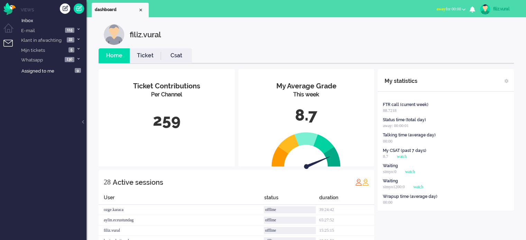
click at [451, 11] on span "away for 00:00" at bounding box center [448, 9] width 25 height 5
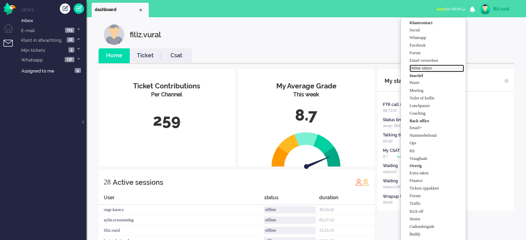
click at [440, 71] on label "Online simyo" at bounding box center [436, 68] width 55 height 6
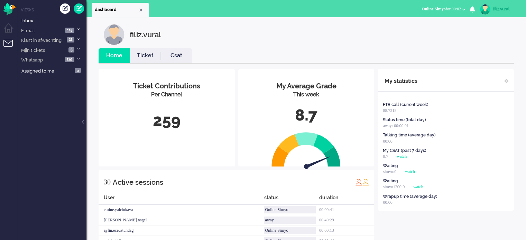
click at [495, 130] on div "FTR call (current week) 88.7218 Status time (total day) away: 00:00:01 Talking …" at bounding box center [446, 155] width 136 height 112
click at [172, 56] on link "Csat" at bounding box center [176, 56] width 31 height 8
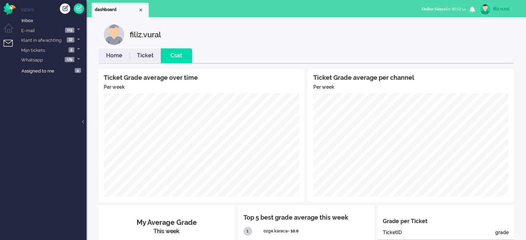
click at [108, 54] on link "Home" at bounding box center [114, 56] width 31 height 8
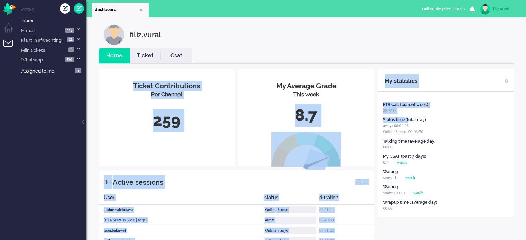
drag, startPoint x: 410, startPoint y: 117, endPoint x: 374, endPoint y: 98, distance: 40.8
click at [481, 87] on div "My statistics" at bounding box center [446, 80] width 136 height 22
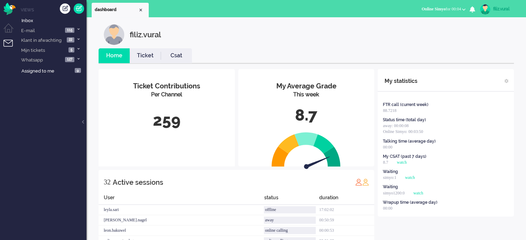
click at [178, 61] on li "Csat" at bounding box center [176, 55] width 31 height 15
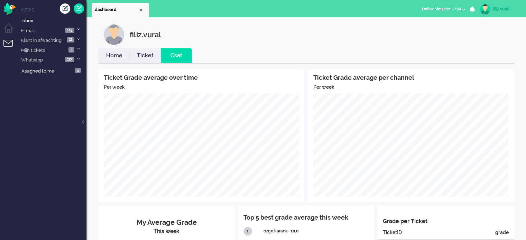
click at [145, 57] on link "Ticket" at bounding box center [145, 56] width 31 height 8
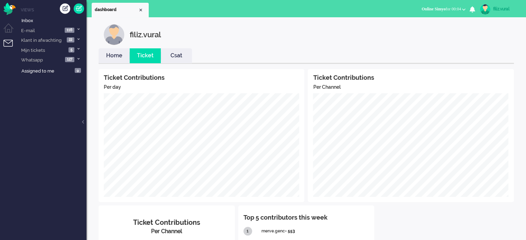
click at [117, 55] on link "Home" at bounding box center [114, 56] width 31 height 8
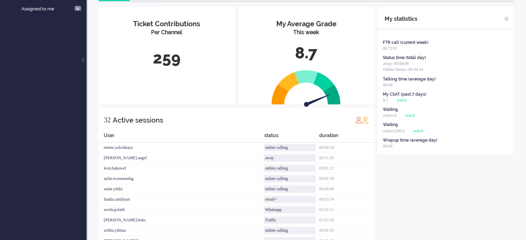
scroll to position [73, 0]
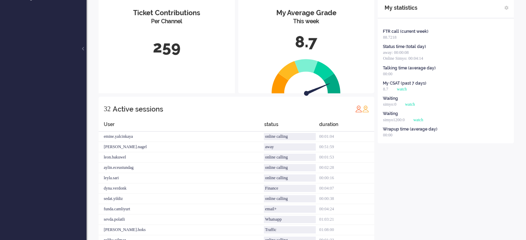
click at [53, 135] on ul "Views Inbox E-mail 116 Simyo Open en Nieuw 16 Simyo Ouder dan 24 uur 58 Simyo O…" at bounding box center [51, 47] width 69 height 240
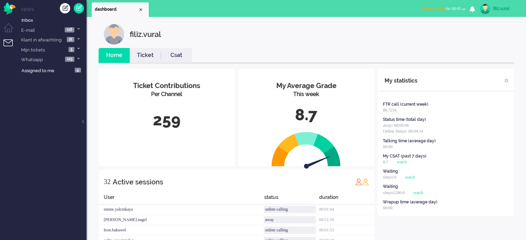
scroll to position [0, 0]
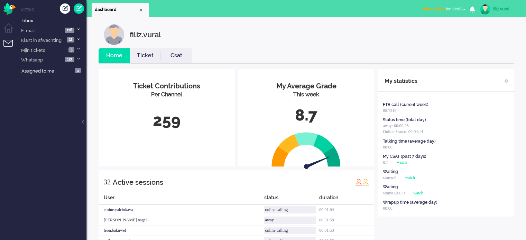
click at [168, 58] on link "Csat" at bounding box center [176, 56] width 31 height 8
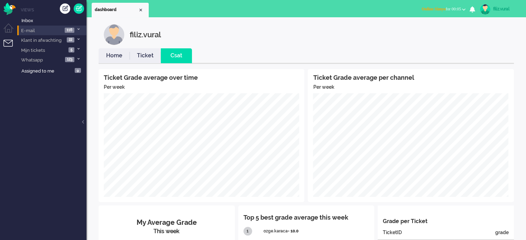
click at [79, 29] on icon at bounding box center [78, 29] width 2 height 2
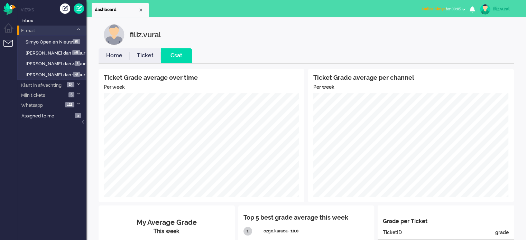
click at [61, 31] on li "E-mail 116" at bounding box center [51, 31] width 69 height 10
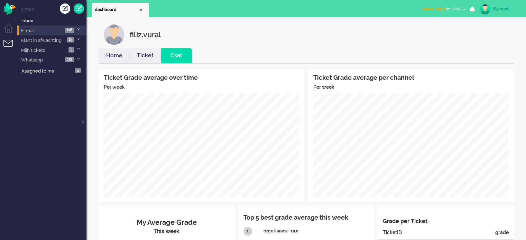
click at [48, 31] on li "E-mail 116" at bounding box center [51, 31] width 69 height 10
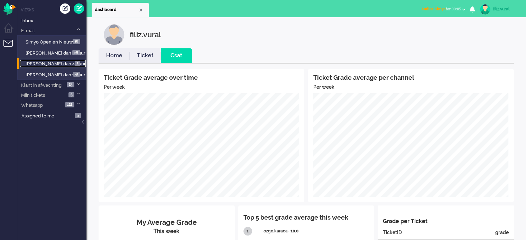
click at [55, 65] on span "[PERSON_NAME] dan 48 uur" at bounding box center [56, 63] width 60 height 5
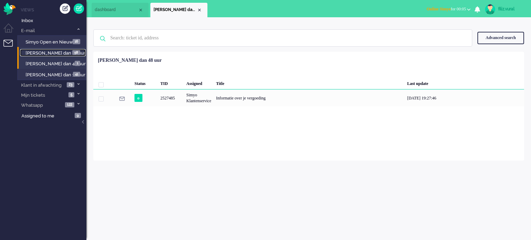
click at [62, 52] on span "[PERSON_NAME] dan 24 uur" at bounding box center [56, 52] width 60 height 5
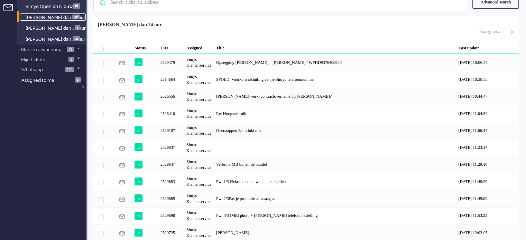
scroll to position [24, 0]
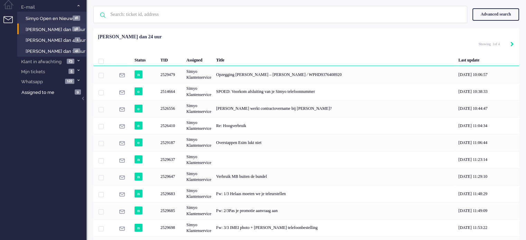
click at [510, 44] on icon "Next" at bounding box center [511, 44] width 3 height 5
type input "2"
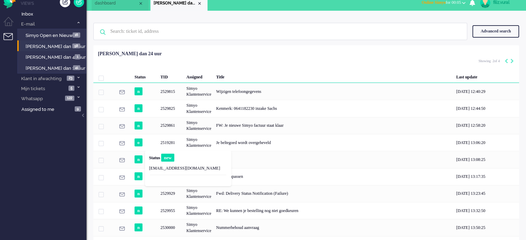
scroll to position [0, 0]
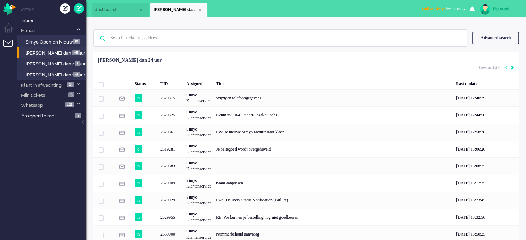
click at [512, 67] on icon "Next" at bounding box center [511, 67] width 3 height 5
type input "3"
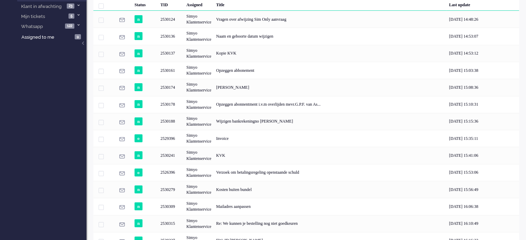
scroll to position [24, 0]
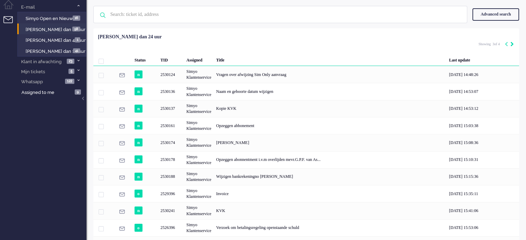
click at [510, 45] on icon "Next" at bounding box center [511, 44] width 3 height 5
type input "4"
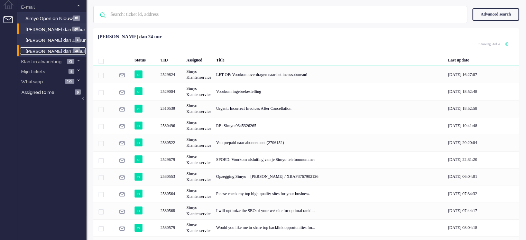
click at [53, 53] on span "[PERSON_NAME] dan 16 uur" at bounding box center [56, 51] width 60 height 5
type input "1"
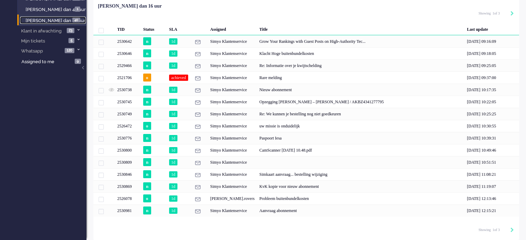
scroll to position [18, 0]
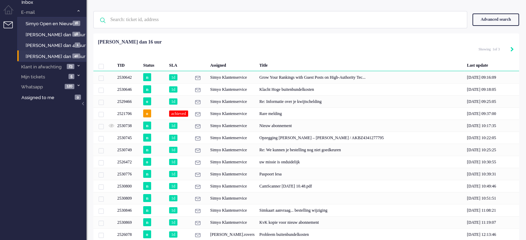
click at [511, 49] on icon "Next" at bounding box center [511, 49] width 3 height 5
type input "2"
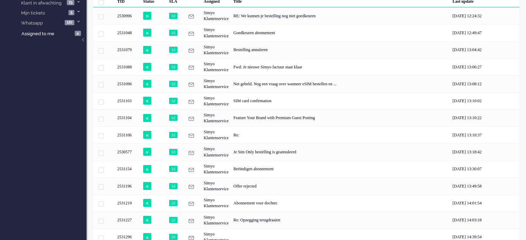
scroll to position [0, 0]
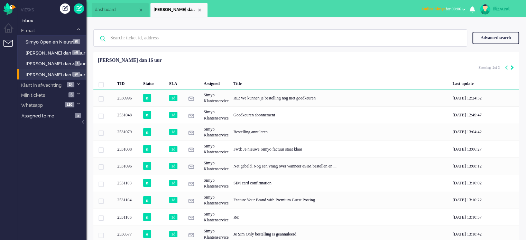
click at [513, 69] on icon "Next" at bounding box center [511, 67] width 3 height 5
type input "3"
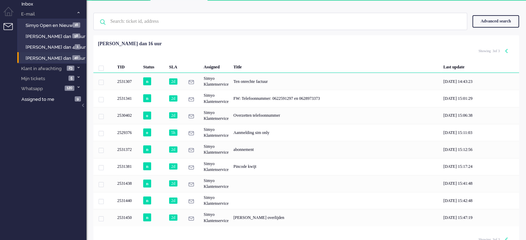
scroll to position [25, 0]
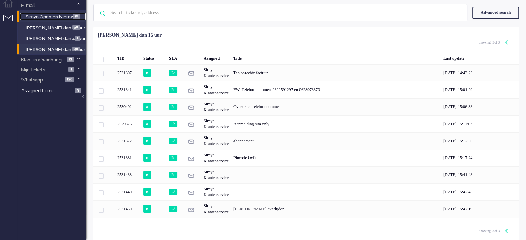
click at [62, 16] on span "Simyo Open en Nieuw" at bounding box center [49, 16] width 47 height 5
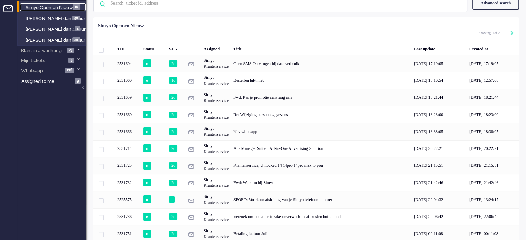
scroll to position [24, 0]
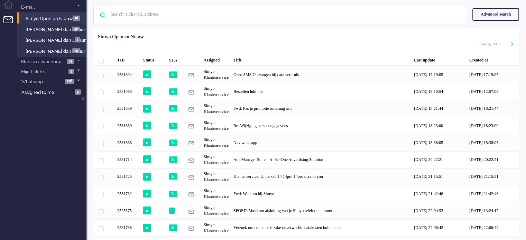
click at [515, 45] on div "Selected 0 Set Status: open pending holding solved Delete Select... Unassign ad…" at bounding box center [306, 45] width 426 height 13
click at [513, 45] on icon "Next" at bounding box center [511, 44] width 3 height 5
type input "2"
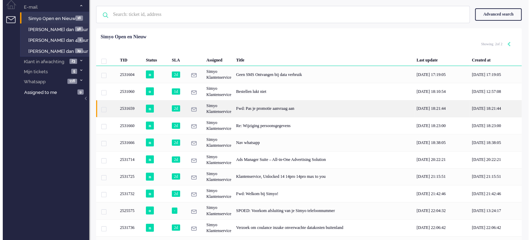
scroll to position [0, 0]
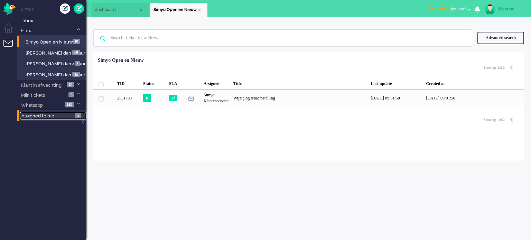
click at [39, 119] on link "Assigned to me 9" at bounding box center [53, 116] width 66 height 8
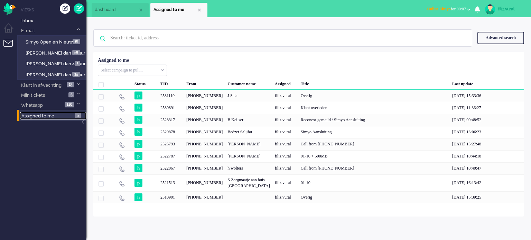
click at [128, 13] on li "dashboard" at bounding box center [120, 10] width 57 height 15
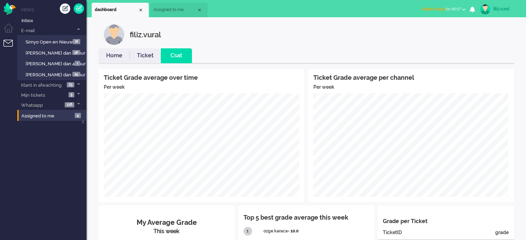
click at [127, 56] on link "Home" at bounding box center [114, 56] width 31 height 8
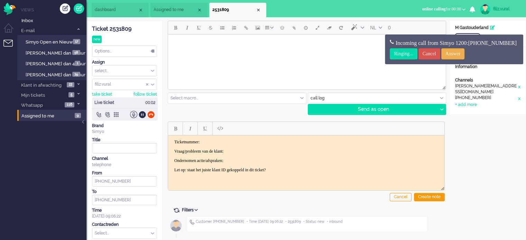
click at [483, 159] on div "Open GUI Customer Name M Gastouderland Customer ID 201800000001086842 Informati…" at bounding box center [488, 143] width 76 height 244
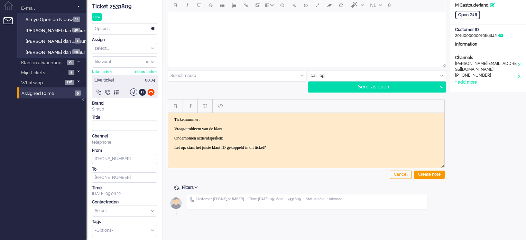
scroll to position [23, 0]
click at [122, 6] on div "Ticket 2531809" at bounding box center [124, 6] width 65 height 8
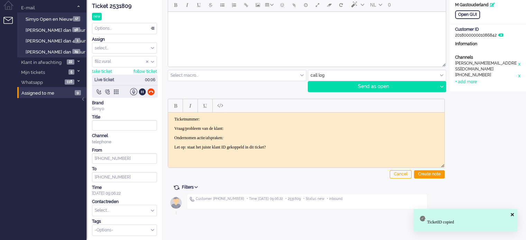
click at [247, 115] on html "Ticketnummer: Vraag/probleem van de klant: Ondernomen actie/afspraken: Let op: …" at bounding box center [306, 132] width 276 height 41
click at [248, 127] on p "Vraag/probleem van de klant:" at bounding box center [306, 128] width 264 height 5
click at [465, 13] on div "Open GUI" at bounding box center [467, 14] width 25 height 9
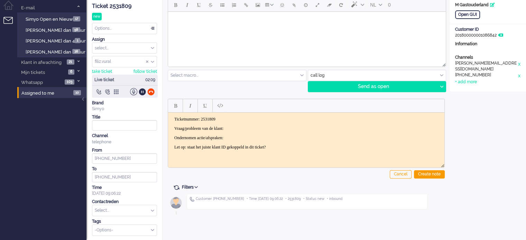
click at [246, 124] on body "Ticketnummer: 2531809 Vraag/probleem van de klant: Ondernomen actie/afspraken: …" at bounding box center [306, 133] width 271 height 33
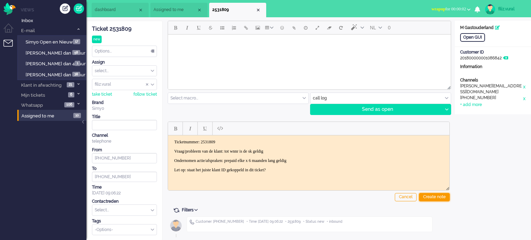
click at [427, 195] on div "Create note" at bounding box center [434, 197] width 31 height 8
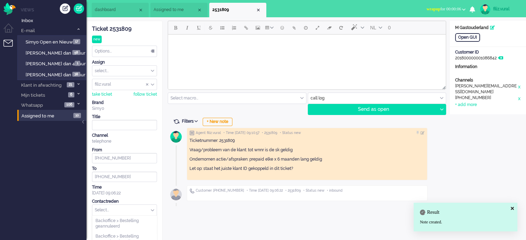
click at [113, 210] on input "text" at bounding box center [124, 210] width 64 height 11
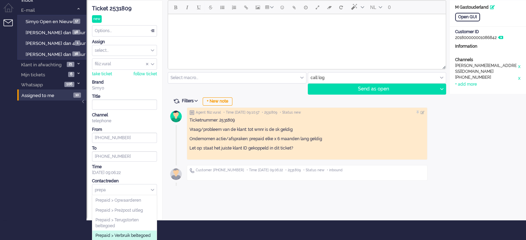
type input "prepa"
click at [130, 231] on li "Prepaid > Verbruik beltegoed" at bounding box center [124, 236] width 64 height 10
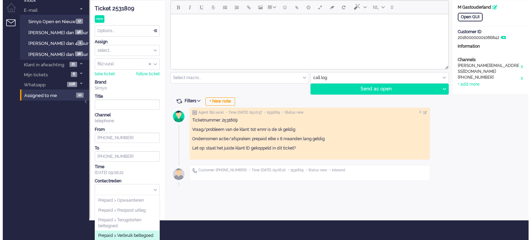
scroll to position [0, 0]
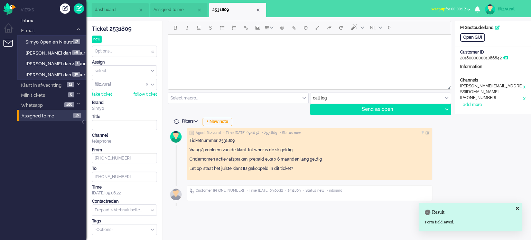
click at [112, 50] on div "Options..." at bounding box center [124, 51] width 64 height 11
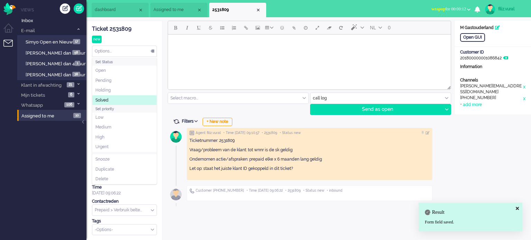
click at [125, 99] on li "Solved" at bounding box center [124, 100] width 64 height 10
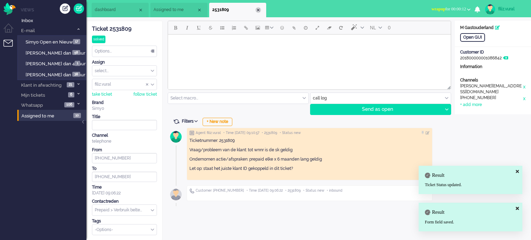
click at [258, 11] on div "Close tab" at bounding box center [259, 10] width 6 height 6
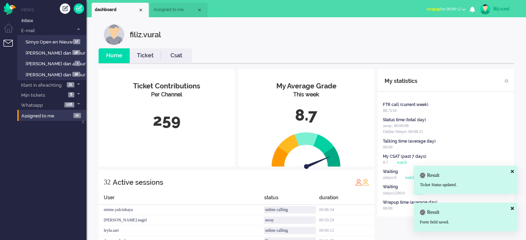
click at [165, 57] on link "Csat" at bounding box center [176, 56] width 31 height 8
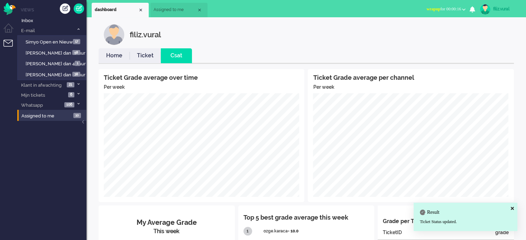
click at [123, 58] on link "Home" at bounding box center [114, 56] width 31 height 8
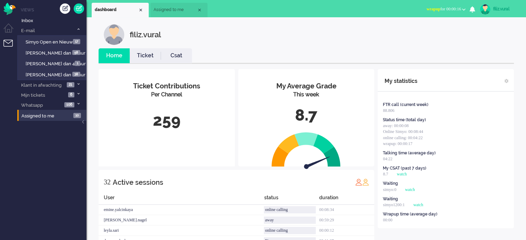
click at [450, 9] on span "wrapup for 00:00:16" at bounding box center [443, 9] width 35 height 5
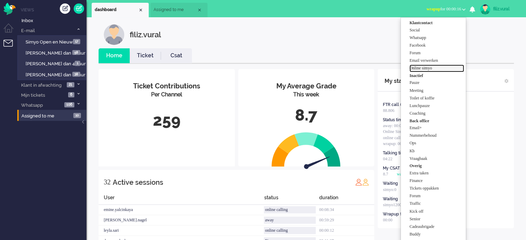
click at [432, 68] on label "Online simyo" at bounding box center [436, 68] width 55 height 6
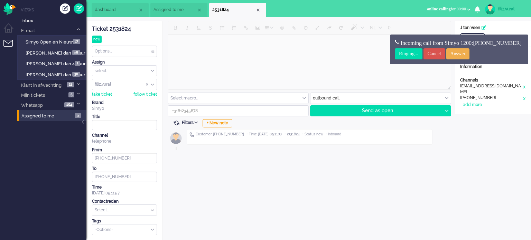
click at [524, 126] on div "Open GUI Customer Name J ten Veen Customer ID 201107041907296780 Information Ch…" at bounding box center [493, 131] width 76 height 220
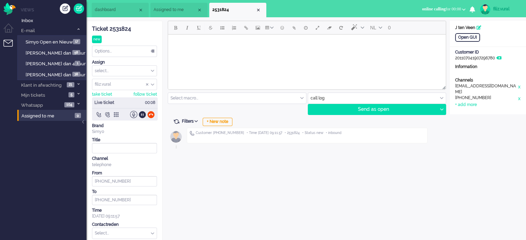
click at [480, 141] on div "Open GUI Customer Name J ten Veen Customer ID 201107041907296780 Information Ch…" at bounding box center [488, 143] width 76 height 244
click at [462, 41] on div "Open GUI" at bounding box center [467, 37] width 25 height 9
click at [220, 123] on div "+ New note" at bounding box center [218, 122] width 30 height 8
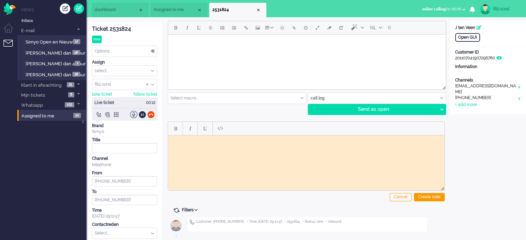
click at [113, 24] on div "Ticket 2531824 new Watching Options... Set Status Open Pending Holding Solved S…" at bounding box center [124, 140] width 65 height 238
drag, startPoint x: 117, startPoint y: 28, endPoint x: 194, endPoint y: 103, distance: 107.8
click at [117, 28] on div "Ticket 2531824" at bounding box center [124, 29] width 65 height 8
click at [234, 142] on body "Rich Text Area. Press ALT-0 for help." at bounding box center [306, 140] width 271 height 5
paste body "Rich Text Area. Press ALT-0 for help."
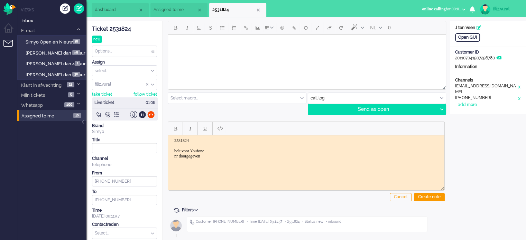
scroll to position [23, 0]
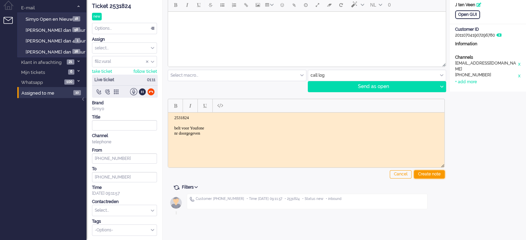
click at [439, 170] on div "Create note" at bounding box center [429, 174] width 31 height 8
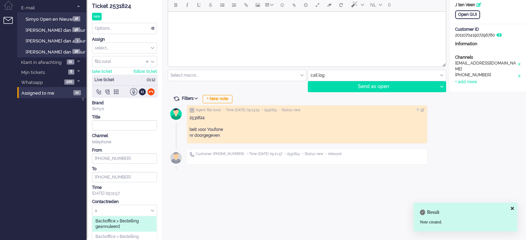
click at [104, 210] on input "a" at bounding box center [124, 210] width 64 height 11
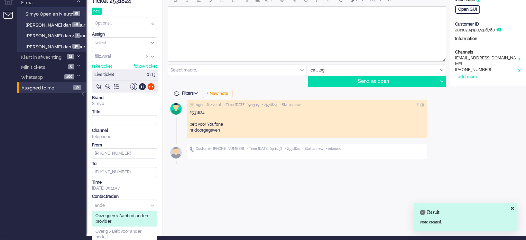
scroll to position [29, 0]
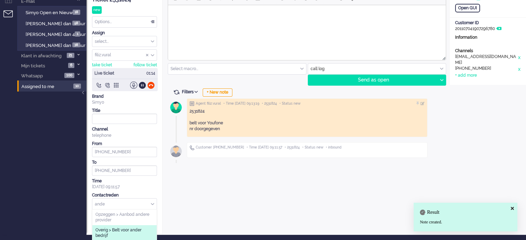
type input "ande"
click at [119, 228] on span "Overig > Belt voor ander bedrijf" at bounding box center [124, 233] width 58 height 11
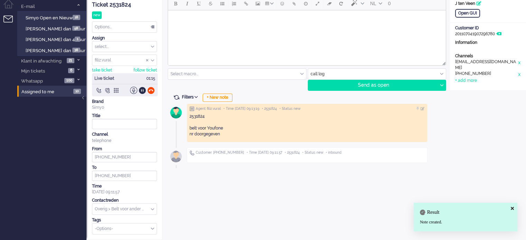
scroll to position [23, 0]
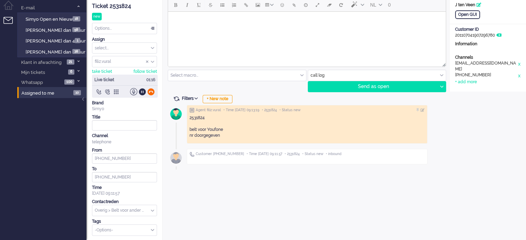
click at [150, 92] on div at bounding box center [150, 91] width 7 height 7
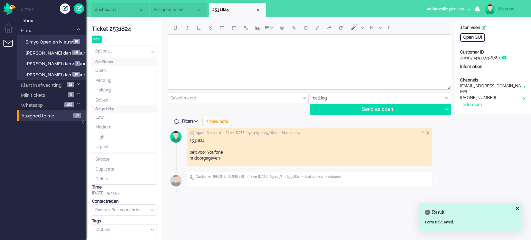
click at [120, 48] on div "Options..." at bounding box center [124, 51] width 64 height 11
click at [111, 98] on li "Solved" at bounding box center [124, 100] width 64 height 10
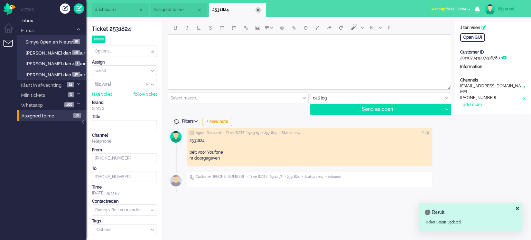
click at [258, 9] on div "Close tab" at bounding box center [259, 10] width 6 height 6
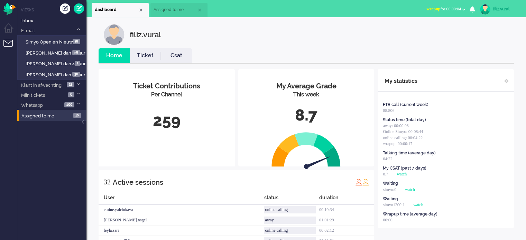
click at [162, 59] on link "Csat" at bounding box center [176, 56] width 31 height 8
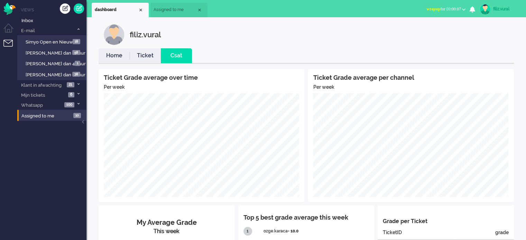
click at [108, 57] on link "Home" at bounding box center [114, 56] width 31 height 8
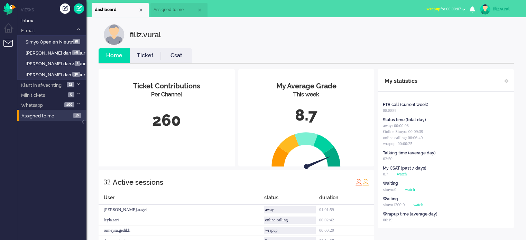
click at [446, 10] on span "wrapup for 00:00:07" at bounding box center [443, 9] width 35 height 5
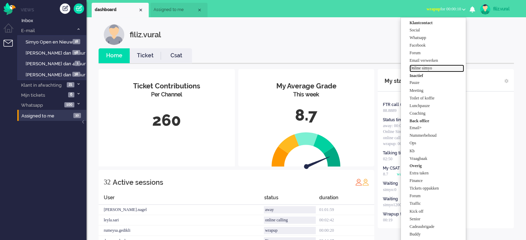
click at [424, 69] on label "Online simyo" at bounding box center [436, 68] width 55 height 6
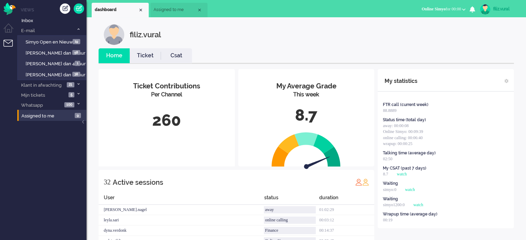
click at [506, 199] on div "Waiting simyo1200:0 watch" at bounding box center [446, 202] width 126 height 12
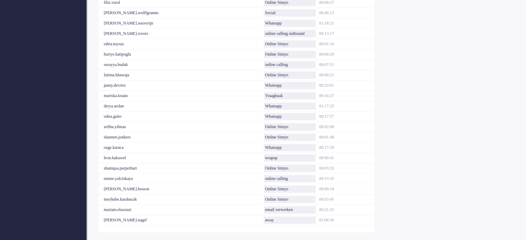
scroll to position [315, 0]
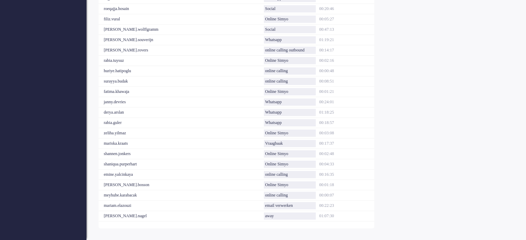
click at [316, 223] on div "32 Active sessions User status duration leon.bakuwel Online Simyo 00:00:49 ayli…" at bounding box center [237, 42] width 276 height 374
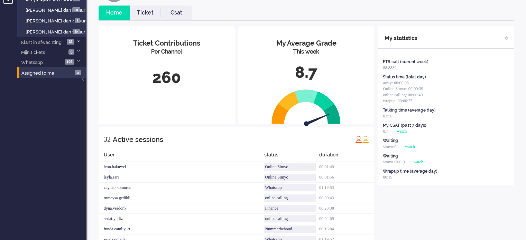
scroll to position [0, 0]
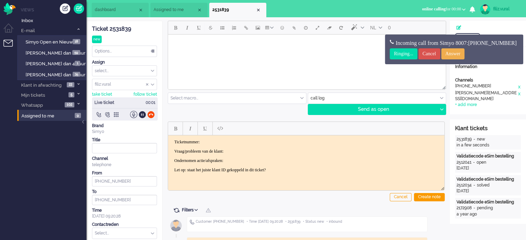
click at [481, 227] on div "Open GUI Customer Name Customer ID 201800000000415186 Information Channels tele…" at bounding box center [488, 242] width 76 height 443
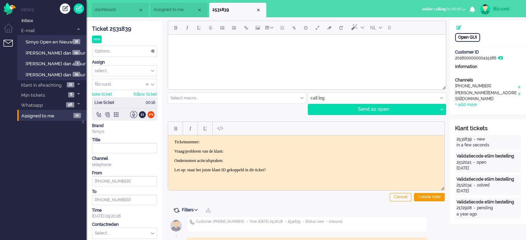
click at [468, 37] on div "Open GUI" at bounding box center [467, 37] width 25 height 9
click at [362, 95] on input "text" at bounding box center [377, 98] width 138 height 11
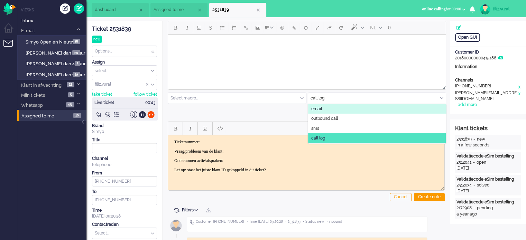
click at [338, 108] on li "email" at bounding box center [377, 109] width 138 height 10
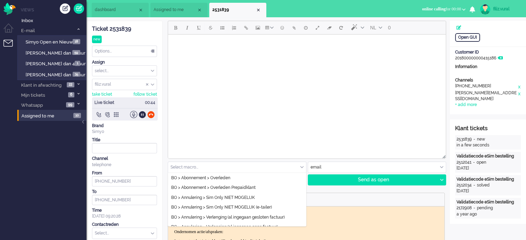
click at [191, 162] on input "text" at bounding box center [237, 167] width 138 height 11
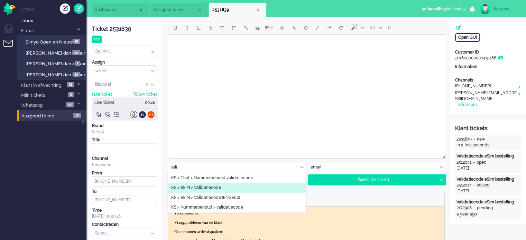
type input "vali"
click at [199, 187] on span "KS > eSIM > Validatiecode" at bounding box center [196, 188] width 50 height 6
type input "Validatiecode eSim bestelling"
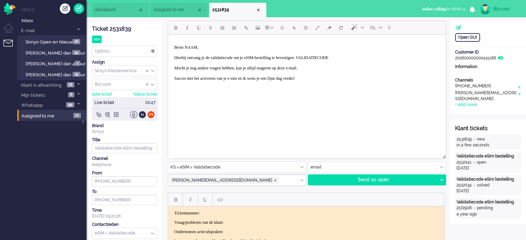
click at [190, 46] on p "Beste NAAM, Hierbij ontvang je de validatiecode om je eSIM-bestelling te bevest…" at bounding box center [306, 65] width 265 height 41
click at [189, 46] on p "Beste NAAM, Hierbij ontvang je de validatiecode om je eSIM-bestelling te bevest…" at bounding box center [306, 65] width 265 height 41
click at [349, 55] on p "Beste Laura, Hierbij ontvang je de validatiecode om je eSIM-bestelling te beves…" at bounding box center [306, 65] width 265 height 41
click at [347, 59] on p "Beste Laura, Hierbij ontvang je de validatiecode om je eSIM-bestelling te beves…" at bounding box center [306, 65] width 265 height 41
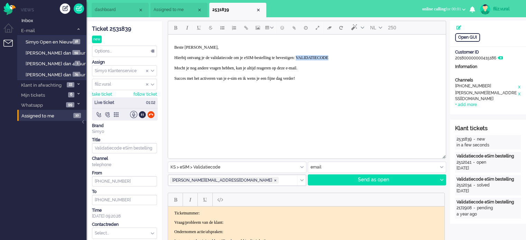
click at [347, 59] on p "Beste Laura, Hierbij ontvang je de validatiecode om je eSIM-bestelling te beves…" at bounding box center [306, 65] width 265 height 41
click at [332, 55] on p "Beste Laura, Hierbij ontvang je de validatiecode om je eSIM-bestelling te beves…" at bounding box center [306, 65] width 265 height 41
click at [332, 56] on p "Beste Laura, Hierbij ontvang je de validatiecode om je eSIM-bestelling te beves…" at bounding box center [306, 65] width 265 height 41
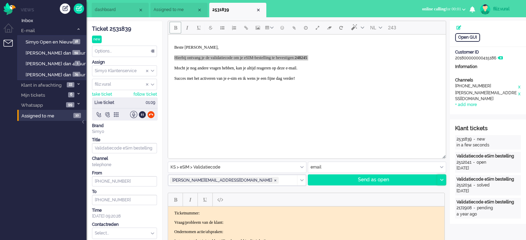
click at [442, 181] on div at bounding box center [441, 180] width 9 height 10
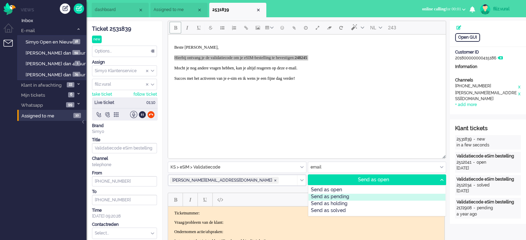
click at [345, 197] on div "Send as pending" at bounding box center [376, 197] width 137 height 7
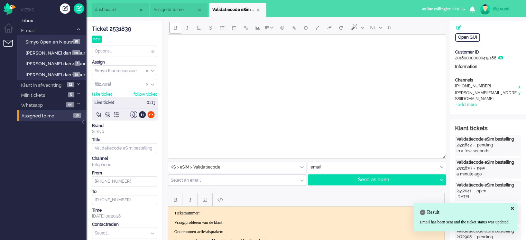
drag, startPoint x: 126, startPoint y: 31, endPoint x: 30, endPoint y: 110, distance: 124.5
click at [126, 31] on div "Ticket 2531839" at bounding box center [124, 29] width 65 height 8
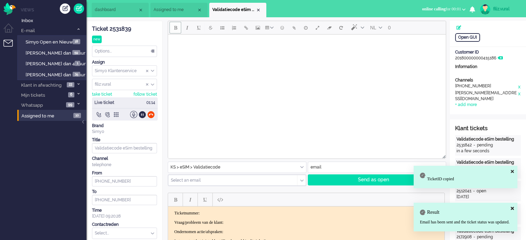
click at [251, 215] on p "Ticketnummer:" at bounding box center [306, 213] width 264 height 5
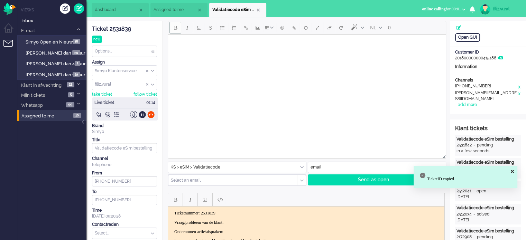
click at [251, 220] on body "Ticketnummer: 2531839 Vraag/probleem van de klant: Ondernomen actie/afspraken: …" at bounding box center [306, 227] width 271 height 33
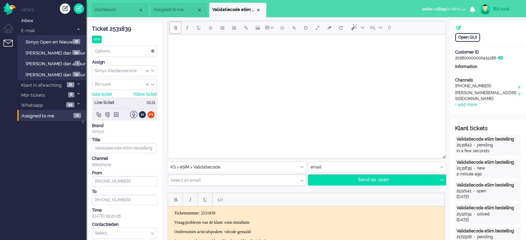
scroll to position [173, 0]
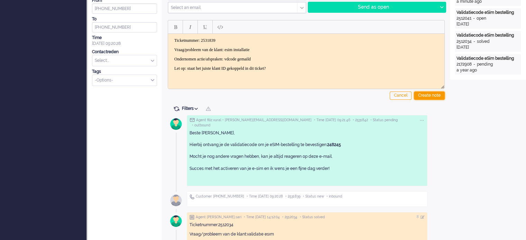
click at [435, 96] on div "Create note" at bounding box center [429, 96] width 31 height 8
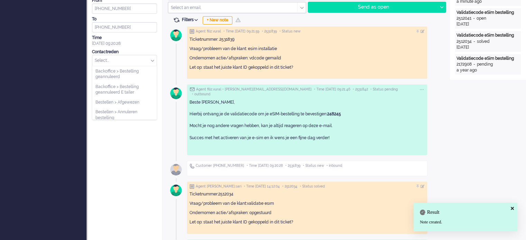
click at [141, 62] on input "text" at bounding box center [124, 60] width 64 height 11
type input "vali"
click at [140, 74] on li "eSIM > Validatiecode" at bounding box center [124, 71] width 64 height 10
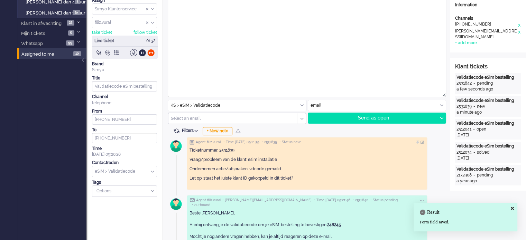
scroll to position [35, 0]
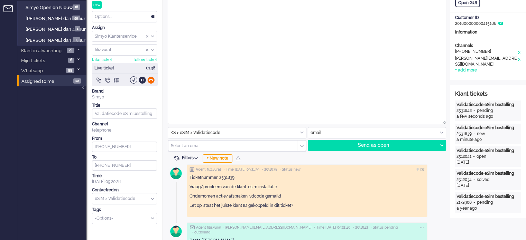
click at [149, 82] on div at bounding box center [150, 79] width 7 height 7
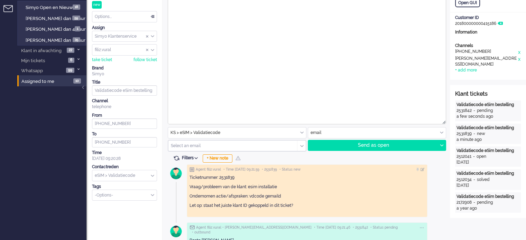
click at [120, 18] on div "Options..." at bounding box center [124, 16] width 64 height 11
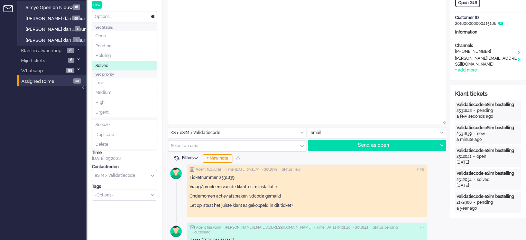
click at [115, 61] on li "Solved" at bounding box center [124, 66] width 64 height 10
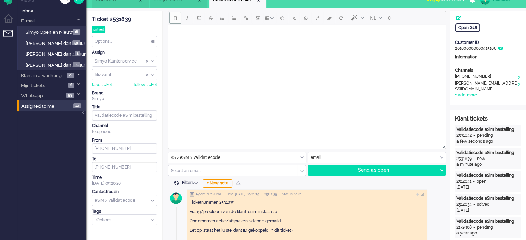
scroll to position [0, 0]
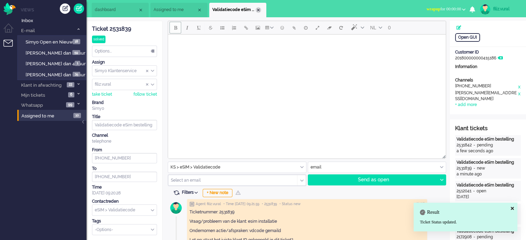
click at [259, 8] on div "Close tab" at bounding box center [259, 10] width 6 height 6
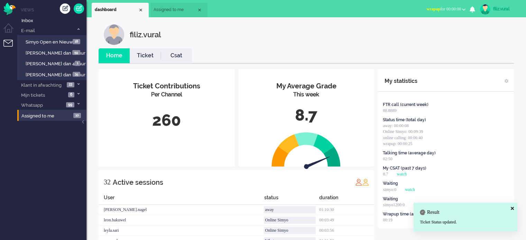
click at [154, 55] on link "Ticket" at bounding box center [145, 56] width 31 height 8
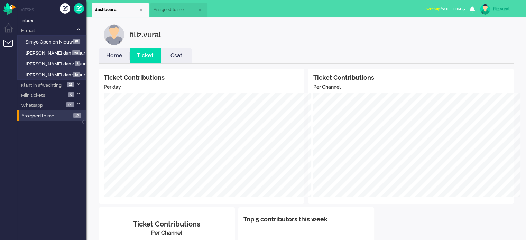
click at [111, 57] on link "Home" at bounding box center [114, 56] width 31 height 8
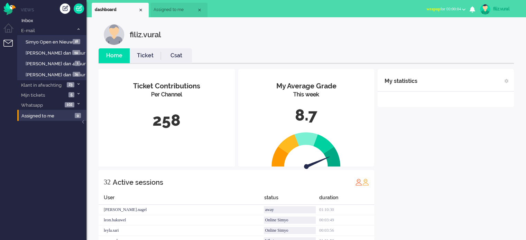
click at [452, 9] on span "wrapup for 00:00:04" at bounding box center [443, 9] width 35 height 5
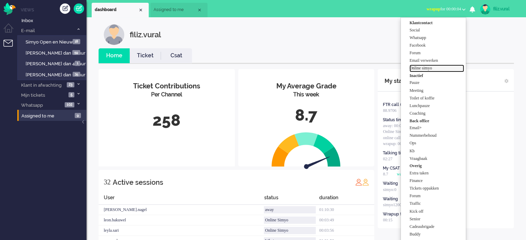
click at [436, 67] on label "Online simyo" at bounding box center [436, 68] width 55 height 6
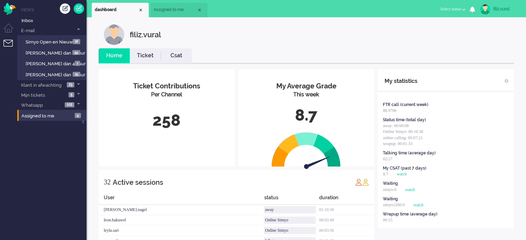
click at [180, 56] on link "Csat" at bounding box center [176, 56] width 31 height 8
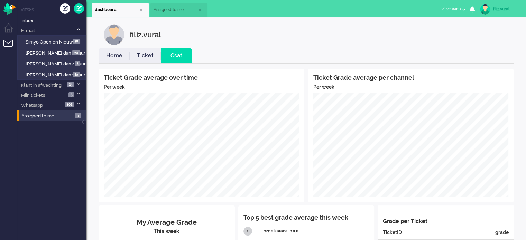
click at [108, 58] on link "Home" at bounding box center [114, 56] width 31 height 8
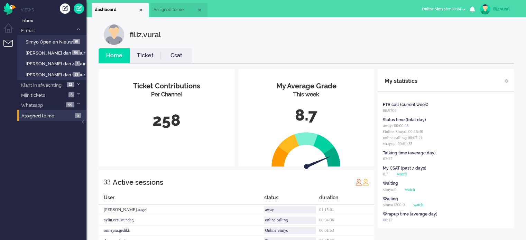
click at [160, 58] on link "Ticket" at bounding box center [145, 56] width 31 height 8
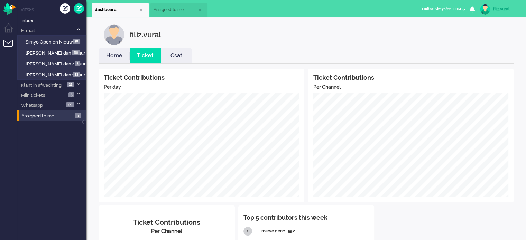
click at [116, 55] on link "Home" at bounding box center [114, 56] width 31 height 8
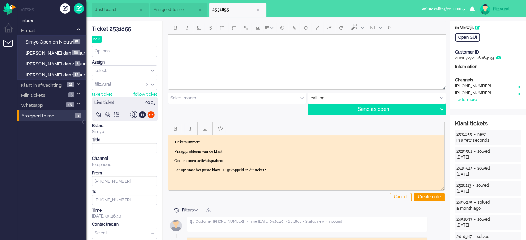
click at [126, 16] on li "dashboard" at bounding box center [120, 10] width 57 height 15
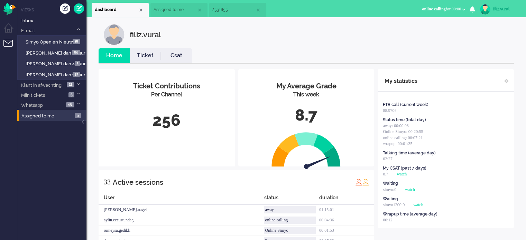
click at [232, 15] on li "2531855" at bounding box center [237, 10] width 57 height 15
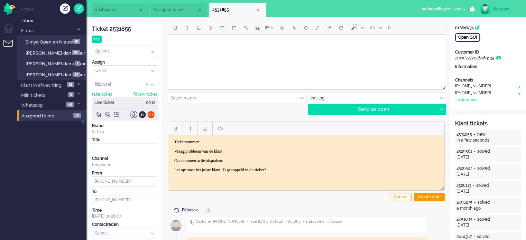
click at [473, 37] on div "Open GUI" at bounding box center [467, 37] width 25 height 9
drag, startPoint x: 483, startPoint y: 94, endPoint x: 462, endPoint y: 94, distance: 21.8
click at [462, 94] on div "+31623202369" at bounding box center [486, 93] width 62 height 7
copy div "623202369"
click at [519, 93] on div "x" at bounding box center [518, 93] width 3 height 7
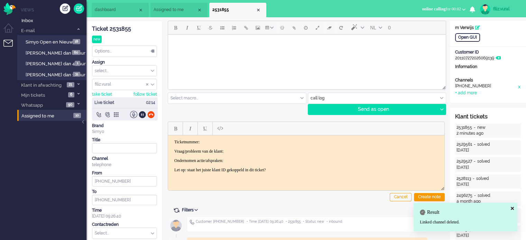
click at [463, 89] on div "+31655520479" at bounding box center [486, 86] width 62 height 7
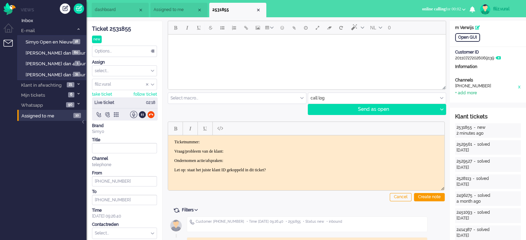
click at [462, 91] on div "+ add more" at bounding box center [466, 93] width 22 height 6
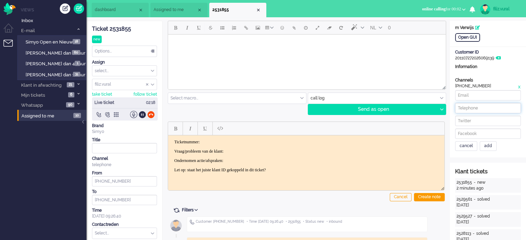
click at [477, 103] on input at bounding box center [488, 108] width 66 height 10
paste input "653580428"
type input "+31653580428"
paste input "m.verwijs@hotmail.nl"
click at [472, 96] on input at bounding box center [488, 95] width 66 height 10
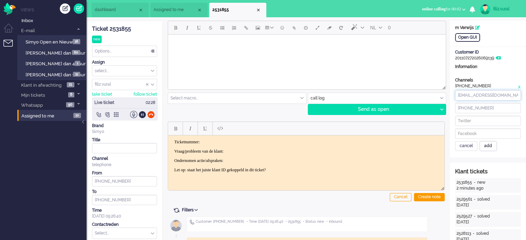
type input "m.verwijs@hotmail.nl"
click at [487, 149] on div "add" at bounding box center [488, 146] width 17 height 10
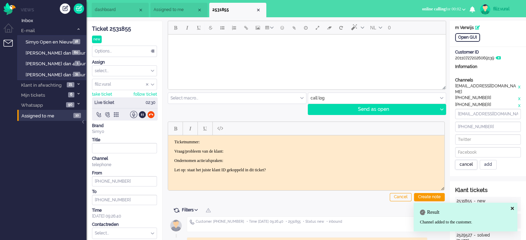
click at [459, 160] on div "cancel" at bounding box center [466, 165] width 22 height 10
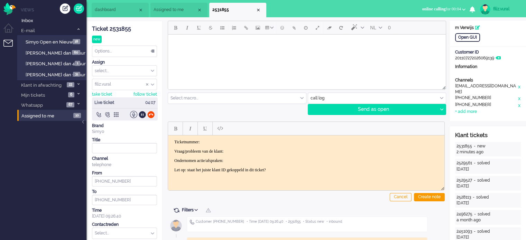
click at [122, 29] on div "Ticket 2531855" at bounding box center [124, 29] width 65 height 8
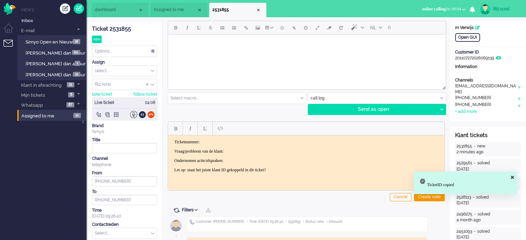
click at [269, 141] on p "Ticketnummer:" at bounding box center [306, 141] width 264 height 5
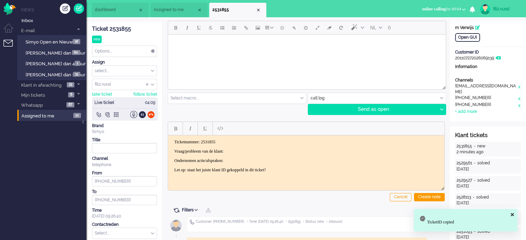
click at [268, 141] on p "Ticketnummer: 2531855" at bounding box center [306, 141] width 264 height 5
click at [266, 144] on p "Ticketnummer: 2531855" at bounding box center [306, 141] width 264 height 5
click at [266, 145] on body "Ticketnummer: 2531855 Vraag/probleem van de klant: Ondernomen actie/afspraken: …" at bounding box center [306, 155] width 271 height 33
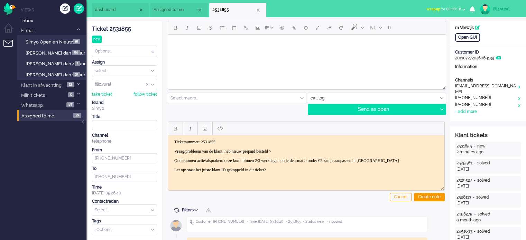
drag, startPoint x: 430, startPoint y: 197, endPoint x: 396, endPoint y: 191, distance: 34.6
click at [429, 197] on div "Create note" at bounding box center [429, 197] width 31 height 8
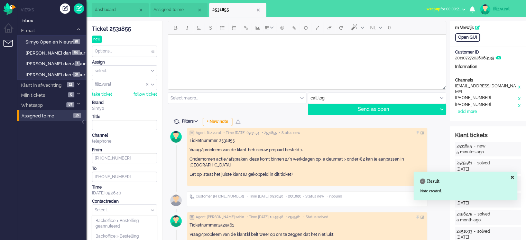
click at [141, 207] on input "text" at bounding box center [124, 210] width 64 height 11
type input "r"
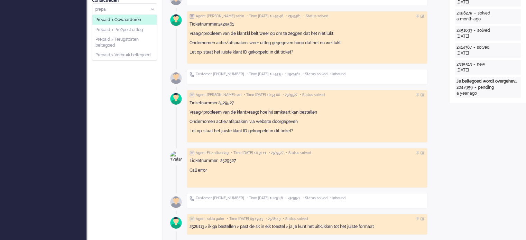
scroll to position [207, 0]
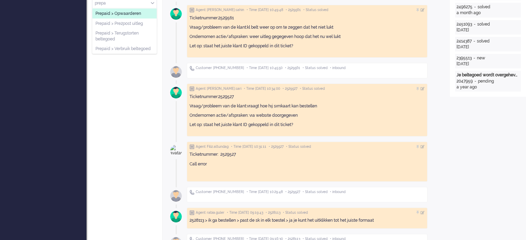
type input "prepa"
click at [136, 11] on span "Prepaid > Opwaarderen" at bounding box center [118, 14] width 46 height 6
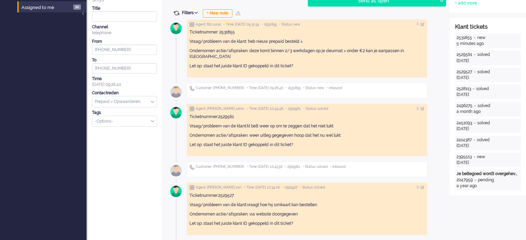
scroll to position [0, 0]
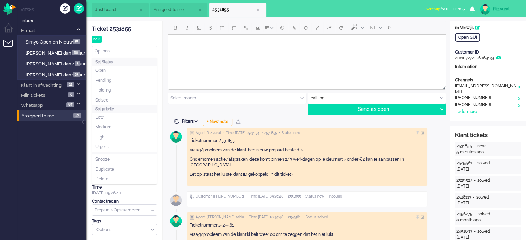
click at [126, 51] on div "Options..." at bounding box center [124, 51] width 64 height 11
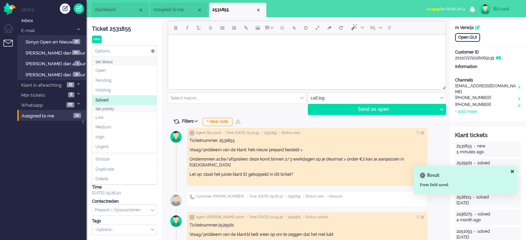
click at [116, 99] on li "Solved" at bounding box center [124, 100] width 64 height 10
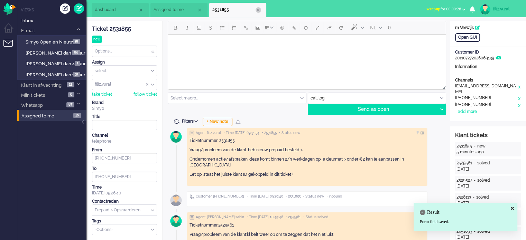
click at [260, 8] on div "Close tab" at bounding box center [259, 10] width 6 height 6
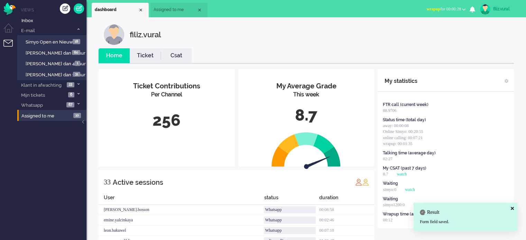
click at [437, 8] on span "wrapup for 00:00:28" at bounding box center [443, 9] width 35 height 5
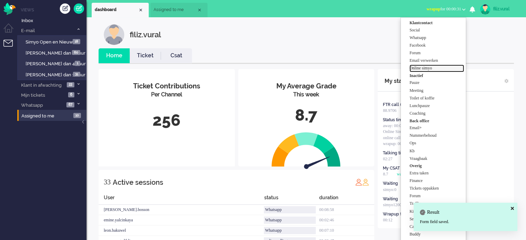
click at [430, 67] on label "Online simyo" at bounding box center [436, 68] width 55 height 6
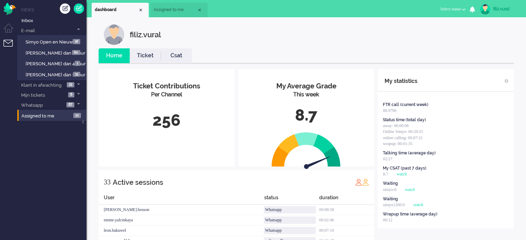
click at [79, 29] on icon at bounding box center [78, 29] width 2 height 2
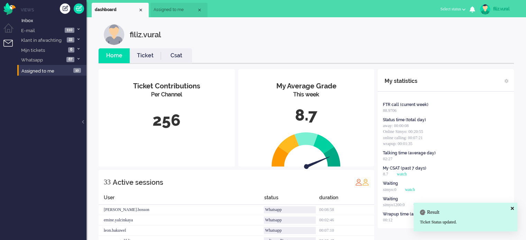
click at [169, 55] on link "Csat" at bounding box center [176, 56] width 31 height 8
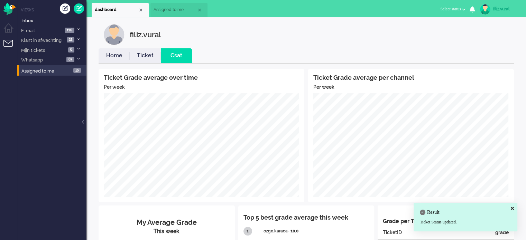
click at [116, 53] on link "Home" at bounding box center [114, 56] width 31 height 8
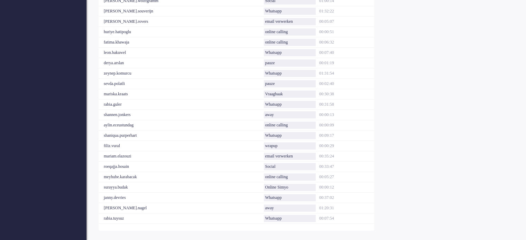
scroll to position [325, 0]
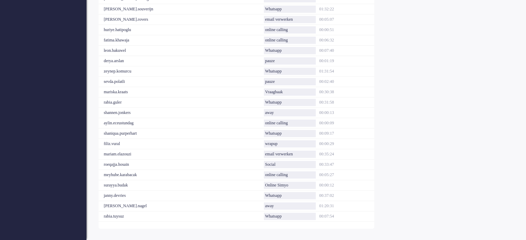
click at [234, 226] on div "33 Active sessions User status duration kelly.bosson Whatsapp 00:09:28 emine.ya…" at bounding box center [237, 37] width 276 height 384
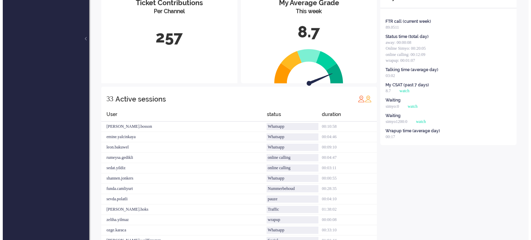
scroll to position [0, 0]
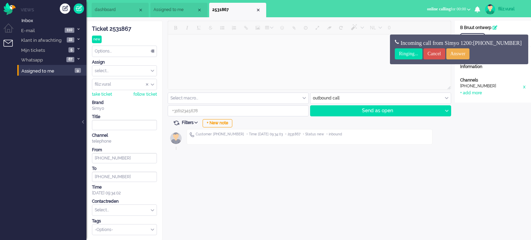
click at [480, 225] on div "Open GUI Customer Name B Bruut ontwerp Customer ID 201800000000017522 Informati…" at bounding box center [493, 131] width 76 height 220
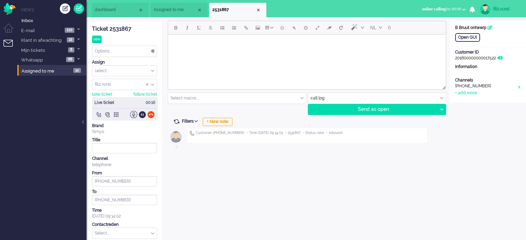
click at [366, 222] on div "NL 0 Select macro... BO > Abonnement > Overleden BO > Abonnement > Overleden Pr…" at bounding box center [306, 143] width 287 height 244
click at [218, 117] on div "NL 0 Select macro... BO > Abonnement > Overleden BO > Abonnement > Overleden Pr…" at bounding box center [306, 143] width 287 height 244
click at [219, 119] on div "+ New note" at bounding box center [218, 122] width 30 height 8
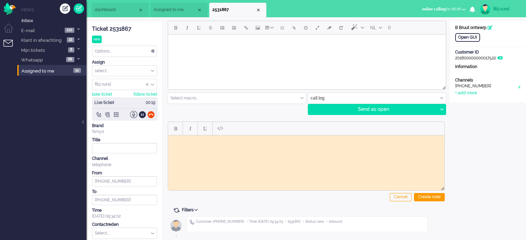
click at [113, 30] on div "Ticket 2531867" at bounding box center [124, 29] width 65 height 8
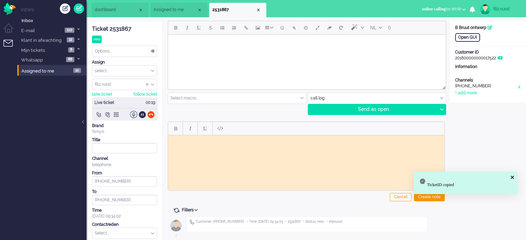
click at [242, 142] on body "Rich Text Area. Press ALT-0 for help." at bounding box center [306, 140] width 271 height 5
paste body "Rich Text Area. Press ALT-0 for help."
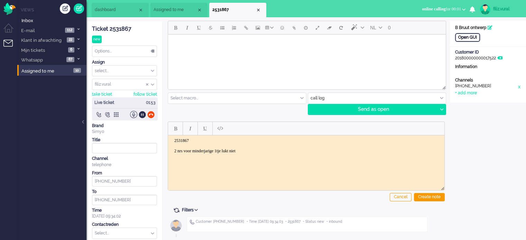
click at [459, 37] on div "Open GUI" at bounding box center [467, 37] width 25 height 9
click at [263, 148] on body "2531867 2 nrs voor minderjarige 1tje lukt niet" at bounding box center [306, 146] width 271 height 16
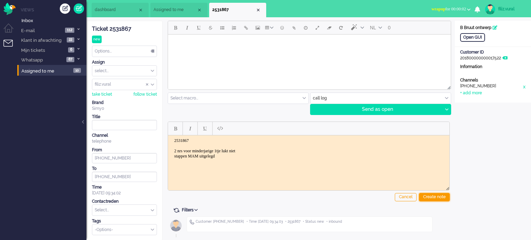
click at [434, 193] on div "Create note" at bounding box center [434, 197] width 31 height 8
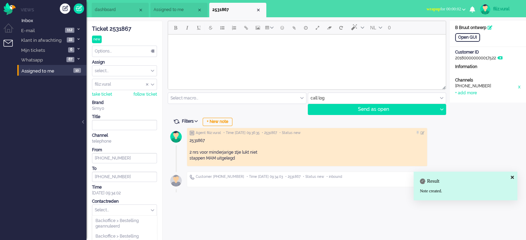
click at [136, 213] on input "text" at bounding box center [124, 210] width 64 height 11
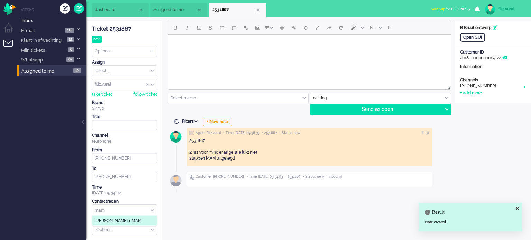
type input "mam"
click at [135, 218] on li "[PERSON_NAME] > MAM" at bounding box center [124, 221] width 64 height 10
click at [118, 54] on div "Options..." at bounding box center [124, 51] width 64 height 11
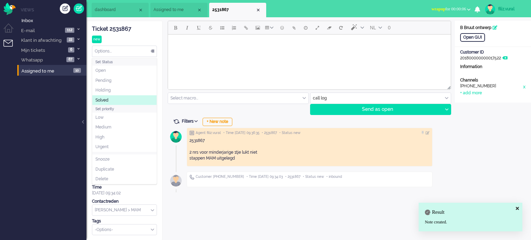
click at [118, 97] on li "Solved" at bounding box center [124, 100] width 64 height 10
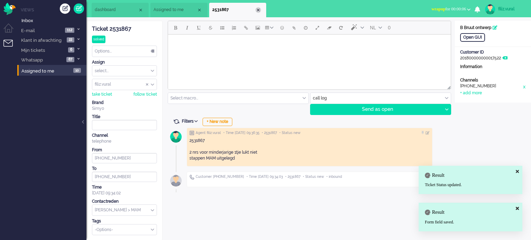
click at [259, 11] on div "Close tab" at bounding box center [259, 10] width 6 height 6
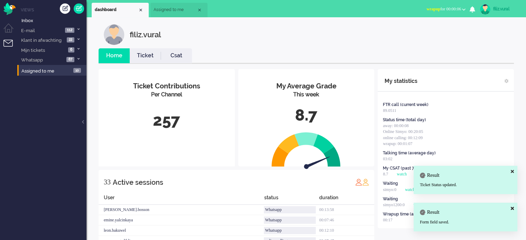
click at [176, 58] on link "Csat" at bounding box center [176, 56] width 31 height 8
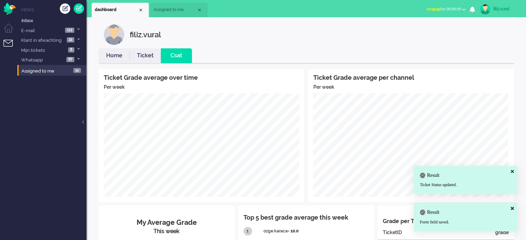
click at [109, 55] on link "Home" at bounding box center [114, 56] width 31 height 8
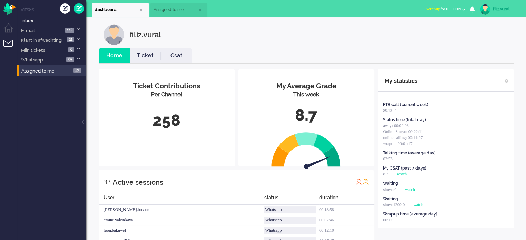
click at [456, 7] on span "wrapup for 00:00:09" at bounding box center [443, 9] width 35 height 5
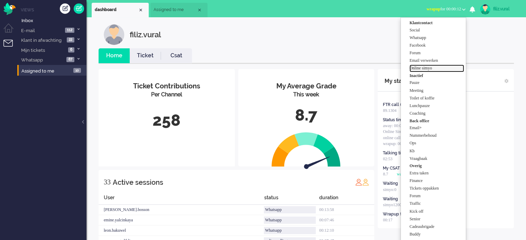
click at [436, 68] on label "Online simyo" at bounding box center [436, 68] width 55 height 6
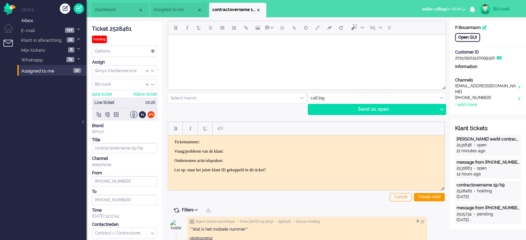
click at [465, 40] on div "Open GUI" at bounding box center [467, 37] width 25 height 9
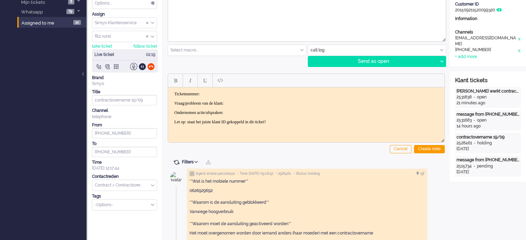
scroll to position [69, 0]
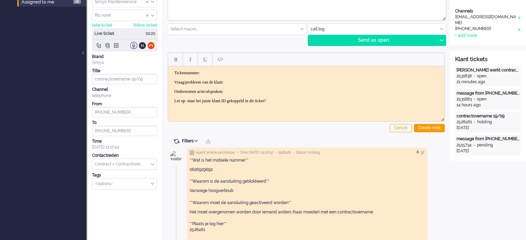
click at [202, 168] on p "0626929692 **Waarom is de aansluiting geblokkeerd**" at bounding box center [307, 176] width 235 height 18
copy p "0626929692"
click at [176, 138] on span at bounding box center [176, 141] width 6 height 6
click at [174, 141] on span at bounding box center [176, 141] width 6 height 6
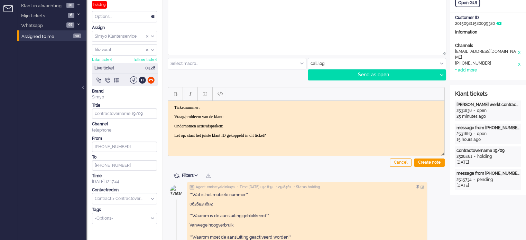
scroll to position [0, 0]
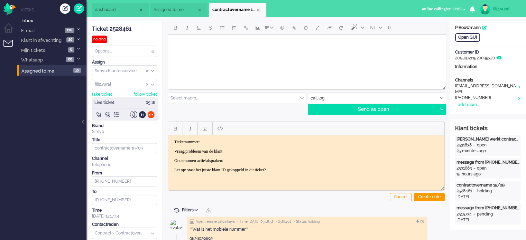
click at [108, 14] on li "dashboard" at bounding box center [120, 10] width 57 height 15
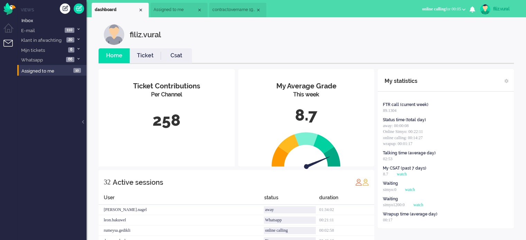
click at [172, 54] on link "Csat" at bounding box center [176, 56] width 31 height 8
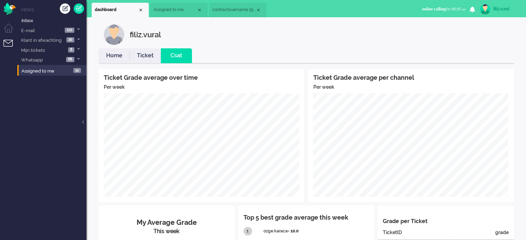
click at [108, 56] on link "Home" at bounding box center [114, 56] width 31 height 8
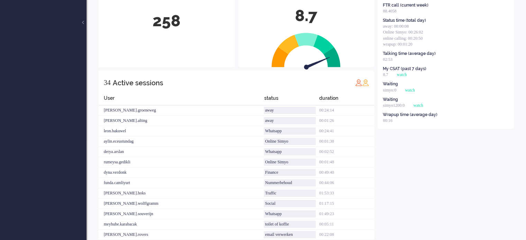
scroll to position [104, 0]
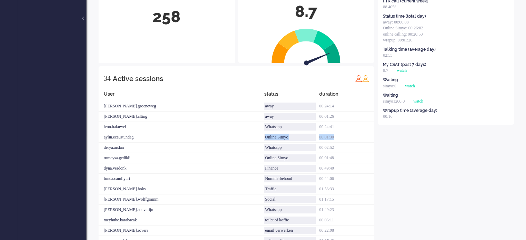
drag, startPoint x: 345, startPoint y: 134, endPoint x: 207, endPoint y: 142, distance: 137.5
click at [207, 142] on div "aylin.eceustundag Online Simyo 00:01:30" at bounding box center [237, 137] width 276 height 10
click at [412, 175] on div "My statistics FTR call (current week) 88.4058 Status time (total day) away: 00:…" at bounding box center [446, 213] width 136 height 496
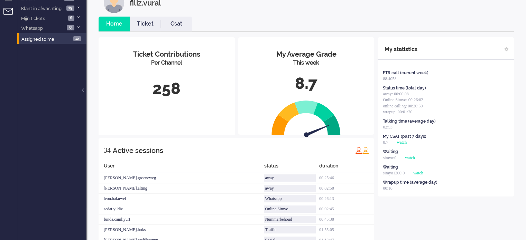
scroll to position [0, 0]
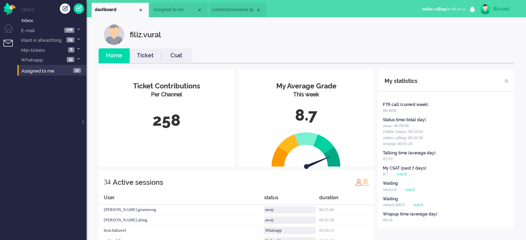
click at [237, 10] on span "contractovername 19/09" at bounding box center [233, 10] width 43 height 6
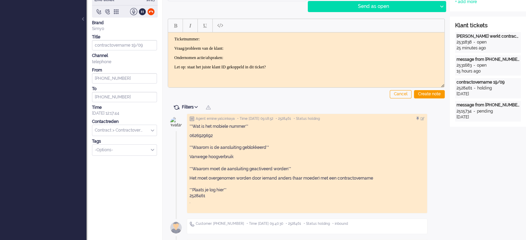
scroll to position [104, 0]
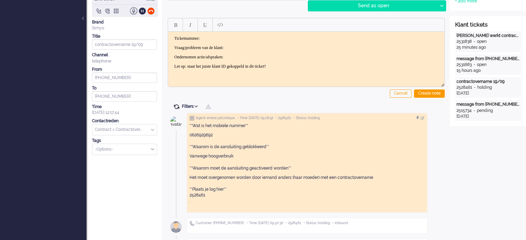
click at [176, 104] on span at bounding box center [176, 107] width 6 height 6
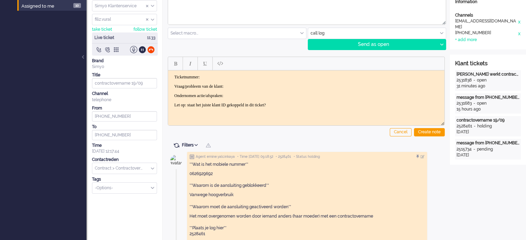
scroll to position [0, 0]
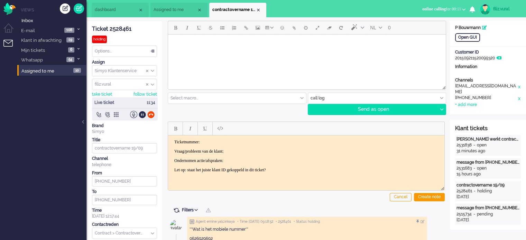
click at [122, 29] on div "Ticket 2528461" at bounding box center [124, 29] width 65 height 8
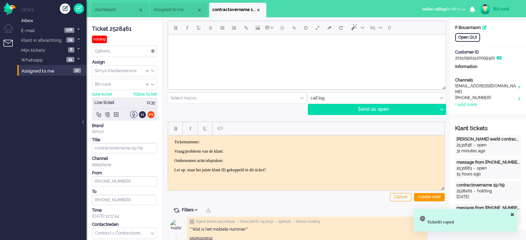
click at [252, 140] on p "Ticketnummer:" at bounding box center [306, 141] width 264 height 5
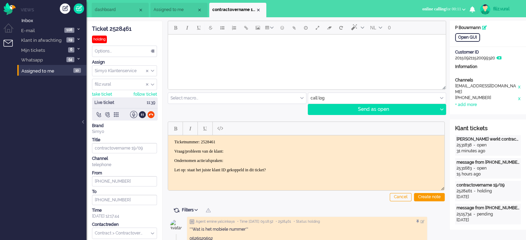
click at [258, 149] on p "Vraag/probleem van de klant:" at bounding box center [306, 151] width 264 height 5
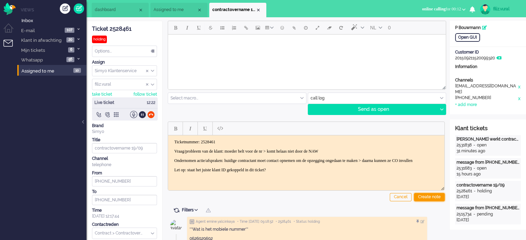
click at [429, 197] on div "Create note" at bounding box center [429, 197] width 31 height 8
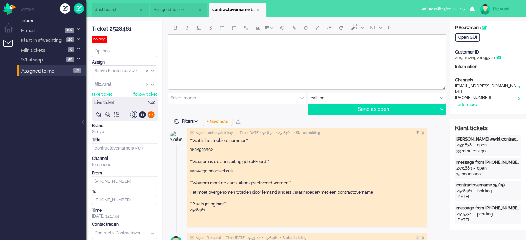
click at [150, 113] on div at bounding box center [150, 114] width 7 height 7
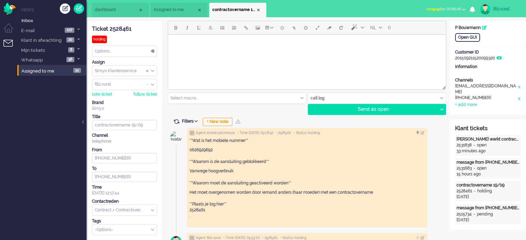
click at [146, 83] on span "Assign User" at bounding box center [147, 84] width 3 height 5
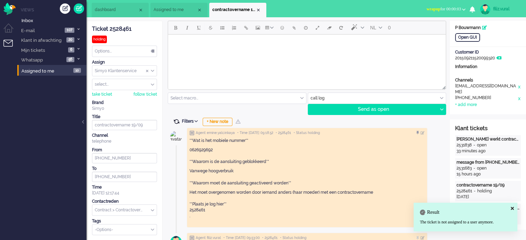
click at [176, 121] on span at bounding box center [176, 122] width 6 height 6
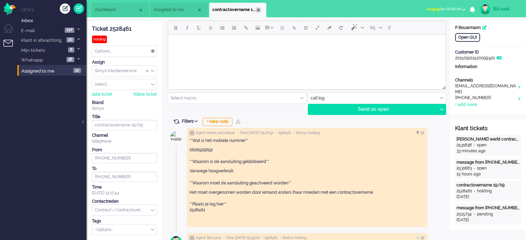
click at [257, 10] on div "Close tab" at bounding box center [259, 10] width 6 height 6
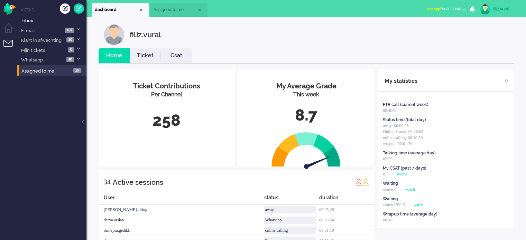
click at [452, 7] on span "wrapup for 00:00:06" at bounding box center [443, 9] width 35 height 5
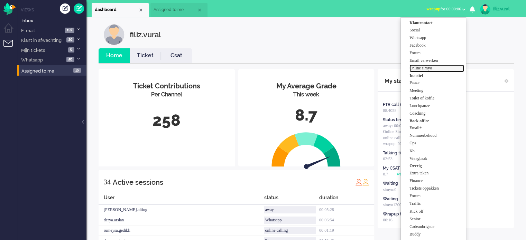
click at [436, 66] on label "Online simyo" at bounding box center [436, 68] width 55 height 6
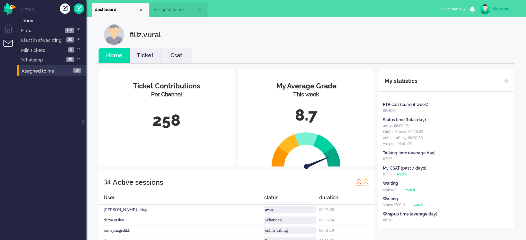
click at [184, 55] on link "Csat" at bounding box center [176, 56] width 31 height 8
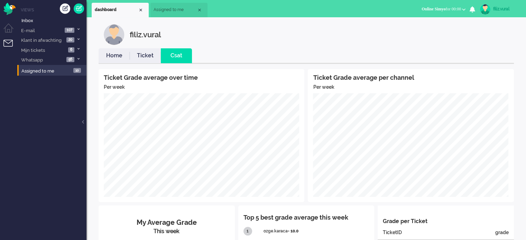
click at [105, 58] on link "Home" at bounding box center [114, 56] width 31 height 8
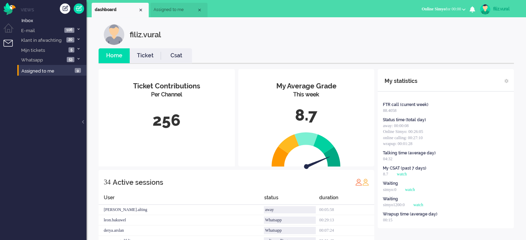
click at [186, 57] on link "Csat" at bounding box center [176, 56] width 31 height 8
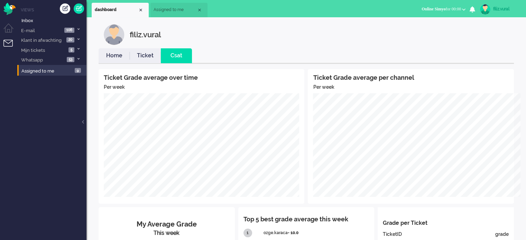
click at [121, 52] on link "Home" at bounding box center [114, 56] width 31 height 8
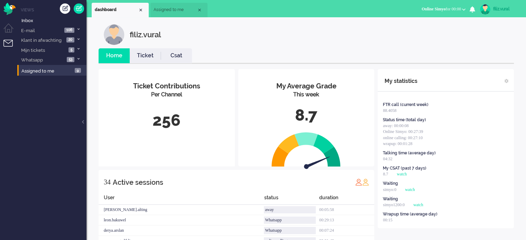
click at [190, 54] on link "Csat" at bounding box center [176, 56] width 31 height 8
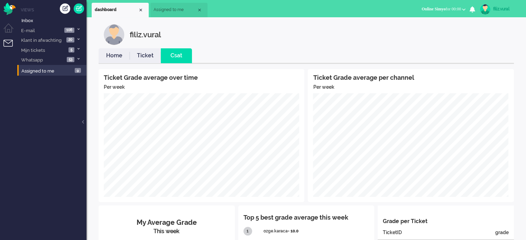
click at [116, 58] on link "Home" at bounding box center [114, 56] width 31 height 8
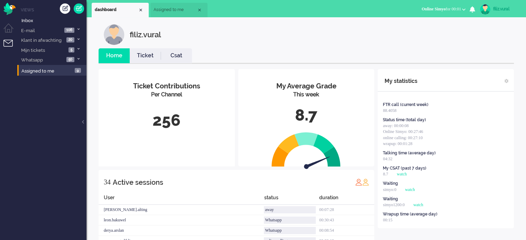
click at [167, 54] on link "Csat" at bounding box center [176, 56] width 31 height 8
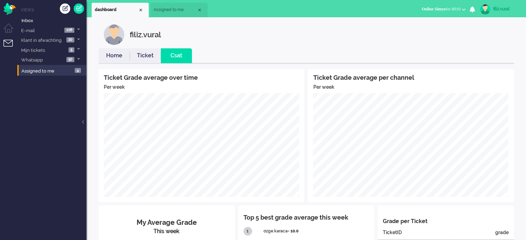
click at [119, 62] on li "Home" at bounding box center [114, 55] width 31 height 15
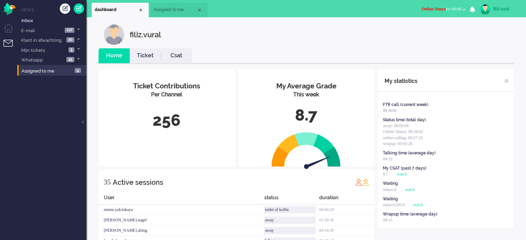
click at [439, 11] on span "Online Simyo" at bounding box center [434, 9] width 24 height 5
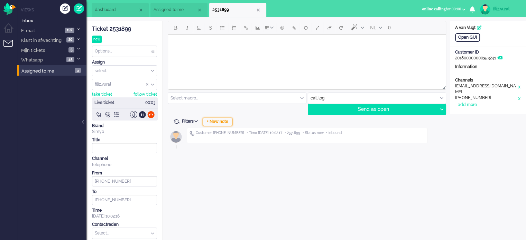
click at [221, 122] on div "+ New note" at bounding box center [218, 122] width 30 height 8
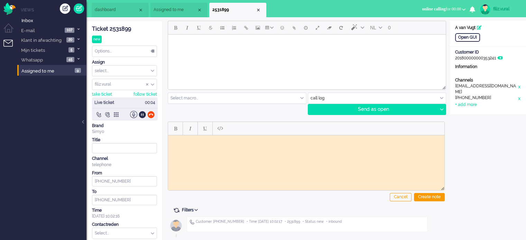
click at [120, 27] on div "Ticket 2531899" at bounding box center [124, 29] width 65 height 8
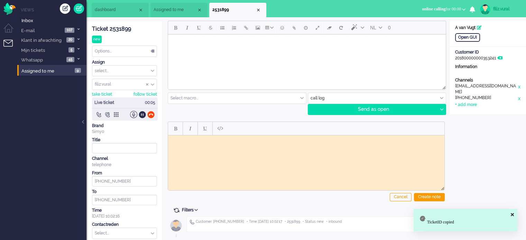
click at [228, 146] on html at bounding box center [306, 140] width 276 height 11
paste body "Rich Text Area. Press ALT-0 for help."
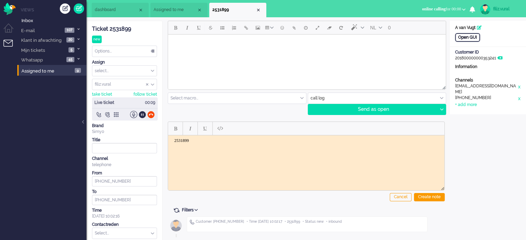
click at [461, 37] on div "Open GUI" at bounding box center [467, 37] width 25 height 9
click at [346, 96] on input "text" at bounding box center [377, 98] width 138 height 11
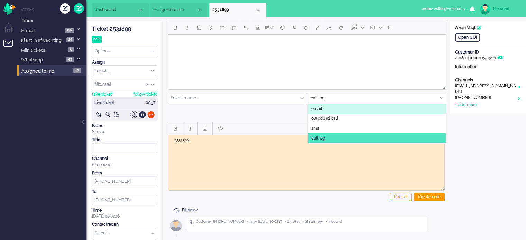
click at [321, 109] on span "email" at bounding box center [316, 109] width 11 height 6
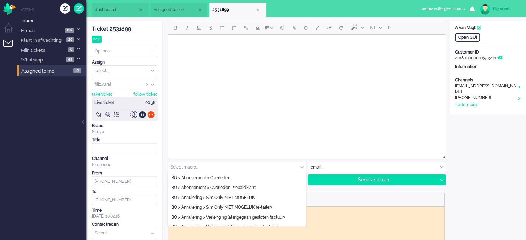
click at [222, 164] on input "text" at bounding box center [237, 167] width 138 height 11
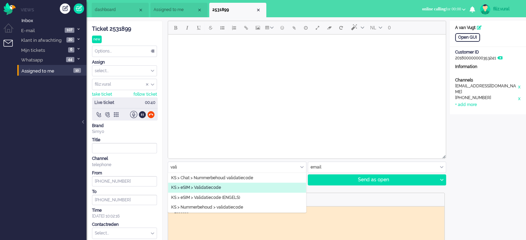
type input "vali"
click at [217, 185] on span "KS > eSIM > Validatiecode" at bounding box center [196, 188] width 50 height 6
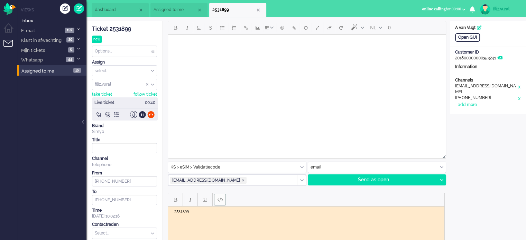
type input "Validatiecode eSim bestelling"
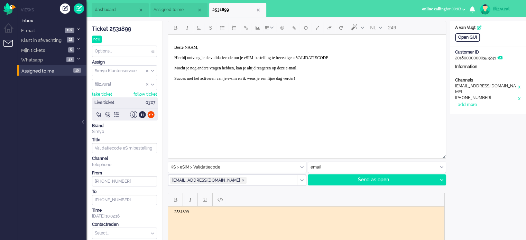
click at [341, 59] on p "Beste NAAM, Hierbij ontvang je de validatiecode om je eSIM-bestelling te bevest…" at bounding box center [306, 65] width 265 height 41
paste body "Rich Text Area. Press ALT-0 for help."
click at [188, 48] on p "Beste NAAM, Hierbij ontvang je de validatiecode om je eSIM-bestelling te bevest…" at bounding box center [306, 65] width 265 height 41
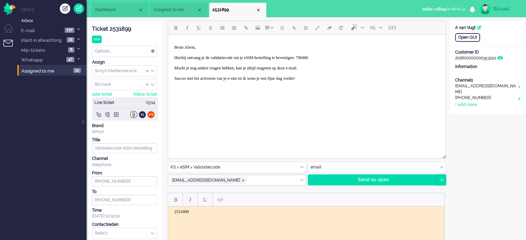
click at [442, 179] on icon at bounding box center [441, 180] width 3 height 2
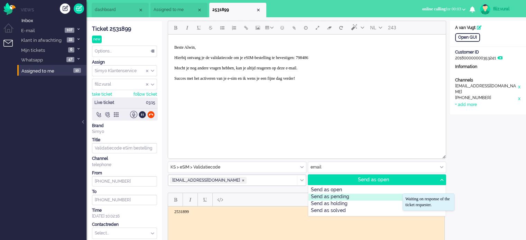
click at [342, 197] on div "Send as pending" at bounding box center [376, 197] width 137 height 7
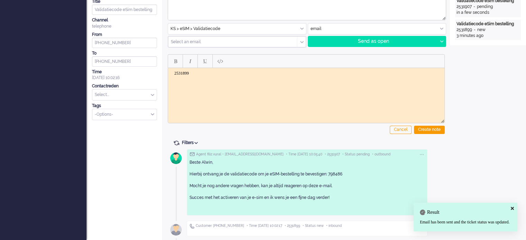
scroll to position [139, 0]
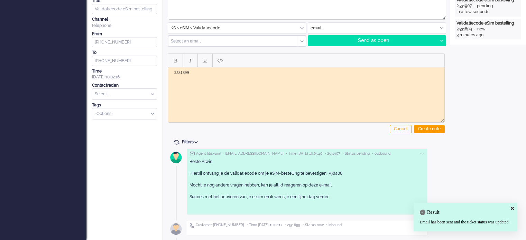
click at [224, 85] on html "2531899" at bounding box center [306, 77] width 276 height 21
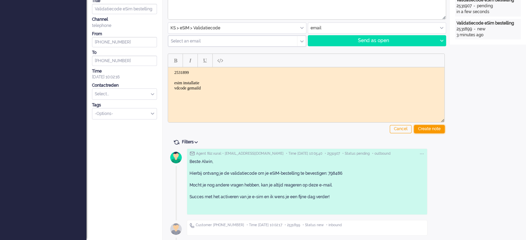
click at [436, 132] on div "Create note" at bounding box center [429, 129] width 31 height 8
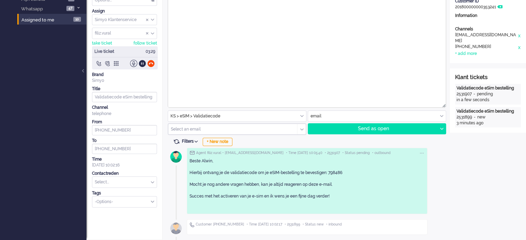
scroll to position [94, 0]
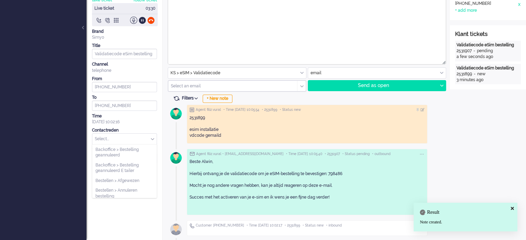
click at [129, 134] on input "text" at bounding box center [124, 139] width 64 height 11
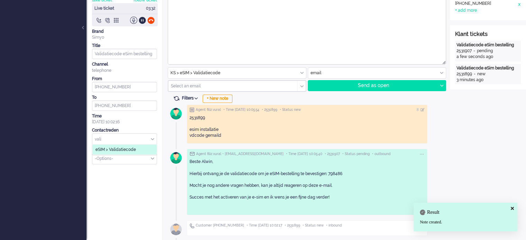
type input "vali"
click at [130, 148] on span "eSIM > Validatiecode" at bounding box center [115, 150] width 40 height 6
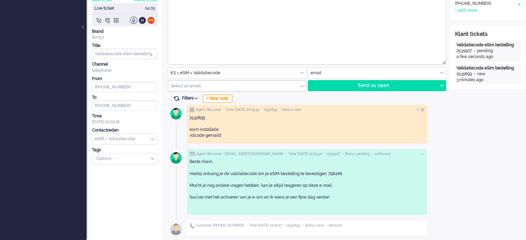
click at [175, 98] on span at bounding box center [176, 98] width 6 height 6
click at [339, 174] on p "Beste Alwin, Hierbij ontvang je de validatiecode om je eSIM-bestelling te beves…" at bounding box center [307, 182] width 235 height 47
click at [150, 20] on div at bounding box center [150, 20] width 7 height 7
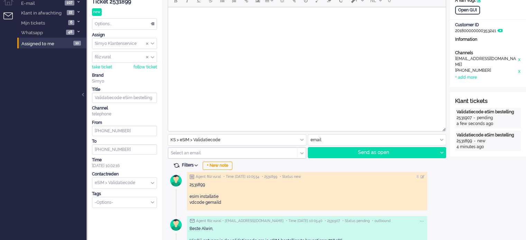
scroll to position [0, 0]
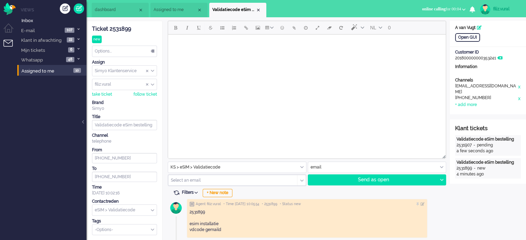
click at [117, 40] on div "Ticket 2531899 new Watching Options... Set Status Open Pending Holding Solved S…" at bounding box center [124, 128] width 65 height 214
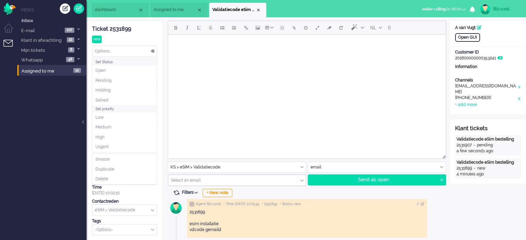
click at [114, 54] on div "Options..." at bounding box center [124, 51] width 64 height 11
click at [104, 100] on span "Solved" at bounding box center [101, 101] width 13 height 6
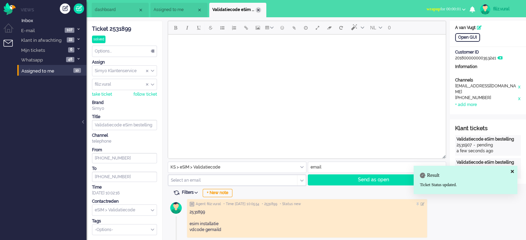
click at [257, 9] on div "Close tab" at bounding box center [259, 10] width 6 height 6
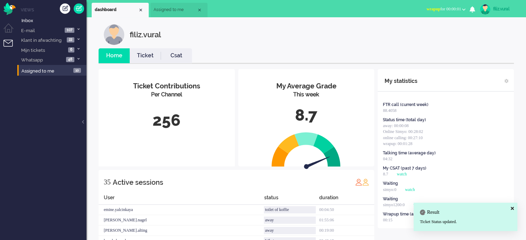
click at [149, 57] on link "Ticket" at bounding box center [145, 56] width 31 height 8
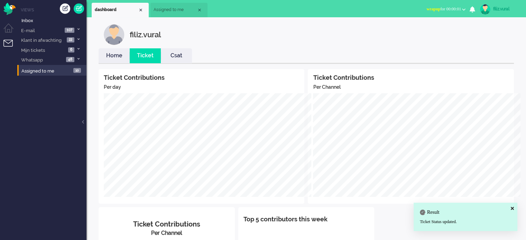
click at [103, 55] on link "Home" at bounding box center [114, 56] width 31 height 8
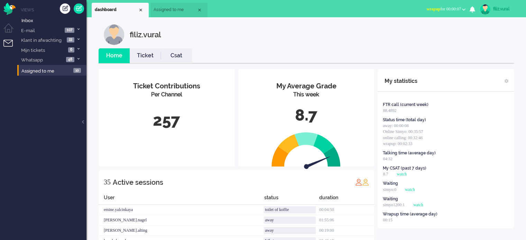
click at [449, 9] on span "wrapup for 00:00:07" at bounding box center [443, 9] width 35 height 5
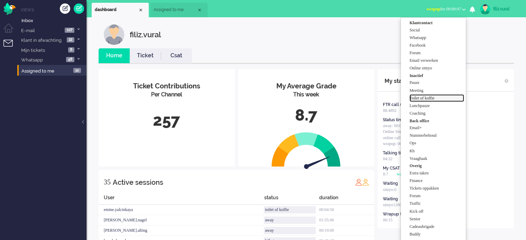
click at [429, 101] on label "Toilet of koffie" at bounding box center [436, 98] width 55 height 6
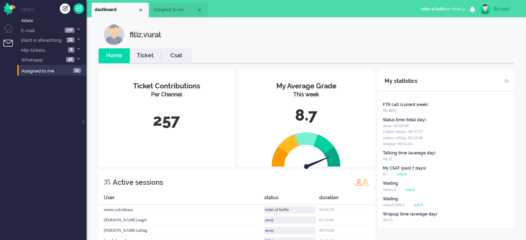
drag, startPoint x: 174, startPoint y: 54, endPoint x: 123, endPoint y: 54, distance: 50.8
click at [174, 54] on link "Csat" at bounding box center [176, 56] width 31 height 8
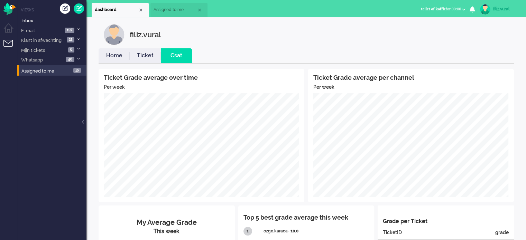
click at [115, 53] on link "Home" at bounding box center [114, 56] width 31 height 8
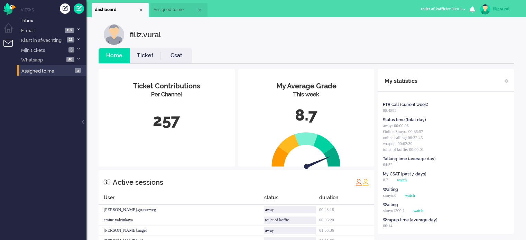
drag, startPoint x: 456, startPoint y: 10, endPoint x: 452, endPoint y: 20, distance: 11.1
click at [455, 9] on span "toilet of koffie for 00:01" at bounding box center [441, 9] width 40 height 5
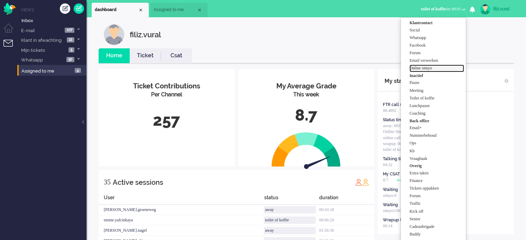
click at [433, 67] on label "Online simyo" at bounding box center [436, 68] width 55 height 6
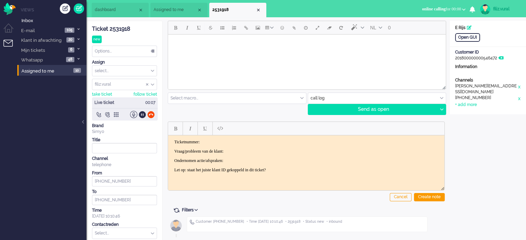
click at [114, 31] on div "Ticket 2531918" at bounding box center [124, 29] width 65 height 8
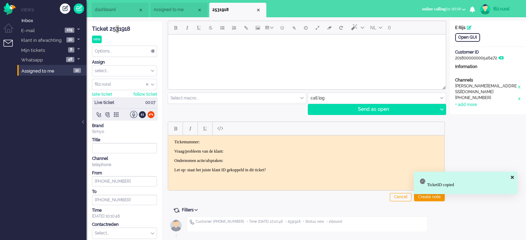
click at [283, 144] on p "Ticketnummer:" at bounding box center [306, 141] width 264 height 5
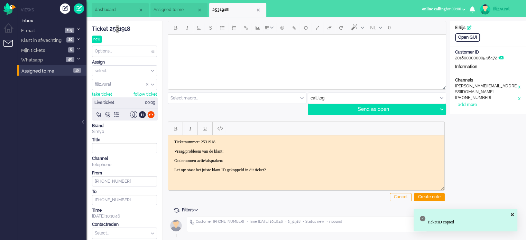
click at [278, 151] on p "Vraag/probleem van de klant:" at bounding box center [306, 151] width 264 height 5
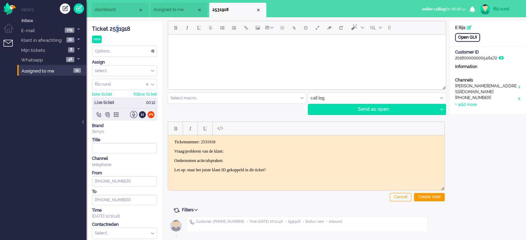
click at [470, 39] on div "Open GUI" at bounding box center [467, 37] width 25 height 9
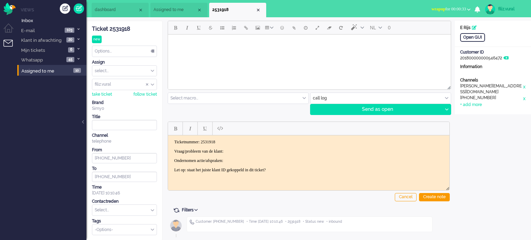
click at [445, 3] on li "Social Whatsapp Facebook Forum Email verwerken Online simyo Pauze Meeting Toile…" at bounding box center [450, 9] width 47 height 15
click at [443, 6] on button "wrapup for 00:00:33" at bounding box center [450, 9] width 47 height 10
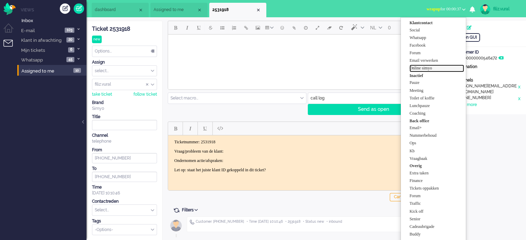
click at [436, 66] on label "Online simyo" at bounding box center [436, 68] width 55 height 6
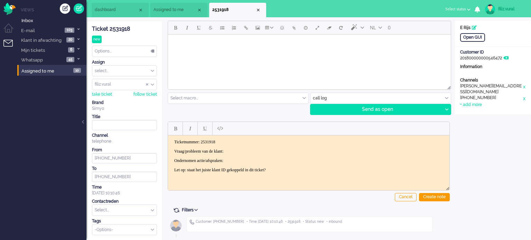
click at [244, 150] on p "Vraag/probleem van de klant:" at bounding box center [308, 151] width 269 height 5
click at [426, 197] on div "Create note" at bounding box center [434, 197] width 31 height 8
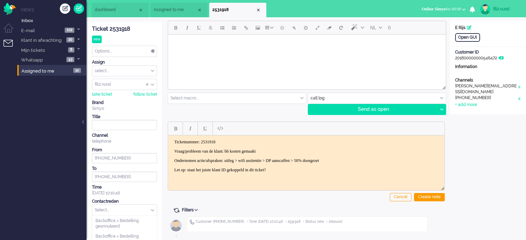
click at [119, 208] on input "text" at bounding box center [124, 210] width 64 height 11
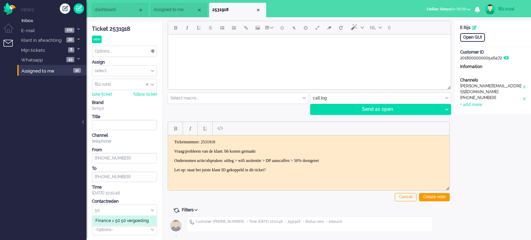
type input "50"
click at [112, 219] on span "Finance > 50 50 vergoeding" at bounding box center [121, 221] width 53 height 6
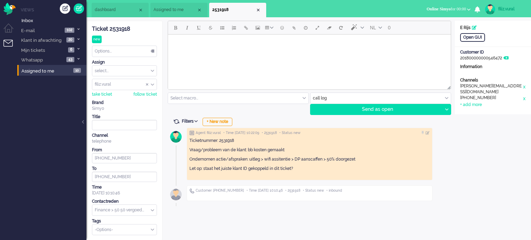
click at [133, 51] on div "Options..." at bounding box center [124, 51] width 64 height 11
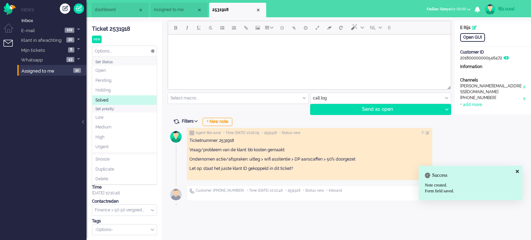
click at [122, 99] on li "Solved" at bounding box center [124, 100] width 64 height 10
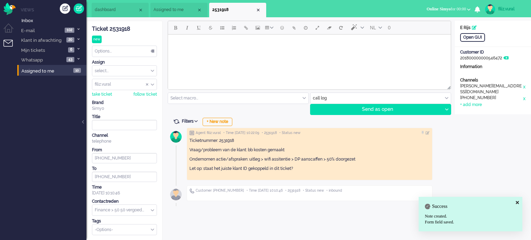
click at [258, 9] on div "Close tab" at bounding box center [259, 10] width 6 height 6
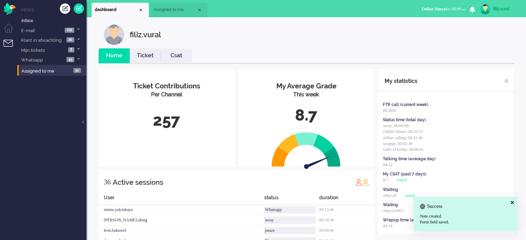
click at [167, 56] on link "Csat" at bounding box center [176, 56] width 31 height 8
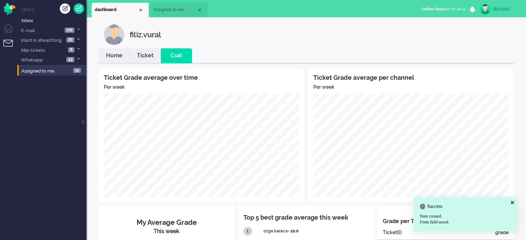
click at [108, 55] on link "Home" at bounding box center [114, 56] width 31 height 8
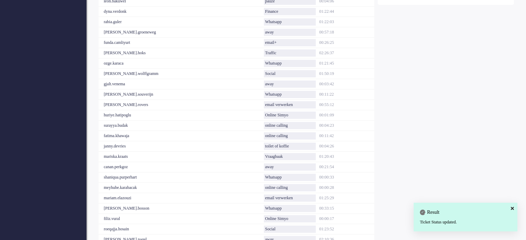
scroll to position [357, 0]
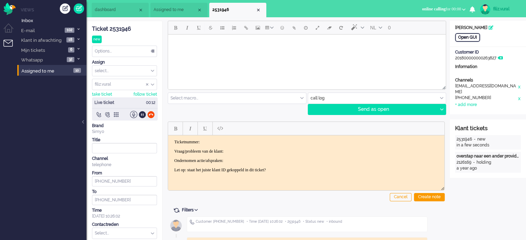
click at [473, 39] on div "Open GUI" at bounding box center [467, 37] width 25 height 9
click at [121, 29] on div "Ticket 2531946" at bounding box center [124, 29] width 65 height 8
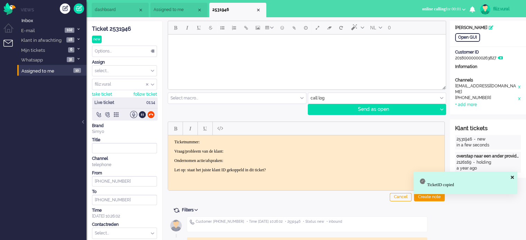
click at [256, 137] on html "Ticketnummer: Vraag/probleem van de klant: Ondernomen actie/afspraken: Let op: …" at bounding box center [306, 155] width 276 height 41
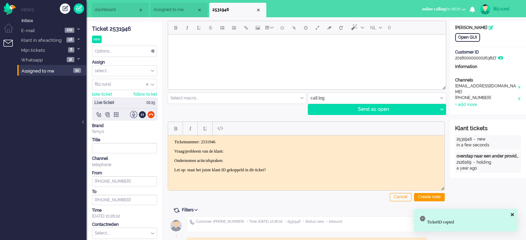
click at [261, 149] on p "Vraag/probleem van de klant:" at bounding box center [306, 151] width 264 height 5
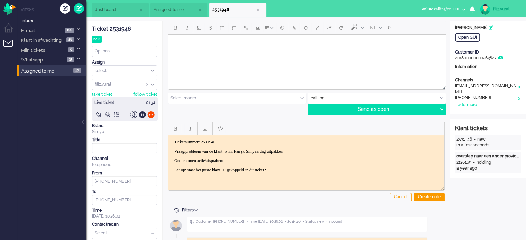
drag, startPoint x: 150, startPoint y: 112, endPoint x: 160, endPoint y: 112, distance: 10.7
click at [150, 112] on div at bounding box center [150, 114] width 7 height 7
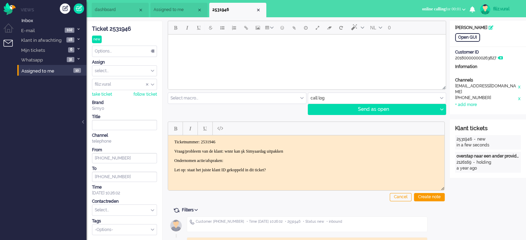
click at [346, 150] on p "Vraag/probleem van de klant: wnnr kan şk Simyaardag uitpakken" at bounding box center [306, 151] width 264 height 5
click at [427, 199] on div "Create note" at bounding box center [429, 197] width 31 height 8
click at [135, 211] on input "text" at bounding box center [124, 210] width 64 height 11
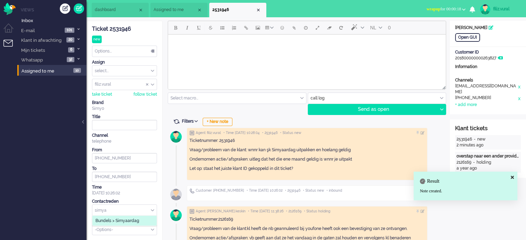
type input "simya"
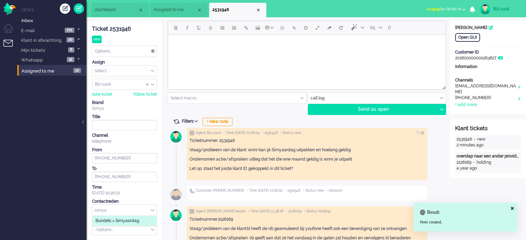
click at [131, 223] on li "Bundels > Simyaardag" at bounding box center [124, 221] width 64 height 10
click at [116, 55] on div "Options..." at bounding box center [124, 51] width 64 height 11
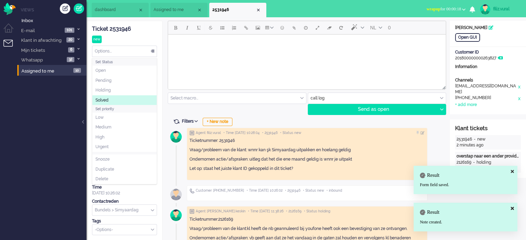
click at [115, 101] on li "Solved" at bounding box center [124, 100] width 64 height 10
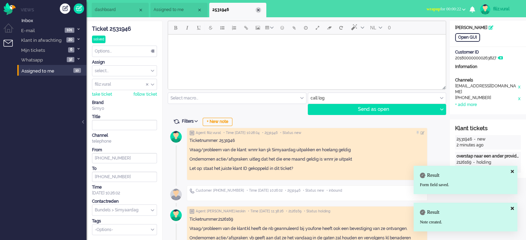
click at [257, 10] on div "Close tab" at bounding box center [259, 10] width 6 height 6
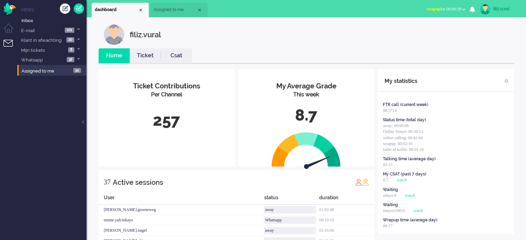
click at [450, 9] on span "wrapup for 00:00:28" at bounding box center [443, 9] width 35 height 5
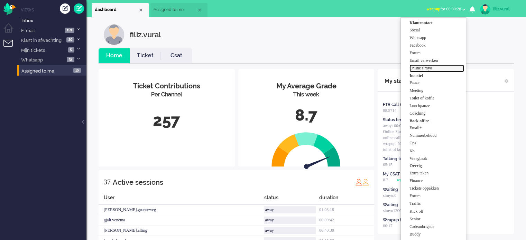
click at [435, 68] on label "Online simyo" at bounding box center [436, 68] width 55 height 6
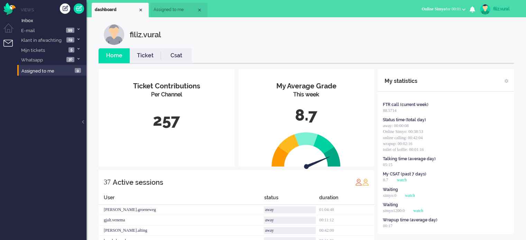
click at [178, 51] on li "Csat" at bounding box center [176, 55] width 31 height 15
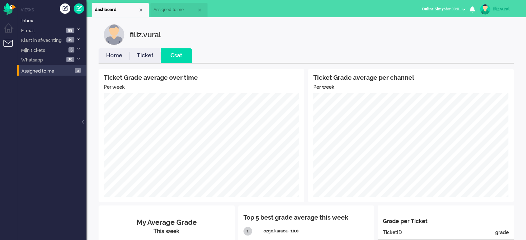
click at [110, 54] on link "Home" at bounding box center [114, 56] width 31 height 8
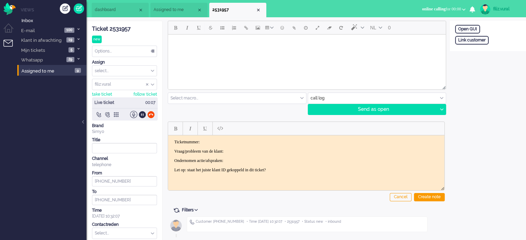
click at [125, 27] on div "Ticket 2531957" at bounding box center [124, 29] width 65 height 8
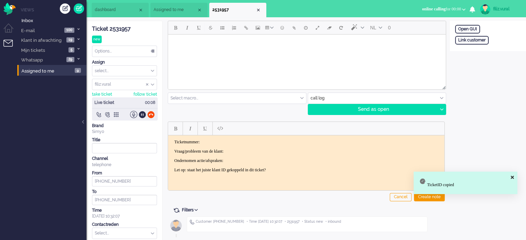
drag, startPoint x: 279, startPoint y: 135, endPoint x: 277, endPoint y: 142, distance: 6.9
click at [278, 135] on html "Ticketnummer: Vraag/probleem van de klant: Ondernomen actie/afspraken: Let op: …" at bounding box center [306, 155] width 276 height 41
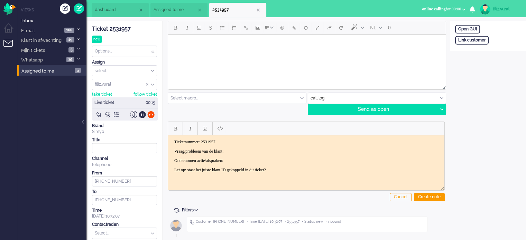
click at [260, 150] on p "Vraag/probleem van de klant:" at bounding box center [306, 151] width 264 height 5
click at [491, 38] on div "Link customer" at bounding box center [488, 40] width 76 height 9
click at [480, 40] on div "External primary id" at bounding box center [488, 39] width 66 height 6
click at [481, 49] on input "text" at bounding box center [488, 49] width 66 height 10
paste input "201800000000529255"
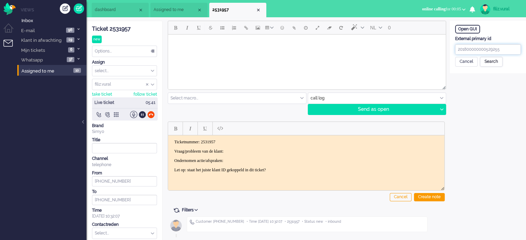
type input "201800000000529255"
click at [485, 63] on div "Search" at bounding box center [491, 62] width 22 height 10
click at [480, 129] on div "Create new customer & link" at bounding box center [486, 127] width 62 height 11
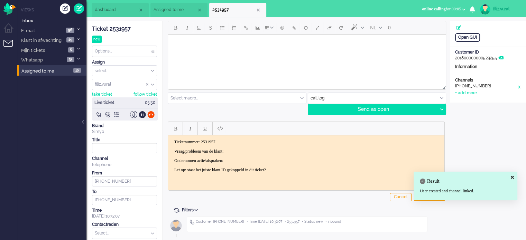
click at [475, 89] on div "+31642165733" at bounding box center [486, 86] width 62 height 7
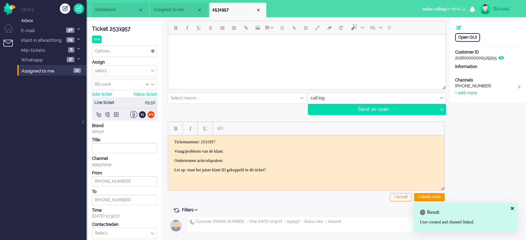
click at [472, 94] on div "+ add more" at bounding box center [466, 93] width 22 height 6
click at [472, 100] on input at bounding box center [488, 95] width 66 height 10
drag, startPoint x: 474, startPoint y: 106, endPoint x: 439, endPoint y: 104, distance: 35.7
click at [474, 105] on input at bounding box center [488, 108] width 66 height 10
paste input "685283406"
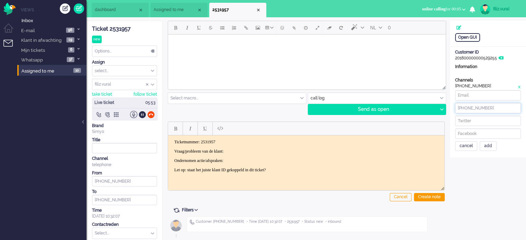
type input "+31685283406"
click at [488, 99] on input at bounding box center [488, 95] width 66 height 10
paste input "eugene@rijs.com"
click at [491, 145] on div "add" at bounding box center [488, 146] width 17 height 10
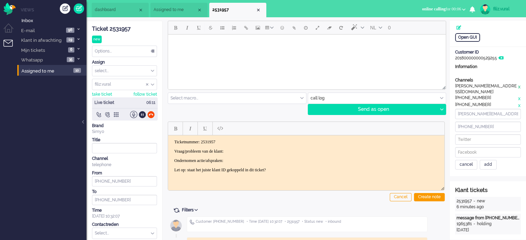
click at [519, 85] on div "x" at bounding box center [518, 89] width 3 height 12
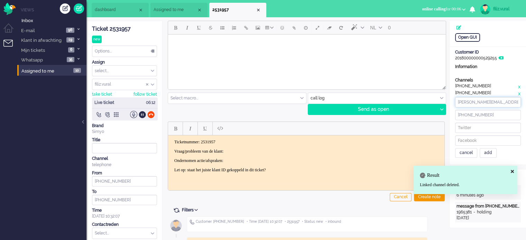
drag, startPoint x: 500, startPoint y: 104, endPoint x: 445, endPoint y: 101, distance: 55.1
click at [445, 101] on div "ticket info editor timeline Ticket 2531957 new Watching Options... Set Status O…" at bounding box center [306, 191] width 440 height 341
paste input "gidorjino1234@hotmail"
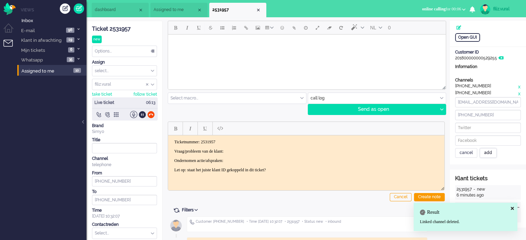
click at [488, 153] on div "add" at bounding box center [488, 153] width 17 height 10
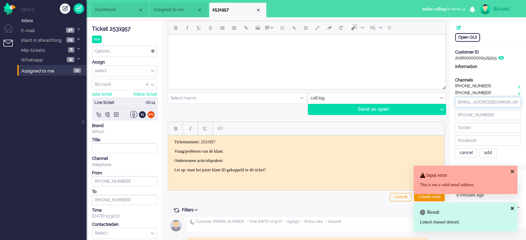
drag, startPoint x: 496, startPoint y: 103, endPoint x: 492, endPoint y: 101, distance: 4.0
click at [496, 102] on input "gidorjino1234@hotmail.com" at bounding box center [488, 102] width 66 height 10
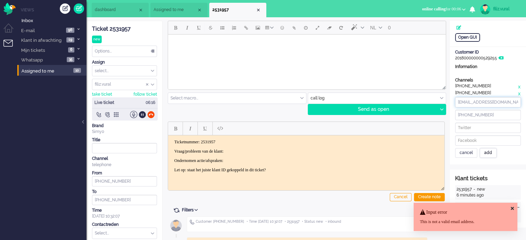
type input "gidorjino1234@hotmail.com"
click at [483, 154] on div "add" at bounding box center [488, 153] width 17 height 10
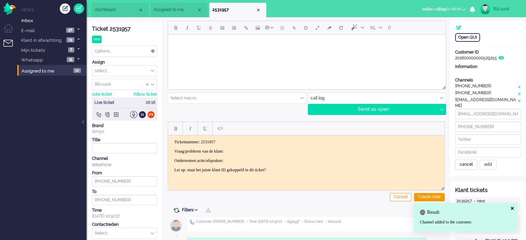
click at [470, 160] on div "cancel" at bounding box center [466, 165] width 22 height 10
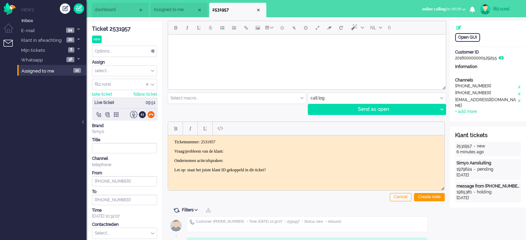
click at [152, 117] on div at bounding box center [150, 114] width 7 height 7
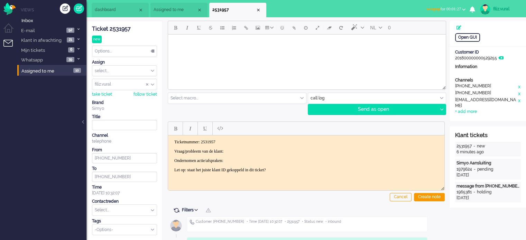
click at [452, 10] on span "wrapup for 00:01:27" at bounding box center [443, 9] width 35 height 5
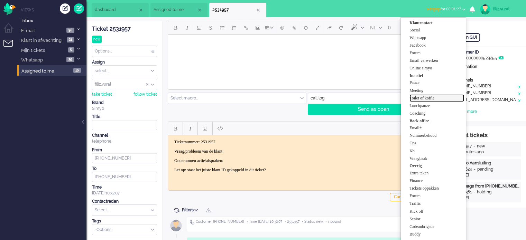
click at [422, 100] on label "Toilet of koffie" at bounding box center [436, 98] width 55 height 6
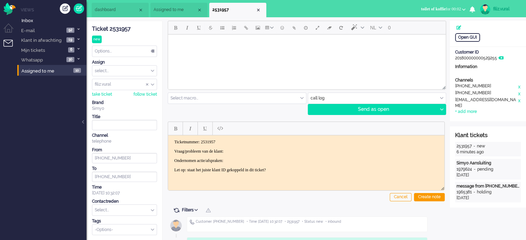
click at [241, 150] on p "Vraag/probleem van de klant:" at bounding box center [306, 151] width 264 height 5
click at [100, 6] on li "dashboard" at bounding box center [120, 10] width 57 height 15
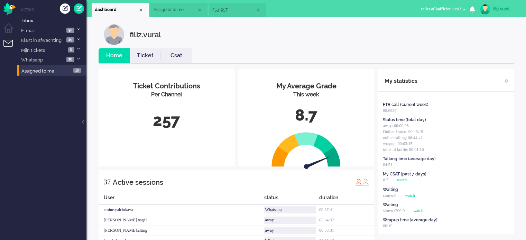
click at [149, 61] on li "Ticket" at bounding box center [145, 55] width 31 height 15
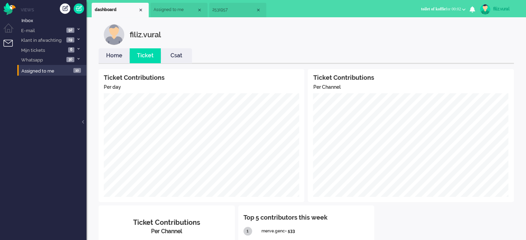
click at [113, 54] on link "Home" at bounding box center [114, 56] width 31 height 8
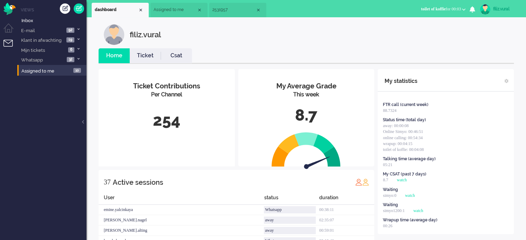
click at [440, 9] on span "toilet of koffie for 00:03" at bounding box center [441, 9] width 40 height 5
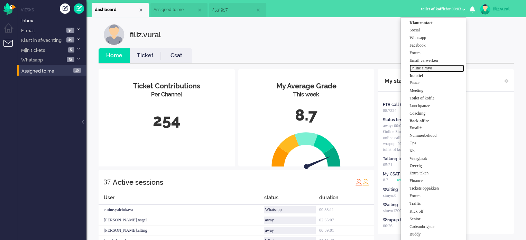
click at [422, 67] on label "Online simyo" at bounding box center [436, 68] width 55 height 6
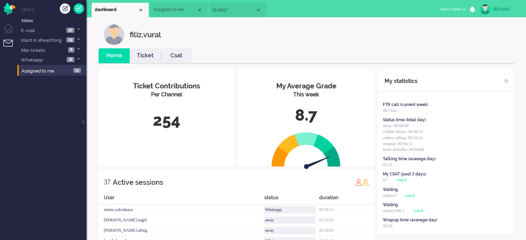
click at [232, 15] on li "2531957" at bounding box center [237, 10] width 57 height 15
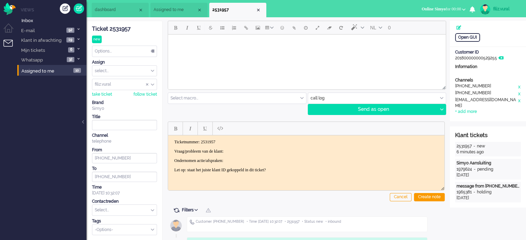
click at [256, 146] on body "Ticketnummer: 2531957 Vraag/probleem van de klant: Ondernomen actie/afspraken: …" at bounding box center [306, 155] width 271 height 33
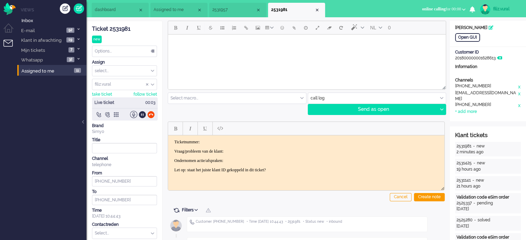
click at [237, 14] on li "2531957" at bounding box center [237, 10] width 57 height 15
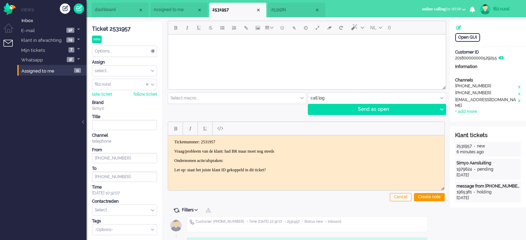
click at [310, 152] on p "Vraag/probleem van de klant: had BR maar moet nog steeds" at bounding box center [306, 151] width 264 height 5
click at [281, 7] on li "2531981" at bounding box center [296, 10] width 57 height 15
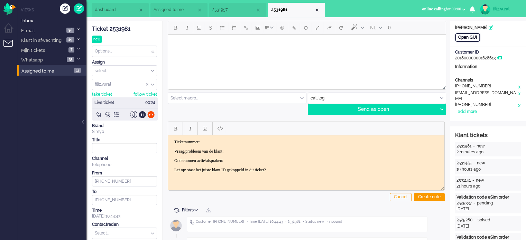
click at [469, 37] on div "Open GUI" at bounding box center [467, 37] width 25 height 9
click at [123, 30] on div "Ticket 2531981" at bounding box center [124, 29] width 65 height 8
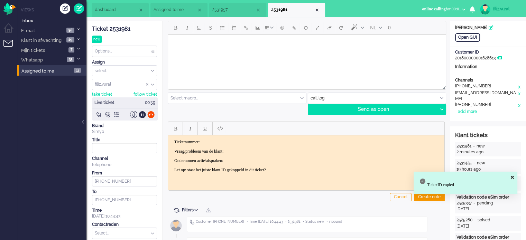
drag, startPoint x: 233, startPoint y: 145, endPoint x: 234, endPoint y: 139, distance: 5.7
click at [232, 144] on body "Ticketnummer: Vraag/probleem van de klant: Ondernomen actie/afspraken: Let op: …" at bounding box center [306, 155] width 271 height 33
click at [235, 139] on p "Ticketnummer:" at bounding box center [306, 141] width 264 height 5
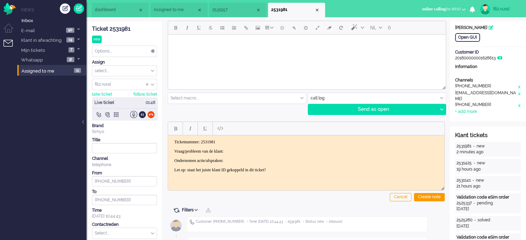
click at [257, 149] on p "Vraag/probleem van de klant:" at bounding box center [306, 151] width 264 height 5
click at [230, 13] on li "2531957" at bounding box center [237, 10] width 57 height 15
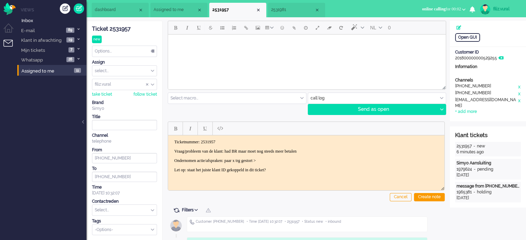
click at [307, 159] on p "Ondernomen actie/afspraken: paar x trg gestort >" at bounding box center [306, 160] width 264 height 5
click at [423, 192] on div "Cancel Create note" at bounding box center [306, 160] width 277 height 87
click at [320, 96] on input "text" at bounding box center [377, 98] width 138 height 11
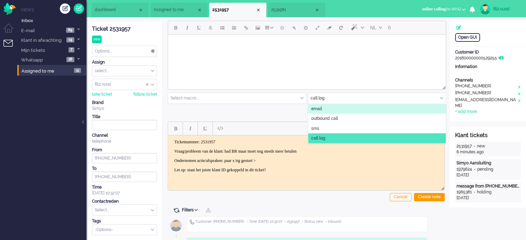
drag, startPoint x: 147, startPoint y: 75, endPoint x: 318, endPoint y: 108, distance: 174.6
click at [318, 108] on span "email" at bounding box center [316, 109] width 11 height 6
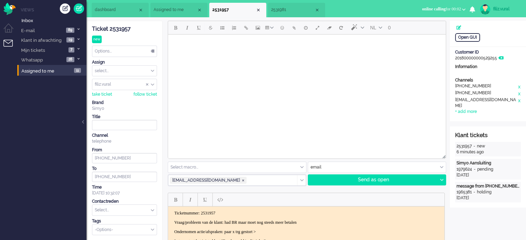
click at [213, 167] on input "text" at bounding box center [237, 167] width 138 height 11
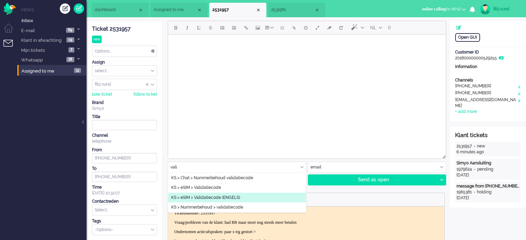
type input "vali"
click at [218, 197] on span "KS > eSIM > Validatiecode (ENGELS)" at bounding box center [205, 198] width 69 height 6
type input "Validation code eSim order"
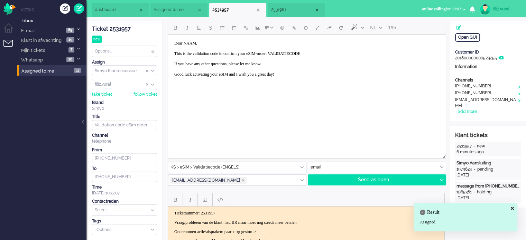
click at [194, 43] on body "Dear NAAM, This is the validation code to confirm your eSIM-order: VALIDATIECOD…" at bounding box center [307, 58] width 272 height 43
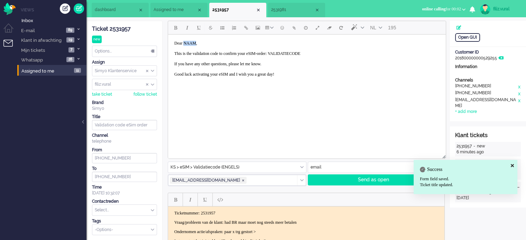
paste body "Rich Text Area. Press ALT-0 for help."
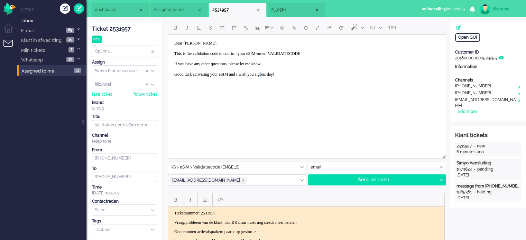
click at [279, 83] on html "Dear Kaisheng, This is the validation code to confirm your eSIM-order: VALIDATI…" at bounding box center [307, 59] width 278 height 49
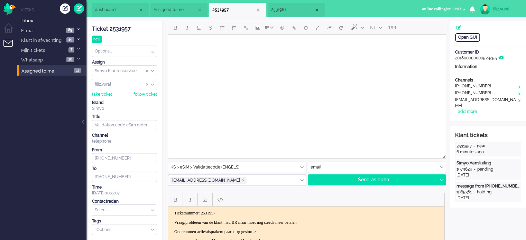
scroll to position [1934, 0]
click at [261, 164] on input "text" at bounding box center [237, 167] width 138 height 11
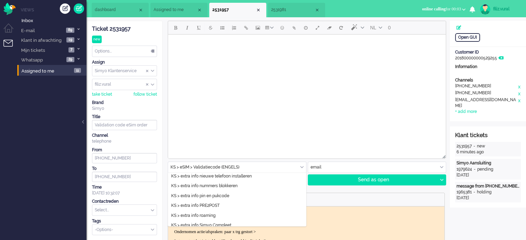
drag, startPoint x: 149, startPoint y: 117, endPoint x: 150, endPoint y: 124, distance: 7.3
click at [149, 117] on div "Title" at bounding box center [124, 117] width 65 height 6
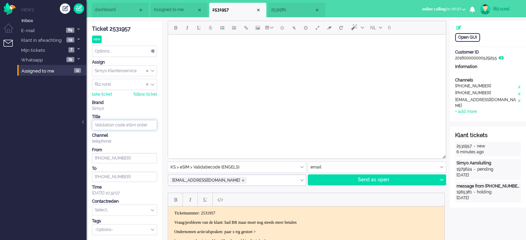
drag, startPoint x: 150, startPoint y: 124, endPoint x: 72, endPoint y: 124, distance: 77.8
click at [72, 124] on div "Home Dashboard Notifications Following Knowledge Base release_2.1.0 Views Inbox…" at bounding box center [263, 120] width 526 height 240
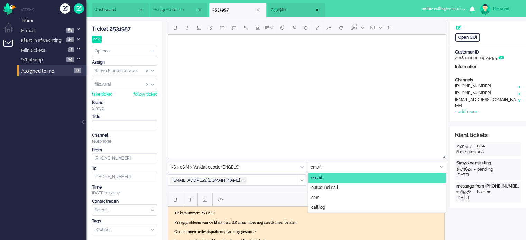
click at [329, 164] on input "text" at bounding box center [377, 167] width 138 height 11
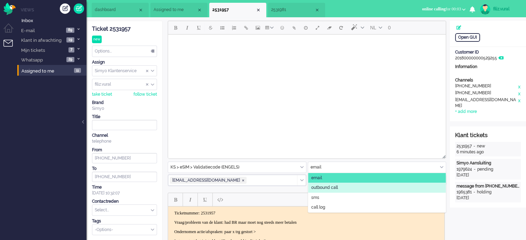
drag, startPoint x: 320, startPoint y: 187, endPoint x: 294, endPoint y: 131, distance: 61.3
click at [320, 186] on span "outbound call" at bounding box center [324, 188] width 27 height 6
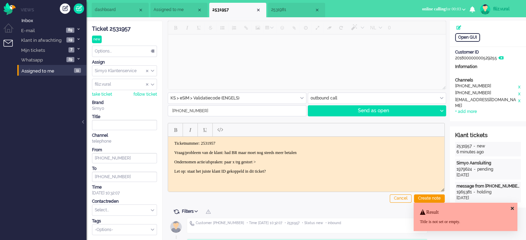
click at [278, 14] on li "2531981" at bounding box center [296, 10] width 57 height 15
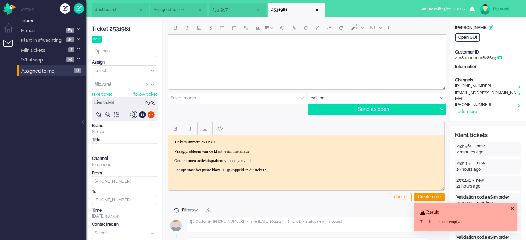
click at [327, 96] on input "text" at bounding box center [377, 98] width 138 height 11
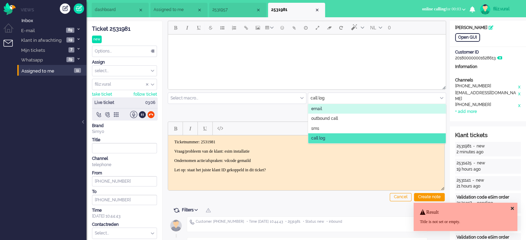
click at [323, 108] on li "email" at bounding box center [377, 109] width 138 height 10
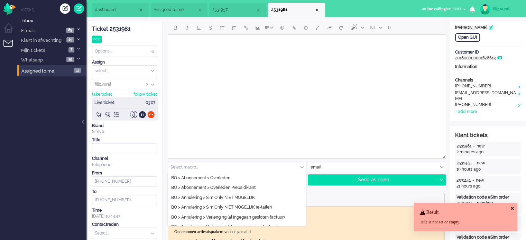
click at [222, 166] on input "text" at bounding box center [237, 167] width 138 height 11
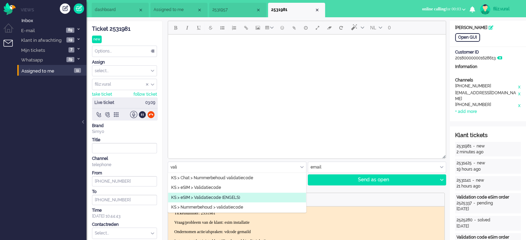
type input "vali"
click at [224, 195] on span "KS > eSIM > Validatiecode (ENGELS)" at bounding box center [205, 198] width 69 height 6
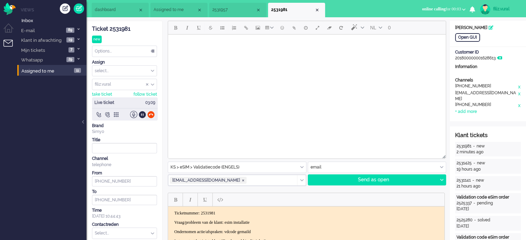
type input "Validation code eSim order"
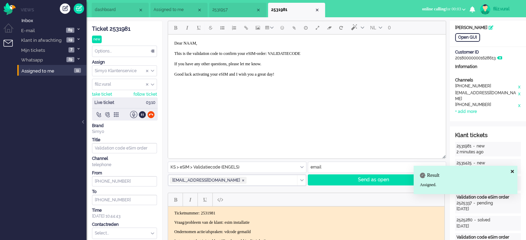
click at [191, 44] on body "Dear NAAM, This is the validation code to confirm your eSIM-order: VALIDATIECOD…" at bounding box center [307, 58] width 272 height 43
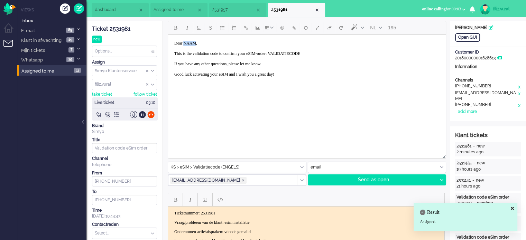
paste body "Rich Text Area. Press ALT-0 for help."
click at [308, 53] on body "Dear Kaisheng, This is the validation code to confirm your eSIM-order: VALIDATI…" at bounding box center [307, 58] width 272 height 43
click at [307, 53] on body "Dear Kaisheng, This is the validation code to confirm your eSIM-order: VALIDATI…" at bounding box center [307, 58] width 272 height 43
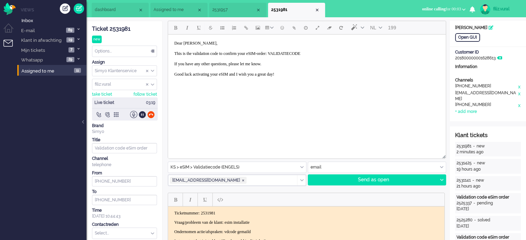
click at [318, 51] on body "Dear Kaisheng, This is the validation code to confirm your eSIM-order: VALIDATI…" at bounding box center [307, 58] width 272 height 43
click at [296, 54] on body "Dear Kaisheng, This is the validation code to confirm your eSIM-order: 517137 I…" at bounding box center [307, 58] width 272 height 43
click at [441, 182] on div at bounding box center [441, 180] width 9 height 10
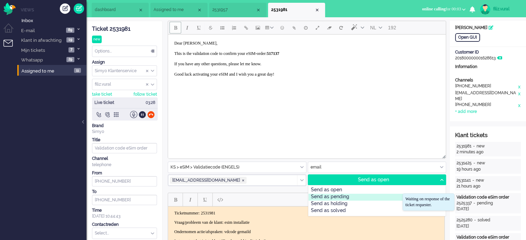
click at [348, 198] on div "Send as pending" at bounding box center [376, 197] width 137 height 7
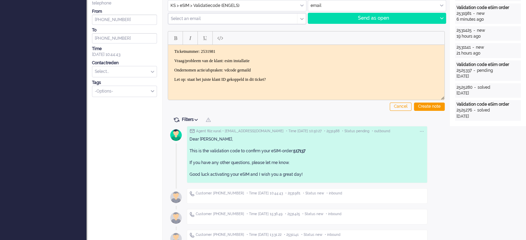
scroll to position [173, 0]
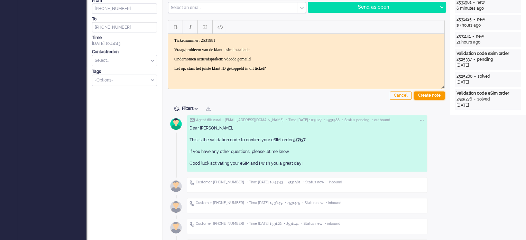
drag, startPoint x: 438, startPoint y: 98, endPoint x: 296, endPoint y: 81, distance: 142.8
click at [437, 98] on div "Create note" at bounding box center [429, 96] width 31 height 8
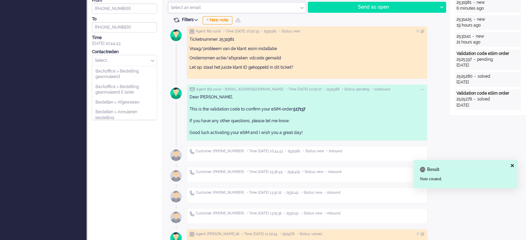
click at [126, 56] on input "text" at bounding box center [124, 60] width 64 height 11
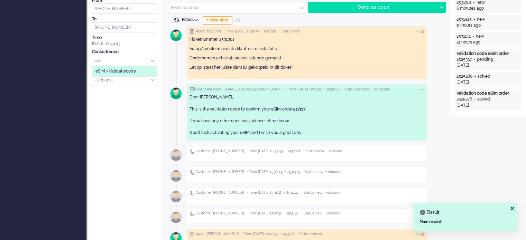
type input "vali"
click at [134, 70] on span "eSIM > Validatiecode" at bounding box center [115, 71] width 40 height 6
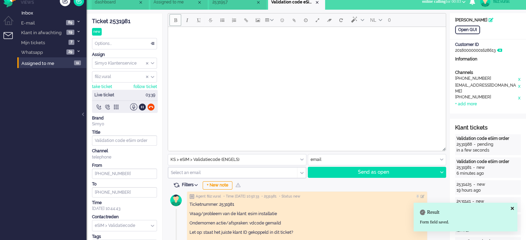
scroll to position [0, 0]
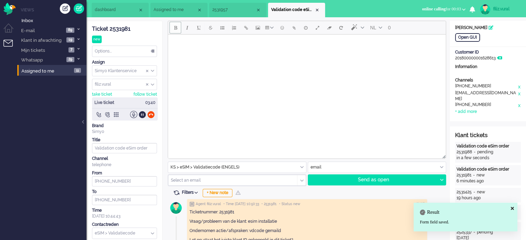
drag, startPoint x: 219, startPoint y: 10, endPoint x: 224, endPoint y: 22, distance: 13.8
click at [219, 10] on span "2531957" at bounding box center [233, 10] width 43 height 6
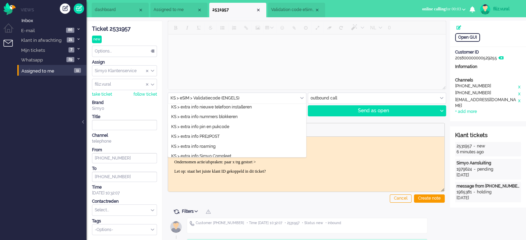
click at [259, 99] on input "text" at bounding box center [237, 98] width 138 height 11
type input "p"
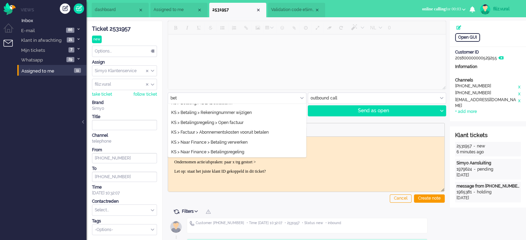
scroll to position [240, 0]
type input "bet"
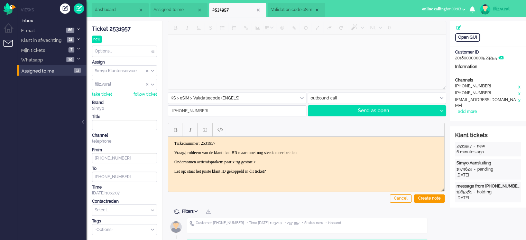
click at [303, 160] on p "Ondernomen actie/afspraken: paar x trg gestort >" at bounding box center [306, 161] width 264 height 5
click at [306, 157] on body "Ticketnummer: 2531957 Vraag/probleem van de klant: had BR maar moet nog steeds …" at bounding box center [306, 157] width 271 height 33
click at [426, 195] on div "Create note" at bounding box center [429, 199] width 31 height 8
type input "Validation code eSim order"
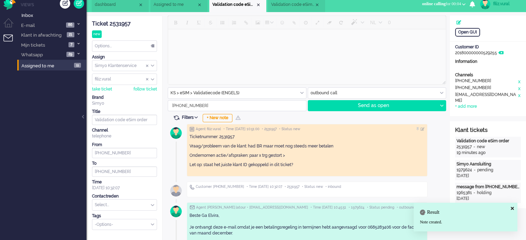
scroll to position [69, 0]
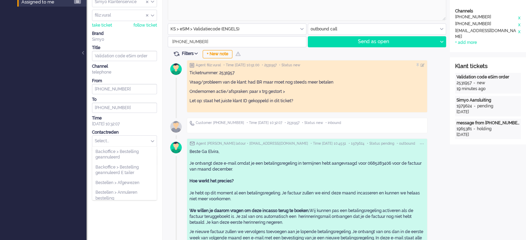
click at [127, 145] on input "text" at bounding box center [124, 141] width 64 height 11
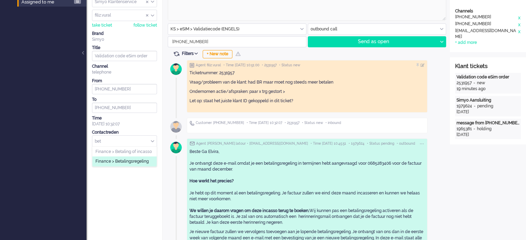
type input "bet"
click at [128, 161] on span "Finance > Betalingsregeling" at bounding box center [121, 162] width 53 height 6
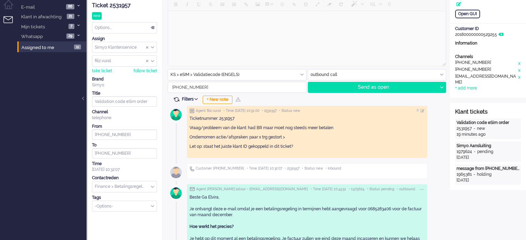
scroll to position [0, 0]
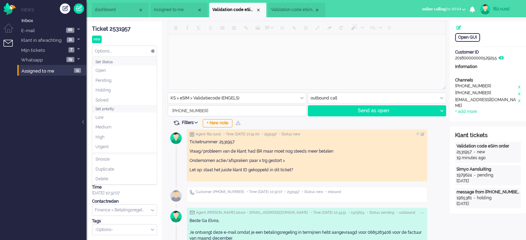
click at [134, 47] on div "Options..." at bounding box center [124, 51] width 64 height 11
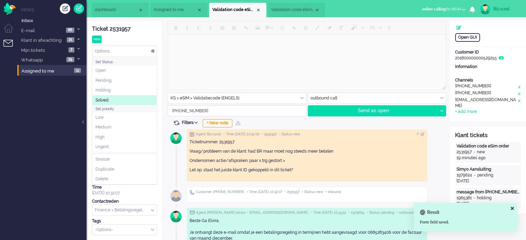
click at [111, 101] on li "Solved" at bounding box center [124, 100] width 64 height 10
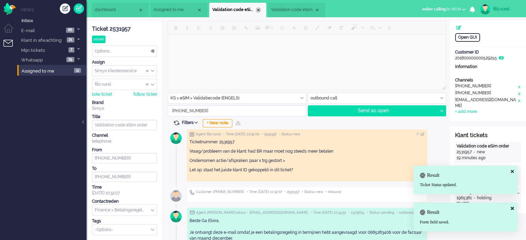
click at [257, 12] on div "Close tab" at bounding box center [259, 10] width 6 height 6
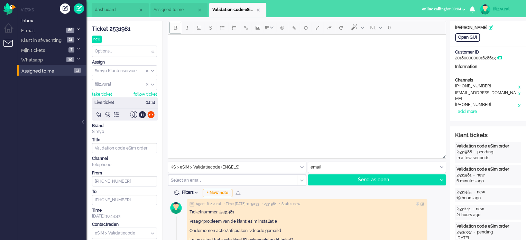
drag, startPoint x: 151, startPoint y: 112, endPoint x: 150, endPoint y: 105, distance: 7.0
click at [151, 112] on div at bounding box center [150, 114] width 7 height 7
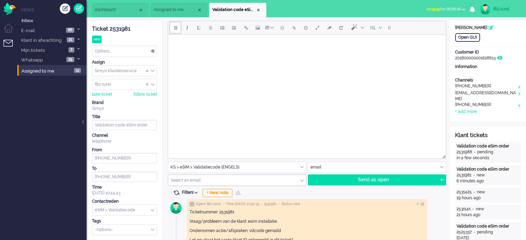
click at [137, 52] on div "Options..." at bounding box center [124, 51] width 64 height 11
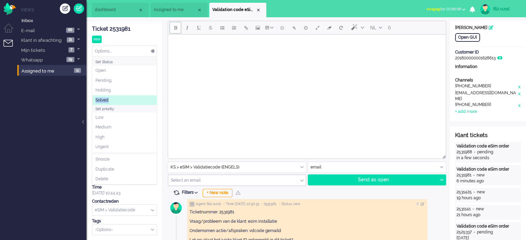
drag, startPoint x: 124, startPoint y: 94, endPoint x: 124, endPoint y: 99, distance: 4.8
click at [124, 99] on ul "Open Pending Holding Solved" at bounding box center [124, 85] width 64 height 39
click at [124, 99] on li "Solved" at bounding box center [124, 100] width 64 height 10
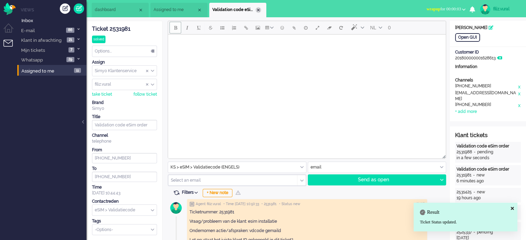
click at [257, 10] on div "Close tab" at bounding box center [259, 10] width 6 height 6
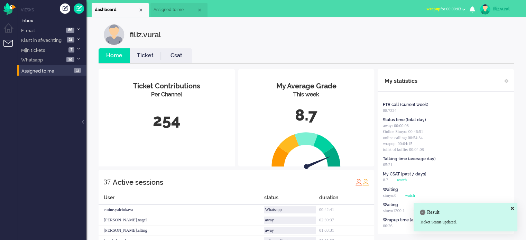
click at [140, 54] on link "Ticket" at bounding box center [145, 56] width 31 height 8
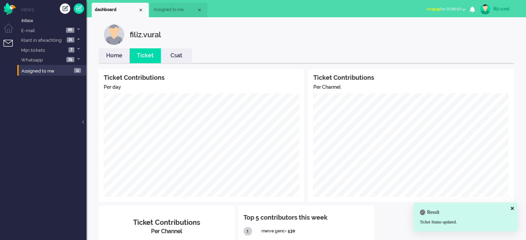
click at [112, 54] on link "Home" at bounding box center [114, 56] width 31 height 8
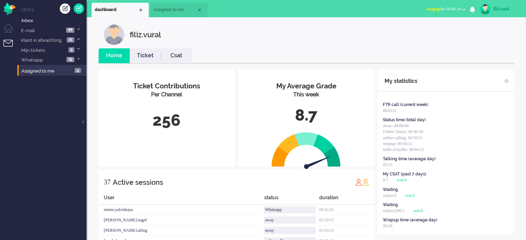
click at [445, 10] on span "wrapup for 00:00:10" at bounding box center [443, 9] width 35 height 5
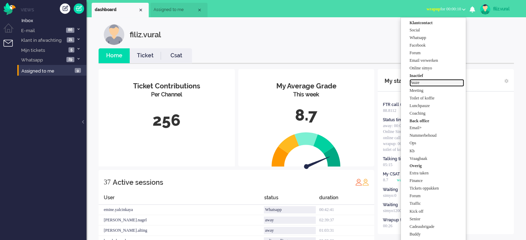
click at [426, 83] on label "Pauze" at bounding box center [436, 83] width 55 height 6
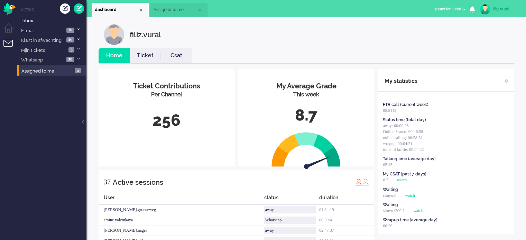
click at [170, 55] on link "Csat" at bounding box center [176, 56] width 31 height 8
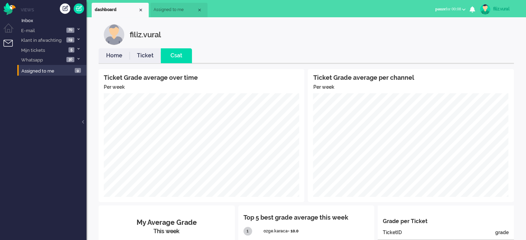
click at [117, 52] on link "Home" at bounding box center [114, 56] width 31 height 8
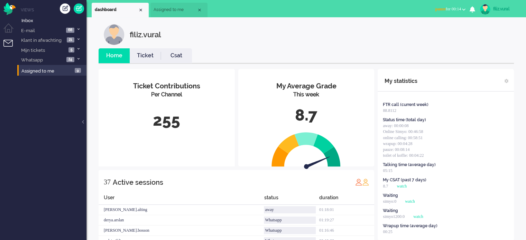
click at [336, 30] on div "filiz.vural" at bounding box center [311, 34] width 415 height 21
click at [336, 31] on div "filiz.vural" at bounding box center [311, 34] width 415 height 21
click at [164, 61] on li "Csat" at bounding box center [176, 55] width 31 height 15
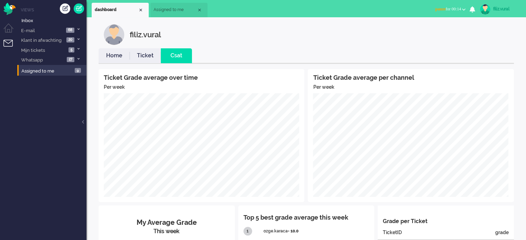
click at [122, 53] on link "Home" at bounding box center [114, 56] width 31 height 8
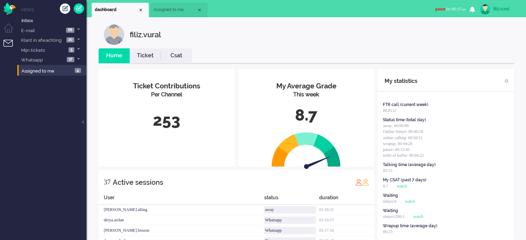
click at [436, 10] on span "pauze" at bounding box center [440, 9] width 10 height 5
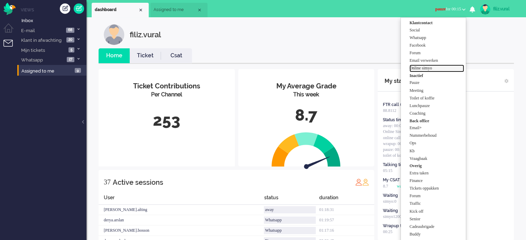
click at [433, 66] on label "Online simyo" at bounding box center [436, 68] width 55 height 6
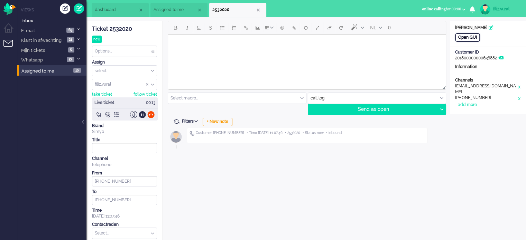
click at [466, 36] on div "Open GUI" at bounding box center [467, 37] width 25 height 9
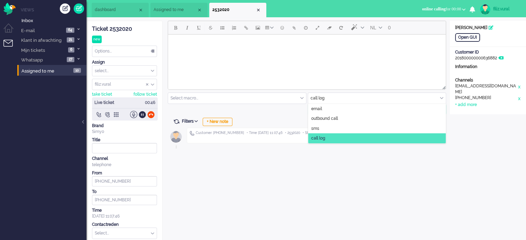
click at [343, 99] on input "text" at bounding box center [377, 98] width 138 height 11
click at [335, 110] on li "email" at bounding box center [377, 109] width 138 height 10
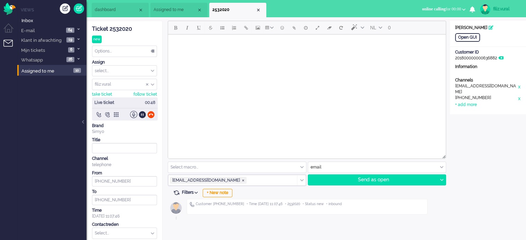
click at [238, 168] on input "text" at bounding box center [237, 167] width 138 height 11
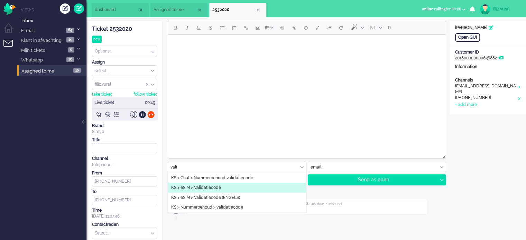
type input "vali"
click at [230, 185] on li "KS > eSIM > Validatiecode" at bounding box center [237, 188] width 138 height 10
type input "Validatiecode eSim bestelling"
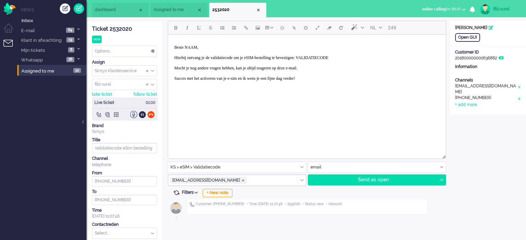
click at [194, 48] on p "Beste NAAM, Hierbij ontvang je de validatiecode om je eSIM-bestelling te bevest…" at bounding box center [306, 65] width 265 height 41
paste body "Rich Text Area. Press ALT-0 for help."
click at [344, 59] on p "Beste Toon, Hierbij ontvang je de validatiecode om je eSIM-bestelling te bevest…" at bounding box center [306, 65] width 265 height 41
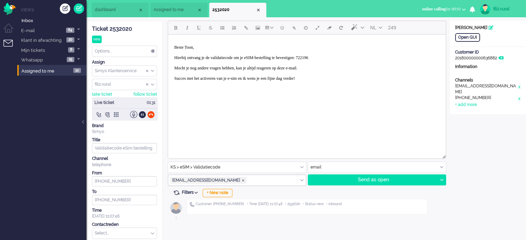
click at [336, 56] on p "Beste Toon, Hierbij ontvang je de validatiecode om je eSIM-bestelling te bevest…" at bounding box center [306, 65] width 265 height 41
drag, startPoint x: 444, startPoint y: 180, endPoint x: 440, endPoint y: 181, distance: 3.8
click at [444, 180] on div at bounding box center [441, 180] width 9 height 10
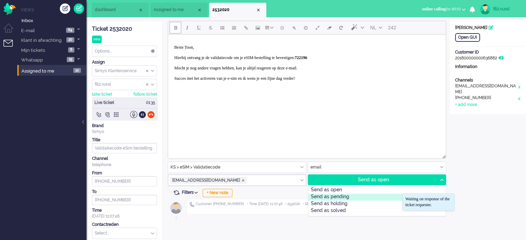
click at [362, 197] on div "Send as pending" at bounding box center [376, 197] width 137 height 7
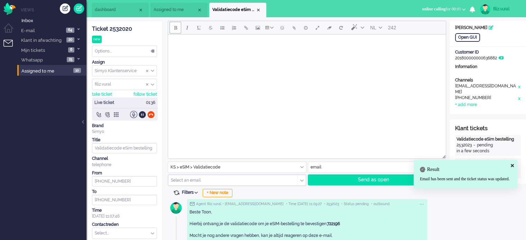
click at [124, 28] on div "Ticket 2532020" at bounding box center [124, 29] width 65 height 8
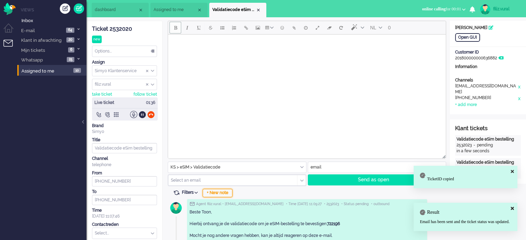
click at [224, 191] on div "+ New note" at bounding box center [218, 193] width 30 height 8
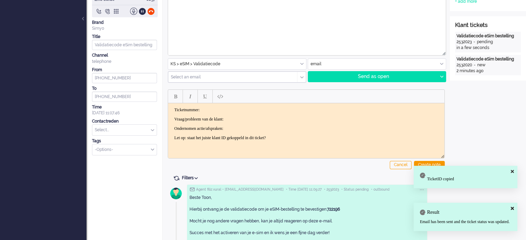
scroll to position [104, 0]
click at [213, 104] on html "Ticketnummer: Vraag/probleem van de klant: Ondernomen actie/afspraken: Let op: …" at bounding box center [306, 123] width 276 height 41
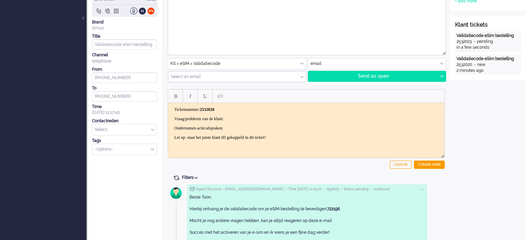
drag, startPoint x: 174, startPoint y: 117, endPoint x: 300, endPoint y: 135, distance: 127.9
click at [299, 136] on body "Ticketnummer: ﻿2532020 Vraag/probleem van de klant: Ondernomen actie/afspraken:…" at bounding box center [306, 123] width 271 height 33
click at [431, 164] on div "Create note" at bounding box center [429, 165] width 31 height 8
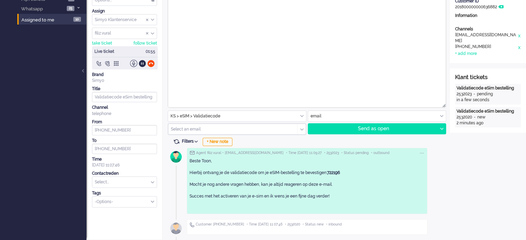
scroll to position [101, 0]
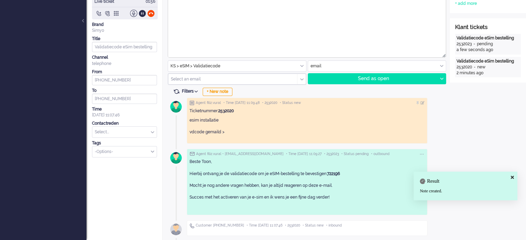
click at [140, 130] on input "text" at bounding box center [124, 132] width 64 height 11
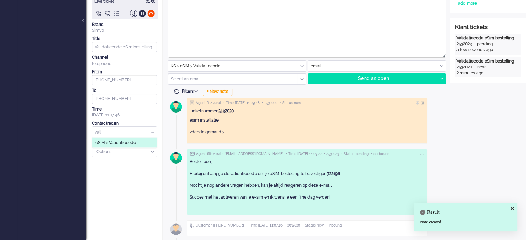
type input "vali"
click at [137, 141] on li "eSIM > Validatiecode" at bounding box center [124, 143] width 64 height 10
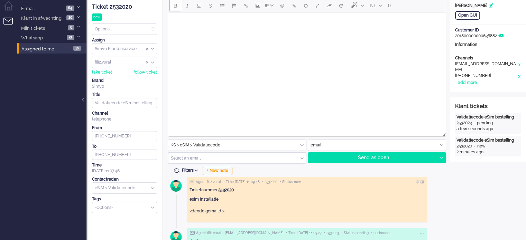
scroll to position [0, 0]
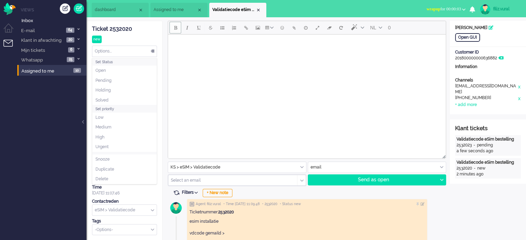
click at [131, 49] on div "Options..." at bounding box center [124, 51] width 64 height 11
click at [117, 96] on li "Solved" at bounding box center [124, 100] width 64 height 10
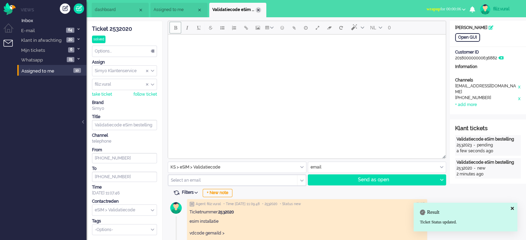
click at [257, 10] on div "Close tab" at bounding box center [259, 10] width 6 height 6
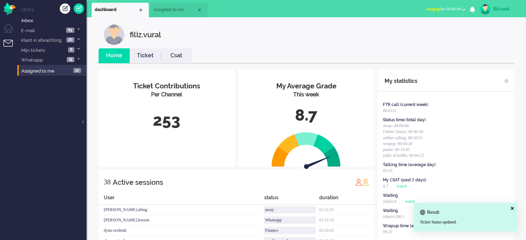
click at [141, 54] on link "Ticket" at bounding box center [145, 56] width 31 height 8
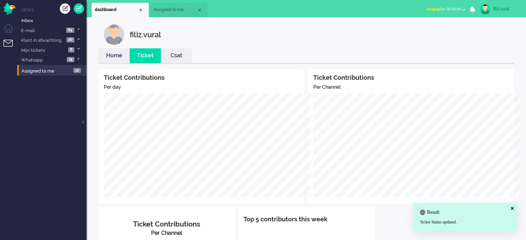
click at [112, 54] on link "Home" at bounding box center [114, 56] width 31 height 8
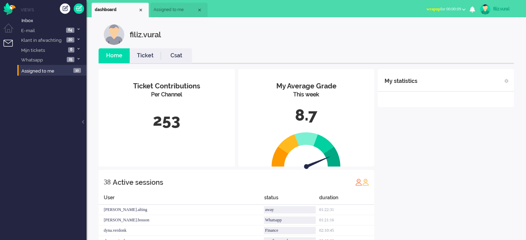
click at [440, 9] on span "wrapup for 00:00:09" at bounding box center [443, 9] width 35 height 5
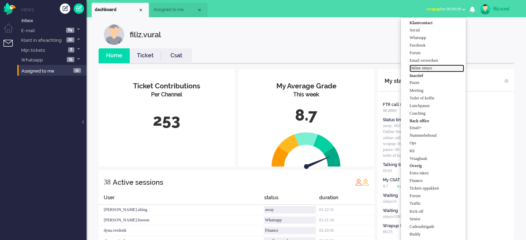
click at [432, 67] on label "Online simyo" at bounding box center [436, 68] width 55 height 6
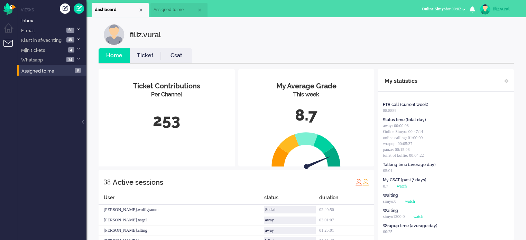
click at [186, 58] on link "Csat" at bounding box center [176, 56] width 31 height 8
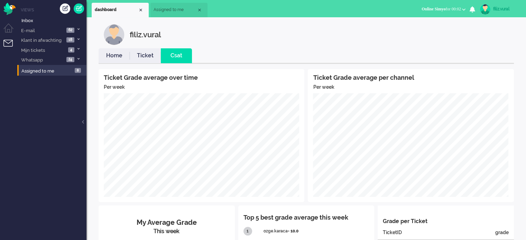
click at [130, 56] on link "Ticket" at bounding box center [145, 56] width 31 height 8
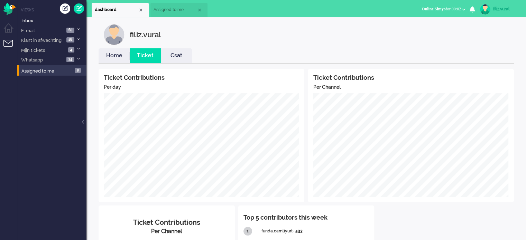
click at [117, 52] on link "Home" at bounding box center [114, 56] width 31 height 8
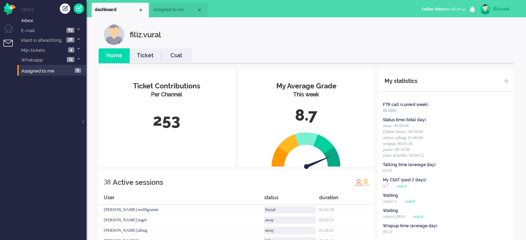
click at [173, 54] on link "Csat" at bounding box center [176, 56] width 31 height 8
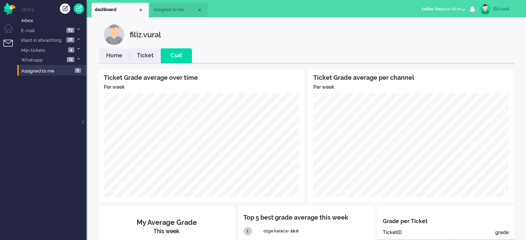
click at [112, 53] on link "Home" at bounding box center [114, 56] width 31 height 8
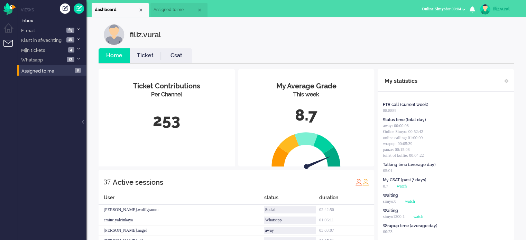
click at [170, 54] on link "Csat" at bounding box center [176, 56] width 31 height 8
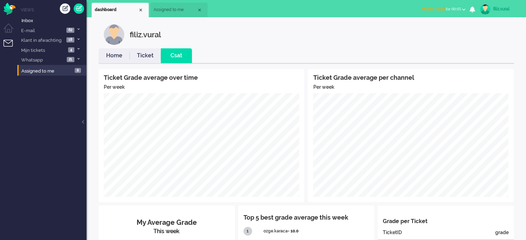
click at [121, 59] on link "Home" at bounding box center [114, 56] width 31 height 8
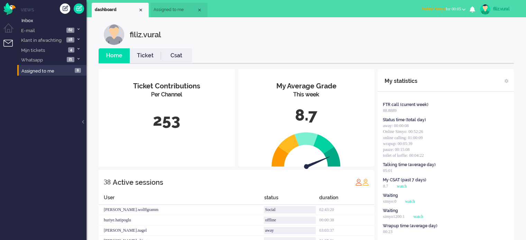
click at [163, 14] on li "Assigned to me" at bounding box center [178, 10] width 57 height 15
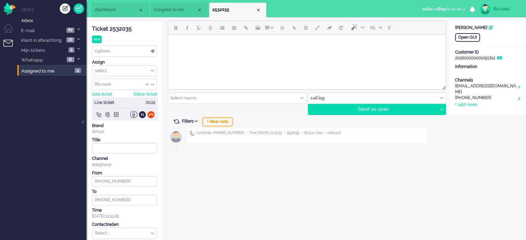
click at [209, 123] on div "+ New note" at bounding box center [218, 122] width 30 height 8
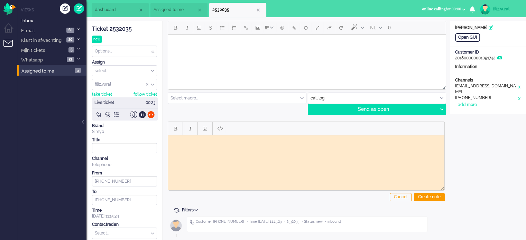
click at [116, 29] on div "Ticket 2532035" at bounding box center [124, 29] width 65 height 8
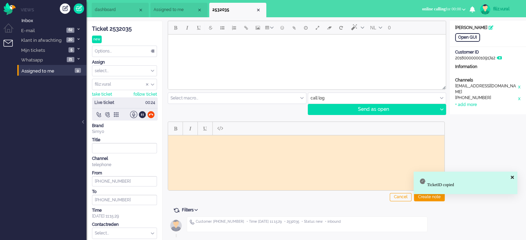
click at [195, 140] on body "Rich Text Area. Press ALT-0 for help." at bounding box center [306, 140] width 271 height 5
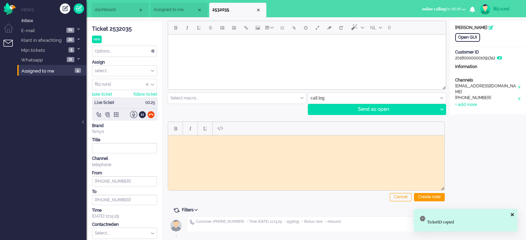
paste body "Rich Text Area. Press ALT-0 for help."
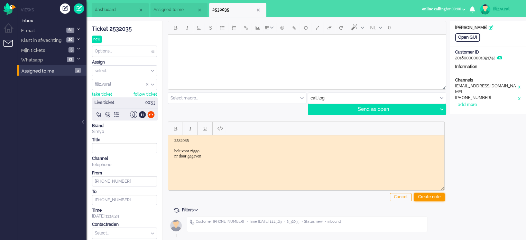
click at [431, 197] on div "Create note" at bounding box center [429, 197] width 31 height 8
click at [119, 232] on input "text" at bounding box center [124, 233] width 64 height 11
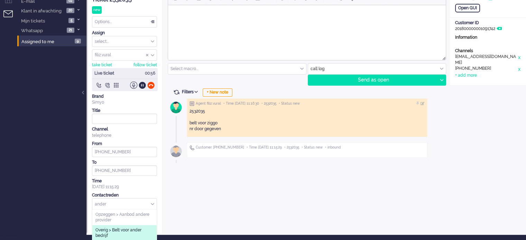
type input "ander"
click at [127, 231] on span "Overig > Belt voor ander bedrijf" at bounding box center [124, 233] width 58 height 11
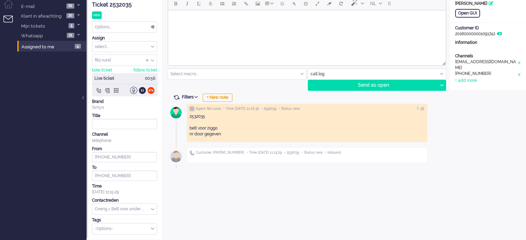
scroll to position [23, 0]
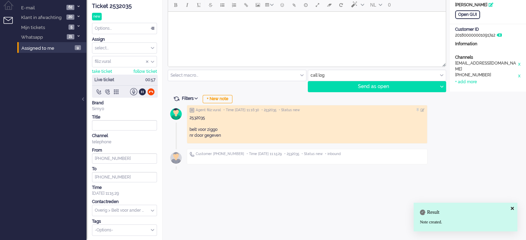
click at [214, 193] on div "NL 0 Select macro... BO > Abonnement > Overleden BO > Abonnement > Overleden Pr…" at bounding box center [306, 120] width 287 height 244
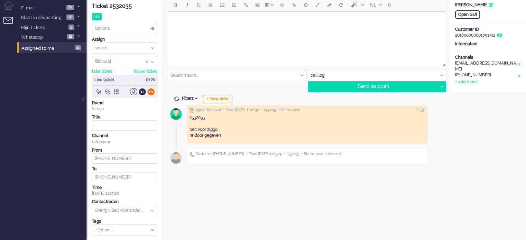
click at [150, 92] on div at bounding box center [150, 91] width 7 height 7
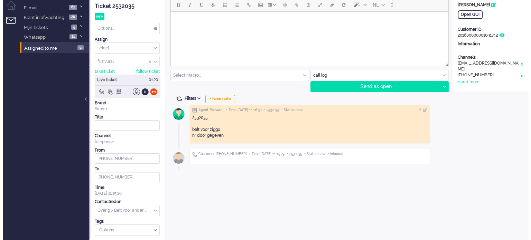
scroll to position [0, 0]
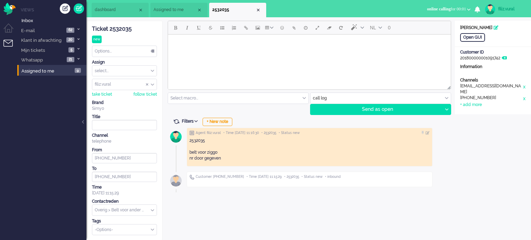
drag, startPoint x: 128, startPoint y: 44, endPoint x: 127, endPoint y: 48, distance: 4.5
click at [128, 44] on div "Ticket 2532035 new Watching Options... Set Status Open Pending Holding Solved S…" at bounding box center [124, 128] width 65 height 214
click at [127, 48] on div "Options..." at bounding box center [124, 51] width 64 height 11
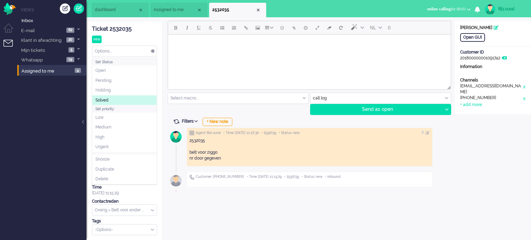
click at [110, 102] on li "Solved" at bounding box center [124, 100] width 64 height 10
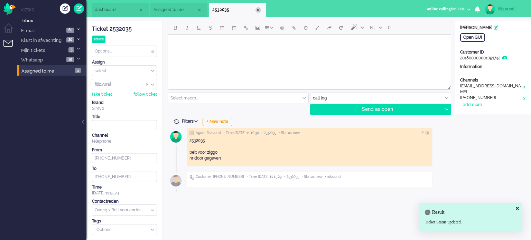
click at [257, 8] on div "Close tab" at bounding box center [259, 10] width 6 height 6
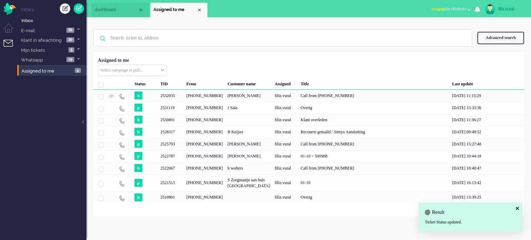
click at [466, 11] on button "wrapup for 00:00:03" at bounding box center [450, 9] width 47 height 10
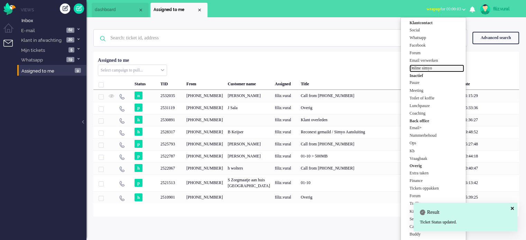
click at [430, 69] on label "Online simyo" at bounding box center [436, 68] width 55 height 6
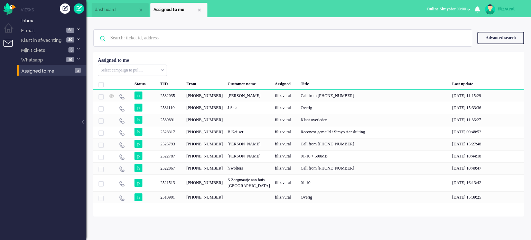
click at [124, 11] on span "dashboard" at bounding box center [116, 10] width 43 height 6
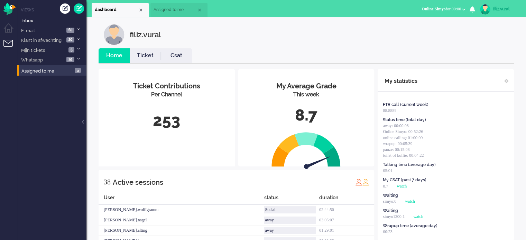
click at [154, 56] on link "Ticket" at bounding box center [145, 56] width 31 height 8
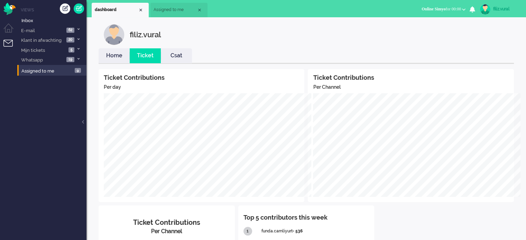
click at [111, 55] on link "Home" at bounding box center [114, 56] width 31 height 8
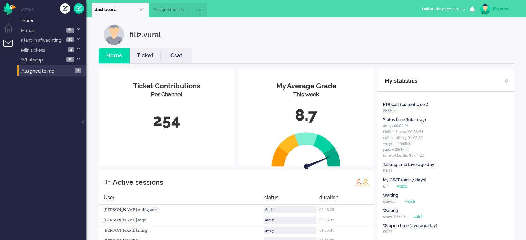
click at [185, 55] on link "Csat" at bounding box center [176, 56] width 31 height 8
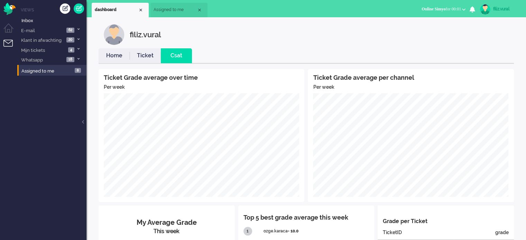
click at [120, 55] on link "Home" at bounding box center [114, 56] width 31 height 8
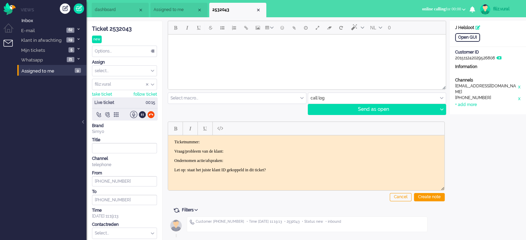
click at [471, 42] on div "Open GUI Customer Name J Helsloot Customer ID 201511242029526808 Information Ch…" at bounding box center [488, 68] width 76 height 94
click at [472, 40] on div "Open GUI" at bounding box center [467, 37] width 25 height 9
click at [501, 58] on icon at bounding box center [498, 58] width 5 height 4
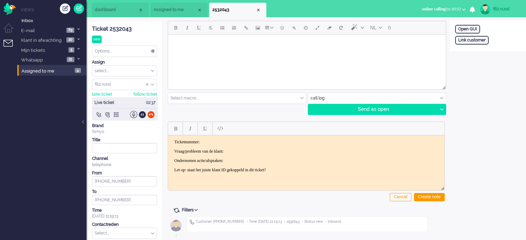
click at [469, 46] on div "Open GUI Link customer" at bounding box center [488, 36] width 76 height 30
click at [469, 42] on div "Link customer" at bounding box center [472, 40] width 34 height 9
click at [479, 57] on div "External primary id Cancel Search" at bounding box center [488, 51] width 76 height 31
click at [482, 48] on input "text" at bounding box center [488, 49] width 66 height 10
paste input "201800000001632005"
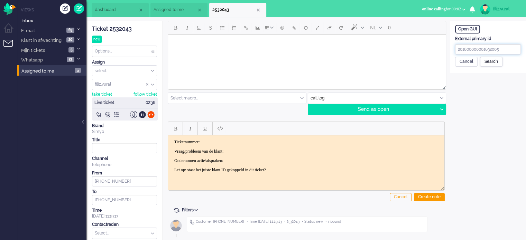
type input "201800000001632005"
click at [482, 60] on div "Search" at bounding box center [491, 62] width 22 height 10
click at [476, 90] on input "text" at bounding box center [488, 89] width 66 height 10
paste input "Jimmy Helsloot"
drag, startPoint x: 473, startPoint y: 88, endPoint x: 509, endPoint y: 89, distance: 36.0
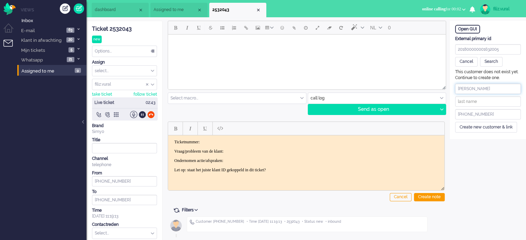
click at [509, 89] on input "Jimmy Helsloot" at bounding box center [488, 89] width 66 height 10
click at [471, 96] on input "text" at bounding box center [488, 101] width 66 height 10
drag, startPoint x: 473, startPoint y: 86, endPoint x: 499, endPoint y: 87, distance: 25.9
click at [499, 87] on input "Jimmy Helsloot" at bounding box center [488, 89] width 66 height 10
type input "Jimmy"
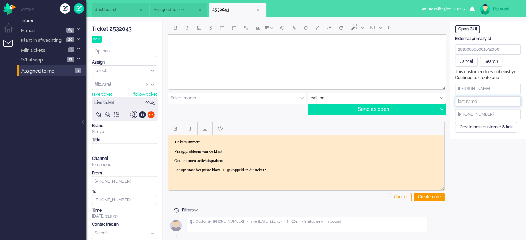
click at [462, 101] on input "text" at bounding box center [488, 101] width 66 height 10
paste input "Helsloot"
type input "Helsloot"
click at [462, 121] on div "This customer does not exist yet. Continue to create one. Jimmy Helsloot +31628…" at bounding box center [488, 100] width 76 height 63
click at [463, 126] on div "Create new customer & link" at bounding box center [486, 127] width 62 height 11
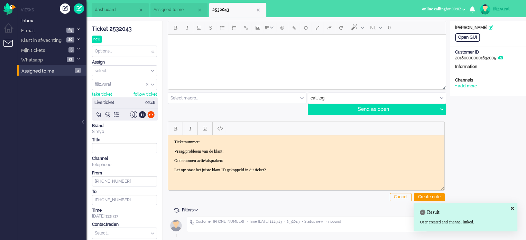
click at [151, 114] on div at bounding box center [150, 114] width 7 height 7
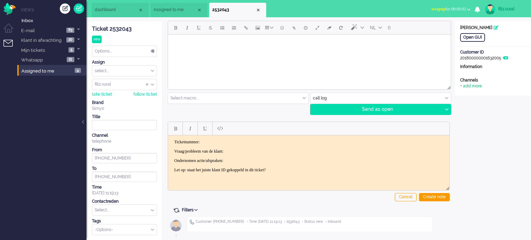
click at [473, 83] on div "+ add more" at bounding box center [471, 86] width 22 height 6
click at [477, 105] on input at bounding box center [493, 101] width 66 height 10
paste input "628434507"
type input "+31628434507"
paste input "info@jhelsloot.nl"
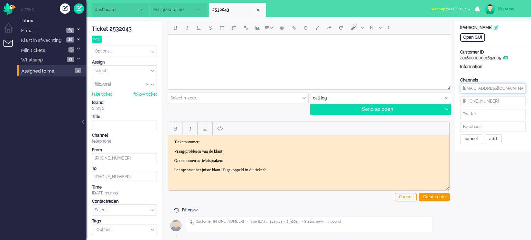
click at [487, 89] on input "info@jhelsloot.nl" at bounding box center [493, 88] width 66 height 10
type input "info@jhelsloot.nl"
click at [490, 139] on div "add" at bounding box center [493, 140] width 17 height 10
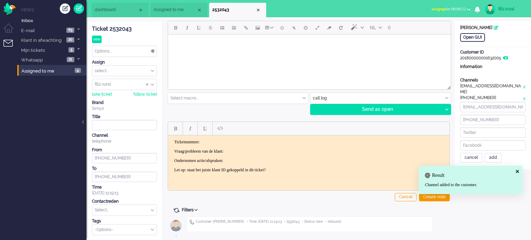
click at [441, 8] on span "wrapup for 00:00:12" at bounding box center [449, 9] width 35 height 5
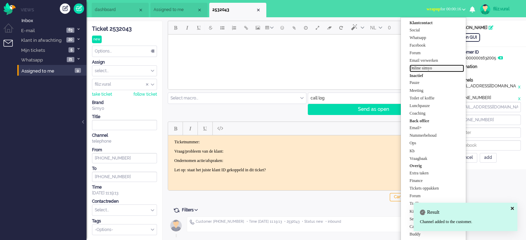
click at [438, 68] on label "Online simyo" at bounding box center [436, 68] width 55 height 6
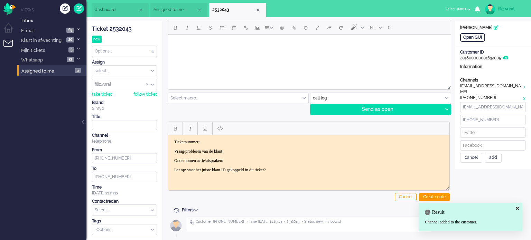
click at [123, 29] on div "Ticket 2532043" at bounding box center [124, 29] width 65 height 8
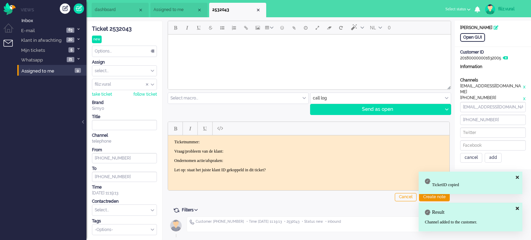
click at [222, 142] on p "Ticketnummer:" at bounding box center [308, 141] width 269 height 5
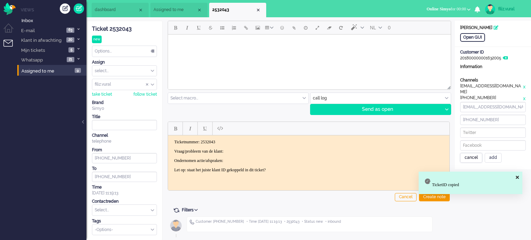
drag, startPoint x: 478, startPoint y: 150, endPoint x: 463, endPoint y: 147, distance: 14.9
click at [476, 153] on div "cancel" at bounding box center [471, 158] width 22 height 10
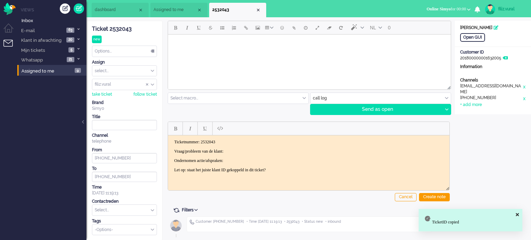
click at [302, 148] on body "Ticketnummer: 2532043 Vraag/probleem van de klant: Ondernomen actie/afspraken: …" at bounding box center [309, 155] width 276 height 33
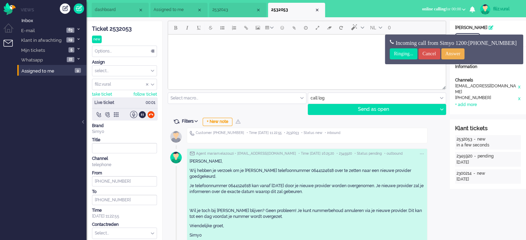
click at [243, 15] on li "2532043" at bounding box center [237, 10] width 57 height 15
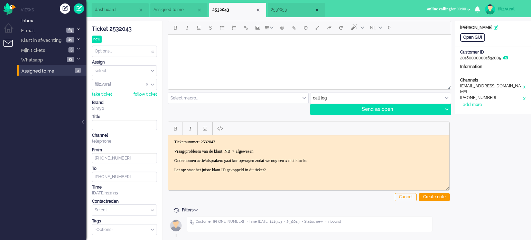
click at [347, 160] on p "Ondernomen actie/afspraken: gaat knr opvragen zodat we nog een x met klnr ku" at bounding box center [308, 160] width 269 height 5
click at [443, 197] on div "Create note" at bounding box center [434, 197] width 31 height 8
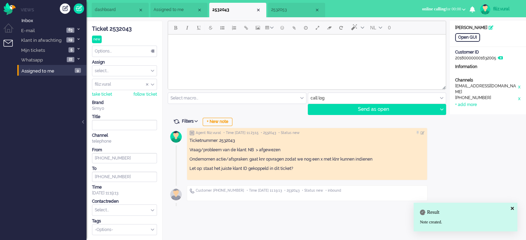
click at [112, 207] on input "text" at bounding box center [124, 210] width 64 height 11
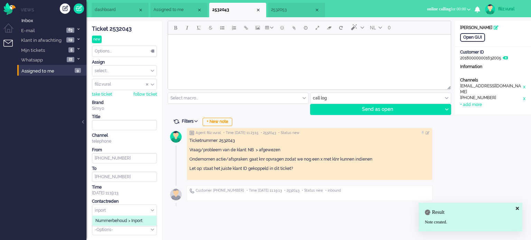
type input "inport"
click at [115, 218] on span "Nummerbehoud > Inport" at bounding box center [118, 221] width 47 height 6
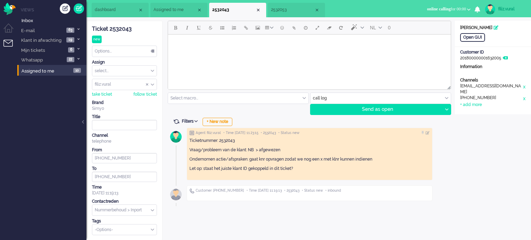
click at [282, 3] on li "2532053" at bounding box center [296, 10] width 57 height 15
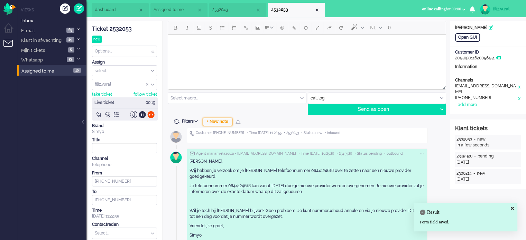
click at [229, 120] on div "+ New note" at bounding box center [218, 122] width 30 height 8
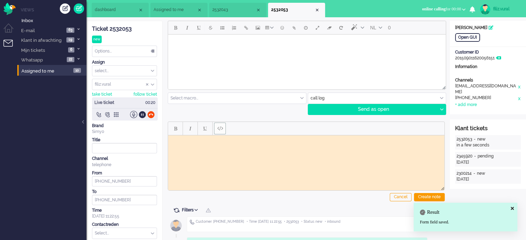
click at [220, 134] on button "Paste plain text" at bounding box center [220, 129] width 12 height 12
click at [124, 27] on div "Ticket 2532053" at bounding box center [124, 29] width 65 height 8
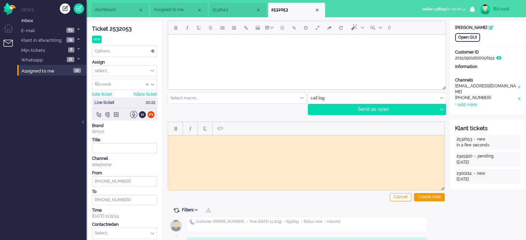
click at [204, 146] on html at bounding box center [306, 140] width 276 height 11
paste body "Rich Text Area. Press ALT-0 for help."
click at [462, 41] on div "Open GUI" at bounding box center [467, 37] width 25 height 9
click at [213, 143] on body "2532053 NB >" at bounding box center [306, 146] width 271 height 16
click at [208, 156] on html "2532053 NB >" at bounding box center [306, 145] width 276 height 21
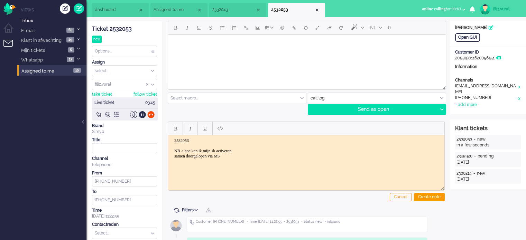
click at [122, 16] on li "dashboard" at bounding box center [120, 10] width 57 height 15
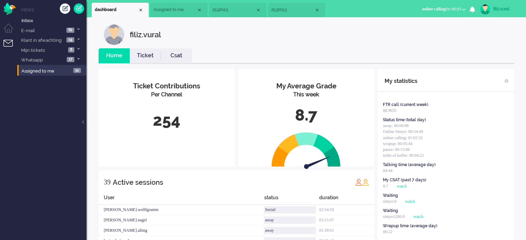
click at [148, 56] on link "Ticket" at bounding box center [145, 56] width 31 height 8
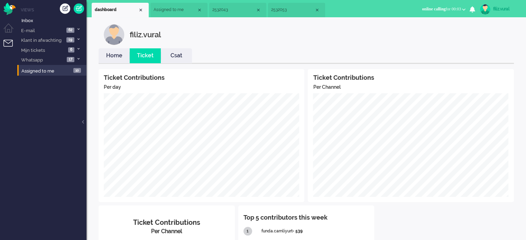
click at [174, 54] on link "Csat" at bounding box center [176, 56] width 31 height 8
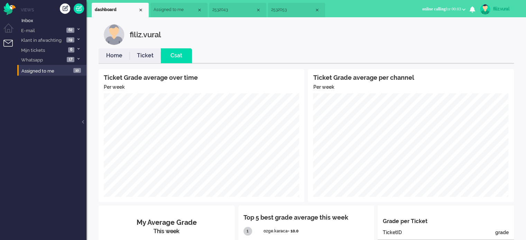
click at [117, 55] on link "Home" at bounding box center [114, 56] width 31 height 8
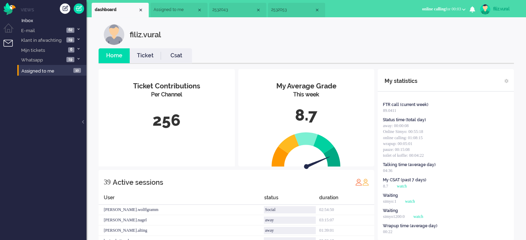
click at [183, 55] on link "Csat" at bounding box center [176, 56] width 31 height 8
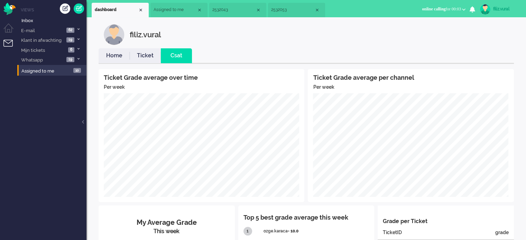
click at [152, 53] on link "Ticket" at bounding box center [145, 56] width 31 height 8
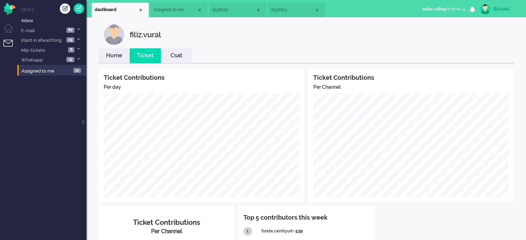
click at [119, 57] on link "Home" at bounding box center [114, 56] width 31 height 8
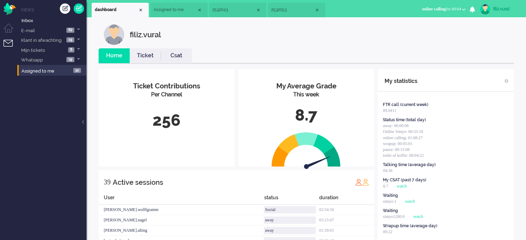
click at [180, 53] on link "Csat" at bounding box center [176, 56] width 31 height 8
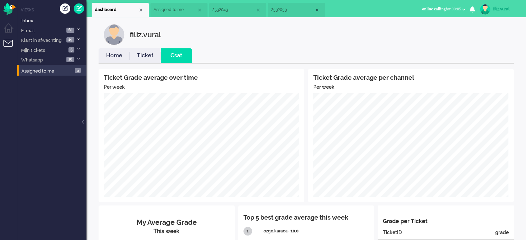
click at [123, 56] on link "Home" at bounding box center [114, 56] width 31 height 8
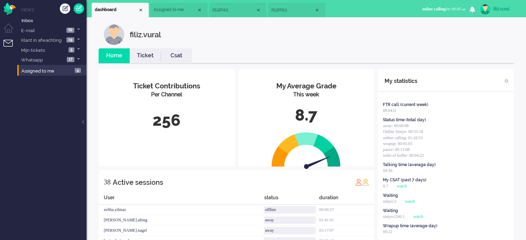
click at [146, 59] on link "Ticket" at bounding box center [145, 56] width 31 height 8
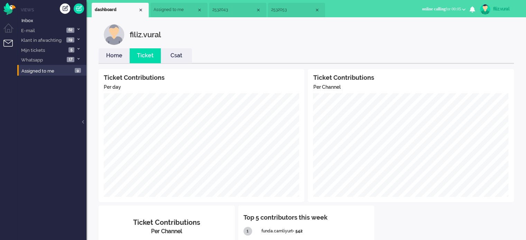
click at [123, 52] on link "Home" at bounding box center [114, 56] width 31 height 8
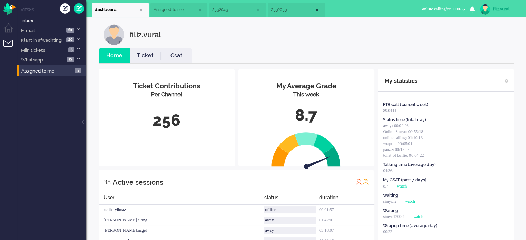
click at [173, 58] on link "Csat" at bounding box center [176, 56] width 31 height 8
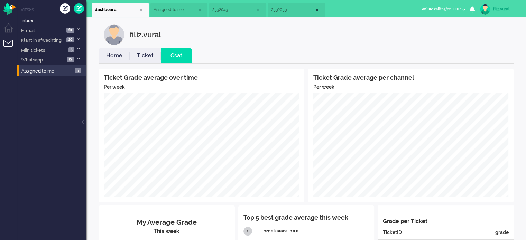
click at [112, 58] on link "Home" at bounding box center [114, 56] width 31 height 8
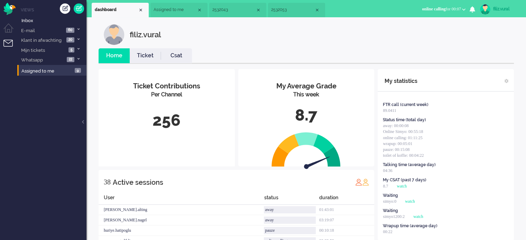
click at [185, 54] on link "Csat" at bounding box center [176, 56] width 31 height 8
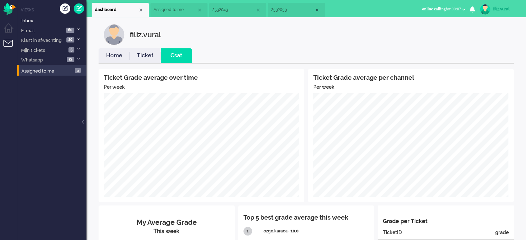
click at [121, 57] on link "Home" at bounding box center [114, 56] width 31 height 8
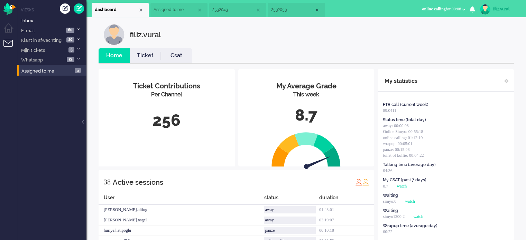
click at [285, 13] on li "2532053" at bounding box center [296, 10] width 57 height 15
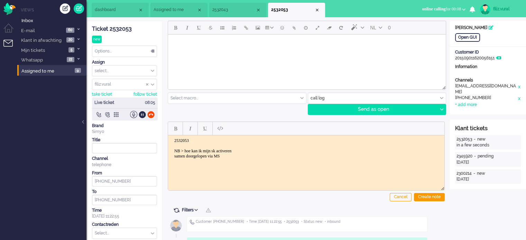
click at [331, 95] on input "text" at bounding box center [377, 98] width 138 height 11
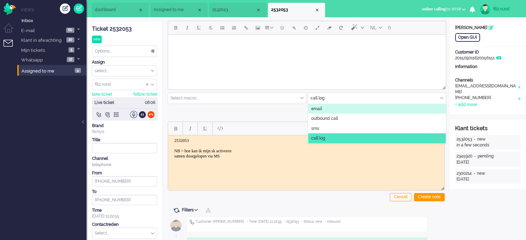
drag, startPoint x: 327, startPoint y: 108, endPoint x: 86, endPoint y: 91, distance: 241.9
click at [327, 108] on li "email" at bounding box center [377, 109] width 138 height 10
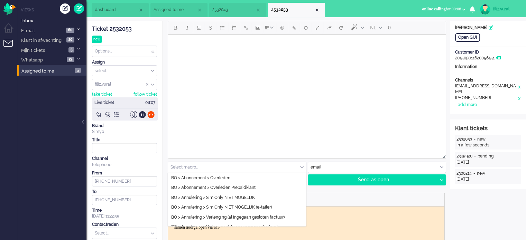
click at [212, 165] on input "text" at bounding box center [237, 167] width 138 height 11
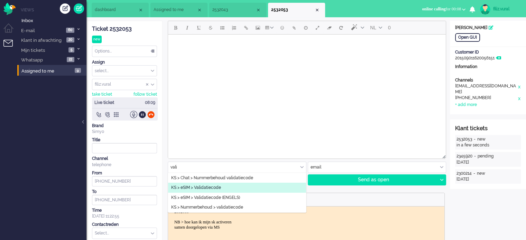
type input "vali"
click at [210, 186] on span "KS > eSIM > Validatiecode" at bounding box center [196, 188] width 50 height 6
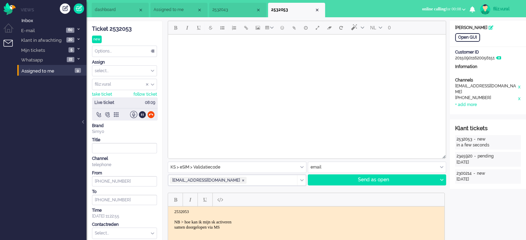
type input "Validatiecode eSim bestelling"
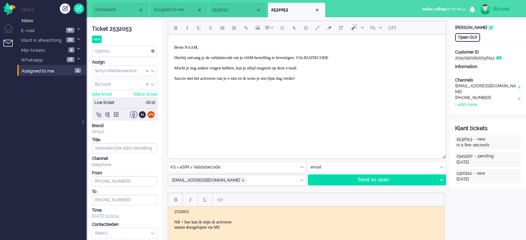
click at [343, 58] on p "Beste NAAM, Hierbij ontvang je de validatiecode om je eSIM-bestelling te bevest…" at bounding box center [306, 65] width 265 height 41
paste body "Rich Text Area. Press ALT-0 for help."
click at [198, 46] on p "Beste NAAM, Hierbij ontvang je de validatiecode om je eSIM-bestelling te bevest…" at bounding box center [306, 65] width 265 height 41
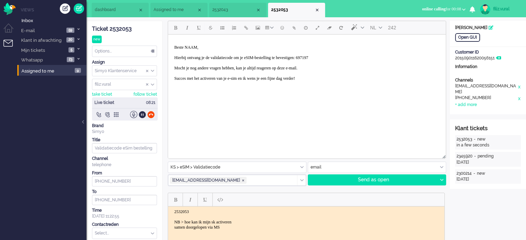
click at [194, 46] on p "Beste NAAM, Hierbij ontvang je de validatiecode om je eSIM-bestelling te bevest…" at bounding box center [306, 65] width 265 height 41
click at [335, 57] on p "Beste Jasmijn, Hierbij ontvang je de validatiecode om je eSIM-bestelling te bev…" at bounding box center [306, 65] width 265 height 41
click at [334, 58] on p "Beste Jasmijn, Hierbij ontvang je de validatiecode om je eSIM-bestelling te bev…" at bounding box center [306, 65] width 265 height 41
click at [441, 179] on icon at bounding box center [441, 180] width 3 height 2
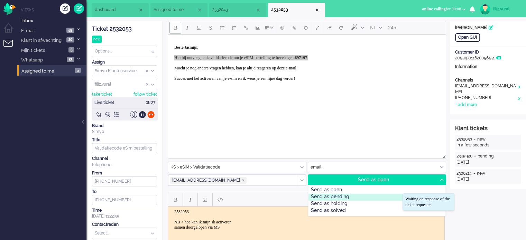
click at [342, 196] on div "Send as pending" at bounding box center [376, 197] width 137 height 7
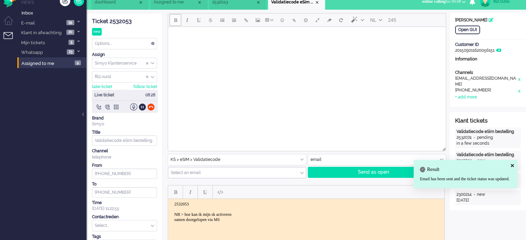
scroll to position [104, 0]
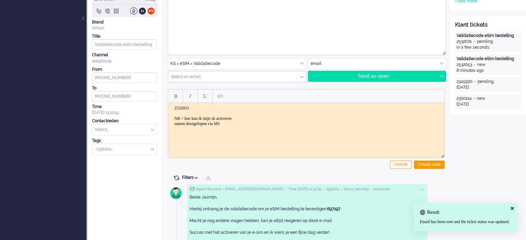
click at [247, 121] on body "2532053 NB > hoe kan ik mijn sk activeren samen doorgelopen via MS" at bounding box center [306, 116] width 271 height 21
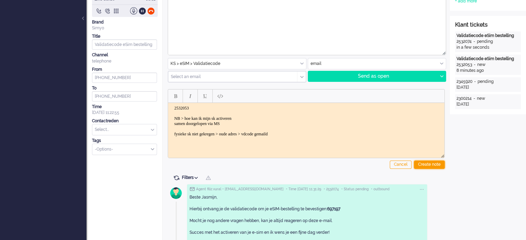
click at [429, 163] on div "Create note" at bounding box center [429, 165] width 31 height 8
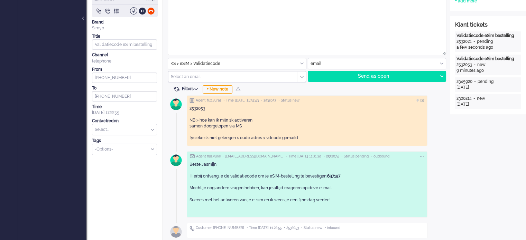
click at [135, 130] on input "text" at bounding box center [124, 129] width 64 height 11
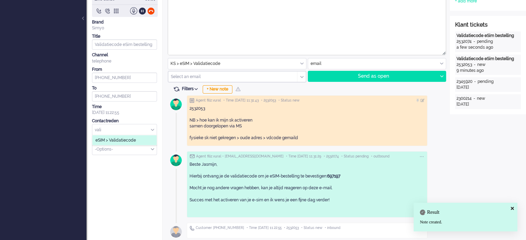
type input "vali"
click at [135, 138] on span "eSIM > Validatiecode" at bounding box center [115, 141] width 40 height 6
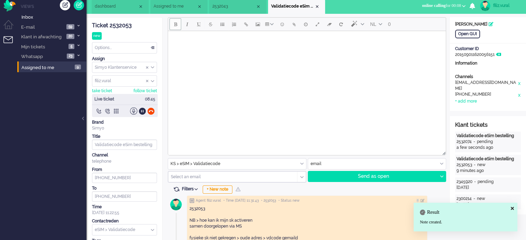
scroll to position [0, 0]
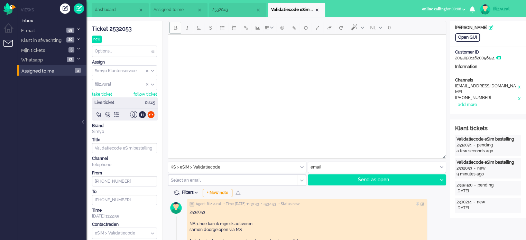
click at [123, 13] on li "dashboard" at bounding box center [120, 10] width 57 height 15
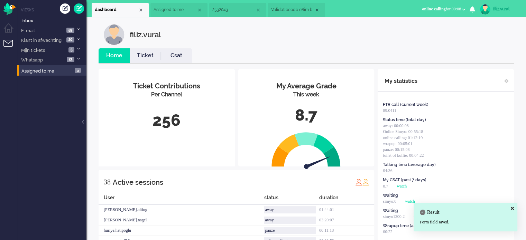
click at [145, 54] on link "Ticket" at bounding box center [145, 56] width 31 height 8
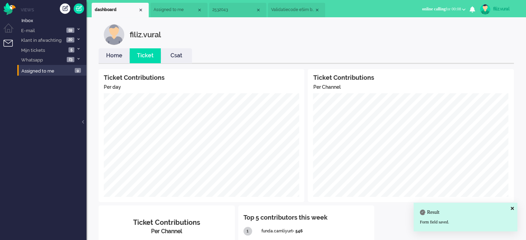
click at [100, 56] on link "Home" at bounding box center [114, 56] width 31 height 8
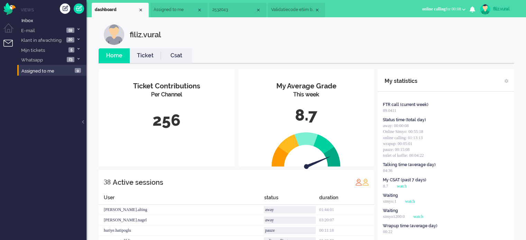
click at [228, 16] on li "2532043" at bounding box center [237, 10] width 57 height 15
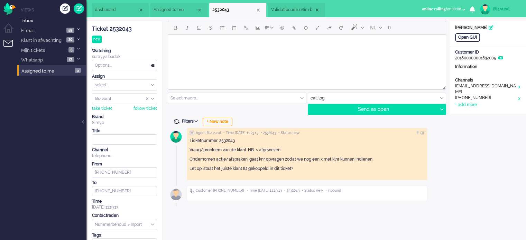
click at [176, 123] on span at bounding box center [176, 122] width 6 height 6
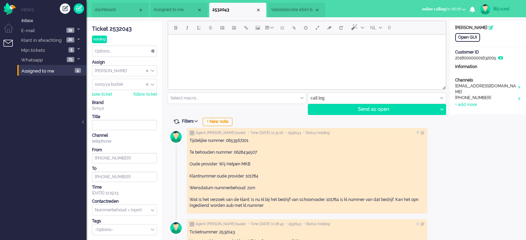
click at [282, 12] on span "Validatiecode eSim bestelling" at bounding box center [292, 10] width 43 height 6
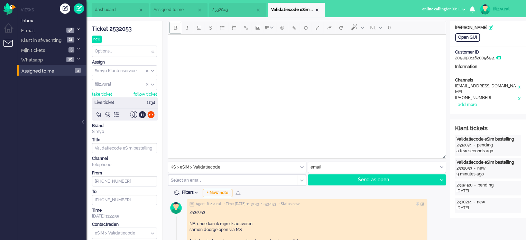
click at [236, 11] on span "2532043" at bounding box center [233, 10] width 43 height 6
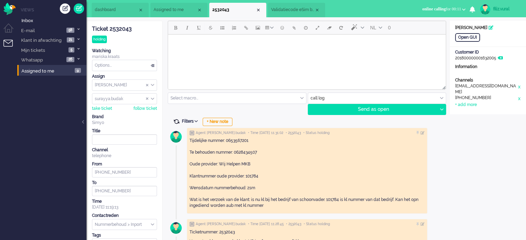
click at [176, 120] on span at bounding box center [176, 122] width 6 height 6
click at [286, 13] on span "Validatiecode eSim bestelling" at bounding box center [292, 10] width 43 height 6
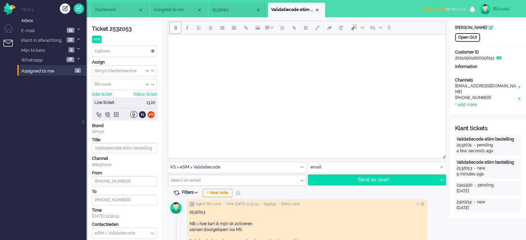
click at [460, 102] on div "+ add more" at bounding box center [466, 105] width 22 height 6
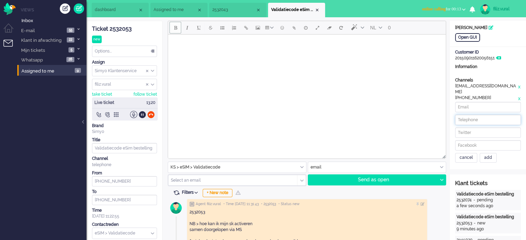
click at [479, 115] on input at bounding box center [488, 120] width 66 height 10
paste input "644124618"
type input "+31644124618"
click at [486, 153] on div "add" at bounding box center [488, 158] width 17 height 10
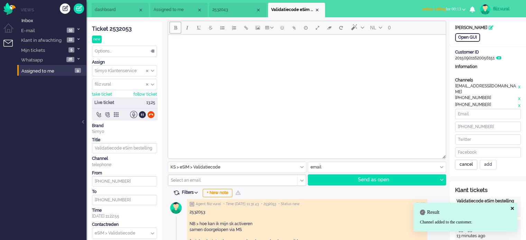
click at [467, 160] on div "cancel" at bounding box center [466, 165] width 22 height 10
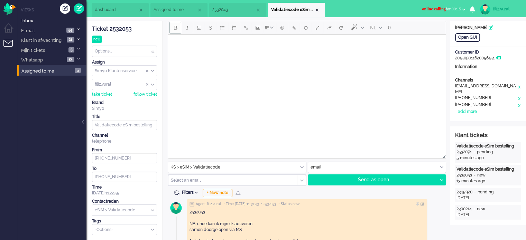
click at [148, 114] on div "Title" at bounding box center [124, 117] width 65 height 6
click at [125, 52] on div "Options..." at bounding box center [124, 51] width 64 height 11
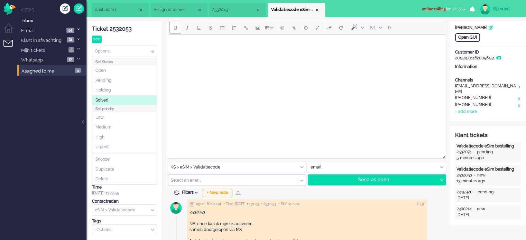
drag, startPoint x: 116, startPoint y: 98, endPoint x: 131, endPoint y: 86, distance: 19.0
click at [116, 98] on li "Solved" at bounding box center [124, 100] width 64 height 10
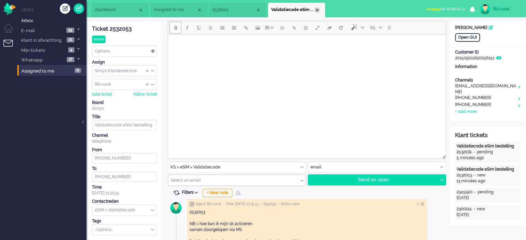
click at [317, 10] on div "Close tab" at bounding box center [317, 10] width 6 height 6
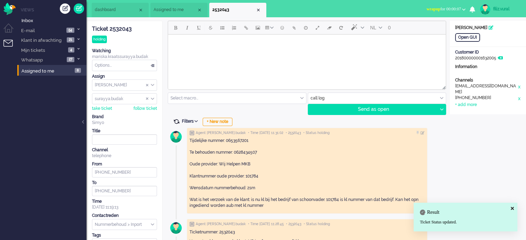
click at [176, 121] on span at bounding box center [176, 122] width 6 height 6
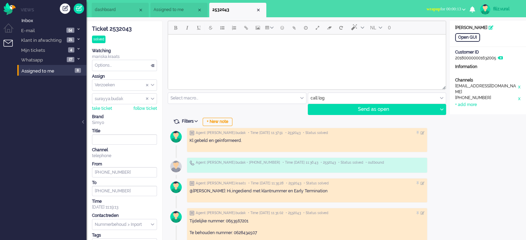
click at [123, 12] on span "dashboard" at bounding box center [116, 10] width 43 height 6
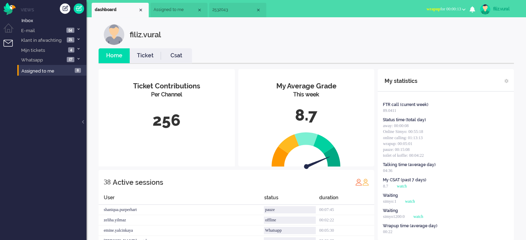
click at [133, 53] on link "Ticket" at bounding box center [145, 56] width 31 height 8
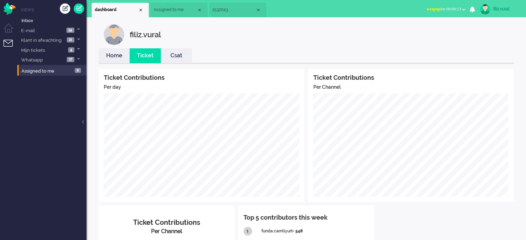
click at [112, 51] on li "Home" at bounding box center [114, 55] width 31 height 15
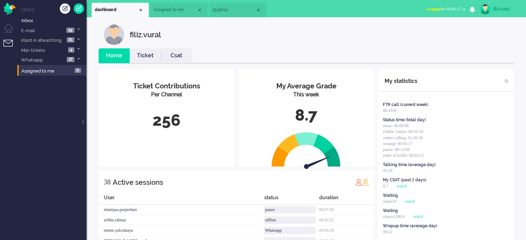
click at [445, 5] on button "wrapup for 00:00:17" at bounding box center [445, 9] width 47 height 10
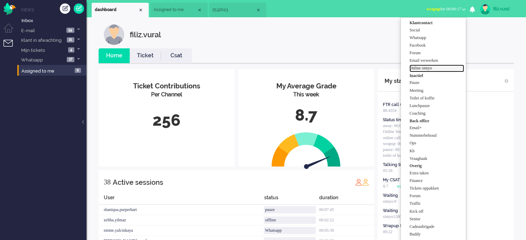
click at [430, 67] on label "Online simyo" at bounding box center [436, 68] width 55 height 6
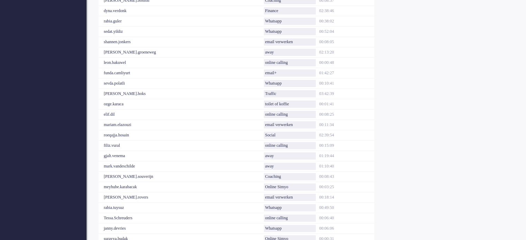
scroll to position [378, 0]
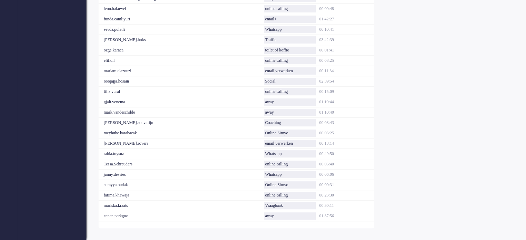
drag, startPoint x: 353, startPoint y: 234, endPoint x: 350, endPoint y: 242, distance: 8.0
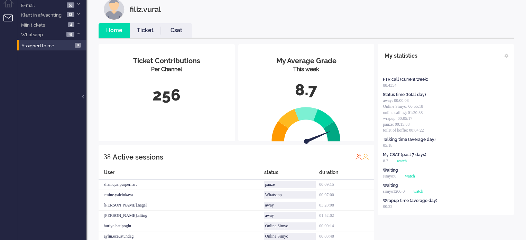
scroll to position [0, 0]
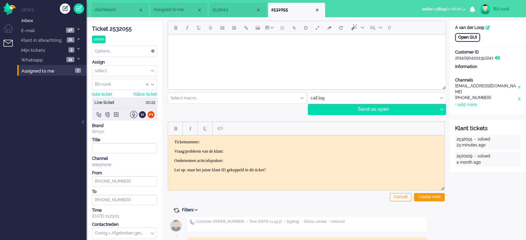
click at [469, 37] on div "Open GUI" at bounding box center [467, 37] width 25 height 9
click at [114, 30] on div "Ticket 2532055" at bounding box center [124, 29] width 65 height 8
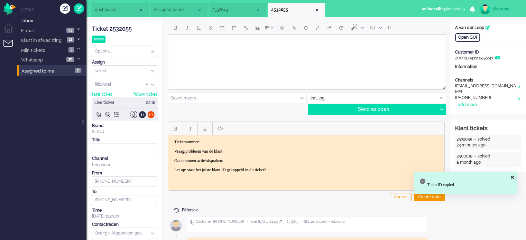
click at [253, 141] on p "Ticketnummer:" at bounding box center [306, 141] width 264 height 5
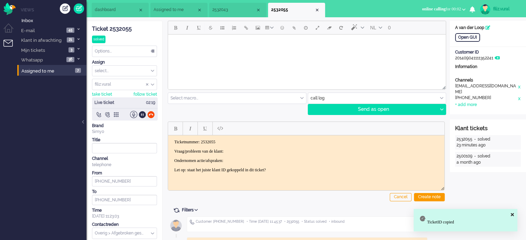
click at [253, 150] on p "Vraag/probleem van de klant:" at bounding box center [306, 151] width 264 height 5
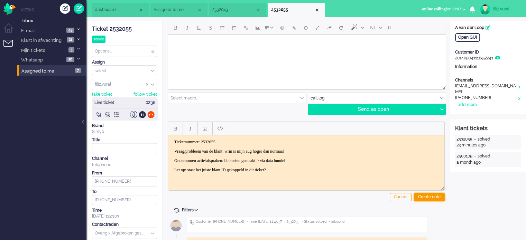
click at [423, 199] on div "Create note" at bounding box center [429, 197] width 31 height 8
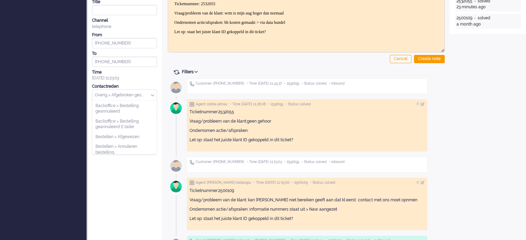
scroll to position [1372, 0]
click at [121, 96] on input "text" at bounding box center [124, 95] width 64 height 11
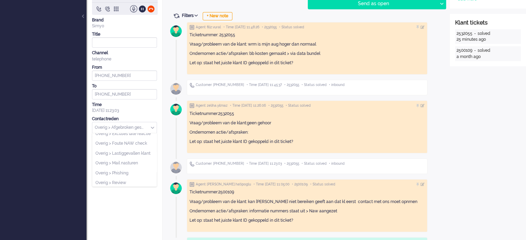
scroll to position [138, 0]
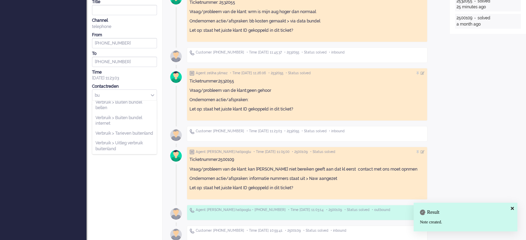
type input "b"
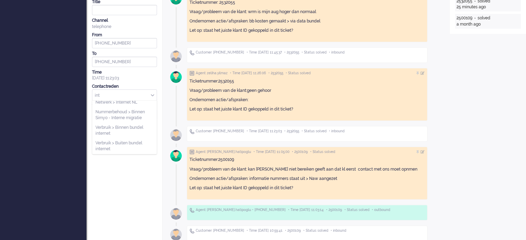
type input "int"
click at [127, 101] on div "Bundels > Onbeperkt internet Finance > Vergoeding onbeperkt internet Netwerk > …" at bounding box center [124, 128] width 65 height 54
click at [126, 101] on span "Netwerk > Internet NL" at bounding box center [116, 103] width 42 height 6
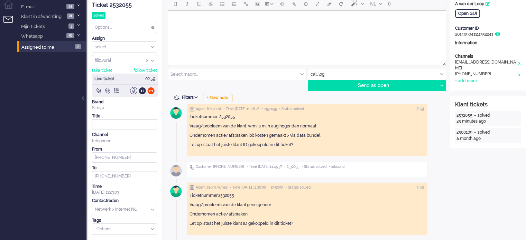
scroll to position [0, 0]
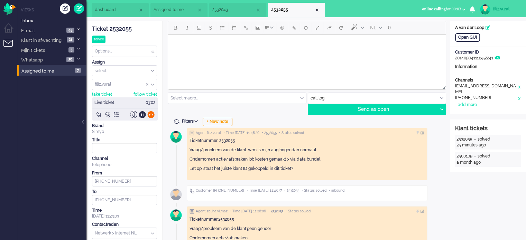
click at [151, 113] on div at bounding box center [150, 114] width 7 height 7
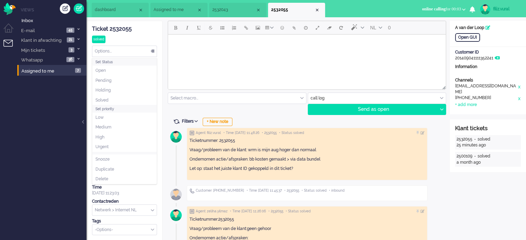
drag, startPoint x: 121, startPoint y: 54, endPoint x: 121, endPoint y: 82, distance: 28.7
click at [121, 54] on div "Options..." at bounding box center [124, 51] width 64 height 11
click at [119, 98] on li "Solved" at bounding box center [124, 100] width 64 height 10
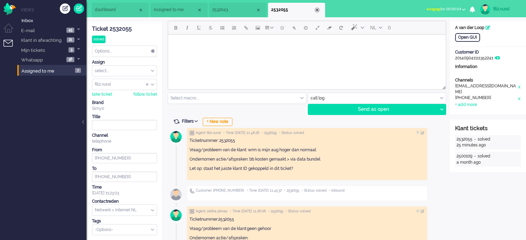
click at [317, 10] on div "Close tab" at bounding box center [317, 10] width 6 height 6
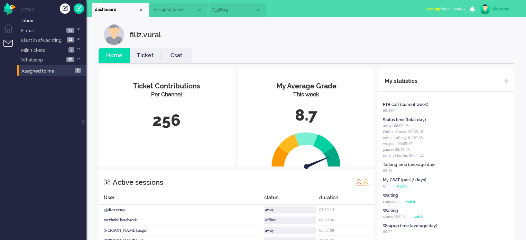
click at [184, 54] on link "Csat" at bounding box center [176, 56] width 31 height 8
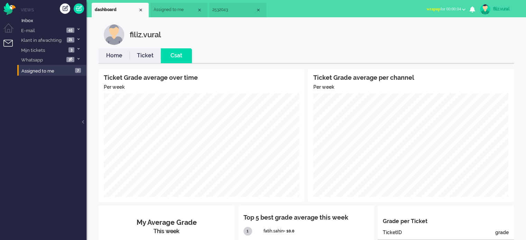
click at [111, 56] on link "Home" at bounding box center [114, 56] width 31 height 8
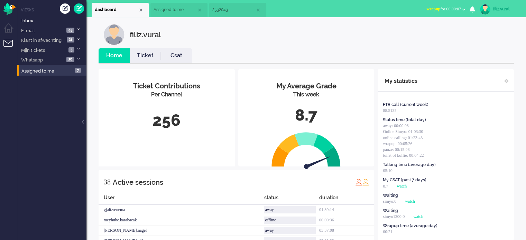
click at [428, 11] on span "wrapup" at bounding box center [433, 9] width 14 height 5
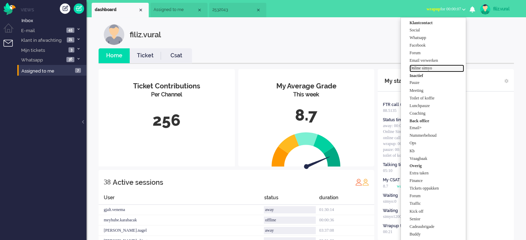
click at [429, 67] on label "Online simyo" at bounding box center [436, 68] width 55 height 6
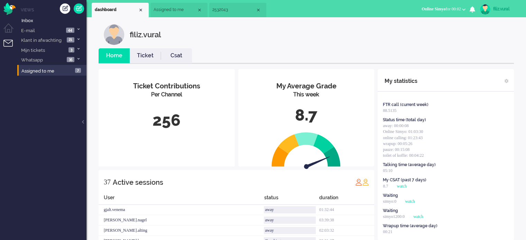
click at [183, 56] on link "Csat" at bounding box center [176, 56] width 31 height 8
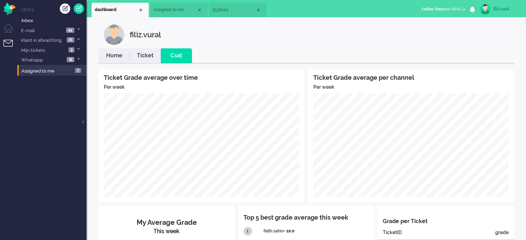
click at [221, 16] on li "2532043" at bounding box center [237, 10] width 57 height 15
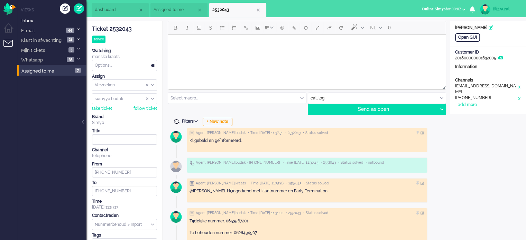
click at [176, 119] on span at bounding box center [176, 122] width 6 height 6
click at [257, 9] on div "Close tab" at bounding box center [259, 10] width 6 height 6
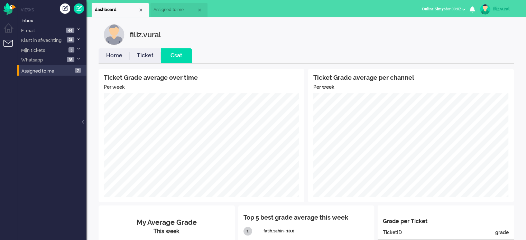
click at [113, 53] on link "Home" at bounding box center [114, 56] width 31 height 8
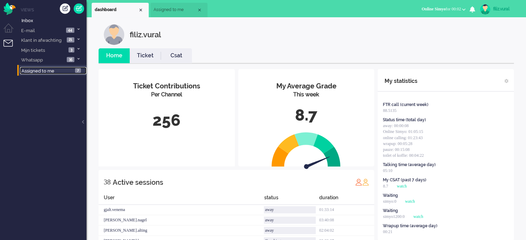
click at [54, 70] on span "Assigned to me" at bounding box center [37, 70] width 33 height 5
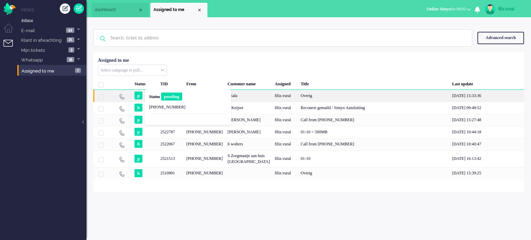
click at [141, 95] on span "p" at bounding box center [139, 96] width 8 height 8
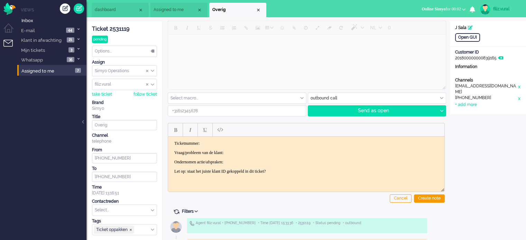
click at [122, 53] on div "Options..." at bounding box center [124, 51] width 64 height 11
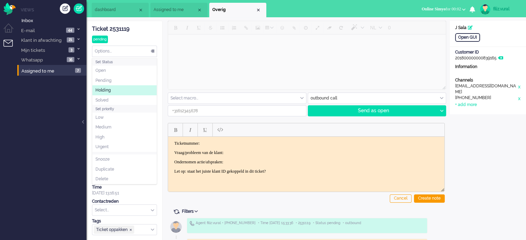
click at [112, 90] on li "Holding" at bounding box center [124, 90] width 64 height 10
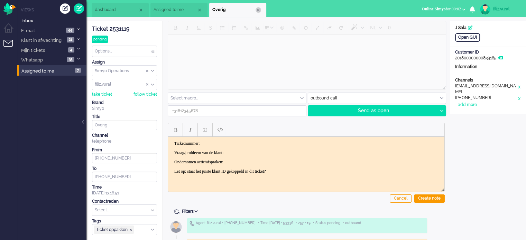
click at [258, 9] on div "Close tab" at bounding box center [259, 10] width 6 height 6
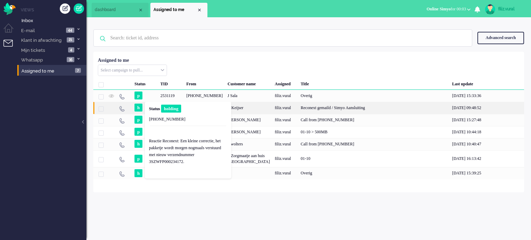
click at [140, 105] on span "h" at bounding box center [139, 108] width 8 height 8
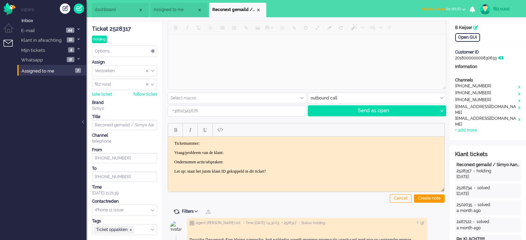
click at [116, 11] on span "dashboard" at bounding box center [116, 10] width 43 height 6
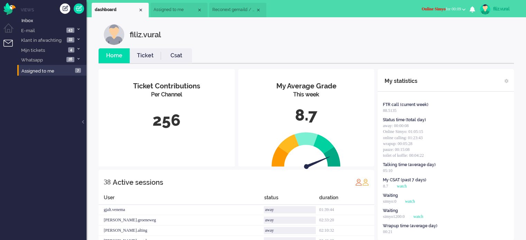
click at [233, 11] on span "Reconext gemaild / Simyo Aansluiting" at bounding box center [233, 10] width 43 height 6
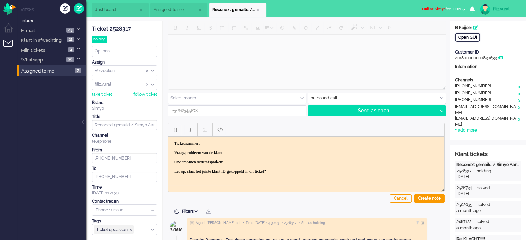
click at [474, 37] on div "Open GUI" at bounding box center [467, 37] width 25 height 9
click at [107, 14] on li "dashboard" at bounding box center [120, 10] width 57 height 15
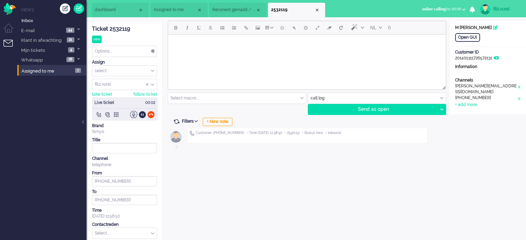
click at [108, 12] on span "dashboard" at bounding box center [116, 10] width 43 height 6
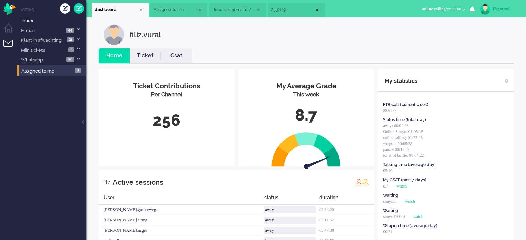
click at [276, 13] on span "2532119" at bounding box center [292, 10] width 43 height 6
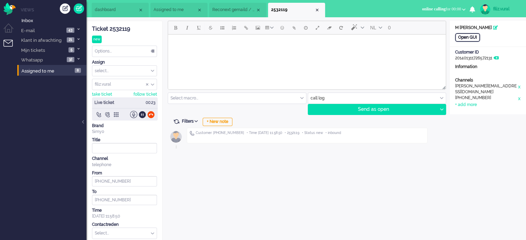
click at [461, 40] on div "Open GUI" at bounding box center [467, 37] width 25 height 9
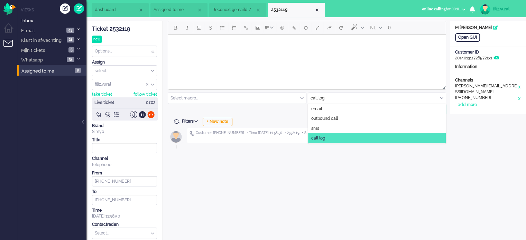
drag, startPoint x: 356, startPoint y: 98, endPoint x: 318, endPoint y: 104, distance: 38.6
click at [354, 97] on input "text" at bounding box center [377, 98] width 138 height 11
drag, startPoint x: 322, startPoint y: 108, endPoint x: 144, endPoint y: 73, distance: 181.8
click at [322, 108] on li "email" at bounding box center [377, 109] width 138 height 10
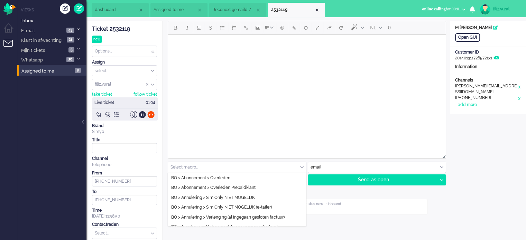
click at [214, 171] on input "text" at bounding box center [237, 167] width 138 height 11
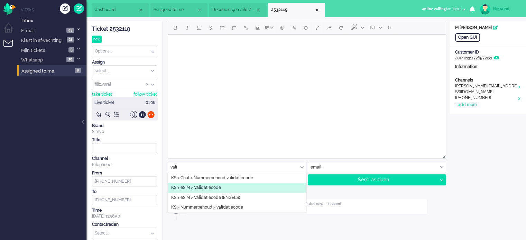
type input "vali"
click at [208, 188] on span "KS > eSIM > Validatiecode" at bounding box center [196, 188] width 50 height 6
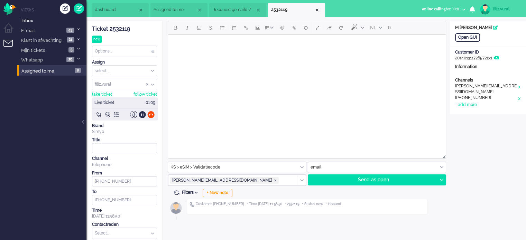
type input "Validatiecode eSim bestelling"
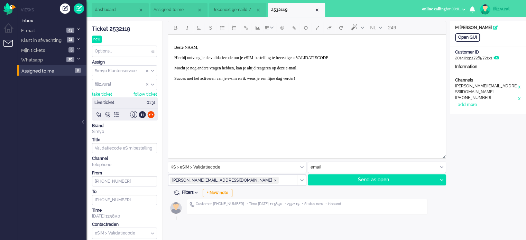
click at [349, 57] on p "Beste NAAM, Hierbij ontvang je de validatiecode om je eSIM-bestelling te bevest…" at bounding box center [306, 65] width 265 height 41
paste body "Rich Text Area. Press ALT-0 for help."
click at [194, 48] on p "Beste NAAM, Hierbij ontvang je de validatiecode om je eSIM-bestelling te bevest…" at bounding box center [306, 65] width 265 height 41
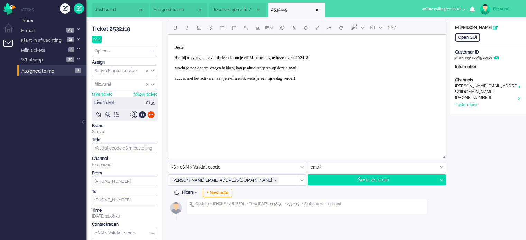
click at [335, 57] on p "Beste, Hierbij ontvang je de validatiecode om je eSIM-bestelling te bevestigen:…" at bounding box center [306, 65] width 265 height 41
click at [338, 60] on p "Beste, Hierbij ontvang je de validatiecode om je eSIM-bestelling te bevestigen:…" at bounding box center [306, 65] width 265 height 41
click at [335, 57] on p "Beste, Hierbij ontvang je de validatiecode om je eSIM-bestelling te bevestigen:…" at bounding box center [306, 65] width 265 height 41
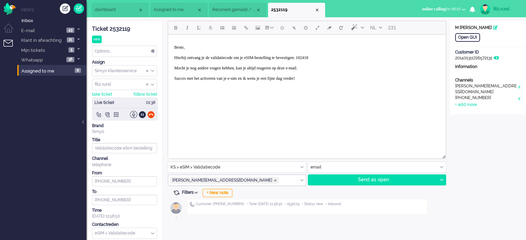
click at [335, 57] on p "Beste, Hierbij ontvang je de validatiecode om je eSIM-bestelling te bevestigen:…" at bounding box center [306, 65] width 265 height 41
click at [442, 181] on icon at bounding box center [441, 180] width 3 height 2
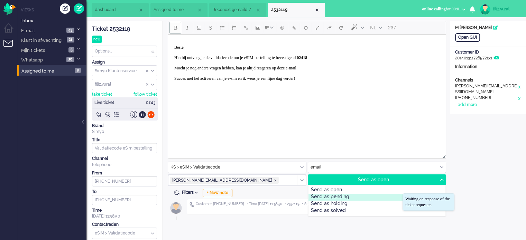
click at [360, 196] on div "Send as pending" at bounding box center [376, 197] width 137 height 7
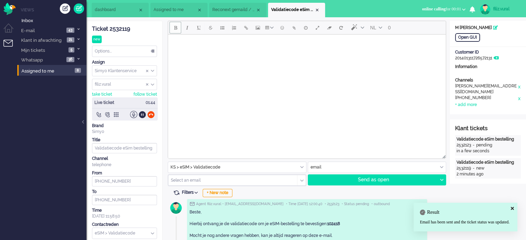
click at [120, 29] on div "Ticket 2532119" at bounding box center [124, 29] width 65 height 8
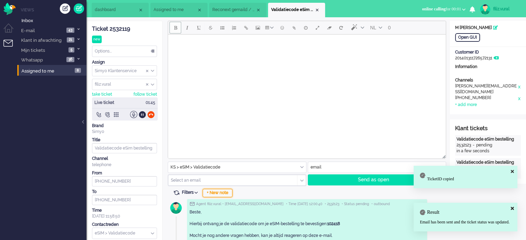
click at [216, 192] on div "+ New note" at bounding box center [218, 193] width 30 height 8
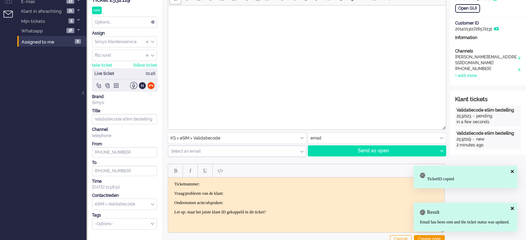
scroll to position [69, 0]
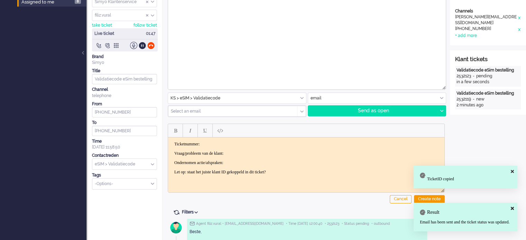
click at [237, 137] on div at bounding box center [306, 155] width 276 height 62
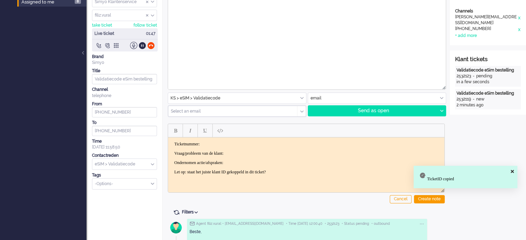
click at [233, 145] on p "Ticketnummer:" at bounding box center [306, 144] width 264 height 5
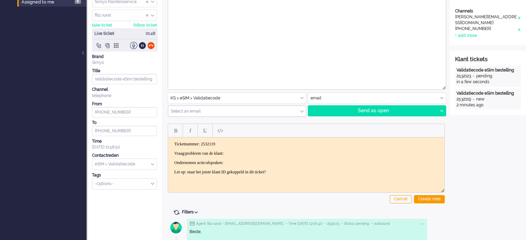
click at [250, 155] on p "Vraag/probleem van de klant:" at bounding box center [306, 153] width 264 height 5
click at [430, 202] on div "Create note" at bounding box center [429, 199] width 31 height 8
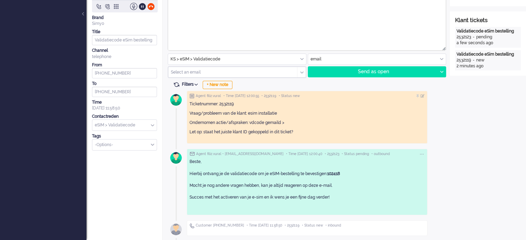
scroll to position [0, 0]
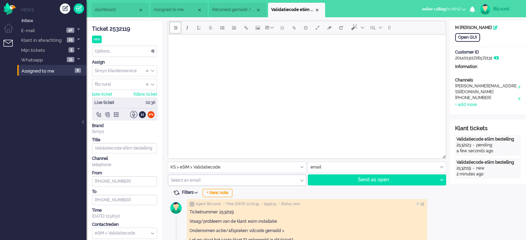
drag, startPoint x: 152, startPoint y: 114, endPoint x: 150, endPoint y: 111, distance: 3.7
click at [152, 113] on div at bounding box center [150, 114] width 7 height 7
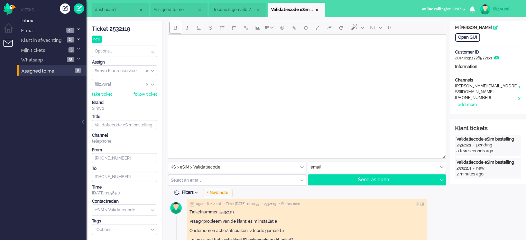
click at [110, 47] on div "Options..." at bounding box center [124, 51] width 64 height 11
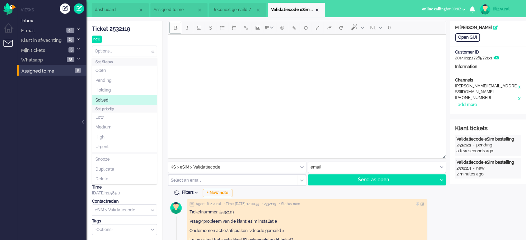
drag, startPoint x: 102, startPoint y: 101, endPoint x: 108, endPoint y: 96, distance: 7.1
click at [102, 101] on span "Solved" at bounding box center [101, 101] width 13 height 6
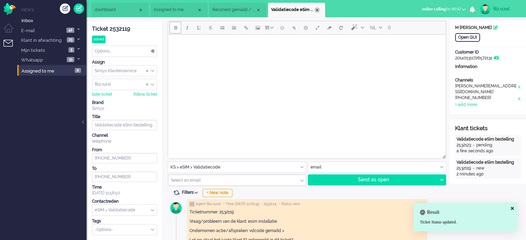
click at [315, 10] on div "Close tab" at bounding box center [317, 10] width 6 height 6
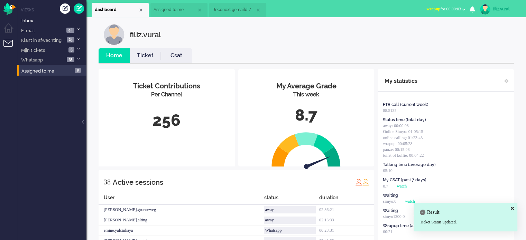
click at [176, 55] on link "Csat" at bounding box center [176, 56] width 31 height 8
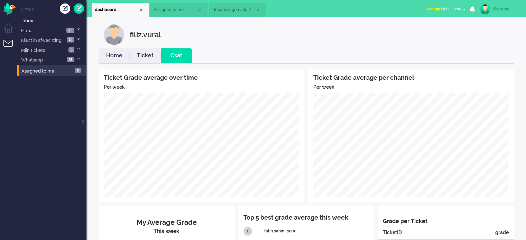
click at [122, 55] on link "Home" at bounding box center [114, 56] width 31 height 8
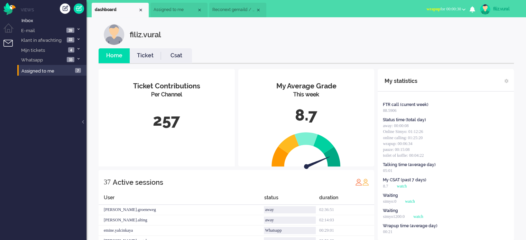
click at [446, 10] on span "wrapup for 00:00:30" at bounding box center [443, 9] width 35 height 5
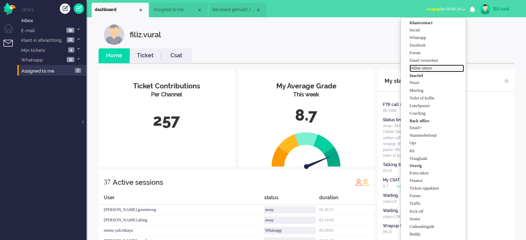
click at [432, 67] on label "Online simyo" at bounding box center [436, 68] width 55 height 6
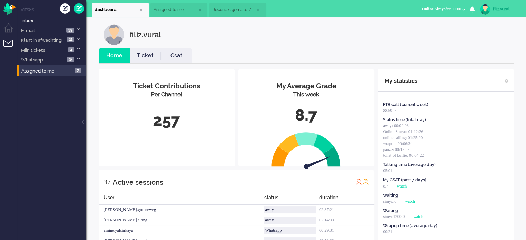
click at [168, 51] on li "Csat" at bounding box center [176, 55] width 31 height 15
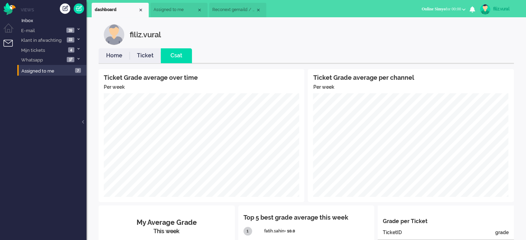
click at [118, 57] on link "Home" at bounding box center [114, 56] width 31 height 8
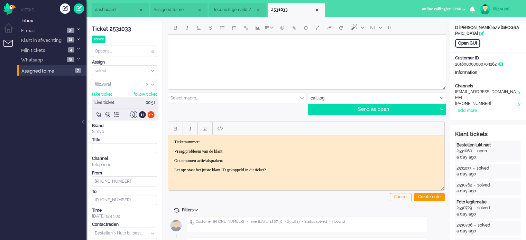
click at [462, 44] on div "Open GUI" at bounding box center [467, 43] width 25 height 9
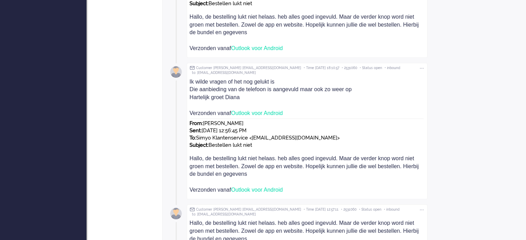
scroll to position [450, 0]
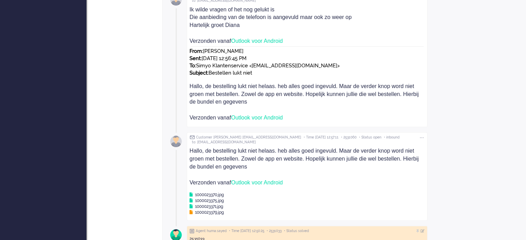
click at [191, 213] on icon at bounding box center [191, 213] width 3 height 4
click at [193, 206] on div "1000023371.jpg" at bounding box center [207, 207] width 34 height 6
click at [190, 200] on icon at bounding box center [191, 201] width 3 height 4
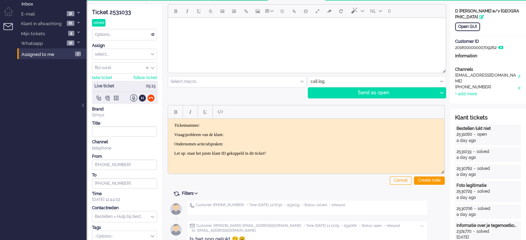
scroll to position [0, 0]
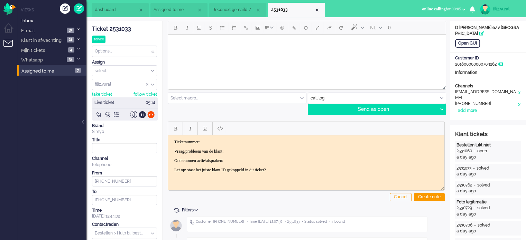
click at [118, 9] on span "dashboard" at bounding box center [116, 10] width 43 height 6
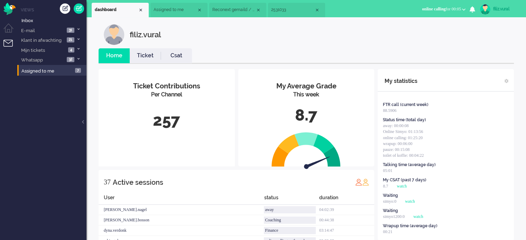
click at [174, 56] on link "Csat" at bounding box center [176, 56] width 31 height 8
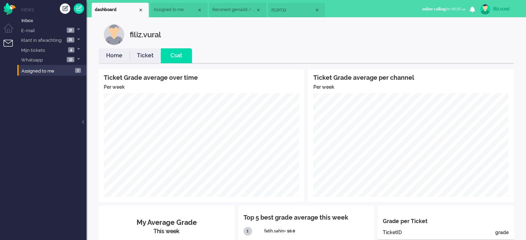
click at [108, 58] on link "Home" at bounding box center [114, 56] width 31 height 8
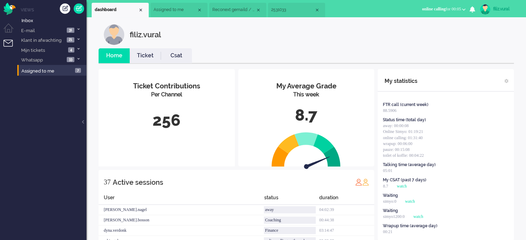
click at [166, 53] on link "Csat" at bounding box center [176, 56] width 31 height 8
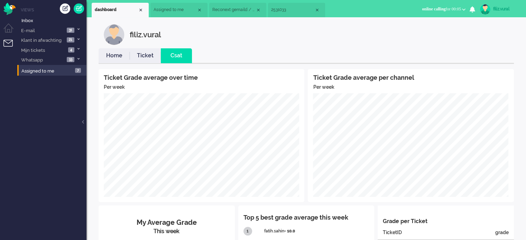
click at [146, 51] on li "Ticket" at bounding box center [145, 55] width 31 height 15
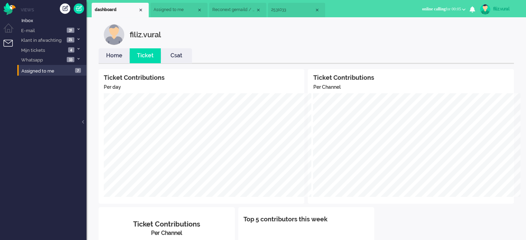
click at [118, 49] on li "Home" at bounding box center [114, 55] width 31 height 15
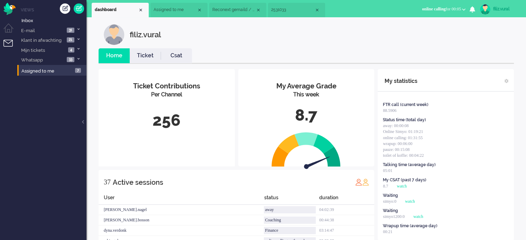
click at [227, 12] on span "Reconext gemaild / Simyo Aansluiting" at bounding box center [233, 10] width 43 height 6
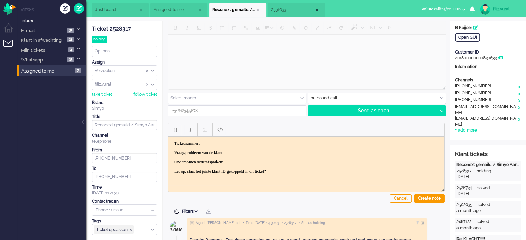
click at [178, 212] on span at bounding box center [176, 212] width 6 height 6
type input "+31636180575"
click at [178, 212] on span at bounding box center [176, 212] width 6 height 6
click at [285, 7] on span "2531033" at bounding box center [292, 10] width 43 height 6
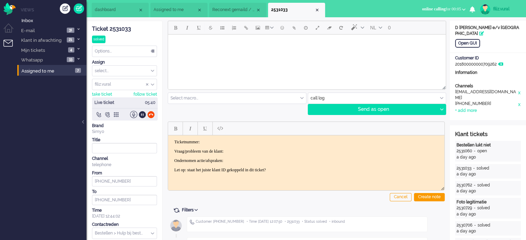
click at [120, 30] on div "Ticket 2531033" at bounding box center [124, 29] width 65 height 8
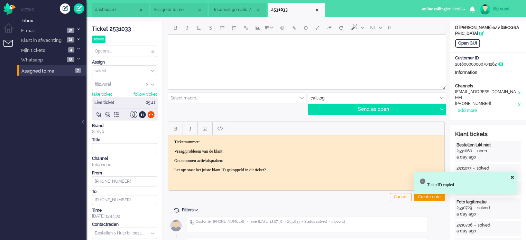
click at [238, 144] on p "Ticketnummer:" at bounding box center [306, 141] width 264 height 5
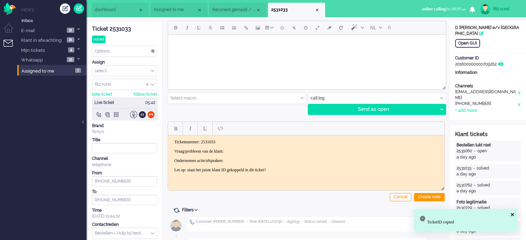
drag, startPoint x: 180, startPoint y: 151, endPoint x: 305, endPoint y: 146, distance: 124.6
click at [302, 154] on body "Ticketnummer: 2531033 Vraag/probleem van de klant: Ondernomen actie/afspraken: …" at bounding box center [306, 155] width 271 height 33
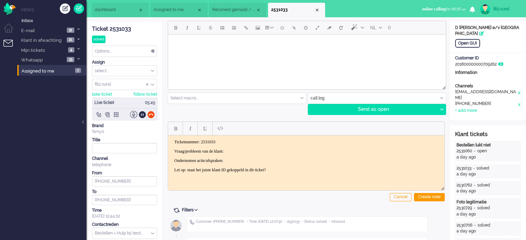
drag, startPoint x: 318, startPoint y: 164, endPoint x: 313, endPoint y: 168, distance: 6.6
click at [317, 164] on body "Ticketnummer: 2531033 Vraag/probleem van de klant: Ondernomen actie/afspraken: …" at bounding box center [306, 155] width 271 height 33
drag, startPoint x: 309, startPoint y: 170, endPoint x: 174, endPoint y: 136, distance: 139.9
click at [173, 141] on body "Ticketnummer: 2531033 Vraag/probleem van de klant: Ondernomen actie/afspraken: …" at bounding box center [306, 155] width 271 height 33
drag, startPoint x: 173, startPoint y: 147, endPoint x: 331, endPoint y: 166, distance: 159.2
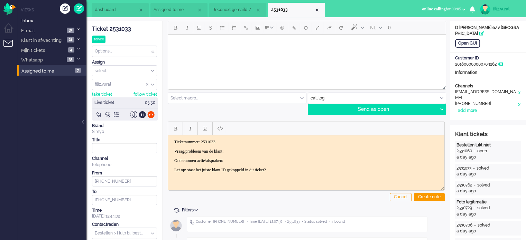
click at [331, 166] on body "Ticketnummer: 2531033 Vraag/probleem van de klant: Ondernomen actie/afspraken: …" at bounding box center [306, 155] width 271 height 33
click at [103, 10] on span "dashboard" at bounding box center [116, 10] width 43 height 6
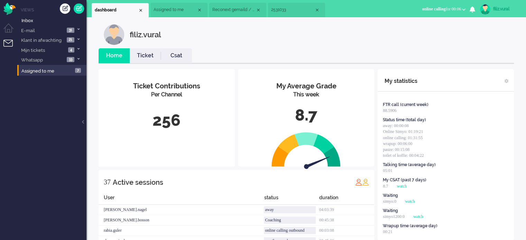
click at [139, 50] on li "Ticket" at bounding box center [145, 55] width 31 height 15
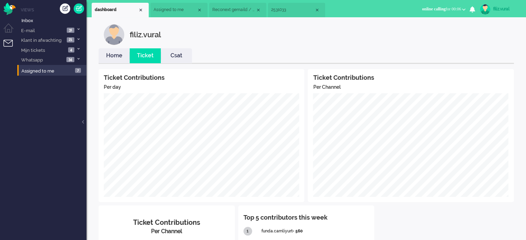
click at [120, 59] on link "Home" at bounding box center [114, 56] width 31 height 8
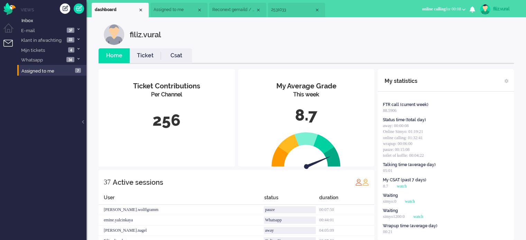
click at [176, 53] on link "Csat" at bounding box center [176, 56] width 31 height 8
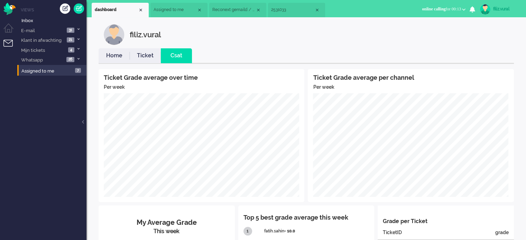
click at [285, 12] on span "2531033" at bounding box center [292, 10] width 43 height 6
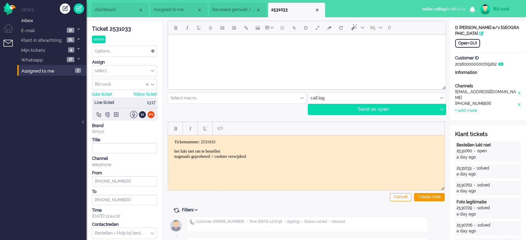
click at [111, 13] on li "dashboard" at bounding box center [120, 10] width 57 height 15
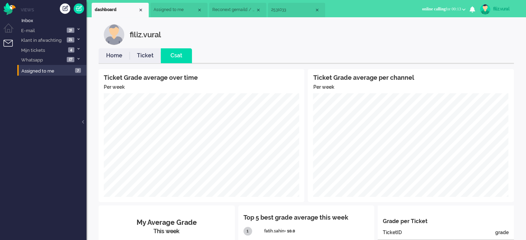
click at [122, 58] on link "Home" at bounding box center [114, 56] width 31 height 8
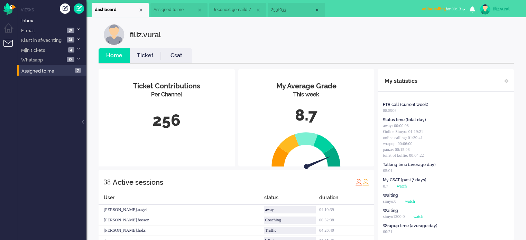
click at [170, 54] on link "Csat" at bounding box center [176, 56] width 31 height 8
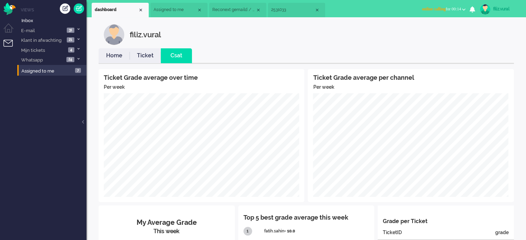
click at [118, 54] on link "Home" at bounding box center [114, 56] width 31 height 8
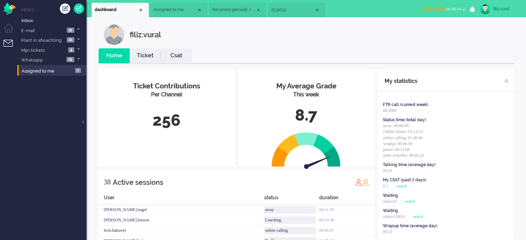
click at [287, 10] on span "2531033" at bounding box center [292, 10] width 43 height 6
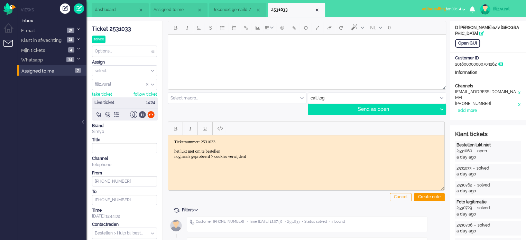
click at [141, 113] on div at bounding box center [142, 114] width 7 height 7
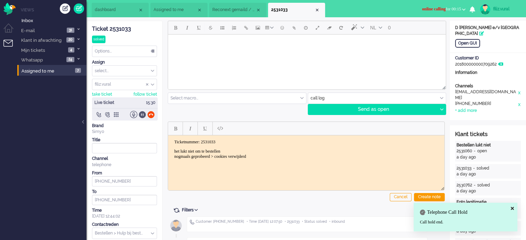
click at [141, 113] on div at bounding box center [142, 114] width 7 height 7
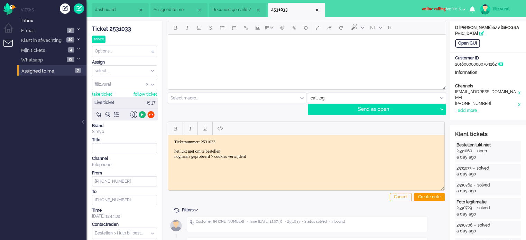
click at [141, 113] on div at bounding box center [142, 114] width 7 height 7
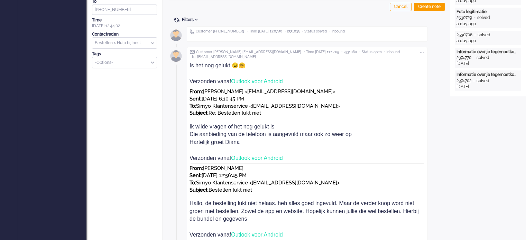
scroll to position [207, 0]
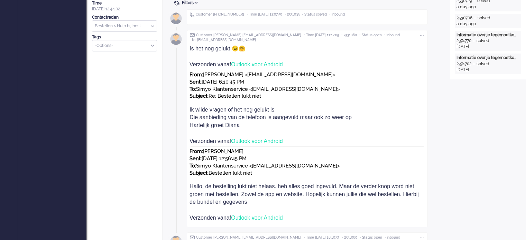
click at [351, 109] on div "Ik wilde vragen of het nog gelukt is" at bounding box center [307, 110] width 235 height 8
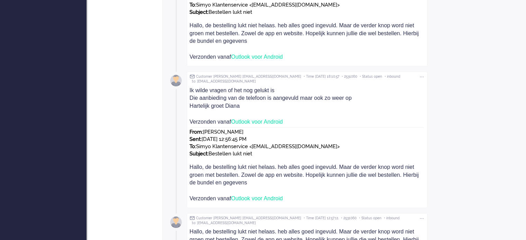
scroll to position [380, 0]
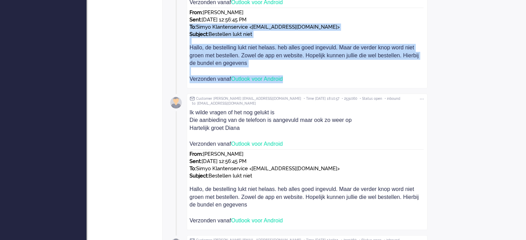
drag, startPoint x: 295, startPoint y: 43, endPoint x: 185, endPoint y: 24, distance: 111.9
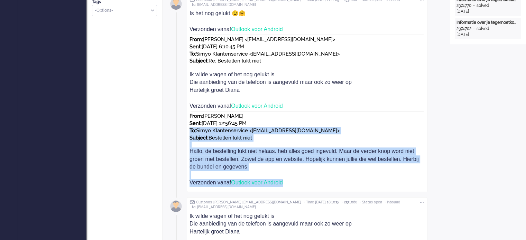
scroll to position [0, 0]
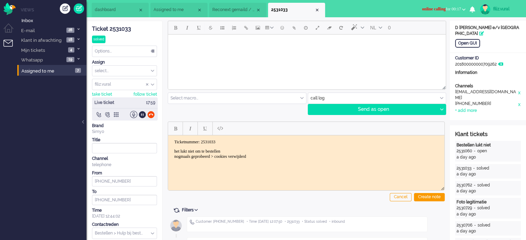
click at [111, 17] on li "dashboard" at bounding box center [120, 10] width 57 height 15
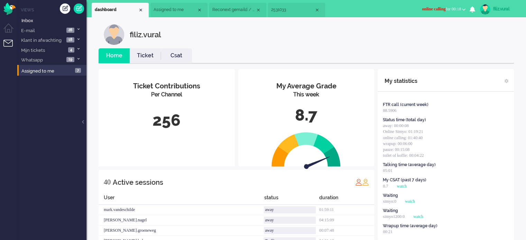
click at [144, 56] on link "Ticket" at bounding box center [145, 56] width 31 height 8
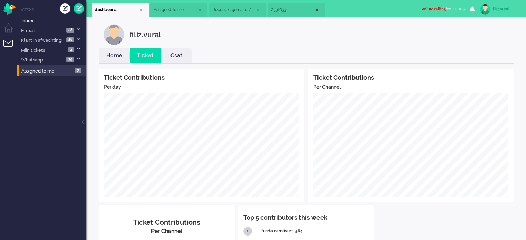
click at [118, 59] on link "Home" at bounding box center [114, 56] width 31 height 8
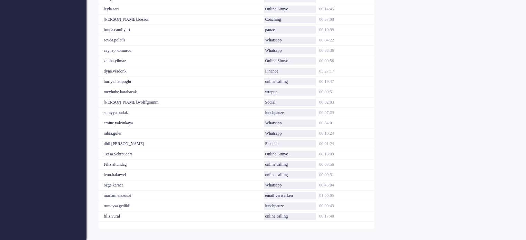
scroll to position [398, 0]
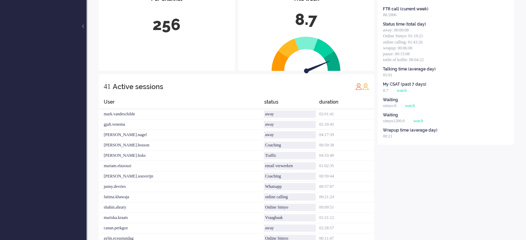
scroll to position [0, 0]
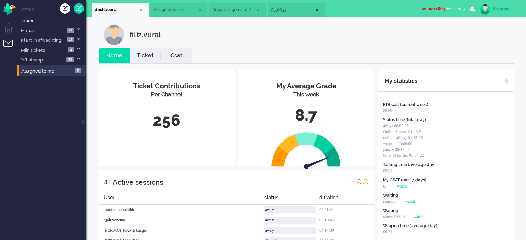
click at [297, 12] on span "2531033" at bounding box center [292, 10] width 43 height 6
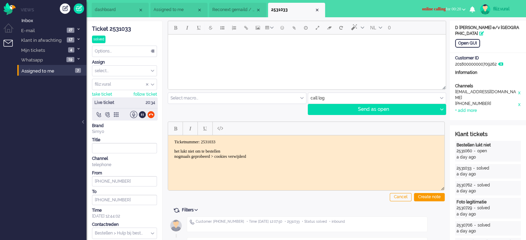
click at [280, 157] on p "het lukt niet om te bestellen nogmaals geprobeerd > cookies verwijderd" at bounding box center [306, 154] width 264 height 10
click at [177, 161] on p "het lukt niet om te bestellen nogmaals geprobeerd > cookies verwijderd etailer" at bounding box center [306, 157] width 264 height 16
click at [205, 162] on p "het lukt niet om te bestellen nogmaals geprobeerd > cookies verwijderd e - tail…" at bounding box center [306, 157] width 264 height 16
drag, startPoint x: 419, startPoint y: 195, endPoint x: 412, endPoint y: 190, distance: 8.7
click at [418, 195] on div "Create note" at bounding box center [429, 197] width 31 height 8
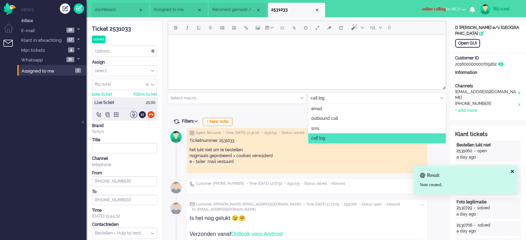
click at [327, 98] on input "text" at bounding box center [377, 98] width 138 height 11
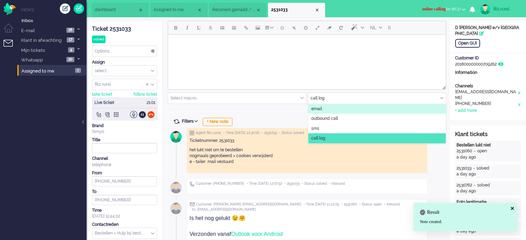
click at [316, 108] on span "email" at bounding box center [316, 109] width 11 height 6
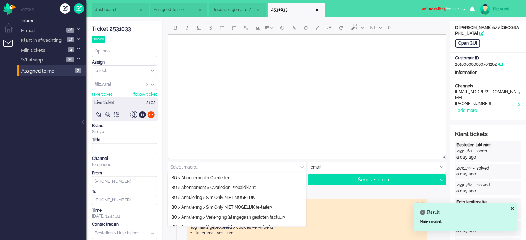
click at [208, 169] on input "text" at bounding box center [237, 167] width 138 height 11
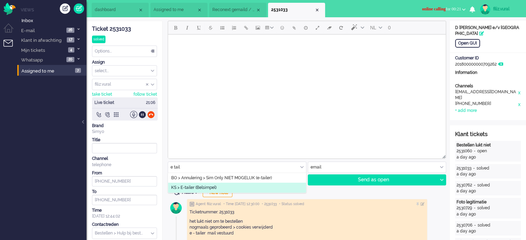
type input "e tail"
click at [205, 185] on span "KS > E-tailer (Belsimpel)" at bounding box center [193, 188] width 45 height 6
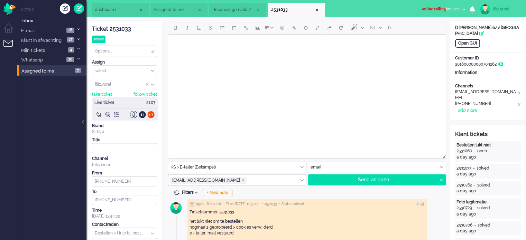
type input "Abonnement met telefoon"
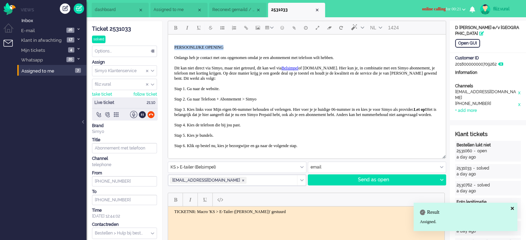
drag, startPoint x: 231, startPoint y: 46, endPoint x: 171, endPoint y: 43, distance: 60.3
click at [171, 43] on body "PERSOONLIJKE OPENING Onlangs heb je contact met ons opgenomen omdat je een abon…" at bounding box center [307, 127] width 272 height 181
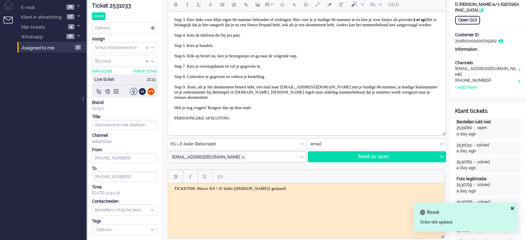
scroll to position [35, 0]
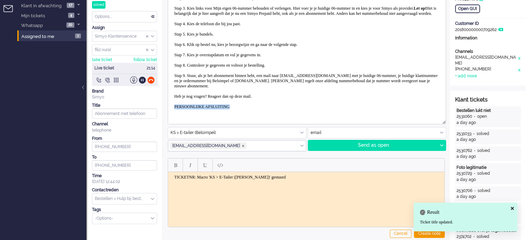
drag, startPoint x: 236, startPoint y: 105, endPoint x: 166, endPoint y: 100, distance: 69.7
click at [168, 100] on html "Beste, Onlangs heb je contact met ons opgenomen omdat je een abonnement met tel…" at bounding box center [307, 26] width 278 height 187
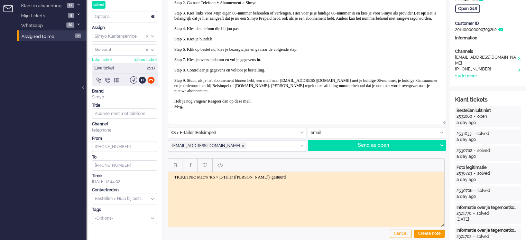
click at [316, 104] on p "Beste, Onlangs heb je contact met ons opgenomen omdat je een abonnement met tel…" at bounding box center [306, 28] width 265 height 161
click at [304, 98] on p "Beste, Onlangs heb je contact met ons opgenomen omdat je een abonnement met tel…" at bounding box center [306, 28] width 265 height 161
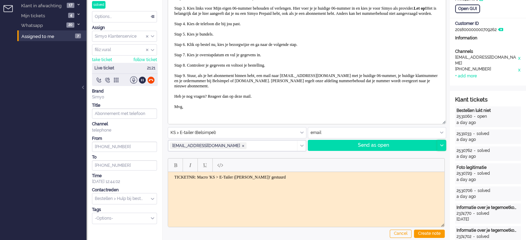
click at [441, 145] on icon at bounding box center [441, 146] width 3 height 2
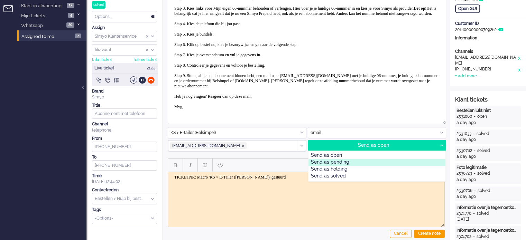
click at [352, 163] on div "Send as pending" at bounding box center [376, 162] width 137 height 7
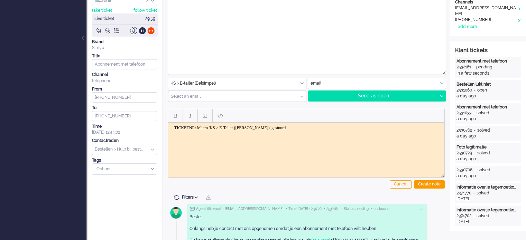
scroll to position [173, 0]
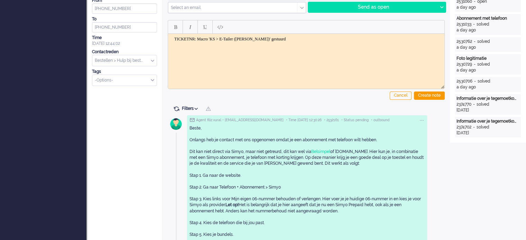
drag, startPoint x: 310, startPoint y: 42, endPoint x: 202, endPoint y: 40, distance: 108.3
click at [202, 40] on html "TICKETNR: Macro 'KS > E-Tailer (Belsimpel)' gestuurd" at bounding box center [306, 39] width 276 height 11
drag, startPoint x: 200, startPoint y: 38, endPoint x: 299, endPoint y: 40, distance: 99.3
click at [299, 40] on body "TICKETNR: Macro 'KS > E-Tailer (Belsimpel)' gestuurd" at bounding box center [306, 39] width 271 height 5
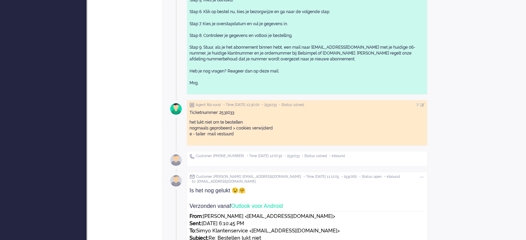
scroll to position [484, 0]
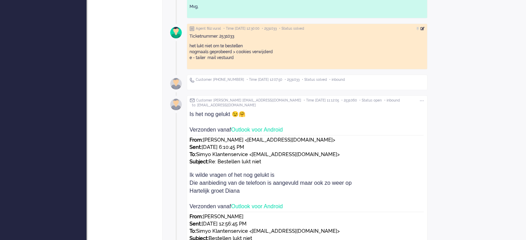
click at [425, 28] on div at bounding box center [423, 29] width 4 height 4
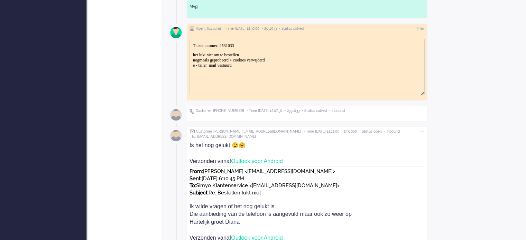
scroll to position [0, 0]
click at [280, 67] on p "het lukt niet om te bestellen nogmaals geprobeerd > cookies verwijderd e - tail…" at bounding box center [307, 61] width 228 height 16
click at [425, 29] on div at bounding box center [423, 29] width 4 height 4
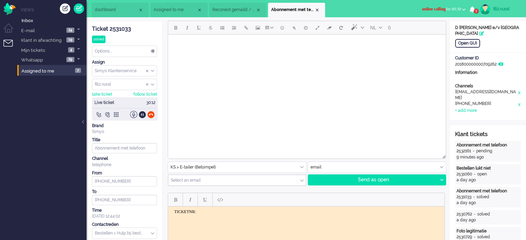
click at [114, 10] on span "dashboard" at bounding box center [116, 10] width 43 height 6
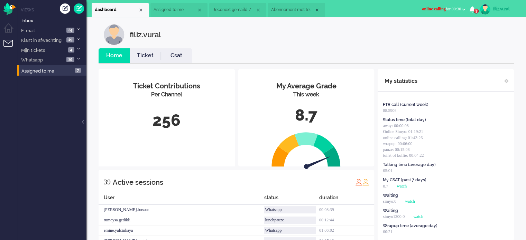
click at [143, 52] on link "Ticket" at bounding box center [145, 56] width 31 height 8
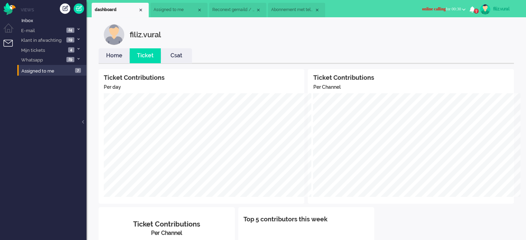
click at [119, 55] on link "Home" at bounding box center [114, 56] width 31 height 8
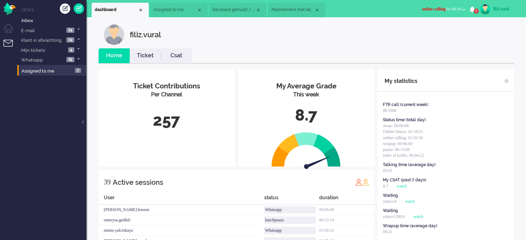
click at [294, 16] on li "Abonnement met telefoon" at bounding box center [296, 10] width 57 height 15
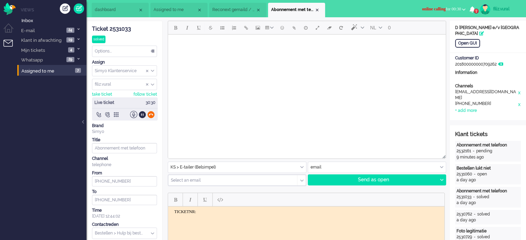
click at [151, 115] on div at bounding box center [150, 114] width 7 height 7
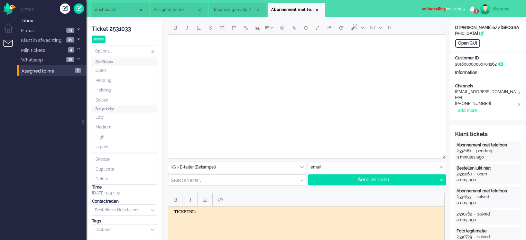
click at [121, 53] on div "Options..." at bounding box center [124, 51] width 64 height 11
click at [108, 101] on span "Solved" at bounding box center [101, 101] width 13 height 6
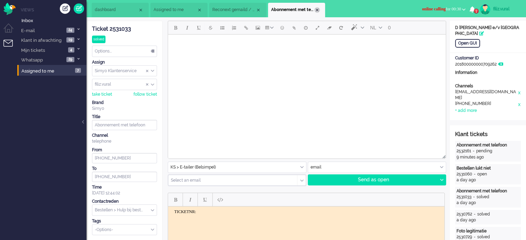
click at [317, 11] on div "Close tab" at bounding box center [317, 10] width 6 height 6
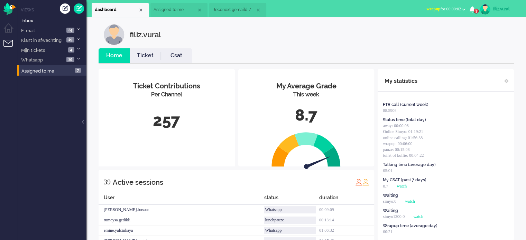
click at [172, 56] on link "Csat" at bounding box center [176, 56] width 31 height 8
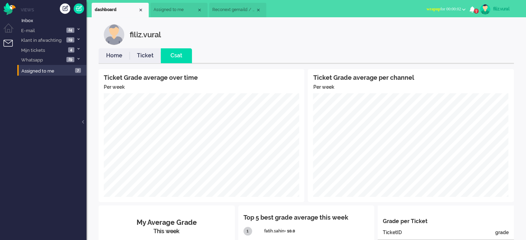
click at [111, 58] on link "Home" at bounding box center [114, 56] width 31 height 8
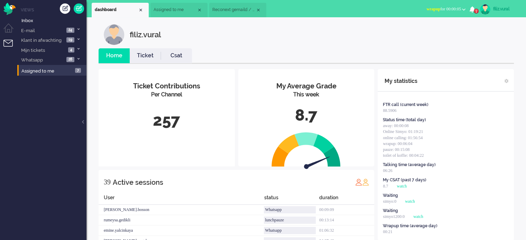
click at [474, 9] on span "1" at bounding box center [476, 11] width 5 height 5
click at [449, 37] on link "Mentioned in ticket: 2531119" at bounding box center [427, 39] width 86 height 7
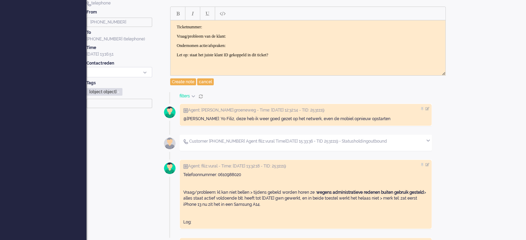
scroll to position [173, 0]
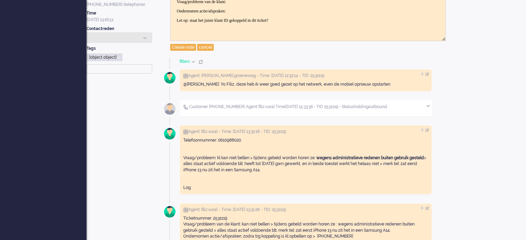
click at [119, 42] on div at bounding box center [119, 38] width 66 height 10
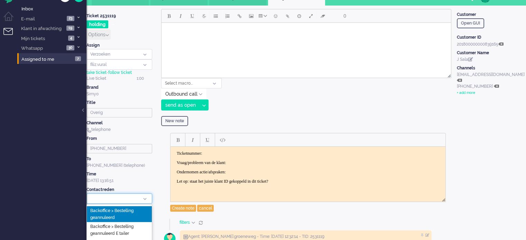
scroll to position [0, 0]
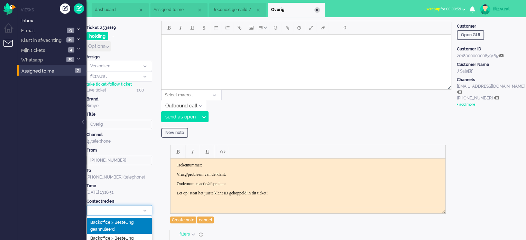
click at [316, 10] on div "Close tab" at bounding box center [317, 10] width 6 height 6
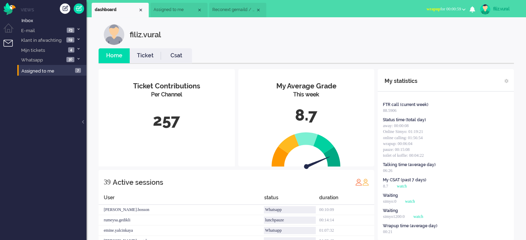
click at [429, 6] on button "wrapup for 00:00:59" at bounding box center [445, 9] width 47 height 10
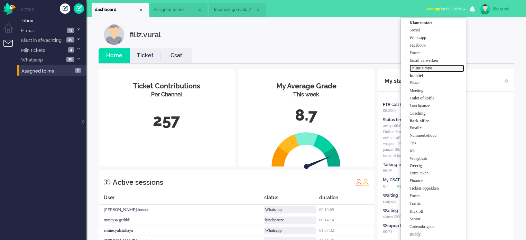
click at [432, 68] on label "Online simyo" at bounding box center [436, 68] width 55 height 6
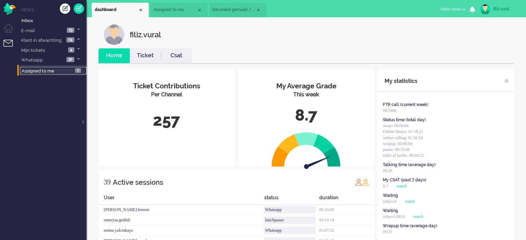
click at [64, 69] on link "Assigned to me 7" at bounding box center [53, 71] width 66 height 8
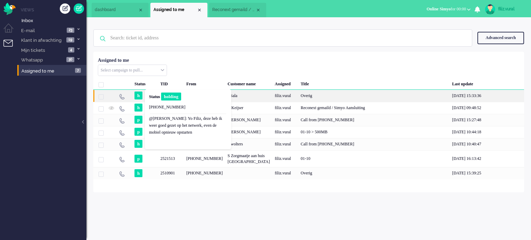
click at [140, 94] on span "h" at bounding box center [139, 96] width 8 height 8
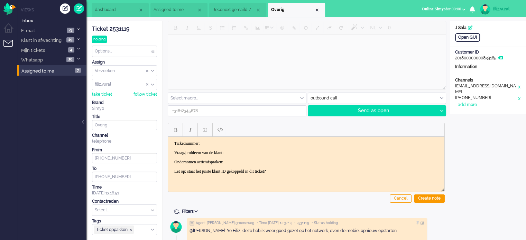
click at [227, 13] on li "Reconext gemaild / Simyo Aansluiting" at bounding box center [237, 10] width 57 height 15
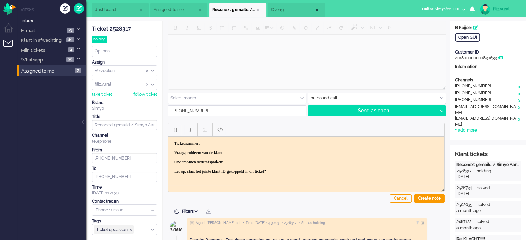
click at [100, 15] on li "dashboard" at bounding box center [120, 10] width 57 height 15
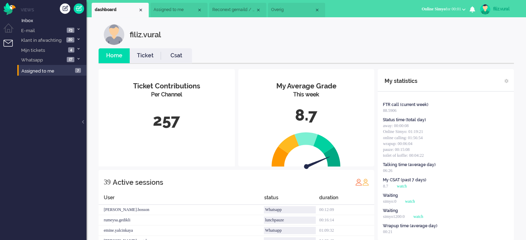
click at [184, 51] on li "Csat" at bounding box center [176, 55] width 31 height 15
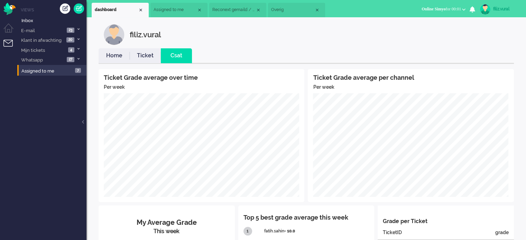
click at [116, 56] on link "Home" at bounding box center [114, 56] width 31 height 8
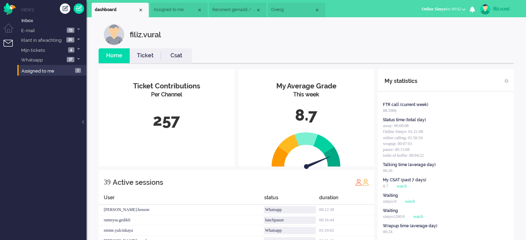
click at [286, 15] on li "Overig" at bounding box center [296, 10] width 57 height 15
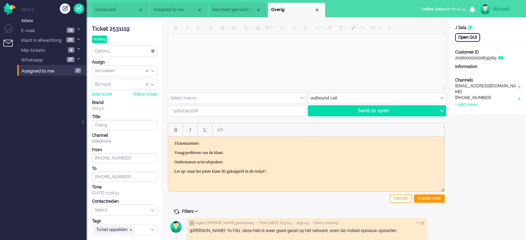
click at [466, 36] on div "Open GUI" at bounding box center [467, 37] width 25 height 9
click at [444, 111] on div at bounding box center [441, 111] width 9 height 10
type input "+31610988020"
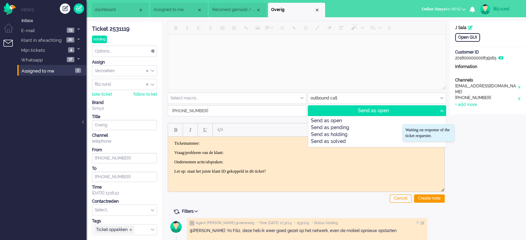
drag, startPoint x: 356, startPoint y: 127, endPoint x: 491, endPoint y: 134, distance: 135.7
click at [487, 135] on div "ticket info editor timeline Ticket 2531119 holding Watching Options... Set Stat…" at bounding box center [306, 224] width 440 height 406
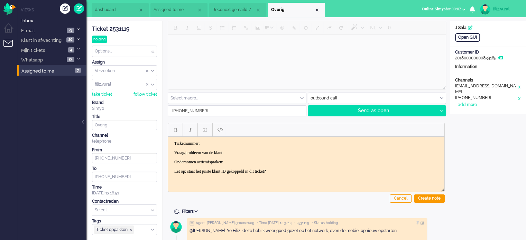
click at [494, 133] on div "Open GUI Customer Name J Sala Customer ID 201800000000839165 Information Channe…" at bounding box center [488, 224] width 76 height 406
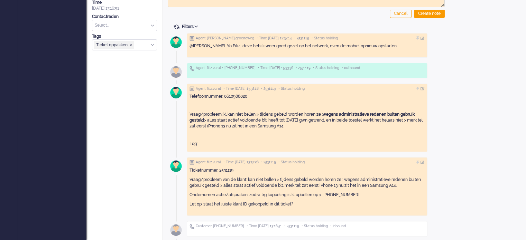
scroll to position [186, 0]
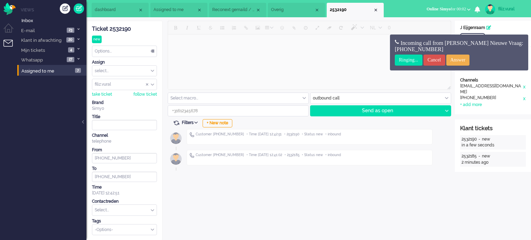
click at [338, 193] on div "filiz.vural Home Ticket Csat My Average Grade This week 8.7 Ticket Contribution…" at bounding box center [308, 129] width 445 height 224
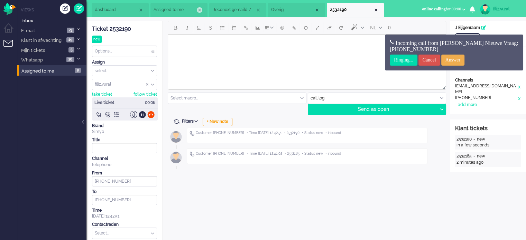
click at [197, 10] on div "Close tab" at bounding box center [200, 10] width 6 height 6
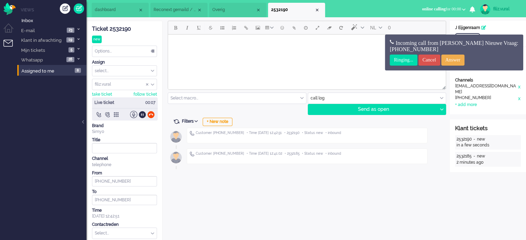
click at [173, 9] on span "Reconext gemaild / Simyo Aansluiting" at bounding box center [175, 10] width 43 height 6
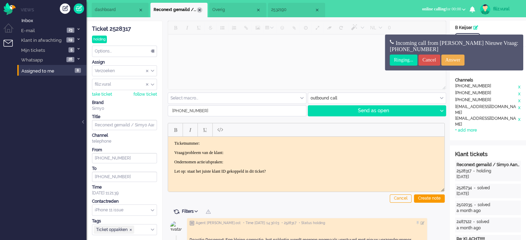
click at [199, 10] on div "Close tab" at bounding box center [200, 10] width 6 height 6
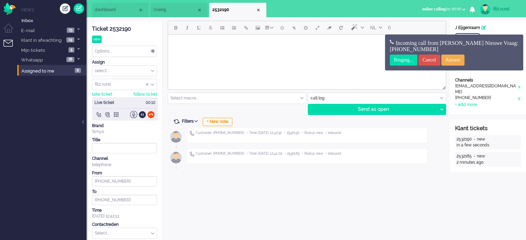
click at [184, 12] on span "Overig" at bounding box center [175, 10] width 43 height 6
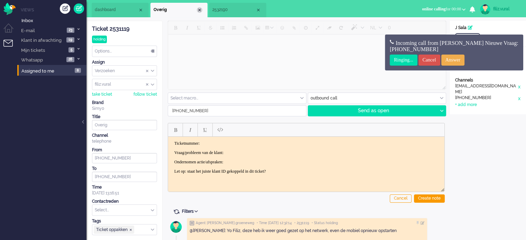
click at [197, 11] on div "Close tab" at bounding box center [200, 10] width 6 height 6
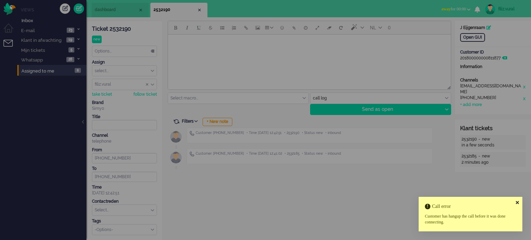
drag, startPoint x: 517, startPoint y: 202, endPoint x: 507, endPoint y: 194, distance: 13.3
click at [517, 202] on icon at bounding box center [517, 203] width 3 height 4
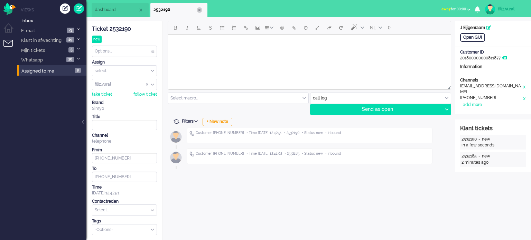
click at [200, 8] on div "Close tab" at bounding box center [200, 10] width 6 height 6
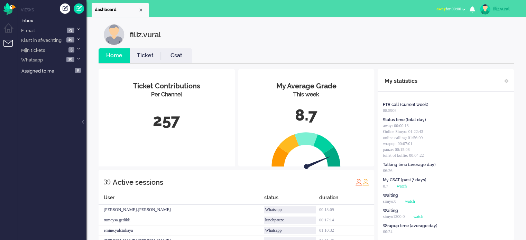
click at [443, 8] on span "away for 00:00" at bounding box center [448, 9] width 25 height 5
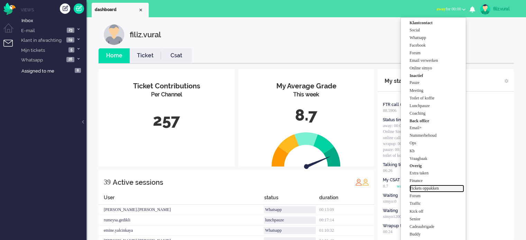
click at [437, 188] on label "Tickets oppakken" at bounding box center [436, 189] width 55 height 6
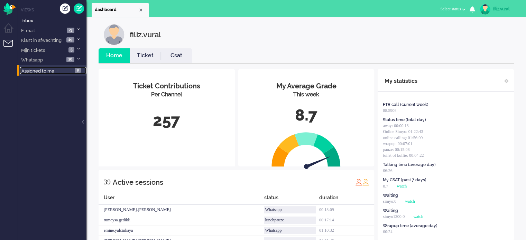
click at [49, 72] on span "Assigned to me" at bounding box center [37, 70] width 33 height 5
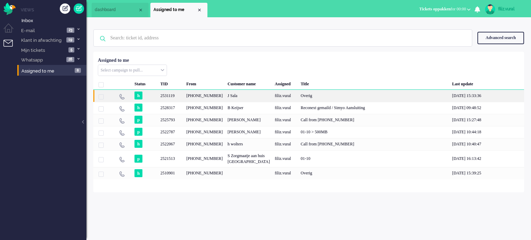
click at [188, 95] on div "[PHONE_NUMBER]" at bounding box center [204, 96] width 41 height 12
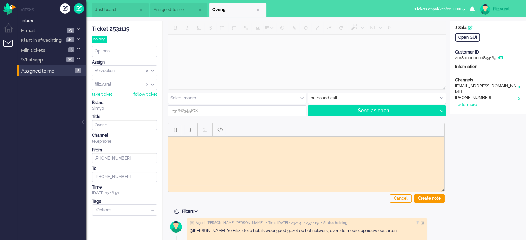
type input "[PHONE_NUMBER]"
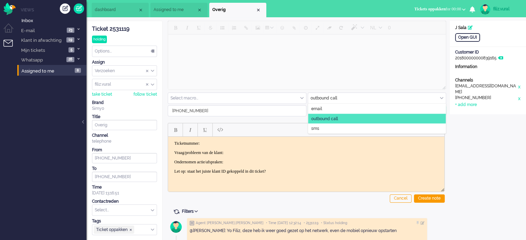
click at [443, 99] on input "text" at bounding box center [377, 98] width 138 height 11
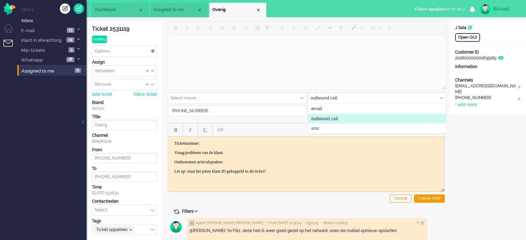
click at [425, 115] on li "outbound call" at bounding box center [377, 119] width 138 height 10
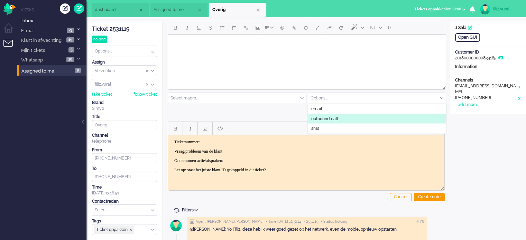
click at [425, 116] on li "outbound call" at bounding box center [377, 119] width 138 height 10
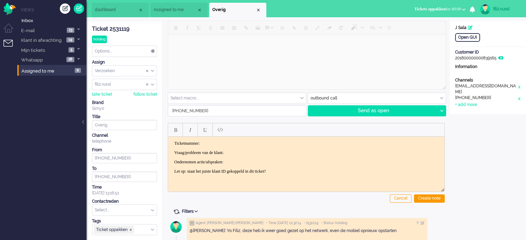
click at [440, 116] on div "Send as open Send as open Send as pending Send as holding Send as solved" at bounding box center [377, 110] width 139 height 11
drag, startPoint x: 442, startPoint y: 111, endPoint x: 397, endPoint y: 118, distance: 45.9
click at [442, 111] on icon at bounding box center [441, 111] width 3 height 2
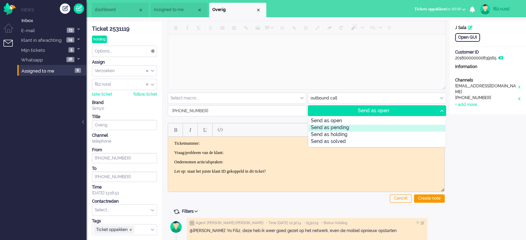
click at [366, 127] on div "Send as pending" at bounding box center [376, 128] width 137 height 7
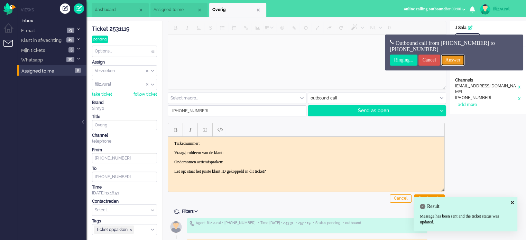
click at [462, 60] on input "Answer" at bounding box center [453, 60] width 24 height 11
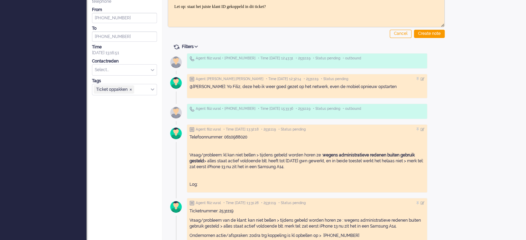
scroll to position [205, 0]
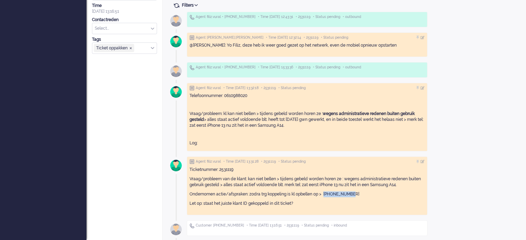
drag, startPoint x: 352, startPoint y: 192, endPoint x: 326, endPoint y: 192, distance: 26.3
click at [326, 192] on p "Ondernomen actie/afspraken: zodra trg koppeling is kl opbellen op > [PHONE_NUMB…" at bounding box center [307, 195] width 235 height 6
copy p "[PHONE_NUMBER]"
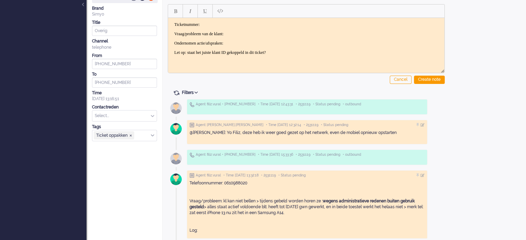
scroll to position [0, 0]
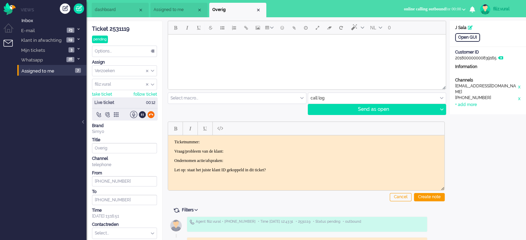
click at [152, 114] on div at bounding box center [150, 114] width 7 height 7
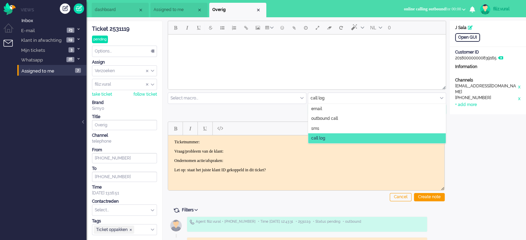
click at [346, 98] on input "text" at bounding box center [377, 98] width 138 height 11
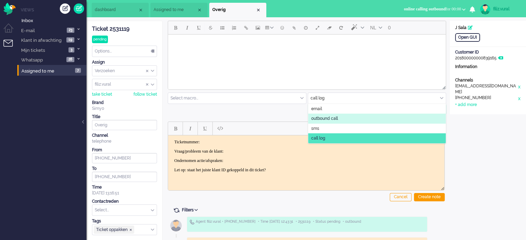
drag, startPoint x: 341, startPoint y: 117, endPoint x: 299, endPoint y: 117, distance: 42.2
click at [341, 117] on li "outbound call" at bounding box center [377, 119] width 138 height 10
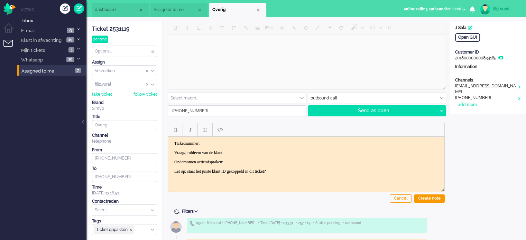
drag, startPoint x: 212, startPoint y: 113, endPoint x: 154, endPoint y: 111, distance: 57.8
click at [154, 111] on div "ticket info editor timeline Ticket 2531119 pending Watching Options... Set Stat…" at bounding box center [306, 234] width 440 height 427
paste input "5759910"
type input "[PHONE_NUMBER]"
click at [461, 131] on div "Open GUI Customer Name J Sala Customer ID 201800000000839165 Information Channe…" at bounding box center [488, 234] width 76 height 427
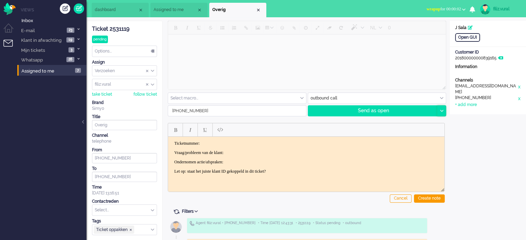
click at [445, 110] on div at bounding box center [441, 111] width 9 height 10
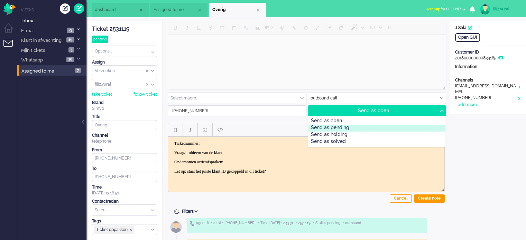
click at [380, 127] on div "Send as pending" at bounding box center [376, 128] width 137 height 7
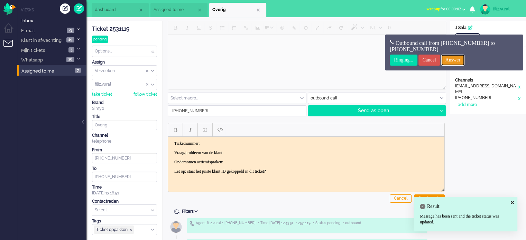
click at [465, 59] on input "Answer" at bounding box center [453, 60] width 24 height 11
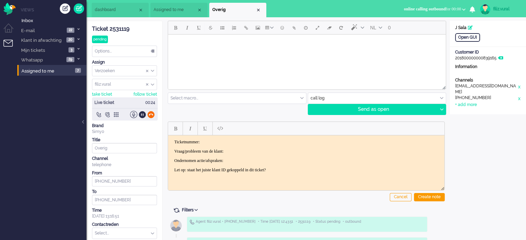
click at [153, 114] on div at bounding box center [150, 114] width 7 height 7
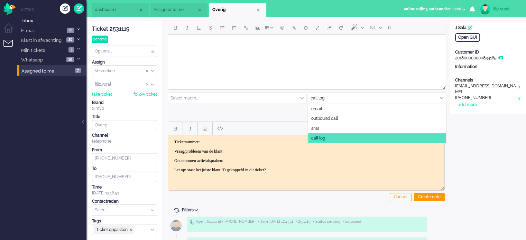
click at [403, 97] on input "text" at bounding box center [377, 98] width 138 height 11
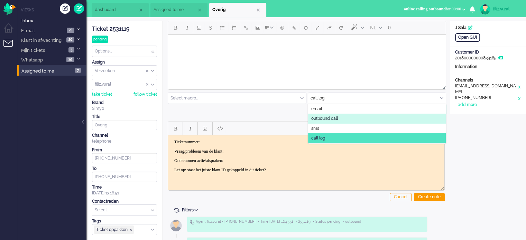
click at [378, 120] on li "outbound call" at bounding box center [377, 119] width 138 height 10
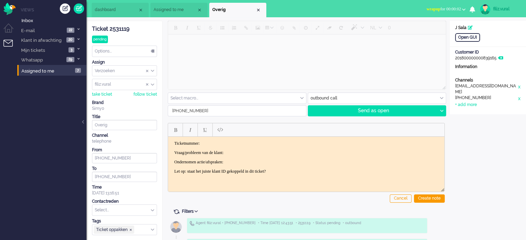
drag, startPoint x: 231, startPoint y: 111, endPoint x: 164, endPoint y: 110, distance: 66.7
paste input "5759910"
type input "[PHONE_NUMBER]"
click at [443, 112] on div at bounding box center [441, 111] width 9 height 10
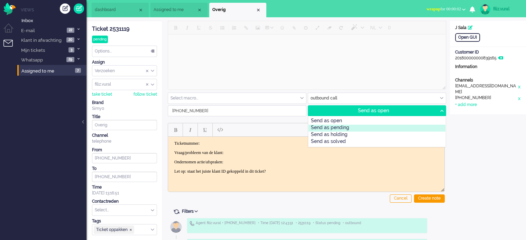
click at [371, 129] on div "Send as pending" at bounding box center [376, 128] width 137 height 7
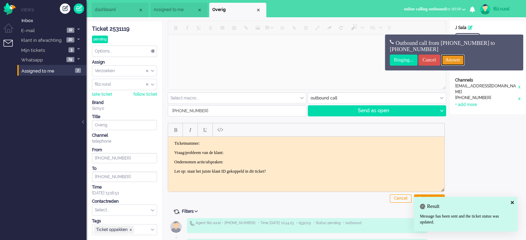
click at [461, 61] on input "Answer" at bounding box center [453, 60] width 24 height 11
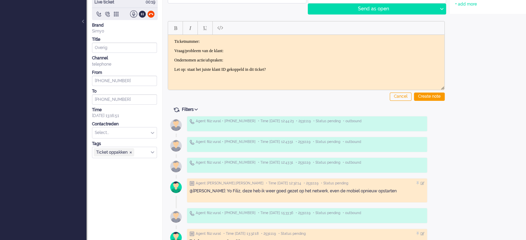
scroll to position [104, 0]
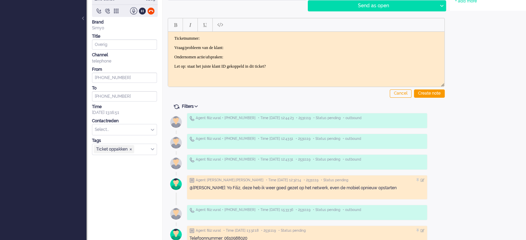
click at [151, 34] on div "Title" at bounding box center [124, 37] width 65 height 6
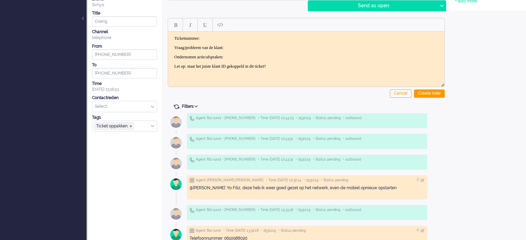
scroll to position [0, 0]
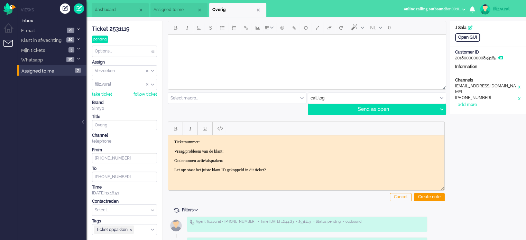
click at [116, 24] on div "Ticket 2531119 pending Watching Options... Set Status Open Pending Holding Solv…" at bounding box center [124, 128] width 65 height 214
drag, startPoint x: 116, startPoint y: 25, endPoint x: 179, endPoint y: 93, distance: 93.2
click at [117, 26] on div "Ticket 2531119" at bounding box center [124, 29] width 65 height 8
click at [239, 146] on body "Ticketnummer: Vraag/probleem van de klant: Ondernomen actie/afspraken: Let op: …" at bounding box center [306, 155] width 271 height 33
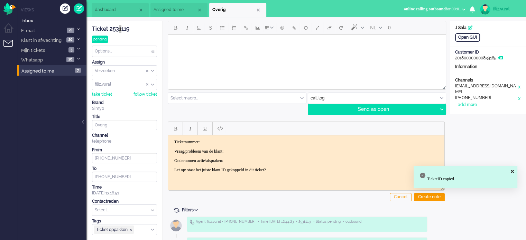
click at [244, 140] on p "Ticketnummer:" at bounding box center [306, 141] width 264 height 5
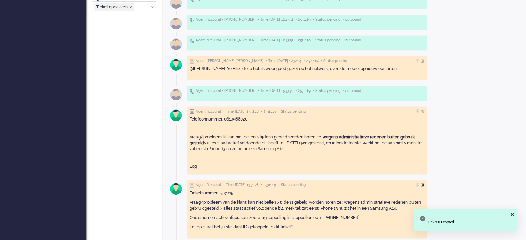
scroll to position [246, 0]
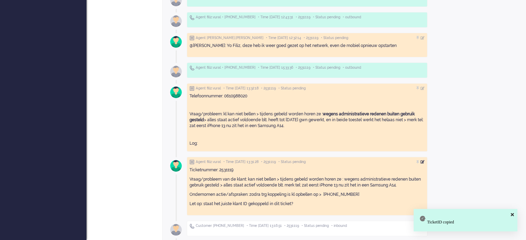
click at [425, 160] on div at bounding box center [423, 162] width 4 height 4
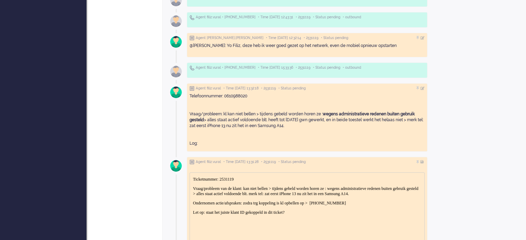
scroll to position [0, 0]
click at [383, 206] on p "Ondernomen actie/afspraken: zodra trg koppeling is kl opbellen op > [PHONE_NUMB…" at bounding box center [307, 203] width 228 height 5
drag, startPoint x: 377, startPoint y: 207, endPoint x: 415, endPoint y: 209, distance: 38.4
click at [415, 206] on p "Ondernomen actie/afspraken: zodra trg koppeling is kl opbellen op > [PHONE_NUMB…" at bounding box center [307, 203] width 228 height 5
click at [425, 162] on div at bounding box center [423, 162] width 4 height 4
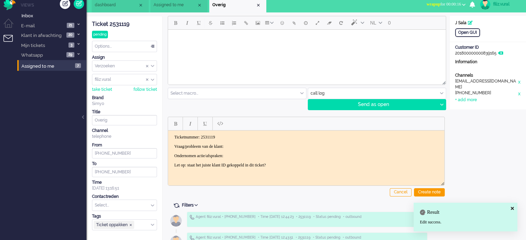
scroll to position [4, 0]
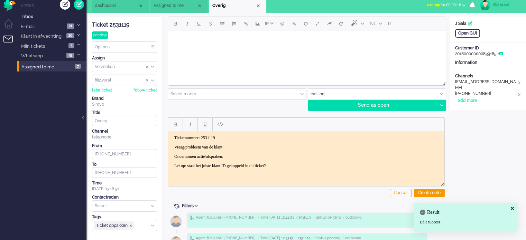
click at [123, 203] on input "text" at bounding box center [124, 206] width 64 height 11
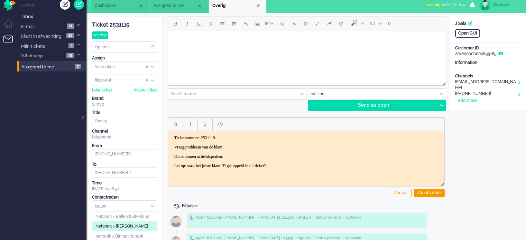
type input "bellen"
click at [134, 225] on span "Netwerk > [PERSON_NAME]" at bounding box center [121, 227] width 53 height 6
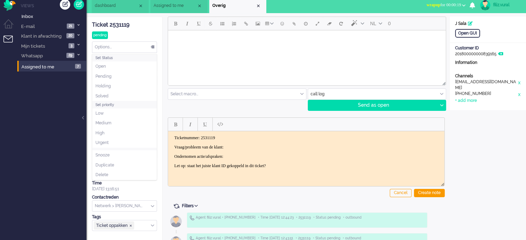
click at [124, 44] on div "Options..." at bounding box center [124, 47] width 64 height 11
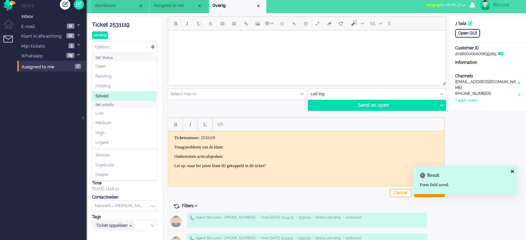
click at [120, 91] on li "Solved" at bounding box center [124, 96] width 64 height 10
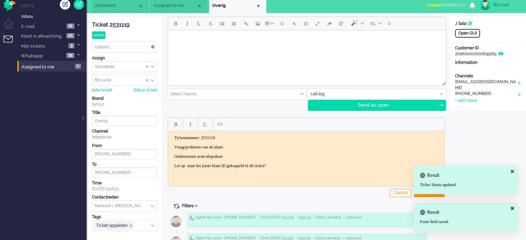
click at [441, 7] on span "wrapup for 00:00:23" at bounding box center [443, 4] width 35 height 5
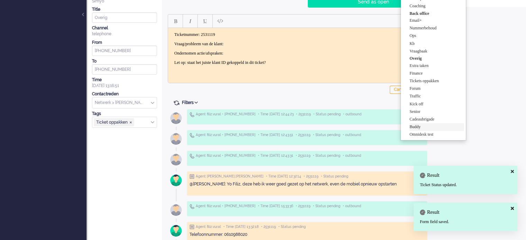
scroll to position [108, 0]
click at [441, 82] on label "Tickets oppakken" at bounding box center [436, 81] width 55 height 6
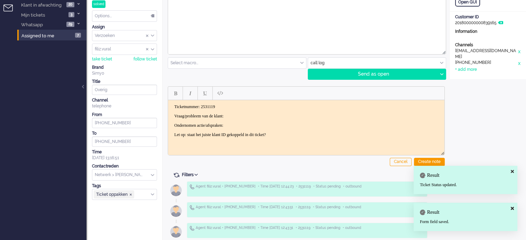
scroll to position [0, 0]
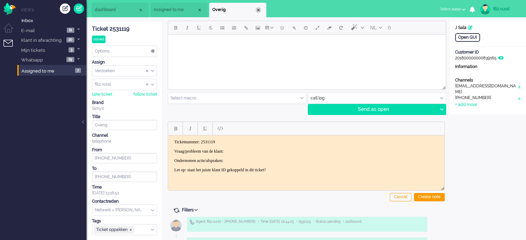
click at [259, 10] on div "Close tab" at bounding box center [259, 10] width 6 height 6
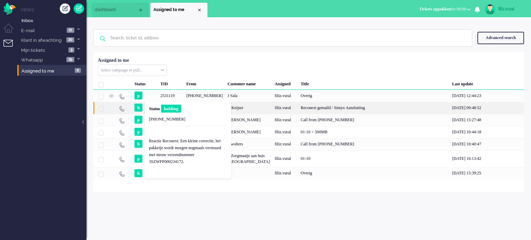
click at [142, 106] on span "h" at bounding box center [139, 108] width 8 height 8
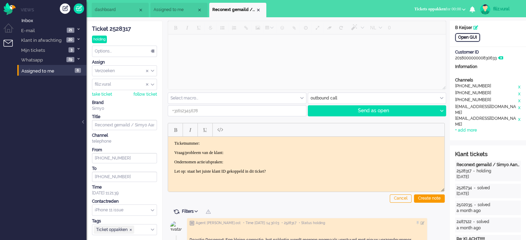
click at [466, 34] on div "Open GUI" at bounding box center [467, 37] width 25 height 9
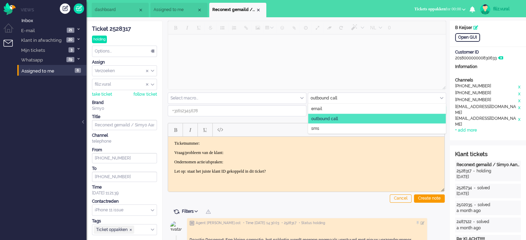
click at [426, 96] on input "text" at bounding box center [377, 98] width 138 height 11
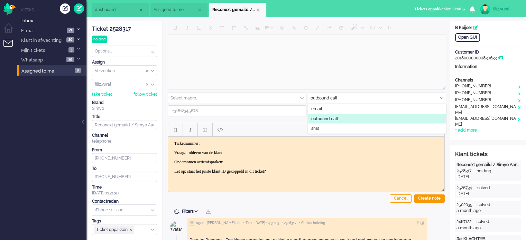
click at [340, 119] on li "outbound call" at bounding box center [377, 119] width 138 height 10
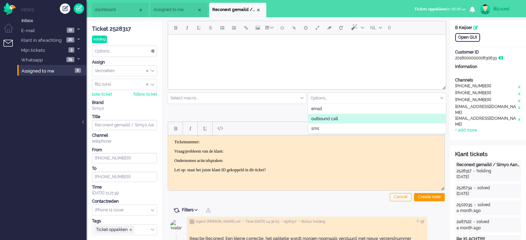
click at [431, 119] on li "outbound call" at bounding box center [377, 119] width 138 height 10
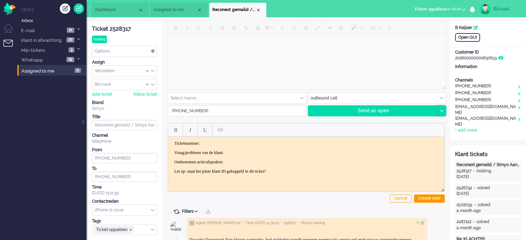
click at [442, 112] on div at bounding box center [441, 111] width 9 height 10
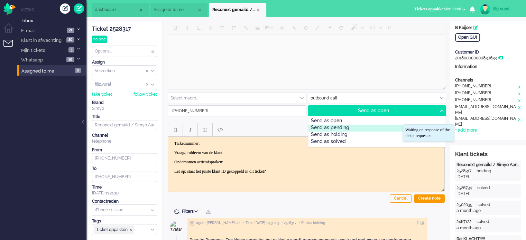
click at [370, 130] on div "Send as pending" at bounding box center [376, 128] width 137 height 7
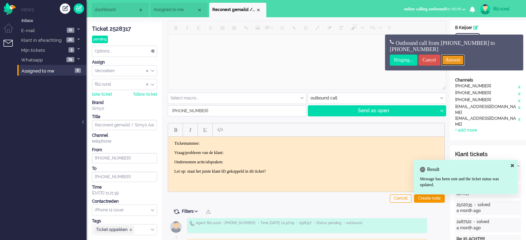
click at [465, 55] on input "Answer" at bounding box center [453, 60] width 24 height 11
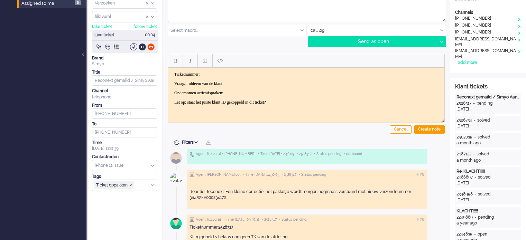
scroll to position [69, 0]
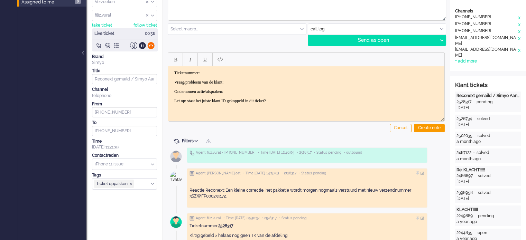
click at [151, 46] on div at bounding box center [150, 45] width 7 height 7
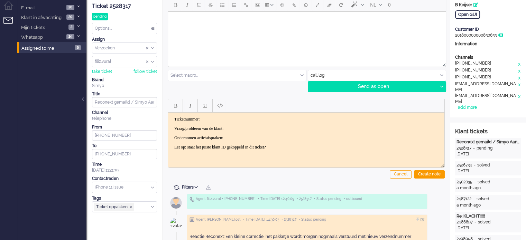
scroll to position [0, 0]
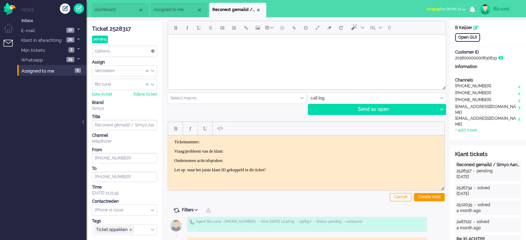
click at [131, 31] on div "Ticket 2528317" at bounding box center [124, 29] width 65 height 8
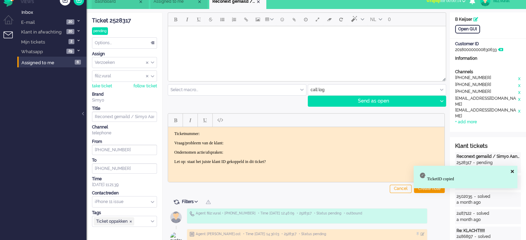
scroll to position [35, 0]
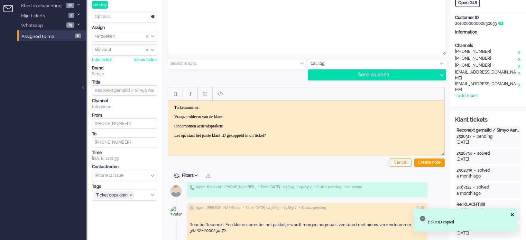
click at [143, 19] on div "Options..." at bounding box center [124, 16] width 64 height 11
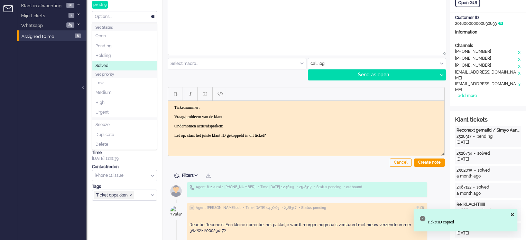
click at [133, 67] on li "Solved" at bounding box center [124, 66] width 64 height 10
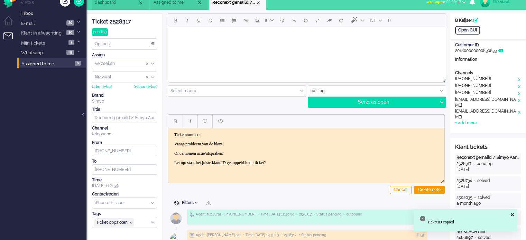
scroll to position [0, 0]
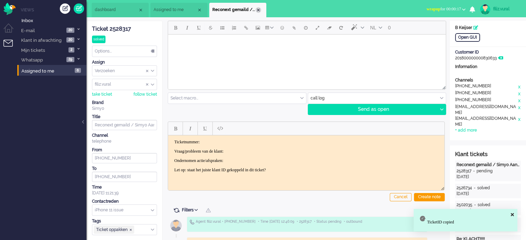
click at [259, 10] on div "Close tab" at bounding box center [259, 10] width 6 height 6
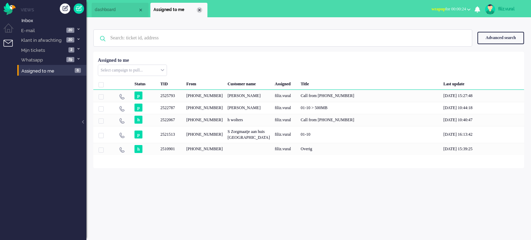
click at [200, 8] on div "Close tab" at bounding box center [200, 10] width 6 height 6
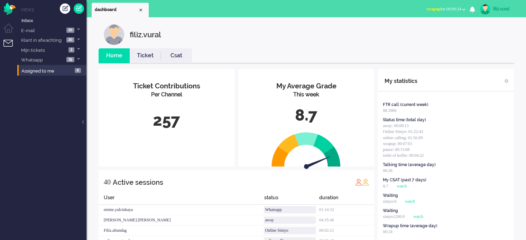
click at [178, 50] on li "Csat" at bounding box center [176, 55] width 31 height 15
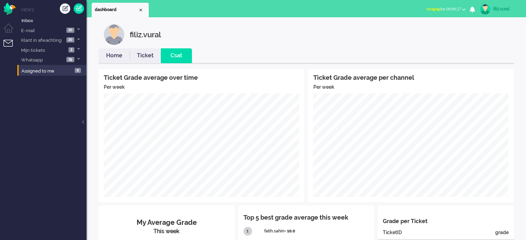
click at [122, 55] on link "Home" at bounding box center [114, 56] width 31 height 8
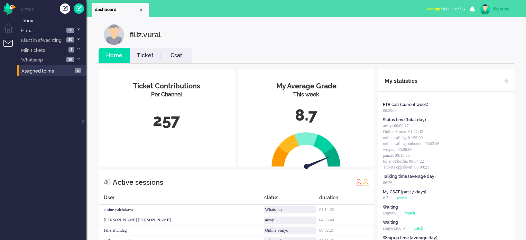
click at [454, 8] on span "wrapup for 00:00:27" at bounding box center [443, 9] width 35 height 5
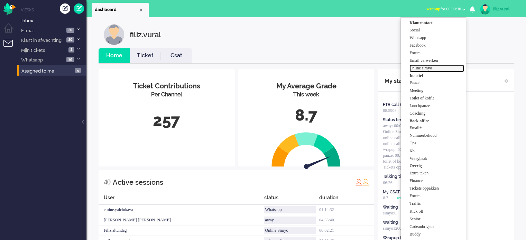
click at [441, 69] on label "Online simyo" at bounding box center [436, 68] width 55 height 6
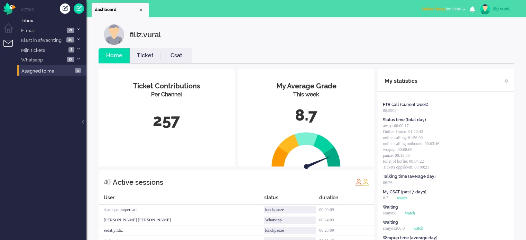
click at [183, 49] on li "Csat" at bounding box center [176, 55] width 31 height 15
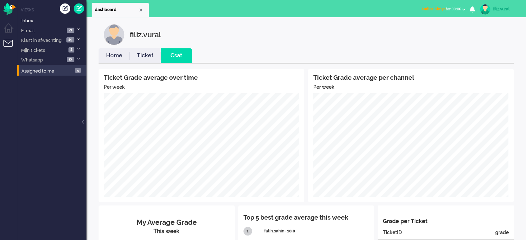
click at [116, 58] on link "Home" at bounding box center [114, 56] width 31 height 8
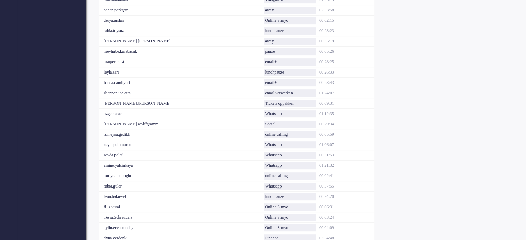
scroll to position [346, 0]
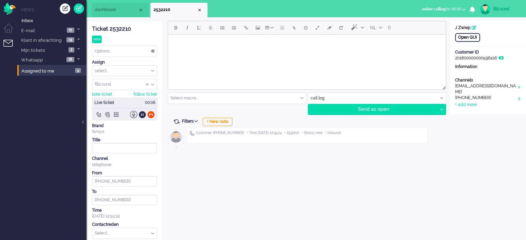
click at [469, 37] on div "Open GUI" at bounding box center [467, 37] width 25 height 9
click at [217, 122] on div "+ New note" at bounding box center [218, 122] width 30 height 8
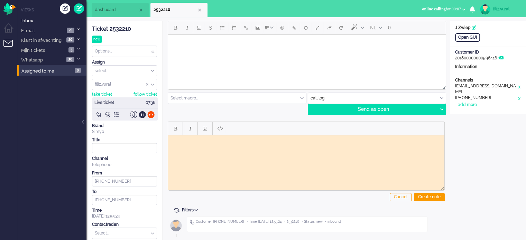
click at [229, 146] on html at bounding box center [306, 140] width 276 height 11
click at [124, 30] on div "Ticket 2532210" at bounding box center [124, 29] width 65 height 8
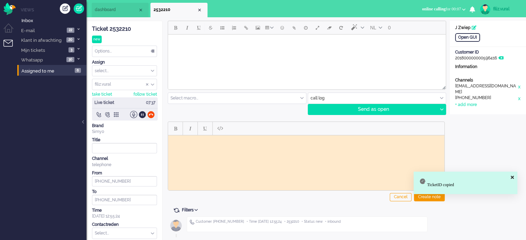
click at [194, 140] on body "Rich Text Area. Press ALT-0 for help." at bounding box center [306, 140] width 271 height 5
paste body "Rich Text Area. Press ALT-0 for help."
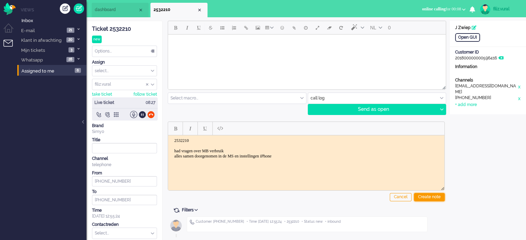
click at [423, 195] on div "Create note" at bounding box center [429, 197] width 31 height 8
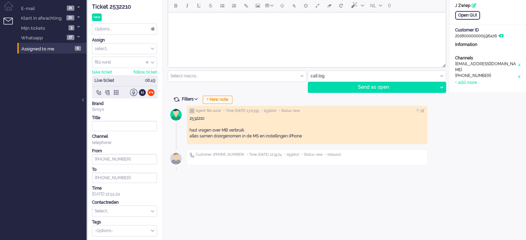
scroll to position [23, 0]
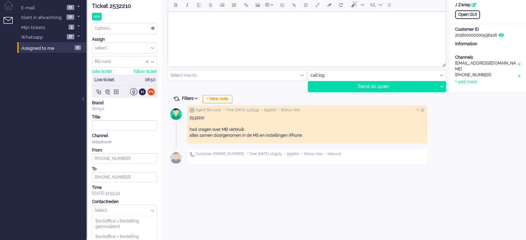
click at [118, 206] on input "text" at bounding box center [124, 210] width 64 height 11
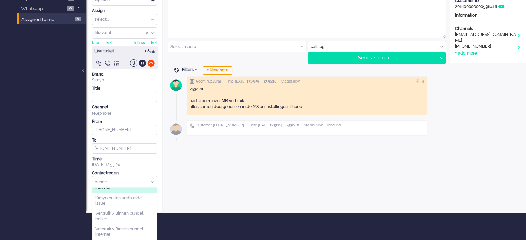
scroll to position [173, 0]
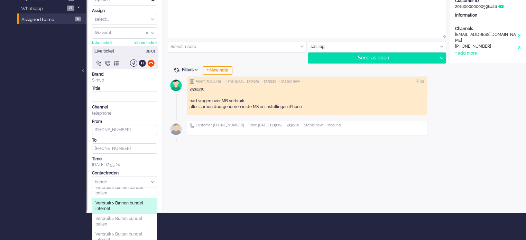
type input "bunde"
click at [131, 212] on span "Verbruik > Binnen bundel internet" at bounding box center [124, 206] width 58 height 11
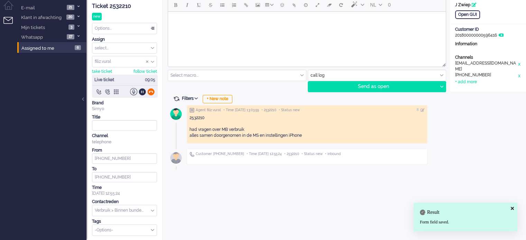
click at [152, 93] on div at bounding box center [150, 91] width 7 height 7
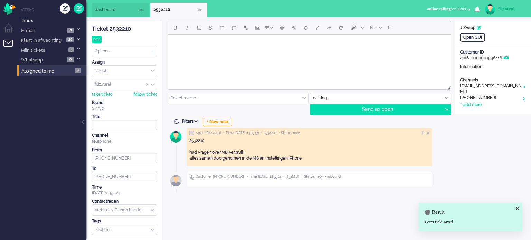
click at [132, 56] on div "Options..." at bounding box center [124, 51] width 64 height 11
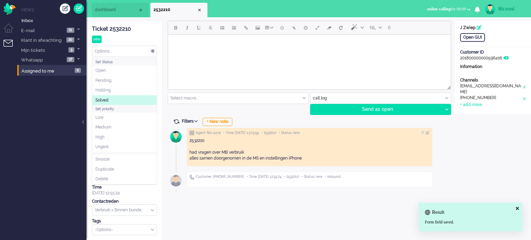
click at [124, 101] on li "Solved" at bounding box center [124, 100] width 64 height 10
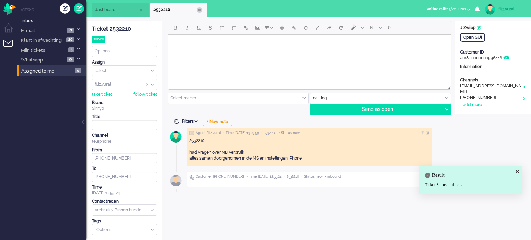
click at [197, 9] on div "Close tab" at bounding box center [200, 10] width 6 height 6
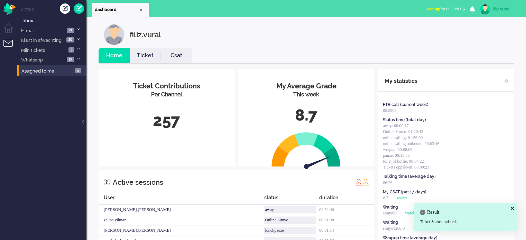
click at [135, 55] on link "Ticket" at bounding box center [145, 56] width 31 height 8
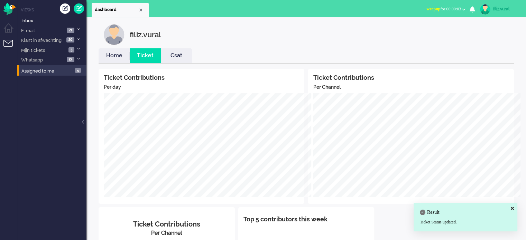
click at [114, 55] on link "Home" at bounding box center [114, 56] width 31 height 8
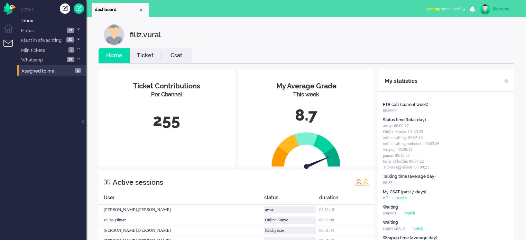
click at [443, 10] on span "wrapup for 00:00:07" at bounding box center [443, 9] width 35 height 5
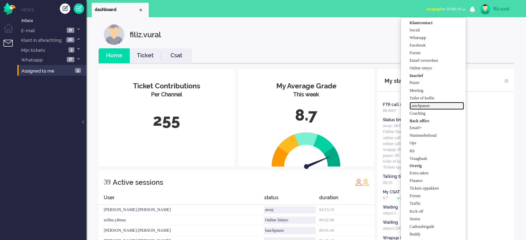
click at [429, 105] on label "Lunchpauze" at bounding box center [436, 106] width 55 height 6
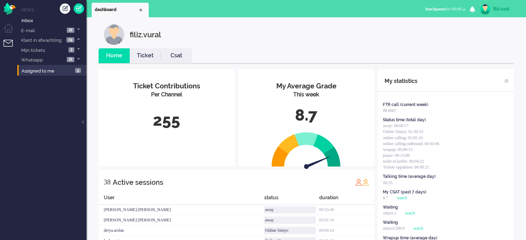
click at [358, 31] on div "filiz.vural" at bounding box center [311, 34] width 415 height 21
click at [473, 53] on ul "Home Ticket Csat" at bounding box center [306, 56] width 415 height 16
click at [174, 54] on link "Csat" at bounding box center [176, 56] width 31 height 8
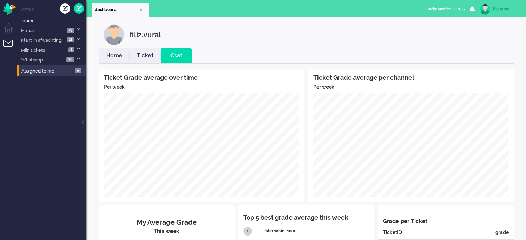
click at [115, 54] on link "Home" at bounding box center [114, 56] width 31 height 8
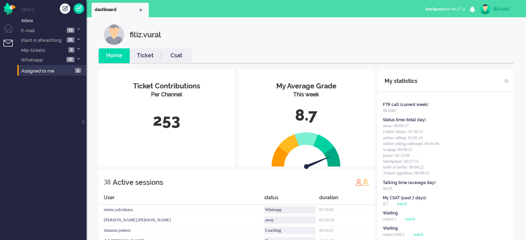
click at [157, 51] on li "Ticket" at bounding box center [145, 55] width 31 height 15
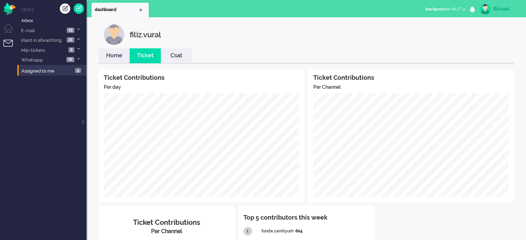
click at [112, 53] on link "Home" at bounding box center [114, 56] width 31 height 8
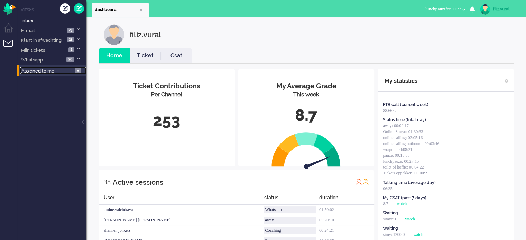
click at [67, 67] on link "Assigned to me 5" at bounding box center [53, 71] width 66 height 8
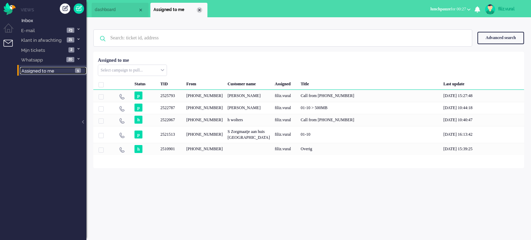
click at [198, 9] on div "Close tab" at bounding box center [200, 10] width 6 height 6
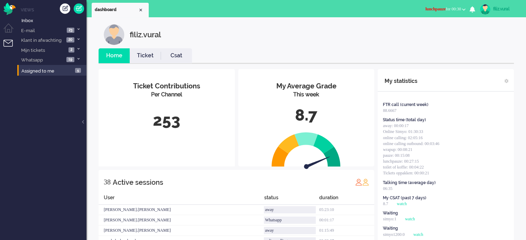
click at [455, 8] on span "lunchpauze for 00:30" at bounding box center [443, 9] width 36 height 5
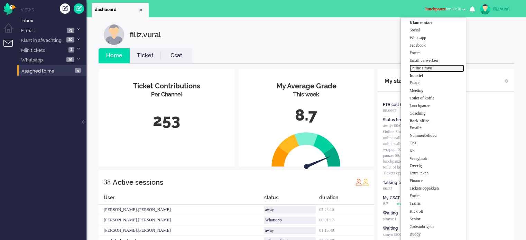
click at [435, 67] on label "Online simyo" at bounding box center [436, 68] width 55 height 6
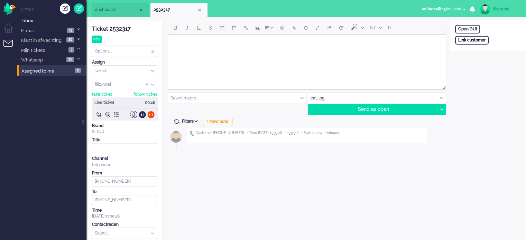
click at [482, 37] on div "Link customer" at bounding box center [472, 40] width 34 height 9
click at [484, 48] on input "text" at bounding box center [488, 49] width 66 height 10
paste input "201800000000560710"
type input "201800000000560710"
click at [486, 56] on div "External primary id 201800000000560710 Cancel Search" at bounding box center [488, 51] width 76 height 31
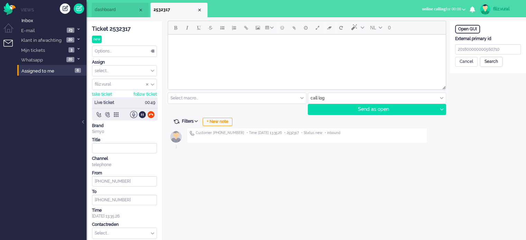
click at [486, 61] on div "Search" at bounding box center [491, 62] width 22 height 10
click at [484, 88] on input "text" at bounding box center [488, 89] width 66 height 10
paste input "Kayleigh van Ma"
drag, startPoint x: 476, startPoint y: 88, endPoint x: 503, endPoint y: 92, distance: 27.5
click at [503, 92] on input "Kayleigh van Ma" at bounding box center [488, 89] width 66 height 10
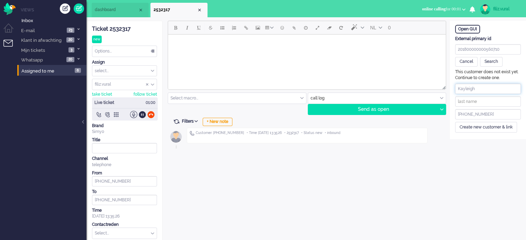
type input "Kayleigh"
click at [476, 100] on input "text" at bounding box center [488, 101] width 66 height 10
paste input "van Ma"
type input "van Mal"
click at [486, 129] on div "Create new customer & link" at bounding box center [486, 127] width 62 height 11
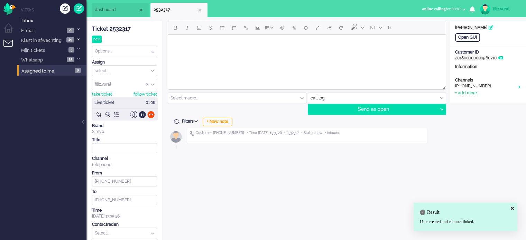
click at [468, 93] on div "+ add more" at bounding box center [466, 93] width 22 height 6
click at [468, 93] on input at bounding box center [488, 95] width 66 height 10
paste input "kayleighvanmal@hotmail.com"
type input "kayleighvanmal@hotmail.com"
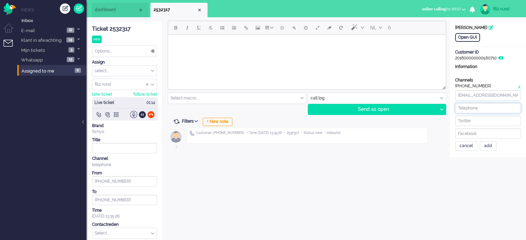
click at [462, 108] on input at bounding box center [488, 108] width 66 height 10
paste input "626063766"
type input "+31626063766"
click at [489, 147] on div "add" at bounding box center [488, 146] width 17 height 10
click at [474, 162] on div "cancel" at bounding box center [466, 165] width 22 height 10
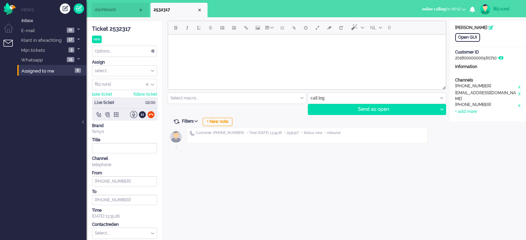
click at [314, 96] on input "text" at bounding box center [377, 98] width 138 height 11
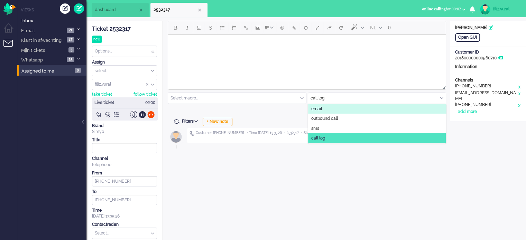
click at [315, 106] on span "email" at bounding box center [316, 109] width 11 height 6
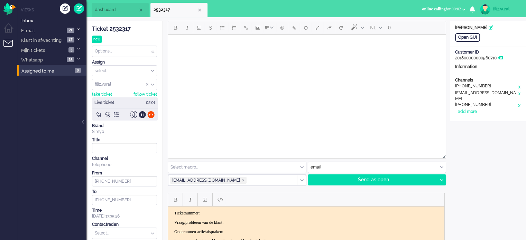
click at [216, 168] on input "text" at bounding box center [237, 167] width 138 height 11
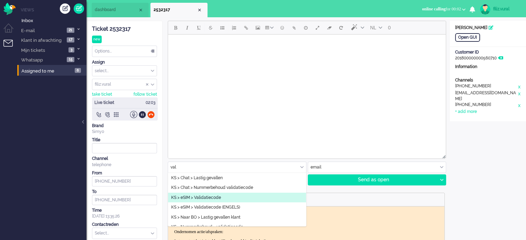
type input "val"
click at [216, 198] on span "KS > eSIM > Validatiecode" at bounding box center [196, 198] width 50 height 6
type input "Validatiecode eSim bestelling"
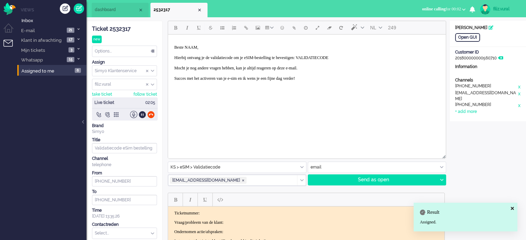
click at [194, 47] on p "Beste NAAM, Hierbij ontvang je de validatiecode om je eSIM-bestelling te bevest…" at bounding box center [306, 65] width 265 height 41
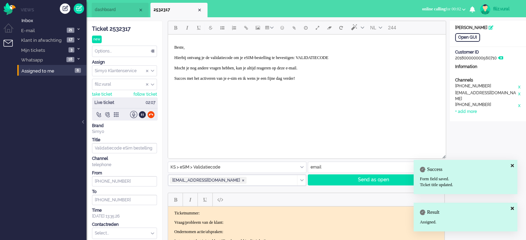
click at [345, 57] on p "Beste, Hierbij ontvang je de validatiecode om je eSIM-bestelling te bevestigen:…" at bounding box center [306, 65] width 265 height 41
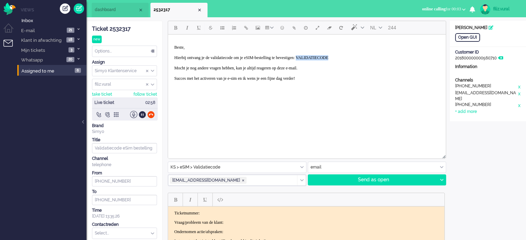
click at [108, 9] on span "dashboard" at bounding box center [116, 10] width 43 height 6
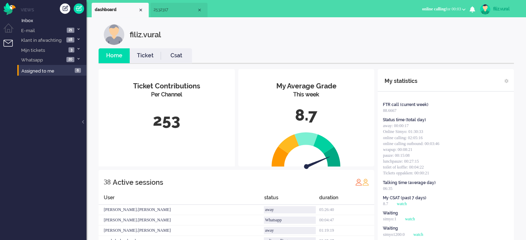
click at [147, 49] on li "Ticket" at bounding box center [145, 55] width 31 height 15
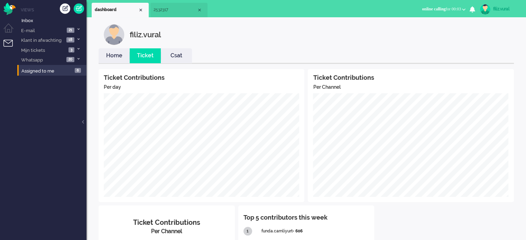
click at [116, 58] on link "Home" at bounding box center [114, 56] width 31 height 8
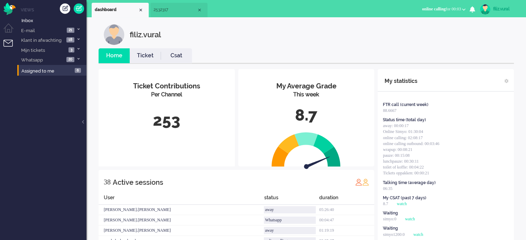
click at [169, 13] on li "2532317" at bounding box center [178, 10] width 57 height 15
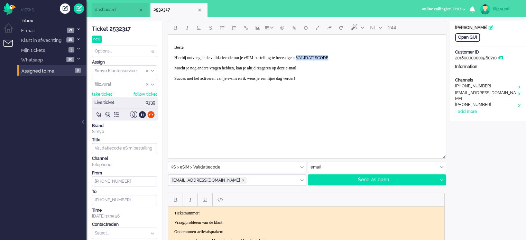
click at [349, 55] on p "Beste, Hierbij ontvang je de validatiecode om je eSIM-bestelling te bevestigen:…" at bounding box center [306, 65] width 265 height 41
click at [344, 57] on p "Beste, Hierbij ontvang je de validatiecode om je eSIM-bestelling te bevestigen:…" at bounding box center [306, 65] width 265 height 41
click at [337, 56] on p "Beste, Hierbij ontvang je de validatiecode om je eSIM-bestelling te bevestigen:…" at bounding box center [306, 65] width 265 height 41
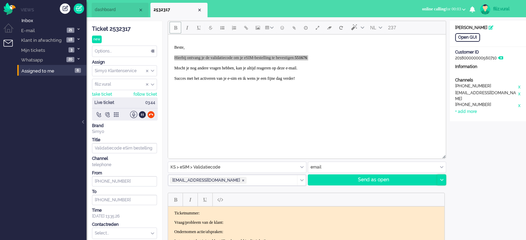
click at [442, 183] on div at bounding box center [441, 180] width 9 height 10
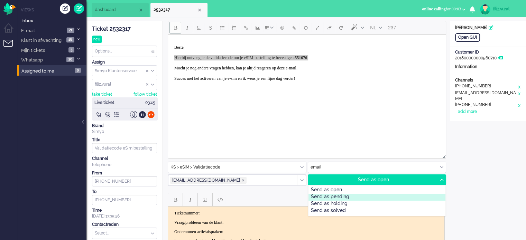
click at [368, 197] on div "Send as pending" at bounding box center [376, 197] width 137 height 7
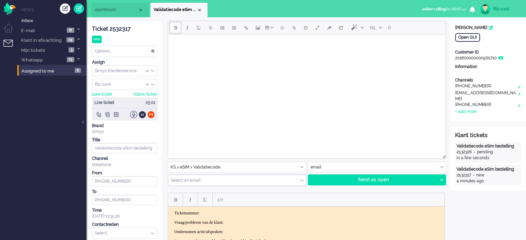
drag, startPoint x: 127, startPoint y: 26, endPoint x: 29, endPoint y: 33, distance: 98.8
click at [127, 26] on div "Ticket 2532317" at bounding box center [124, 29] width 65 height 8
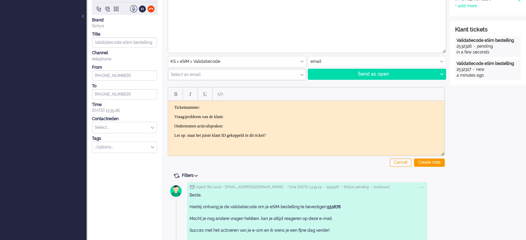
scroll to position [139, 0]
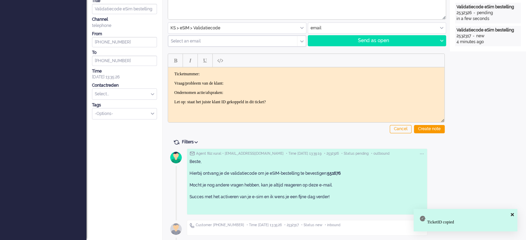
click at [252, 76] on p "Ticketnummer:" at bounding box center [306, 74] width 264 height 5
click at [251, 87] on body "Ticketnummer: ﻿2532317 Vraag/probleem van de klant: Ondernomen actie/afspraken:…" at bounding box center [306, 88] width 271 height 33
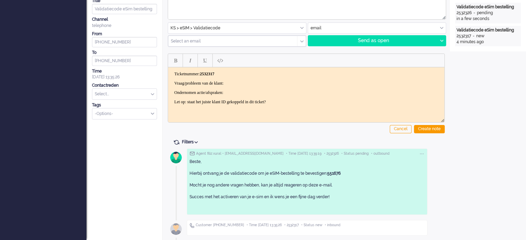
click at [251, 85] on p "Vraag/probleem van de klant:" at bounding box center [306, 83] width 264 height 5
click at [425, 128] on div "Create note" at bounding box center [429, 129] width 31 height 8
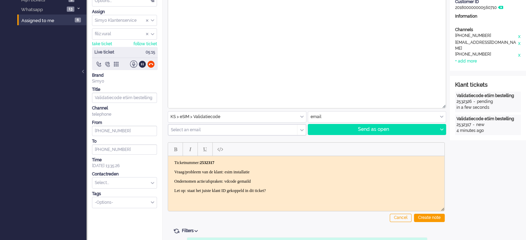
scroll to position [108, 0]
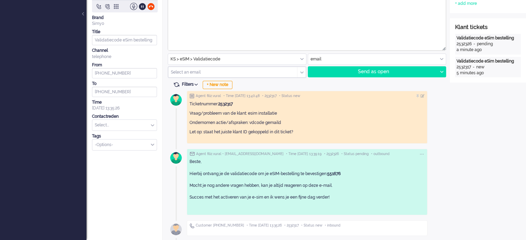
click at [128, 117] on div "Contactreden Select... Backoffice > Bestelling geannuleerd Backoffice > Bestell…" at bounding box center [124, 122] width 65 height 17
type input "vali"
click at [130, 137] on span "eSIM > Validatiecode" at bounding box center [115, 136] width 40 height 6
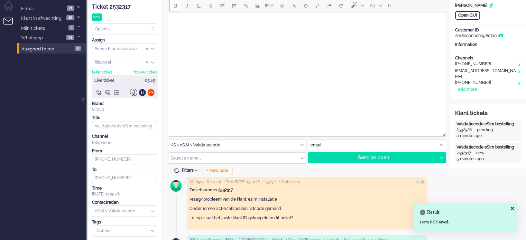
scroll to position [0, 0]
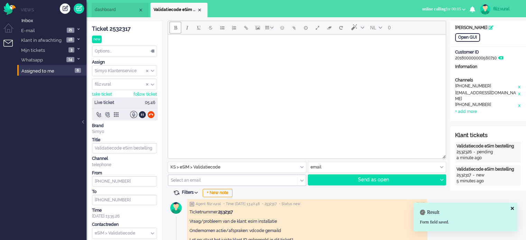
click at [115, 13] on li "dashboard" at bounding box center [120, 10] width 57 height 15
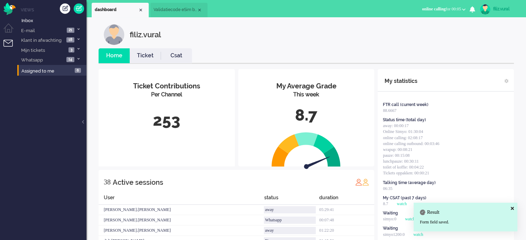
click at [132, 56] on link "Ticket" at bounding box center [145, 56] width 31 height 8
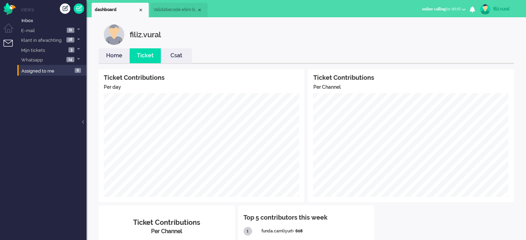
click at [107, 55] on link "Home" at bounding box center [114, 56] width 31 height 8
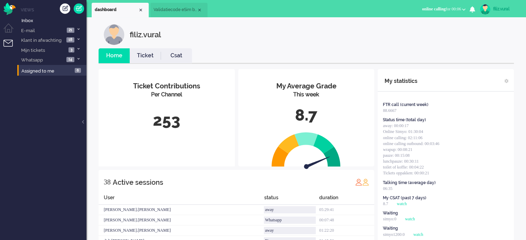
click at [174, 59] on link "Csat" at bounding box center [176, 56] width 31 height 8
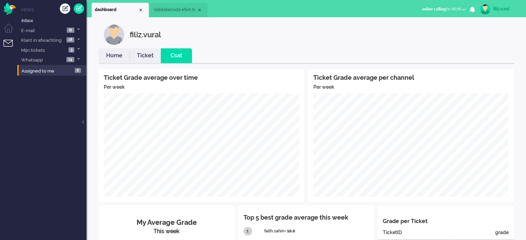
click at [144, 54] on link "Ticket" at bounding box center [145, 56] width 31 height 8
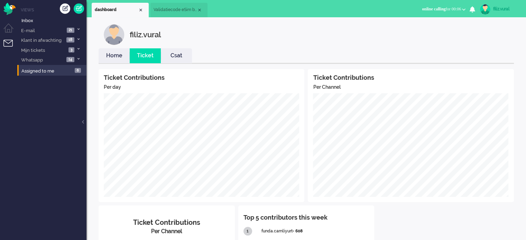
click at [119, 56] on link "Home" at bounding box center [114, 56] width 31 height 8
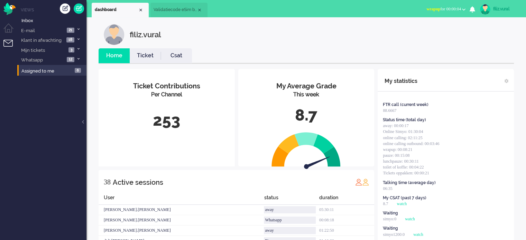
drag, startPoint x: 177, startPoint y: 8, endPoint x: 17, endPoint y: 27, distance: 160.6
click at [177, 8] on span "Validatiecode eSim bestelling" at bounding box center [175, 10] width 43 height 6
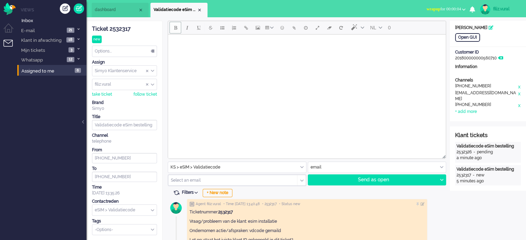
click at [132, 55] on div "Options..." at bounding box center [124, 51] width 64 height 11
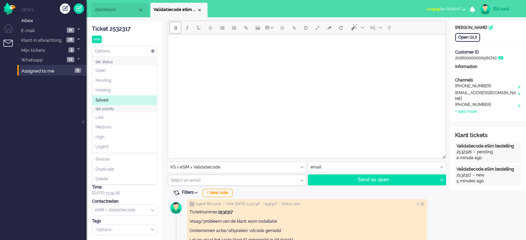
click at [121, 102] on li "Solved" at bounding box center [124, 100] width 64 height 10
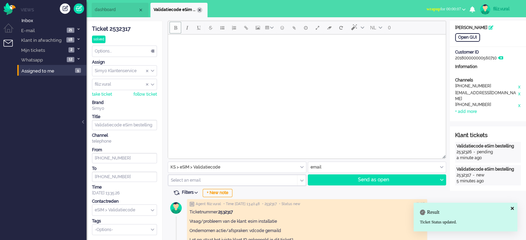
click at [199, 10] on div "Close tab" at bounding box center [200, 10] width 6 height 6
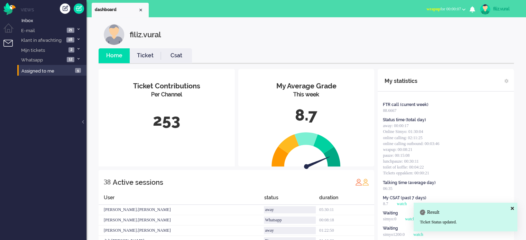
click at [141, 62] on li "Ticket" at bounding box center [145, 55] width 31 height 15
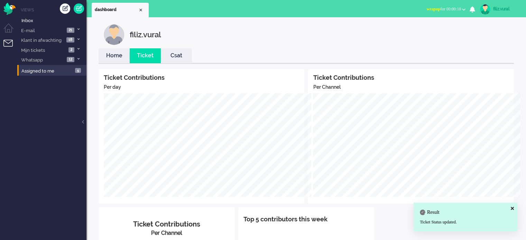
click at [117, 56] on link "Home" at bounding box center [114, 56] width 31 height 8
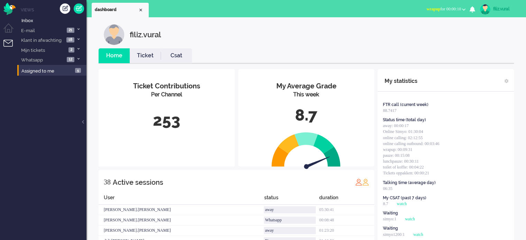
click at [444, 8] on span "wrapup for 00:00:10" at bounding box center [443, 9] width 35 height 5
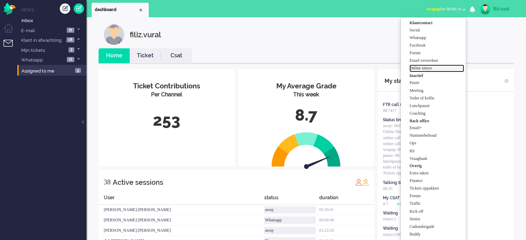
click at [437, 68] on label "Online simyo" at bounding box center [436, 68] width 55 height 6
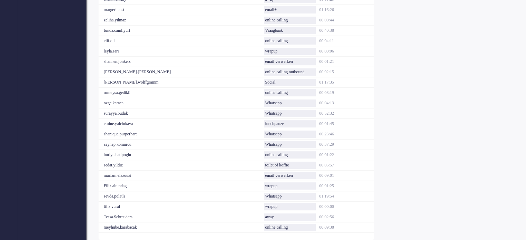
scroll to position [378, 0]
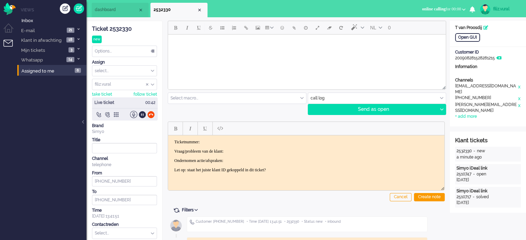
click at [116, 28] on div "Ticket 2532330" at bounding box center [124, 29] width 65 height 8
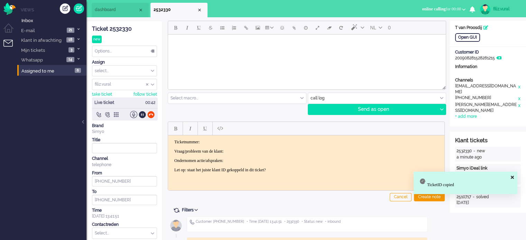
drag, startPoint x: 385, startPoint y: 269, endPoint x: 220, endPoint y: 140, distance: 209.4
click at [219, 144] on body "Ticketnummer: Vraag/probleem van de klant: Ondernomen actie/afspraken: Let op: …" at bounding box center [306, 155] width 271 height 33
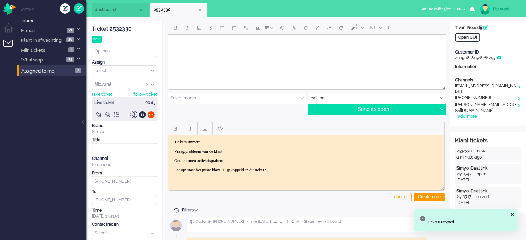
click at [222, 139] on p "Ticketnummer:" at bounding box center [306, 141] width 264 height 5
click at [240, 149] on p "Vraag/probleem van de klant:" at bounding box center [306, 151] width 264 height 5
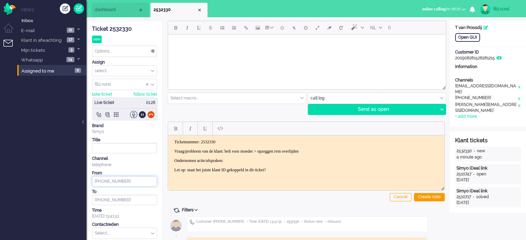
drag, startPoint x: 126, startPoint y: 181, endPoint x: 108, endPoint y: 181, distance: 18.3
click at [108, 181] on input "[PHONE_NUMBER]" at bounding box center [124, 181] width 65 height 10
click at [142, 115] on div at bounding box center [142, 114] width 7 height 7
click at [42, 21] on link "Inbox" at bounding box center [53, 21] width 66 height 8
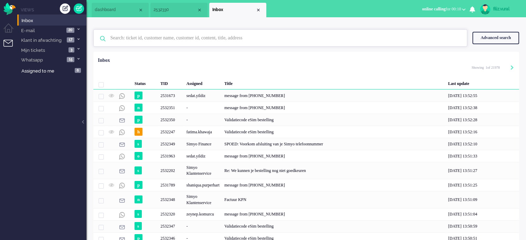
click at [130, 39] on input "text" at bounding box center [281, 38] width 352 height 17
paste input "2w1eorz8"
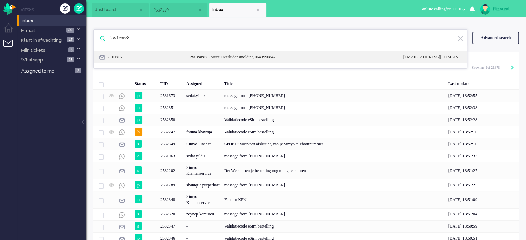
click at [233, 61] on div "2510816 2w1eorz8 Closure Overlijdensmelding 0649990847 dossiernr-2w1eorz8@closu…" at bounding box center [280, 58] width 373 height 12
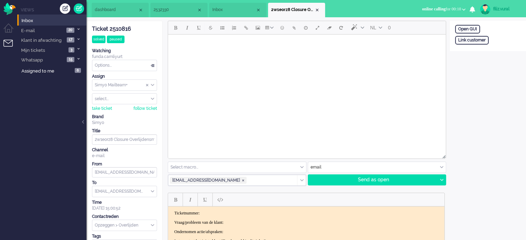
drag, startPoint x: 247, startPoint y: 9, endPoint x: 246, endPoint y: 13, distance: 3.6
click at [247, 9] on span "Inbox" at bounding box center [233, 10] width 43 height 6
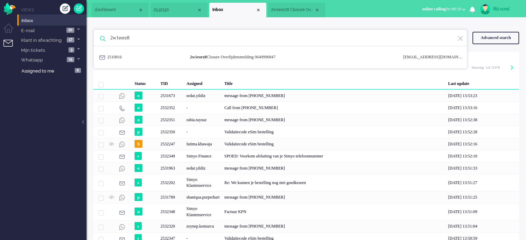
click at [238, 42] on input "2w1eorz8" at bounding box center [281, 38] width 352 height 17
paste input "ydpy442"
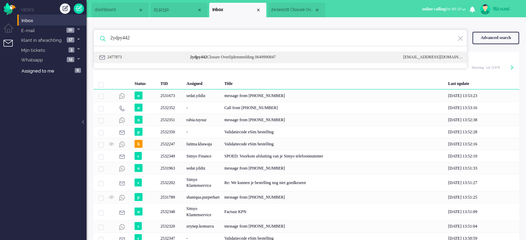
type input "2ydpy442"
click at [243, 56] on div "2ydpy442 Closure Overlijdensmelding 0649990847" at bounding box center [291, 57] width 213 height 6
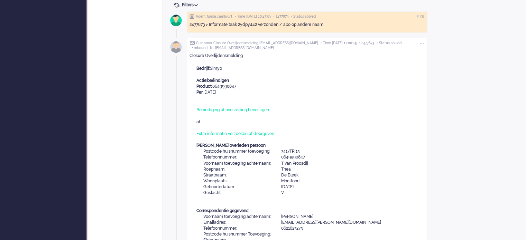
scroll to position [318, 0]
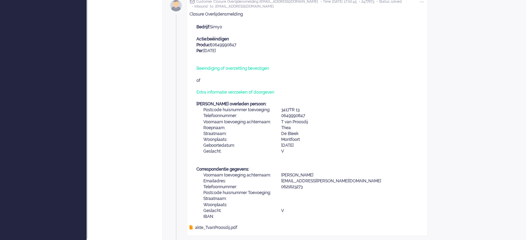
click at [214, 226] on div "akte_TvanProosdij.pdf" at bounding box center [214, 228] width 48 height 6
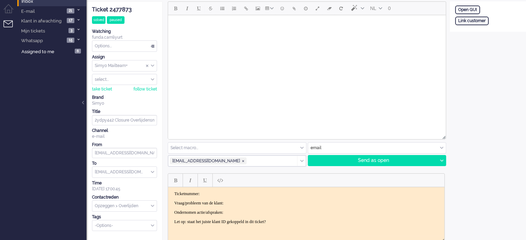
scroll to position [0, 0]
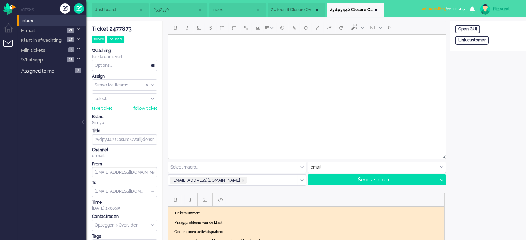
click at [232, 9] on span "Inbox" at bounding box center [233, 10] width 43 height 6
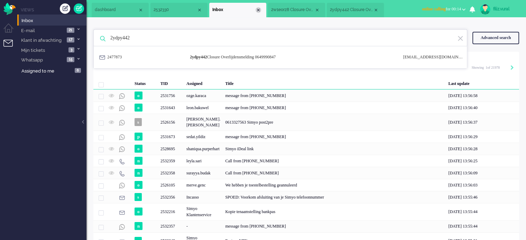
click at [257, 11] on div "Close tab" at bounding box center [259, 10] width 6 height 6
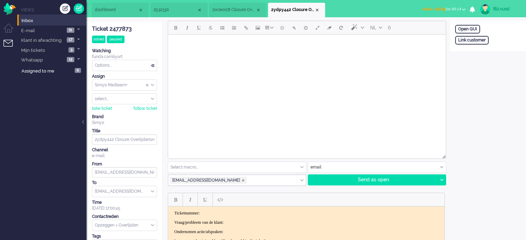
click at [185, 9] on span "2532330" at bounding box center [175, 10] width 43 height 6
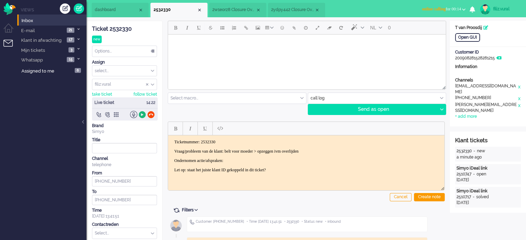
click at [143, 113] on div at bounding box center [142, 114] width 7 height 7
click at [301, 8] on span "2ydpy442 Closure Overlijdensmelding 0649990847" at bounding box center [292, 10] width 43 height 6
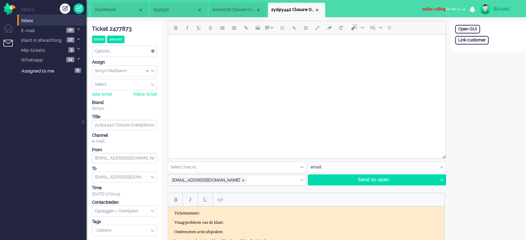
click at [170, 11] on span "2532330" at bounding box center [175, 10] width 43 height 6
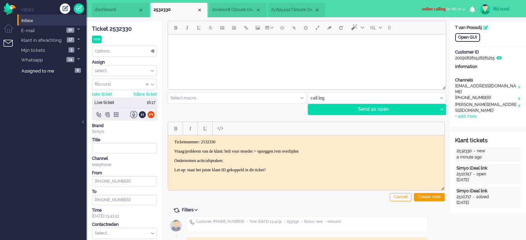
click at [246, 12] on span "2w1eorz8 Closure Overlijdensmelding 0649990847" at bounding box center [233, 10] width 43 height 6
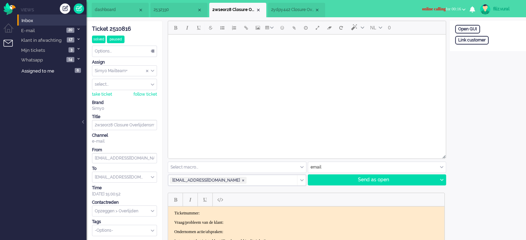
click at [172, 12] on span "2532330" at bounding box center [175, 10] width 43 height 6
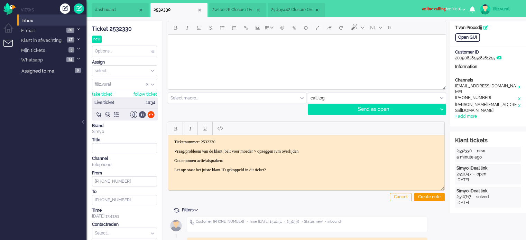
click at [141, 115] on div at bounding box center [142, 114] width 7 height 7
click at [112, 11] on span "dashboard" at bounding box center [116, 10] width 43 height 6
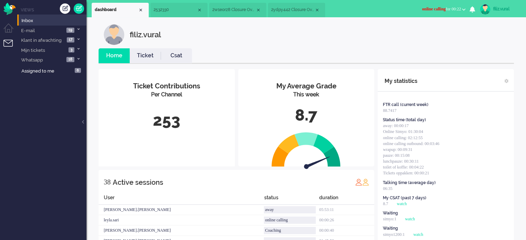
click at [178, 56] on link "Csat" at bounding box center [176, 56] width 31 height 8
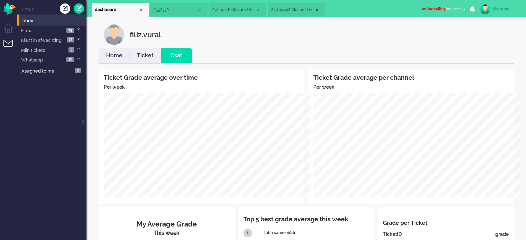
click at [114, 55] on link "Home" at bounding box center [114, 56] width 31 height 8
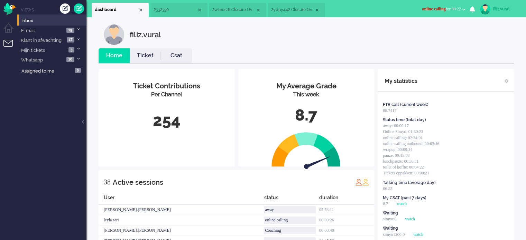
drag, startPoint x: 168, startPoint y: 15, endPoint x: 4, endPoint y: 37, distance: 165.5
click at [168, 15] on li "2532330" at bounding box center [178, 10] width 57 height 15
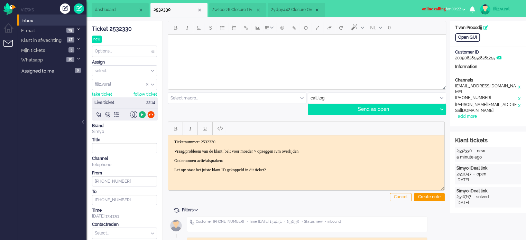
click at [143, 113] on div at bounding box center [142, 114] width 7 height 7
click at [280, 11] on span "2ydpy442 Closure Overlijdensmelding 0649990847" at bounding box center [292, 10] width 43 height 6
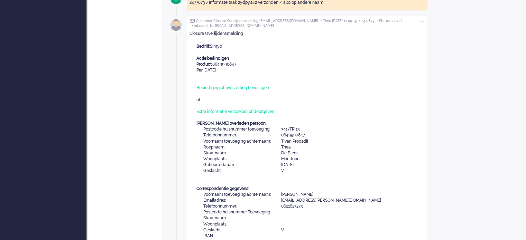
scroll to position [318, 0]
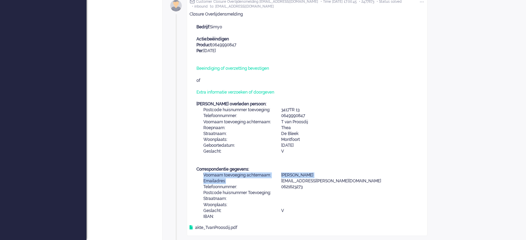
drag, startPoint x: 338, startPoint y: 179, endPoint x: 288, endPoint y: 178, distance: 49.8
click at [276, 181] on div "Bedrijf: Simyo Actie: beëindigen Product: 0649990847 Per: [DATE] Beeindiging of…" at bounding box center [310, 122] width 228 height 196
click at [340, 175] on div "Bedrijf: Simyo Actie: beëindigen Product: 0649990847 Per: [DATE] Beeindiging of…" at bounding box center [310, 122] width 228 height 196
drag, startPoint x: 341, startPoint y: 178, endPoint x: 336, endPoint y: 179, distance: 5.6
click at [336, 178] on div "Bedrijf: Simyo Actie: beëindigen Product: 0649990847 Per: [DATE] Beeindiging of…" at bounding box center [310, 122] width 228 height 196
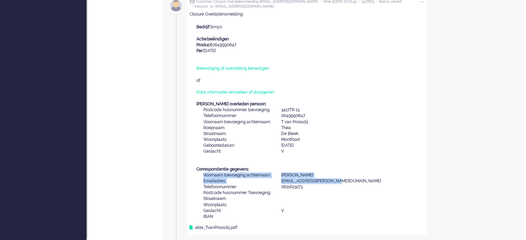
click at [336, 179] on div "Bedrijf: Simyo Actie: beëindigen Product: 0649990847 Per: [DATE] Beeindiging of…" at bounding box center [310, 122] width 228 height 196
click at [337, 184] on div "Bedrijf: Simyo Actie: beëindigen Product: 0649990847 Per: [DATE] Beeindiging of…" at bounding box center [310, 122] width 228 height 196
click at [434, 181] on div "Agent funda.camliyurt • Time 2025-07-25 10:47:59 • 2477873 • Status solved 2477…" at bounding box center [306, 104] width 277 height 274
drag, startPoint x: 341, startPoint y: 183, endPoint x: 282, endPoint y: 179, distance: 59.3
click at [282, 179] on div "Bedrijf: Simyo Actie: beëindigen Product: 0649990847 Per: [DATE] Beeindiging of…" at bounding box center [310, 122] width 228 height 196
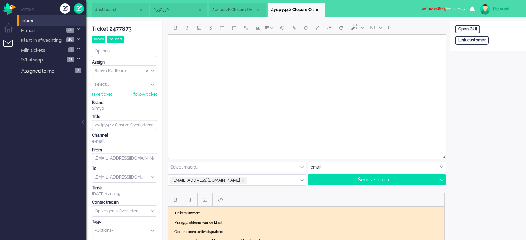
click at [170, 11] on span "2532330" at bounding box center [175, 10] width 43 height 6
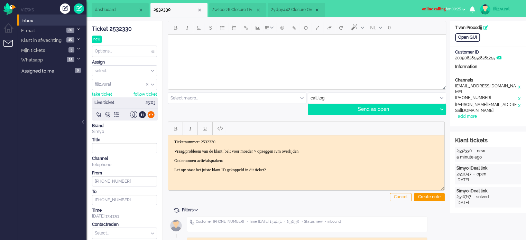
click at [149, 114] on div at bounding box center [150, 114] width 7 height 7
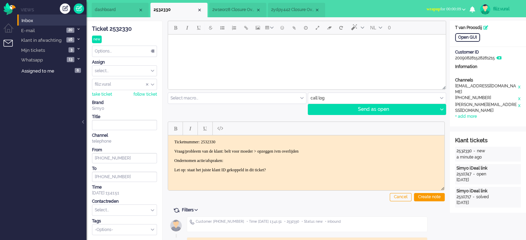
drag, startPoint x: 174, startPoint y: 159, endPoint x: 309, endPoint y: 169, distance: 136.0
click at [309, 169] on body "Ticketnummer: 2532330 Vraag/probleem van de klant: belt voor moeder > opzeggen …" at bounding box center [306, 155] width 271 height 33
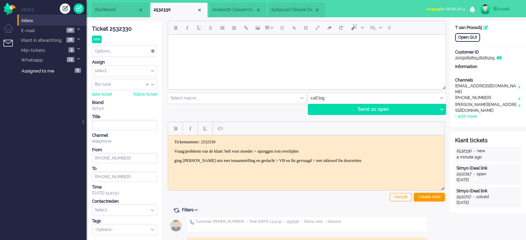
click at [433, 194] on div "Create note" at bounding box center [429, 197] width 31 height 8
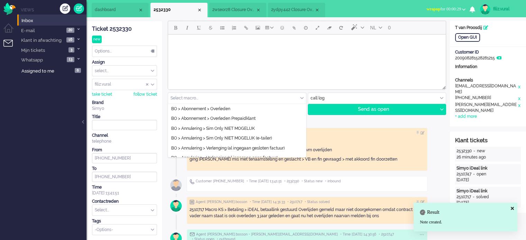
click at [227, 103] on input "text" at bounding box center [237, 98] width 138 height 11
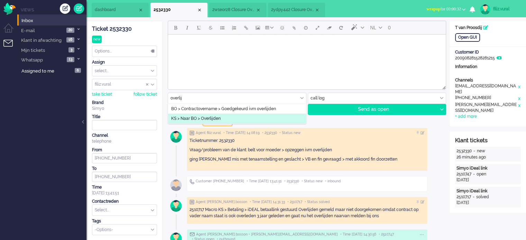
type input "overlij"
click at [222, 119] on li "KS > Naar BO > Overlijden" at bounding box center [237, 119] width 138 height 10
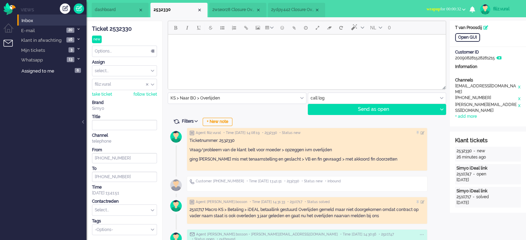
type input "Klant overleden"
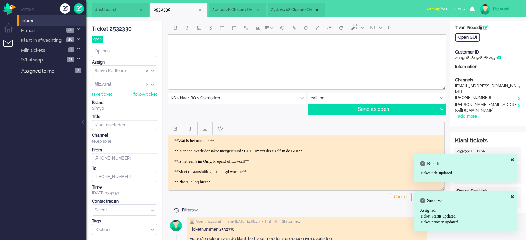
click at [113, 12] on span "dashboard" at bounding box center [116, 10] width 43 height 6
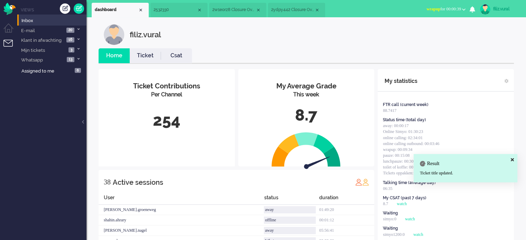
click at [137, 54] on link "Ticket" at bounding box center [145, 56] width 31 height 8
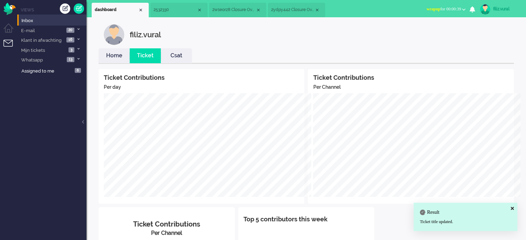
click at [119, 55] on link "Home" at bounding box center [114, 56] width 31 height 8
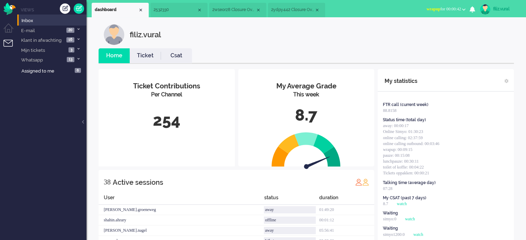
click at [455, 11] on span "wrapup for 00:00:42" at bounding box center [443, 9] width 35 height 5
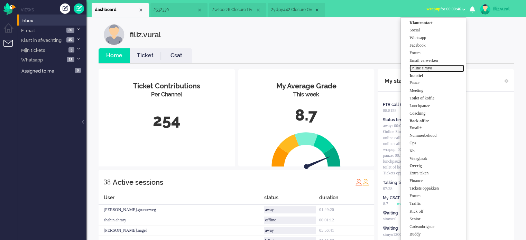
click at [441, 70] on label "Online simyo" at bounding box center [436, 68] width 55 height 6
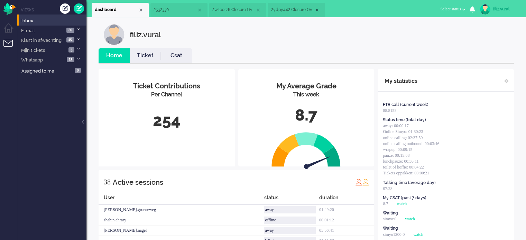
click at [178, 10] on span "2532330" at bounding box center [175, 10] width 43 height 6
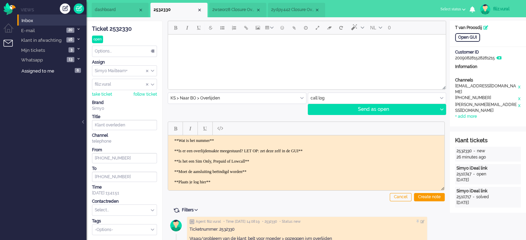
click at [256, 139] on body "**Wat is het nummer** **Is er een overlijdensakte meegestuurd? LET OP: zet deze…" at bounding box center [306, 166] width 271 height 57
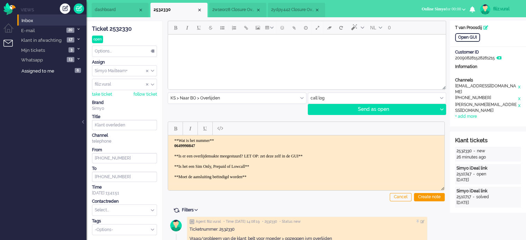
click at [337, 153] on body "**Wat is het nummer** ﻿0649990847 **Is er een overlijdensakte meegestuurd? LET …" at bounding box center [306, 169] width 271 height 62
click at [297, 174] on body "**Wat is het nummer** 0649990847 **Is er een overlijdensakte meegestuurd? LET O…" at bounding box center [306, 171] width 271 height 67
click at [295, 171] on body "**Wat is het nummer** 0649990847 **Is er een overlijdensakte meegestuurd? LET O…" at bounding box center [306, 171] width 271 height 67
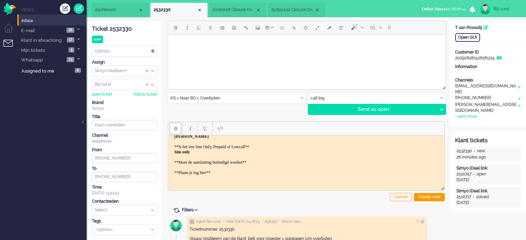
scroll to position [26, 0]
click at [280, 162] on body "**Wat is het nummer** 0649990847 **Is er een overlijdensakte meegestuurd? LET O…" at bounding box center [306, 148] width 271 height 73
click at [274, 157] on body "**Wat is het nummer** 0649990847 **Is er een overlijdensakte meegestuurd? LET O…" at bounding box center [306, 148] width 271 height 73
click at [420, 194] on div "Create note" at bounding box center [429, 197] width 31 height 8
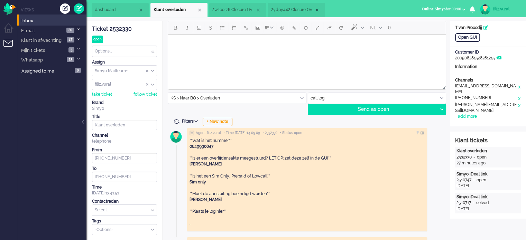
click at [112, 206] on input "text" at bounding box center [124, 210] width 64 height 11
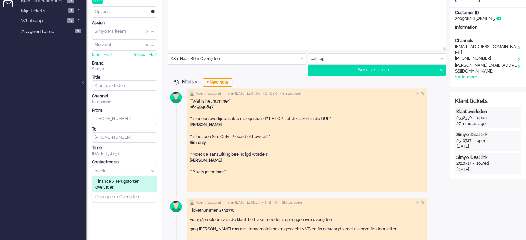
scroll to position [69, 0]
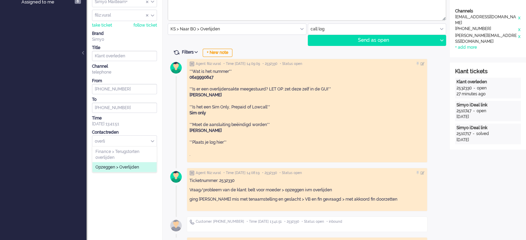
type input "overli"
click at [137, 167] on span "Opzeggen > Overlijden" at bounding box center [117, 168] width 44 height 6
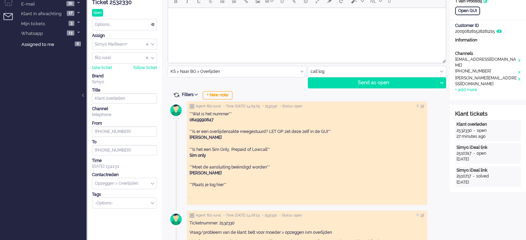
scroll to position [0, 0]
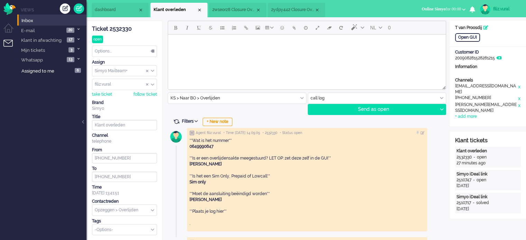
click at [142, 50] on div "Options..." at bounding box center [124, 51] width 64 height 11
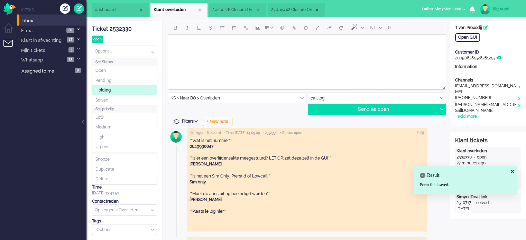
click at [126, 90] on li "Holding" at bounding box center [124, 90] width 64 height 10
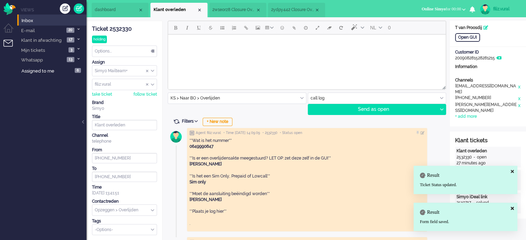
click at [112, 13] on li "dashboard" at bounding box center [120, 10] width 57 height 15
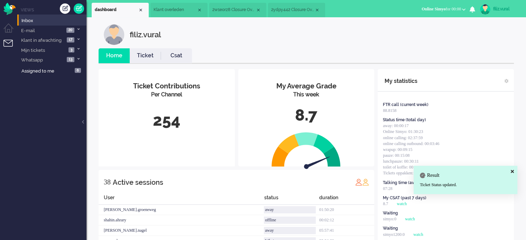
click at [162, 57] on link "Csat" at bounding box center [176, 56] width 31 height 8
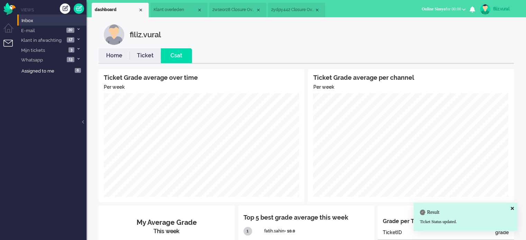
click at [116, 55] on link "Home" at bounding box center [114, 56] width 31 height 8
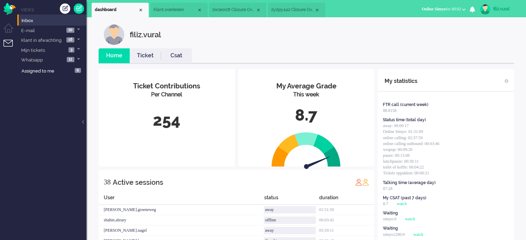
click at [243, 9] on span "2w1eorz8 Closure Overlijdensmelding 0649990847" at bounding box center [233, 10] width 43 height 6
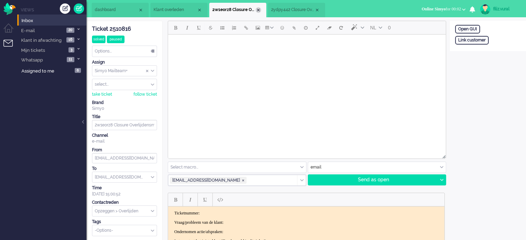
click at [257, 8] on div "Close tab" at bounding box center [259, 10] width 6 height 6
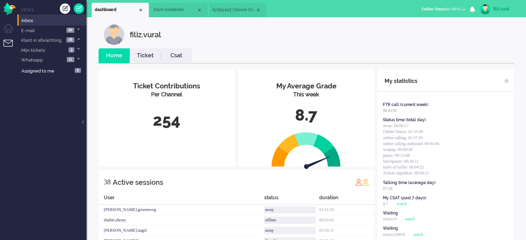
click at [223, 9] on span "2ydpy442 Closure Overlijdensmelding 0649990847" at bounding box center [233, 10] width 43 height 6
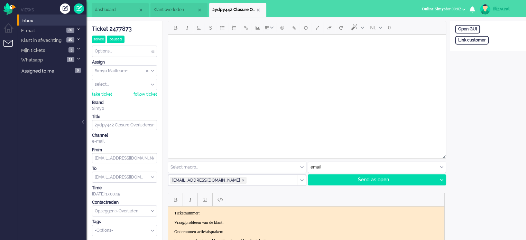
click at [183, 14] on li "Klant overleden" at bounding box center [178, 10] width 57 height 15
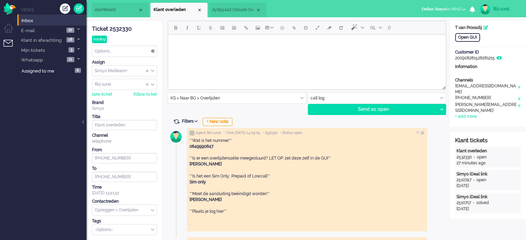
click at [230, 5] on li "2ydpy442 Closure Overlijdensmelding 0649990847" at bounding box center [237, 10] width 57 height 15
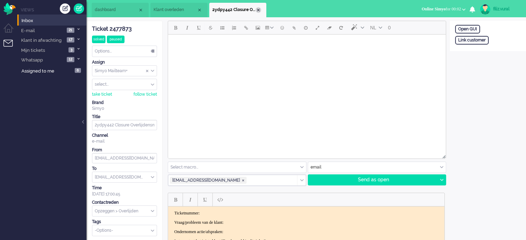
click at [259, 8] on div "Close tab" at bounding box center [259, 10] width 6 height 6
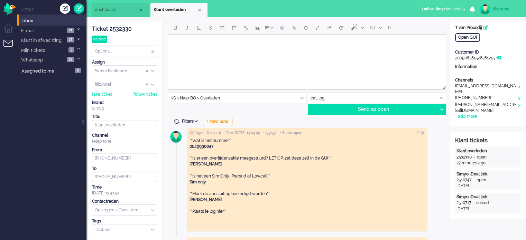
click at [128, 13] on span "dashboard" at bounding box center [116, 10] width 43 height 6
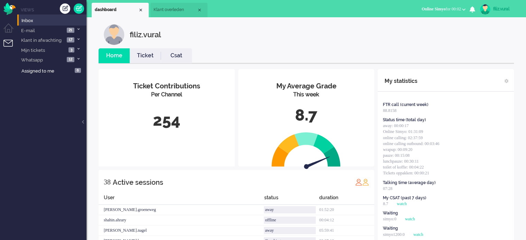
click at [132, 56] on link "Ticket" at bounding box center [145, 56] width 31 height 8
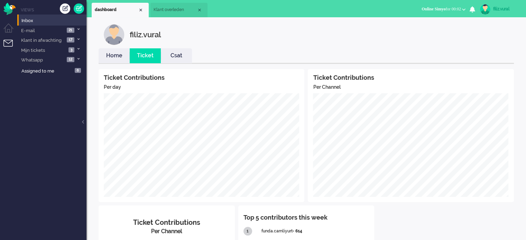
click at [118, 50] on li "Home" at bounding box center [114, 55] width 31 height 15
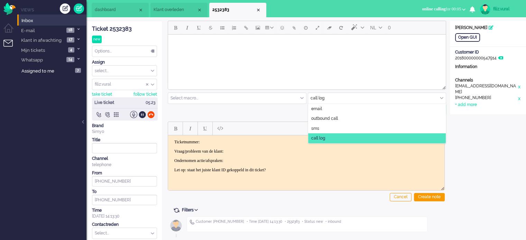
click at [342, 96] on input "text" at bounding box center [377, 98] width 138 height 11
click at [331, 106] on li "email" at bounding box center [377, 109] width 138 height 10
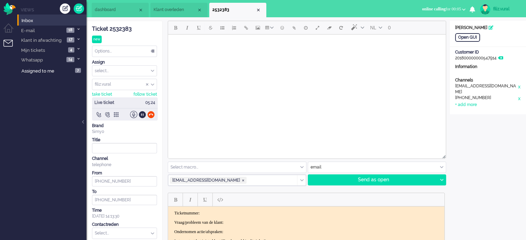
click at [209, 160] on div "NL 0 Select macro... BO > Abonnement > Overleden BO > Abonnement > Overleden Pr…" at bounding box center [306, 104] width 277 height 166
click at [207, 164] on input "text" at bounding box center [237, 167] width 138 height 11
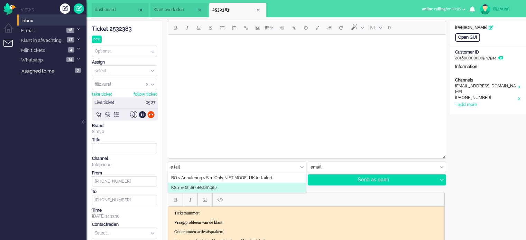
type input "e tail"
click at [217, 190] on li "KS > E-tailer (Belsimpel)" at bounding box center [237, 188] width 138 height 10
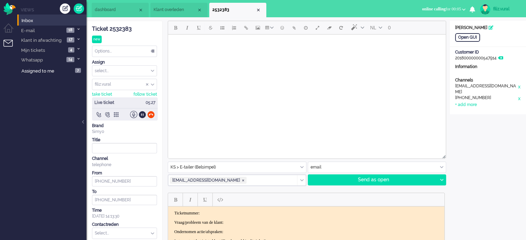
type input "Abonnement met telefoon"
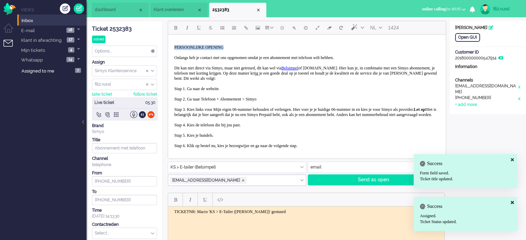
drag, startPoint x: 236, startPoint y: 46, endPoint x: 168, endPoint y: 44, distance: 67.1
click at [169, 44] on html "PERSOONLIJKE OPENING Onlangs heb je contact met ons opgenomen omdat je een abon…" at bounding box center [307, 128] width 278 height 187
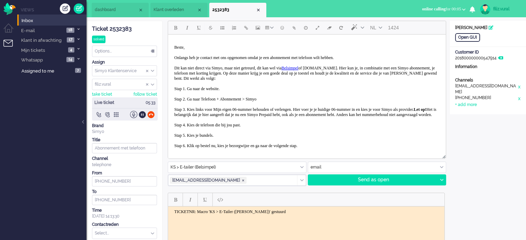
scroll to position [67, 0]
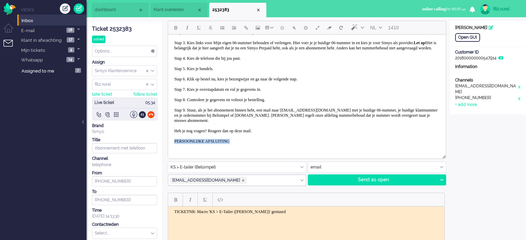
drag, startPoint x: 234, startPoint y: 140, endPoint x: 163, endPoint y: 137, distance: 71.6
click at [168, 137] on html "Beste, Onlangs heb je contact met ons opgenomen omdat je een abonnement met tel…" at bounding box center [307, 61] width 278 height 187
click at [443, 181] on div at bounding box center [441, 180] width 9 height 10
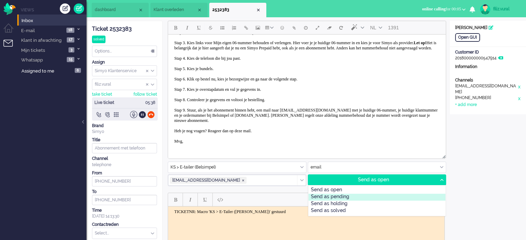
click at [370, 196] on div "Send as pending" at bounding box center [376, 197] width 137 height 7
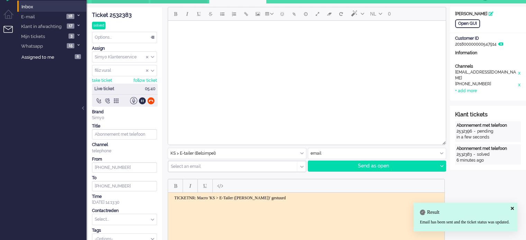
scroll to position [11, 0]
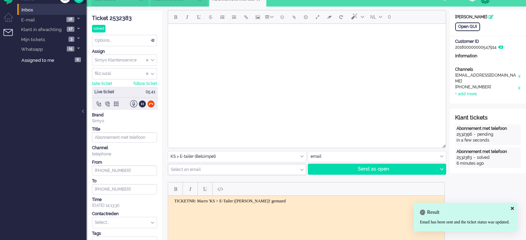
click at [118, 18] on div "Ticket 2532383" at bounding box center [124, 19] width 65 height 8
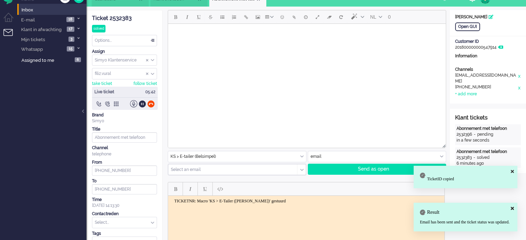
click at [195, 198] on html "TICKETNR: Macro 'KS > E-Tailer ([PERSON_NAME])' gestuurd" at bounding box center [306, 201] width 276 height 11
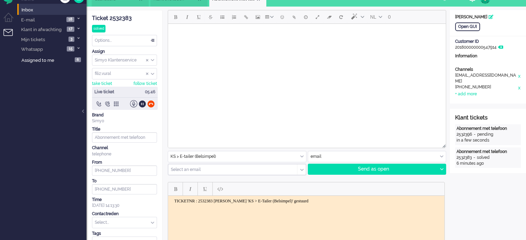
click at [319, 200] on body "TICKETNR : 2532383 [PERSON_NAME] 'KS > E-Tailer (Belsimpel)' gestuurd" at bounding box center [306, 201] width 271 height 5
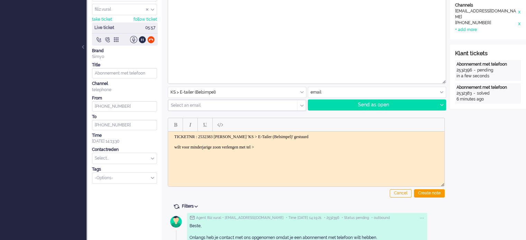
scroll to position [149, 0]
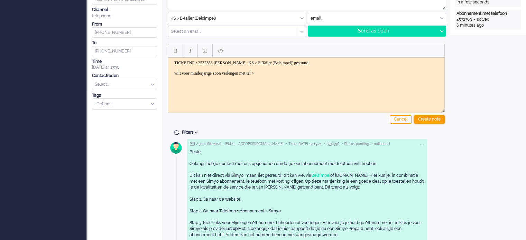
click at [426, 120] on div "Create note" at bounding box center [429, 120] width 31 height 8
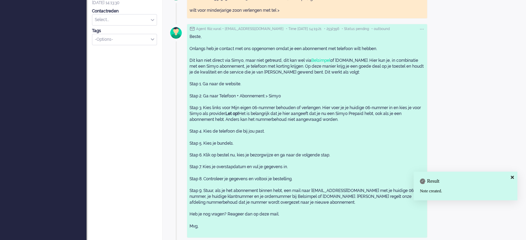
scroll to position [218, 0]
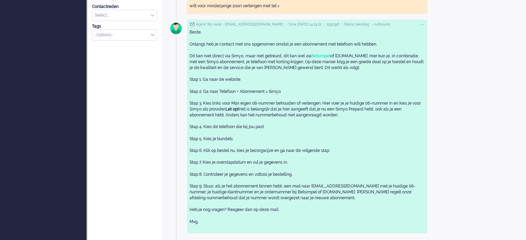
click at [108, 17] on input "text" at bounding box center [124, 15] width 64 height 11
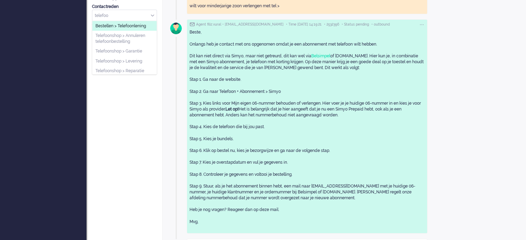
type input "telefoo"
click at [117, 26] on span "Bestellen > Telefoonlening" at bounding box center [120, 26] width 50 height 6
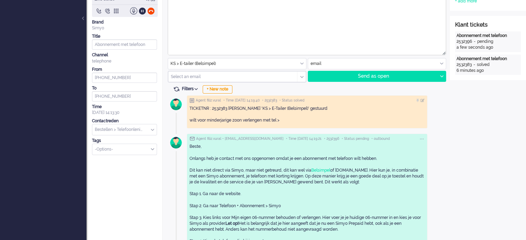
scroll to position [0, 0]
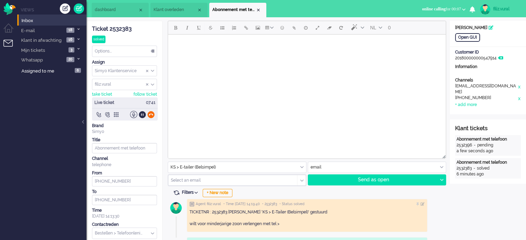
click at [152, 114] on div at bounding box center [150, 114] width 7 height 7
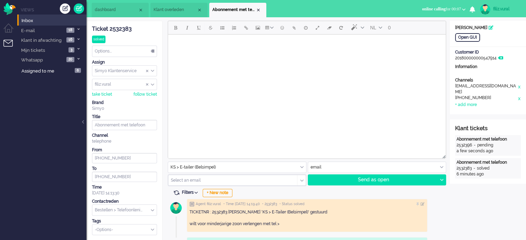
click at [119, 57] on div "Ticket 2532383 solved Watching Options... Set Status Open Pending Holding Solve…" at bounding box center [124, 128] width 65 height 214
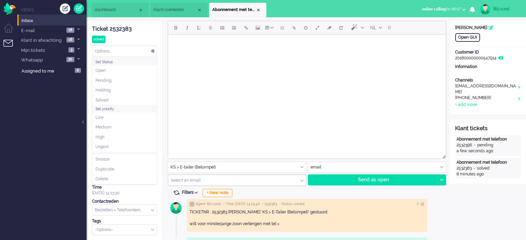
click at [118, 53] on div "Options..." at bounding box center [124, 51] width 64 height 11
click at [107, 96] on li "Solved" at bounding box center [124, 100] width 64 height 10
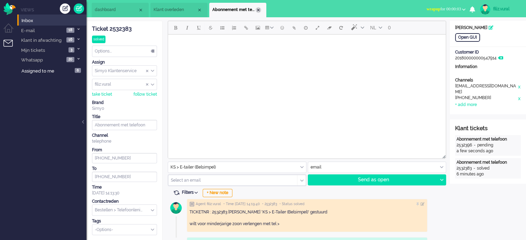
click at [260, 9] on div "Close tab" at bounding box center [259, 10] width 6 height 6
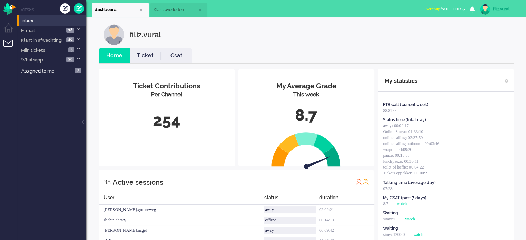
click at [143, 57] on link "Ticket" at bounding box center [145, 56] width 31 height 8
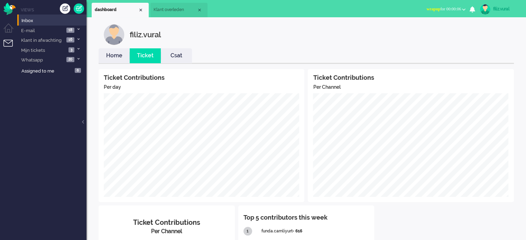
click at [118, 53] on link "Home" at bounding box center [114, 56] width 31 height 8
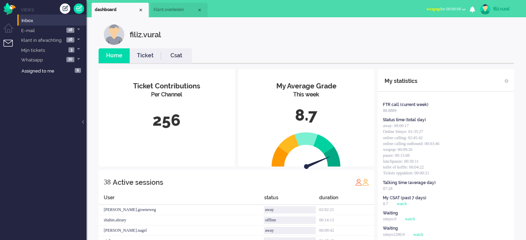
click at [173, 11] on span "Klant overleden" at bounding box center [175, 10] width 43 height 6
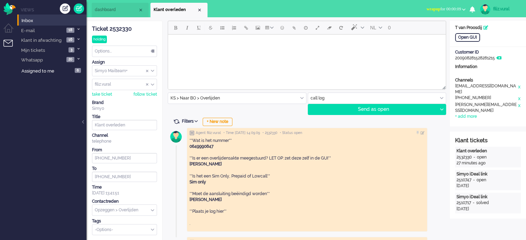
click at [443, 7] on span "wrapup for 00:00:09" at bounding box center [443, 9] width 35 height 5
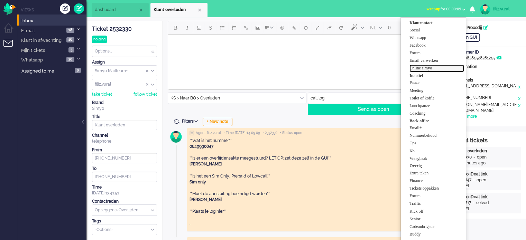
click at [432, 68] on label "Online simyo" at bounding box center [436, 68] width 55 height 6
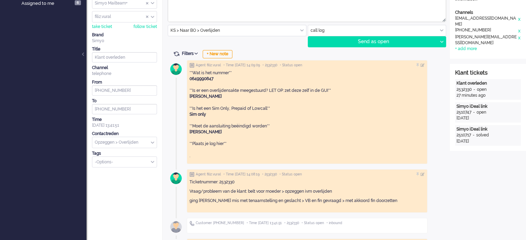
scroll to position [69, 0]
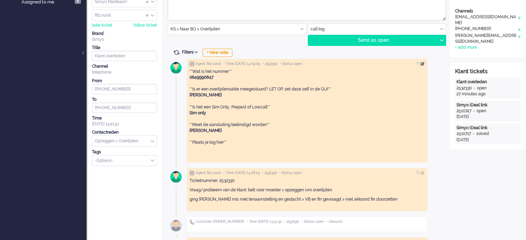
click at [425, 64] on div at bounding box center [423, 64] width 4 height 4
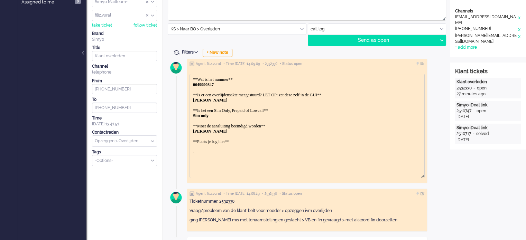
scroll to position [0, 0]
click at [298, 140] on body "**Wat is het nummer** 0649990847 **Is er een overlijdensakte meegestuurd? LET O…" at bounding box center [307, 116] width 229 height 78
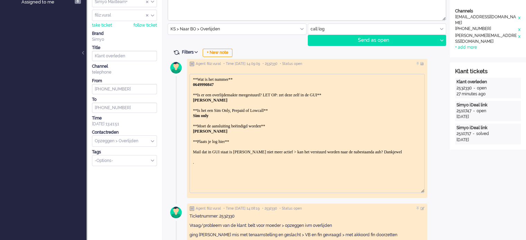
click at [377, 149] on body "**Wat is het nummer** 0649990847 **Is er een overlijdensakte meegestuurd? LET O…" at bounding box center [307, 121] width 229 height 88
drag, startPoint x: 192, startPoint y: 148, endPoint x: 227, endPoint y: 157, distance: 36.2
click at [227, 157] on html "**Wat is het nummer** 0649990847 **Is er een overlijdensakte meegestuurd? LET O…" at bounding box center [307, 121] width 234 height 94
drag, startPoint x: 209, startPoint y: 155, endPoint x: 199, endPoint y: 152, distance: 10.3
click at [199, 152] on body "**Wat is het nummer** 0649990847 **Is er een overlijdensakte meegestuurd? LET O…" at bounding box center [307, 121] width 229 height 88
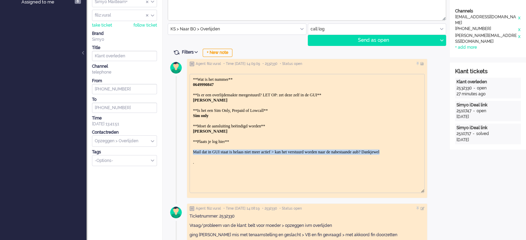
drag, startPoint x: 222, startPoint y: 153, endPoint x: 192, endPoint y: 148, distance: 30.8
click at [192, 148] on html "**Wat is het nummer** 0649990847 **Is er een overlijdensakte meegestuurd? LET O…" at bounding box center [307, 121] width 234 height 94
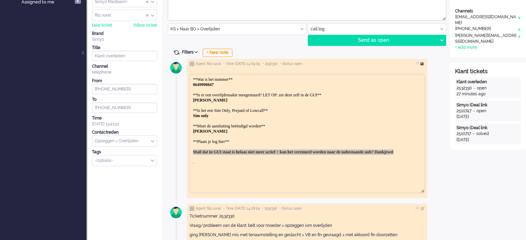
click at [425, 63] on div at bounding box center [423, 64] width 4 height 4
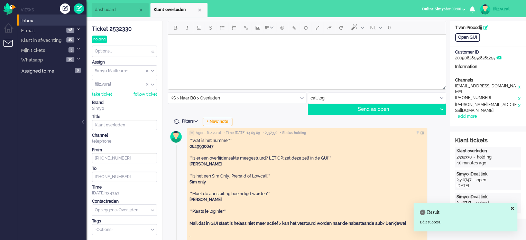
click at [119, 12] on span "dashboard" at bounding box center [116, 10] width 43 height 6
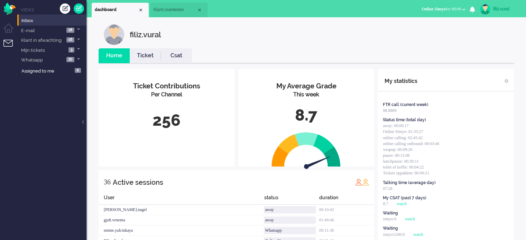
click at [184, 56] on link "Csat" at bounding box center [176, 56] width 31 height 8
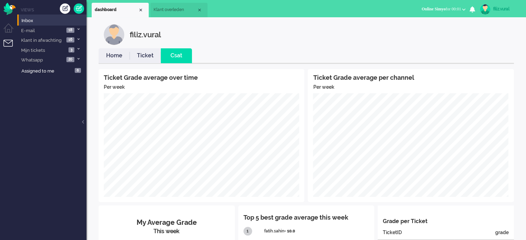
click at [117, 56] on link "Home" at bounding box center [114, 56] width 31 height 8
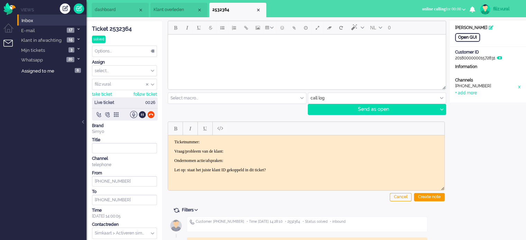
click at [473, 36] on div "Open GUI" at bounding box center [467, 37] width 25 height 9
drag, startPoint x: 124, startPoint y: 28, endPoint x: 133, endPoint y: 44, distance: 18.6
click at [124, 28] on div "Ticket 2532364" at bounding box center [124, 29] width 65 height 8
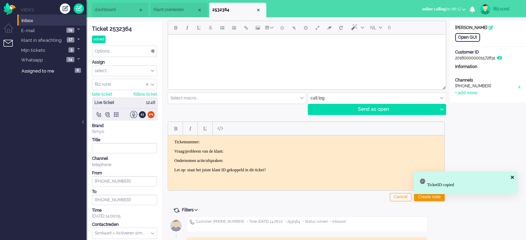
click at [251, 138] on html "Ticketnummer: Vraag/probleem van de klant: Ondernomen actie/afspraken: Let op: …" at bounding box center [306, 155] width 276 height 41
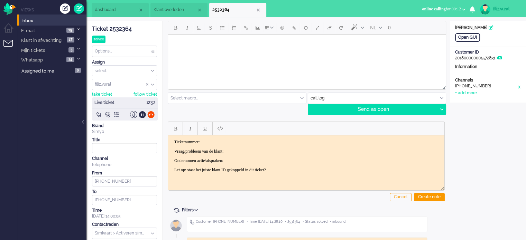
click at [120, 30] on div "Ticket 2532364" at bounding box center [124, 29] width 65 height 8
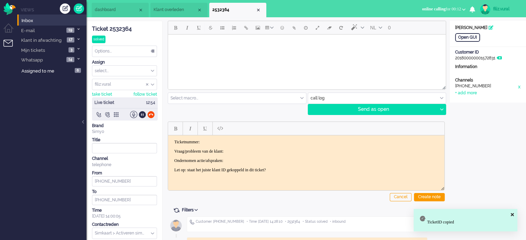
click at [249, 141] on p "Ticketnummer:" at bounding box center [306, 141] width 264 height 5
click at [252, 149] on p "Vraag/probleem van de klant:" at bounding box center [306, 151] width 264 height 5
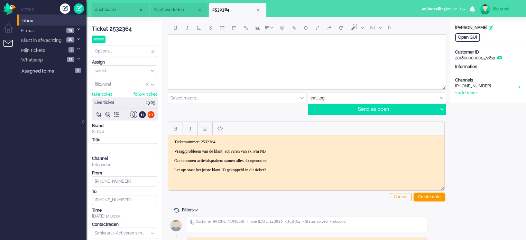
click at [437, 194] on div "Create note" at bounding box center [429, 197] width 31 height 8
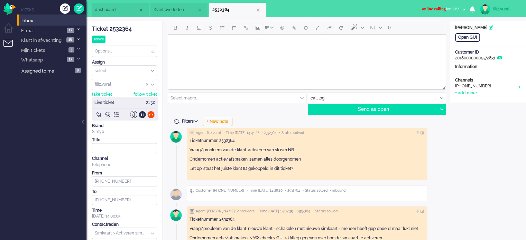
click at [156, 114] on div at bounding box center [125, 114] width 66 height 7
click at [152, 114] on div at bounding box center [150, 114] width 7 height 7
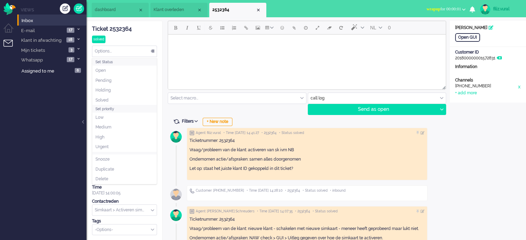
click at [120, 49] on div "Options..." at bounding box center [124, 51] width 64 height 11
click at [109, 96] on li "Solved" at bounding box center [124, 100] width 64 height 10
click at [260, 10] on div "Close tab" at bounding box center [259, 10] width 6 height 6
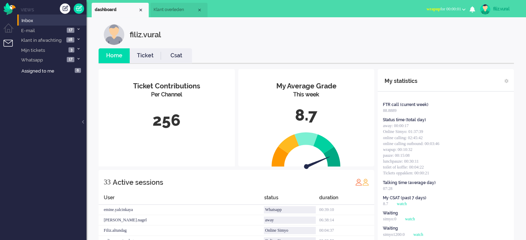
click at [184, 57] on link "Csat" at bounding box center [176, 56] width 31 height 8
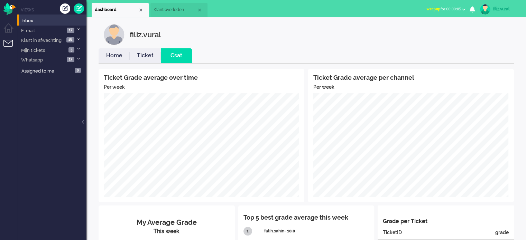
click at [108, 54] on link "Home" at bounding box center [114, 56] width 31 height 8
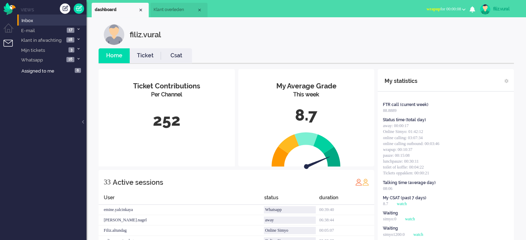
click at [443, 11] on span "wrapup for 00:00:08" at bounding box center [443, 9] width 35 height 5
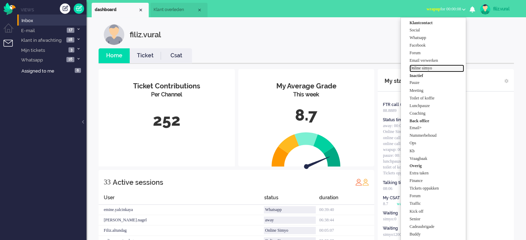
click at [427, 67] on label "Online simyo" at bounding box center [436, 68] width 55 height 6
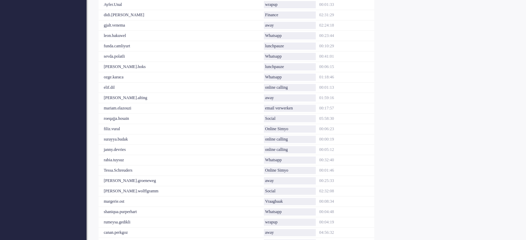
scroll to position [325, 0]
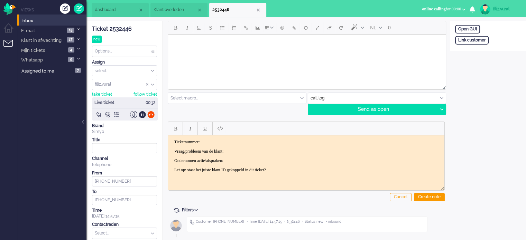
drag, startPoint x: 128, startPoint y: 26, endPoint x: 133, endPoint y: 41, distance: 16.3
click at [127, 26] on div "Ticket 2532446" at bounding box center [124, 29] width 65 height 8
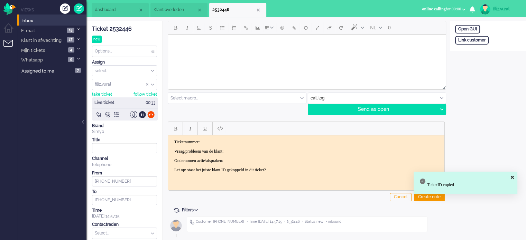
click at [220, 136] on html "Ticketnummer: Vraag/probleem van de klant: Ondernomen actie/afspraken: Let op: …" at bounding box center [306, 155] width 276 height 41
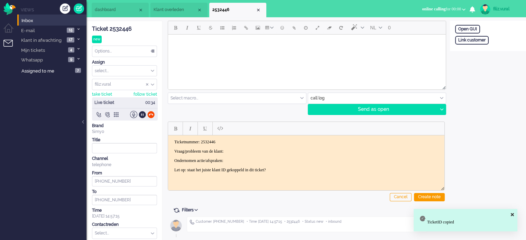
click at [244, 150] on p "Vraag/probleem van de klant:" at bounding box center [306, 151] width 264 height 5
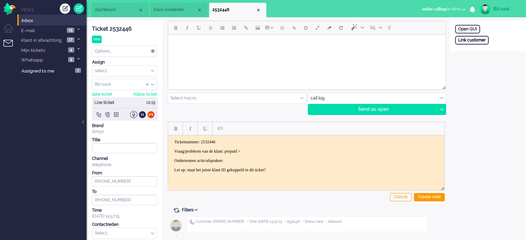
click at [481, 41] on div "Link customer" at bounding box center [472, 40] width 34 height 9
click at [483, 49] on input "text" at bounding box center [488, 49] width 66 height 10
paste input "201006262241224171"
type input "201006262241224171"
click at [489, 60] on div "Search" at bounding box center [491, 62] width 22 height 10
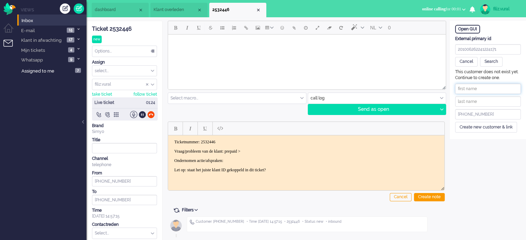
click at [483, 90] on input "text" at bounding box center [488, 89] width 66 height 10
paste input "J.A. Moree"
drag, startPoint x: 464, startPoint y: 87, endPoint x: 468, endPoint y: 87, distance: 4.5
click at [468, 87] on input "J.A. Moree" at bounding box center [488, 89] width 66 height 10
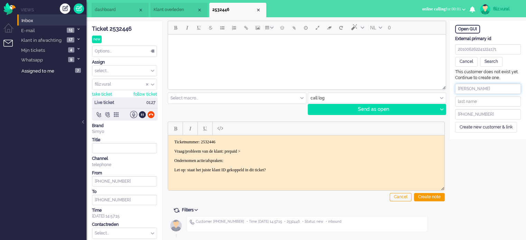
drag, startPoint x: 466, startPoint y: 88, endPoint x: 506, endPoint y: 88, distance: 39.8
click at [506, 88] on input "J.A. Moree" at bounding box center [488, 89] width 66 height 10
type input "J.A."
click at [467, 100] on input "text" at bounding box center [488, 101] width 66 height 10
paste input "Moree"
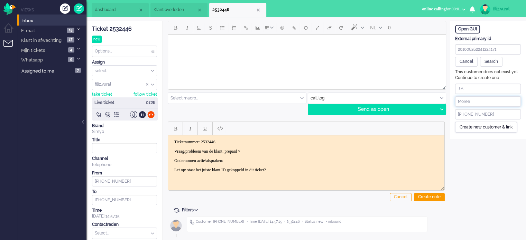
type input "Moree"
click at [475, 126] on div "Create new customer & link" at bounding box center [486, 127] width 62 height 11
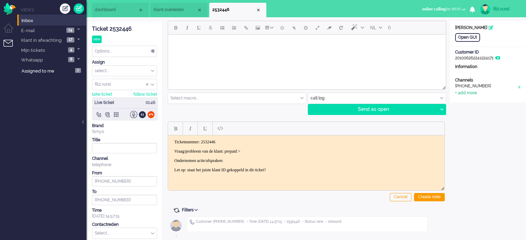
click at [469, 94] on div "+ add more" at bounding box center [466, 93] width 22 height 6
drag, startPoint x: 469, startPoint y: 94, endPoint x: 471, endPoint y: 104, distance: 10.2
click at [471, 104] on input at bounding box center [488, 108] width 66 height 10
paste input "619644971"
type input "+31619644971"
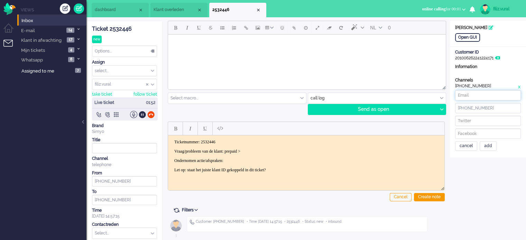
paste input "jojom@solcon.nl"
click at [491, 93] on input at bounding box center [488, 95] width 66 height 10
type input "jojom@solcon.nl"
click at [492, 146] on div "add" at bounding box center [488, 146] width 17 height 10
click at [483, 162] on div "add" at bounding box center [488, 165] width 17 height 10
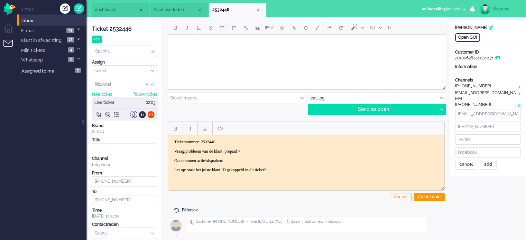
click at [466, 166] on div "Open GUI Customer Name J.A. Moree Customer ID 201006262241224171 Information Ch…" at bounding box center [488, 99] width 76 height 156
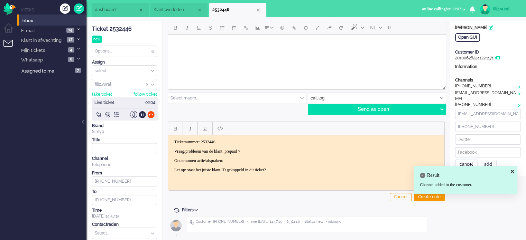
click at [465, 163] on div "cancel" at bounding box center [466, 165] width 22 height 10
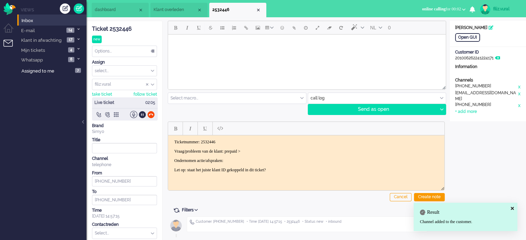
drag, startPoint x: 295, startPoint y: 156, endPoint x: 289, endPoint y: 153, distance: 7.1
click at [294, 156] on body "Ticketnummer: 2532446 Vraag/probleem van de klant: prepaid > Ondernomen actie/a…" at bounding box center [306, 155] width 271 height 33
click at [286, 151] on p "Vraag/probleem van de klant: prepaid >" at bounding box center [306, 151] width 264 height 5
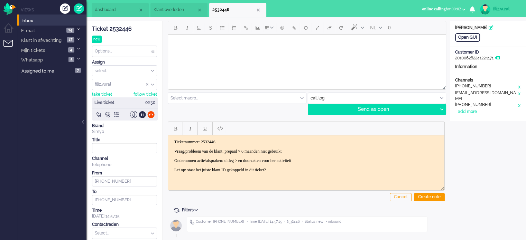
click at [299, 164] on body "Ticketnummer: 2532446 Vraag/probleem van de klant: prepaid > 6 maanden niet geb…" at bounding box center [306, 155] width 271 height 33
click at [307, 159] on p "Ondernomen actie/afspraken: uitleg > en doorzetten voor her activiteit" at bounding box center [306, 160] width 264 height 5
click at [332, 160] on p "Ondernomen actie/afspraken: uitleg > en doorzetten voor her activiteit" at bounding box center [306, 160] width 264 height 5
click at [324, 164] on body "Ticketnummer: 2532446 Vraag/probleem van de klant: prepaid > 6 maanden niet geb…" at bounding box center [306, 155] width 271 height 33
drag, startPoint x: 143, startPoint y: 26, endPoint x: 292, endPoint y: 197, distance: 226.8
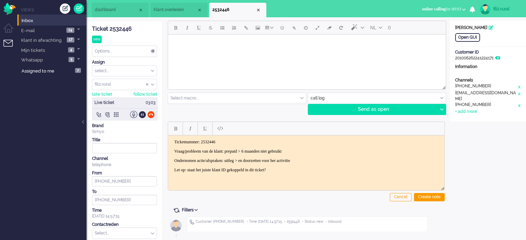
click at [292, 202] on div "Cancel Create note" at bounding box center [306, 160] width 277 height 87
click at [148, 116] on div at bounding box center [150, 114] width 7 height 7
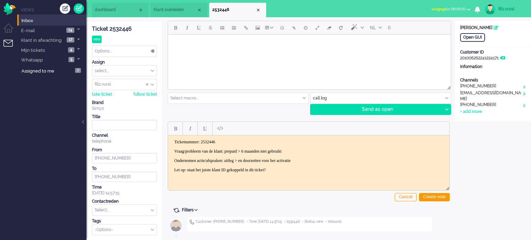
click at [430, 192] on div "Cancel Create note" at bounding box center [309, 160] width 282 height 87
click at [436, 193] on div "Create note" at bounding box center [434, 197] width 31 height 8
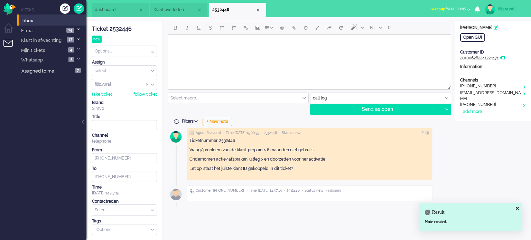
drag, startPoint x: 228, startPoint y: 121, endPoint x: 303, endPoint y: 93, distance: 79.8
click at [228, 121] on div "+ New note" at bounding box center [218, 122] width 30 height 8
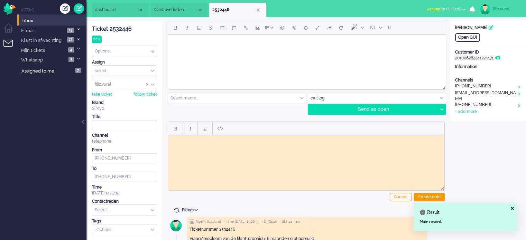
click at [439, 9] on span "wrapup for 00:00:05" at bounding box center [443, 9] width 35 height 5
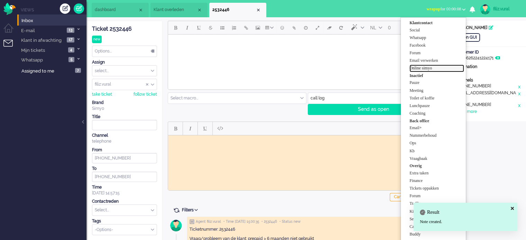
click at [423, 68] on label "Online simyo" at bounding box center [436, 68] width 55 height 6
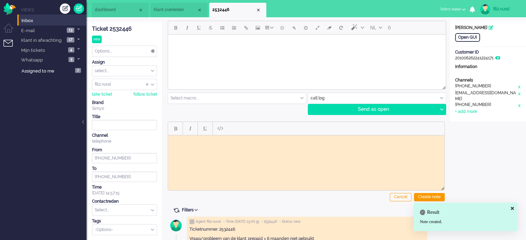
click at [240, 99] on input "text" at bounding box center [237, 98] width 138 height 11
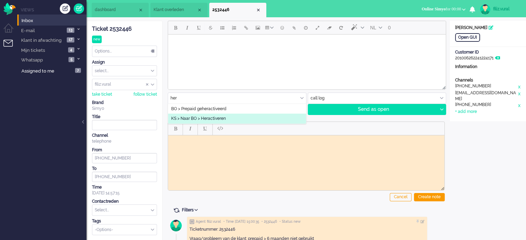
type input "her"
click at [225, 118] on span "KS > Naar BO > Heractiveren" at bounding box center [198, 119] width 55 height 6
type input "Heractiveren"
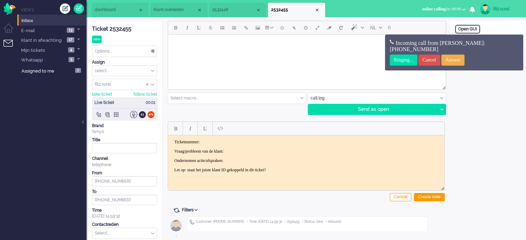
click at [224, 12] on span "2532446" at bounding box center [233, 10] width 43 height 6
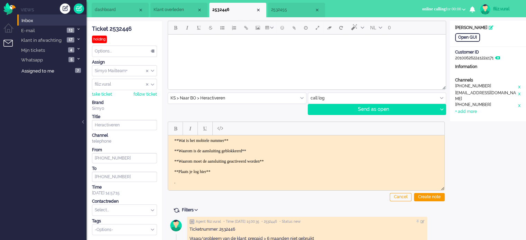
click at [252, 140] on body "**Wat is het mobiele nummer** **Waarom is de aansluiting geblokkeerd** **Waarom…" at bounding box center [306, 161] width 271 height 47
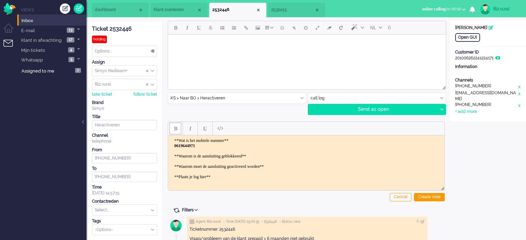
click at [267, 151] on body "**Wat is het mobiele nummer** ﻿0619644971 **Waarom is de aansluiting geblokkeer…" at bounding box center [306, 164] width 271 height 52
click at [268, 155] on body "**Wat is het mobiele nummer** 0619644971 **Waarom is de aansluiting geblokkeerd…" at bounding box center [306, 164] width 271 height 52
click at [296, 170] on body "**Wat is het mobiele nummer** 0619644971 **Waarom is de aansluiting geblokkeerd…" at bounding box center [306, 166] width 271 height 57
click at [302, 15] on li "2532455" at bounding box center [296, 10] width 57 height 15
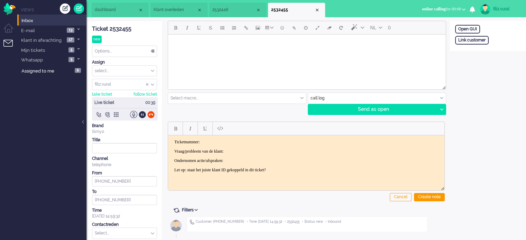
click at [228, 15] on li "2532446" at bounding box center [237, 10] width 57 height 15
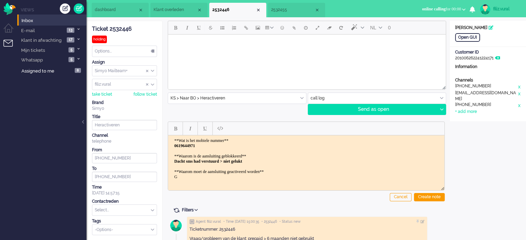
click at [295, 172] on body "**Wat is het mobiele nummer** 0619644971 **Waarom is de aansluiting geblokkeerd…" at bounding box center [306, 169] width 271 height 62
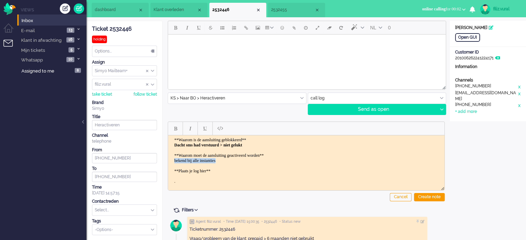
drag, startPoint x: 241, startPoint y: 157, endPoint x: 170, endPoint y: 160, distance: 70.6
click at [170, 160] on html "**Wat is het mobiele nummer** 0619644971 **Waarom is de aansluiting geblokkeerd…" at bounding box center [306, 153] width 276 height 68
click at [174, 132] on button "Bold" at bounding box center [175, 129] width 12 height 12
click at [432, 196] on div "Create note" at bounding box center [429, 197] width 31 height 8
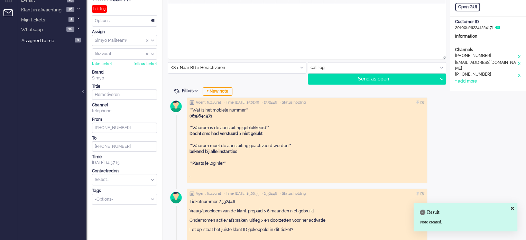
scroll to position [57, 0]
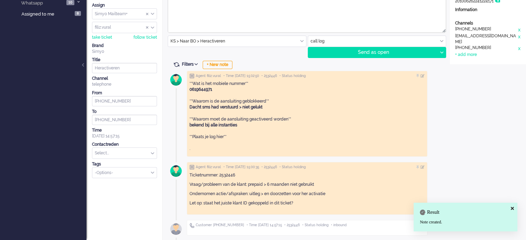
click at [155, 145] on div "Contactreden" at bounding box center [124, 145] width 65 height 6
click at [149, 148] on input "text" at bounding box center [124, 153] width 64 height 11
type input "a"
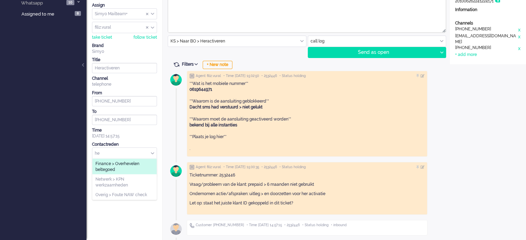
type input "h"
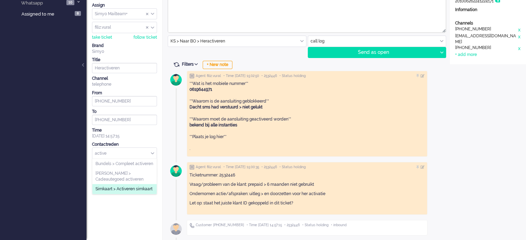
type input "active"
click at [127, 192] on span "Simkaart > Activeren simkaart" at bounding box center [123, 189] width 57 height 6
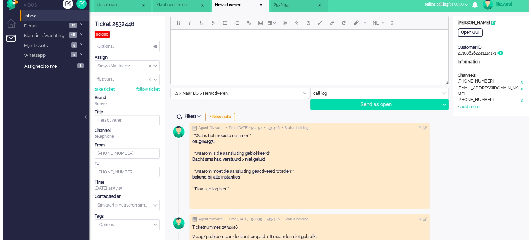
scroll to position [0, 0]
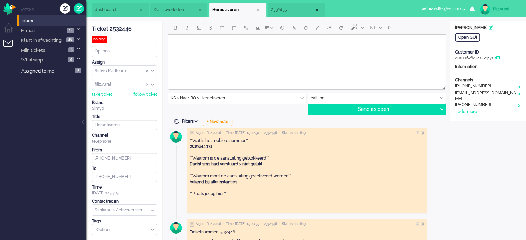
click at [116, 16] on li "dashboard" at bounding box center [120, 10] width 57 height 15
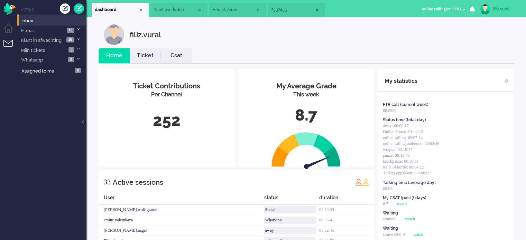
click at [144, 56] on link "Ticket" at bounding box center [145, 56] width 31 height 8
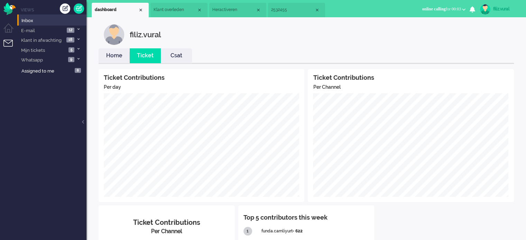
click at [103, 57] on link "Home" at bounding box center [114, 56] width 31 height 8
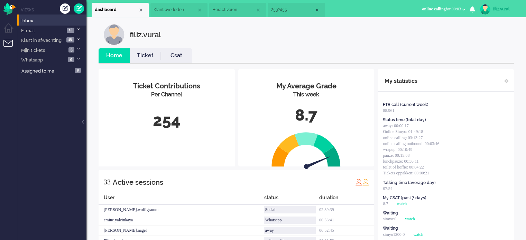
click at [173, 13] on li "Klant overleden" at bounding box center [178, 10] width 57 height 15
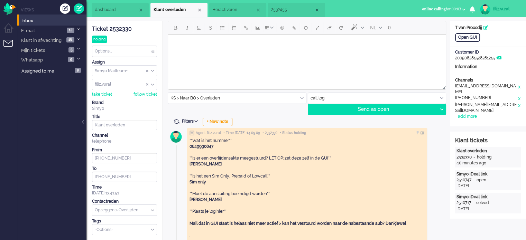
click at [216, 8] on span "Heractiveren" at bounding box center [233, 10] width 43 height 6
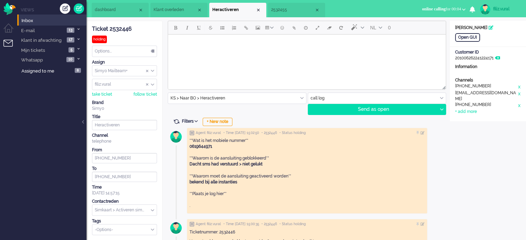
click at [283, 10] on span "2532455" at bounding box center [292, 10] width 43 height 6
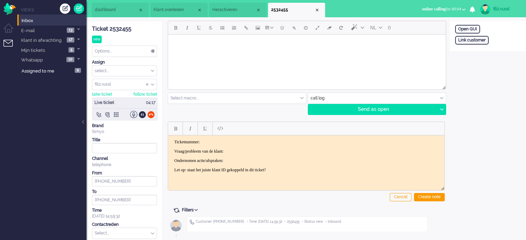
click at [120, 28] on div "Ticket 2532455" at bounding box center [124, 29] width 65 height 8
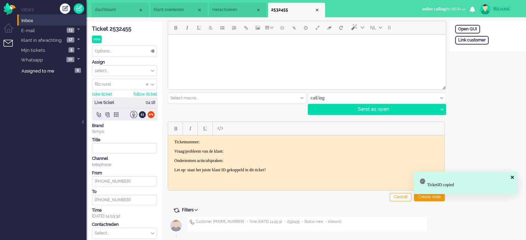
click at [238, 139] on html "Ticketnummer: Vraag/probleem van de klant: Ondernomen actie/afspraken: Let op: …" at bounding box center [306, 155] width 276 height 41
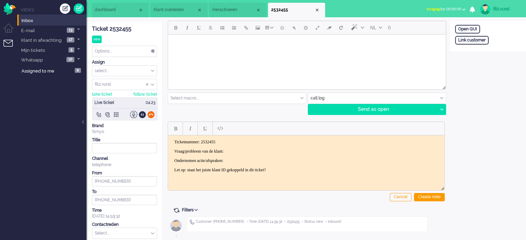
click at [154, 112] on div at bounding box center [150, 114] width 7 height 7
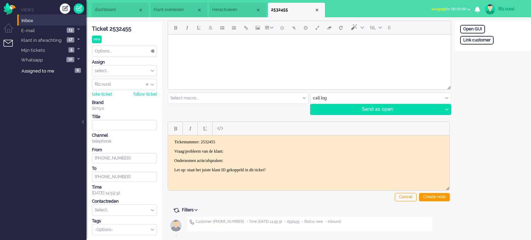
drag, startPoint x: 152, startPoint y: 113, endPoint x: 269, endPoint y: 89, distance: 119.8
click at [153, 113] on div "Ticket 2532455 new Watching Options... Set Status Open Pending Holding Solved S…" at bounding box center [124, 128] width 65 height 214
click at [480, 35] on div "Open GUI Link customer" at bounding box center [493, 36] width 76 height 30
click at [480, 39] on div "Link customer" at bounding box center [477, 40] width 34 height 9
click at [479, 51] on input "text" at bounding box center [493, 49] width 66 height 10
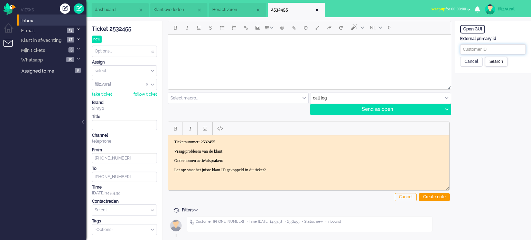
paste input "201800000000499518"
type input "201800000000499518"
click at [492, 64] on div "Search" at bounding box center [496, 62] width 22 height 10
click at [481, 92] on input "text" at bounding box center [493, 89] width 66 height 10
paste input "Fausto Miguel Pieters Jc Cosmetologist"
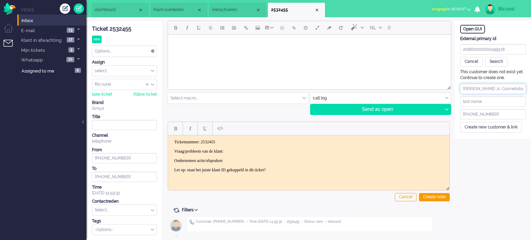
scroll to position [0, 16]
drag, startPoint x: 490, startPoint y: 87, endPoint x: 531, endPoint y: 84, distance: 40.9
click at [526, 84] on div "This customer does not exist yet. Continue to create one. Fausto Miguel Pieters…" at bounding box center [493, 100] width 76 height 63
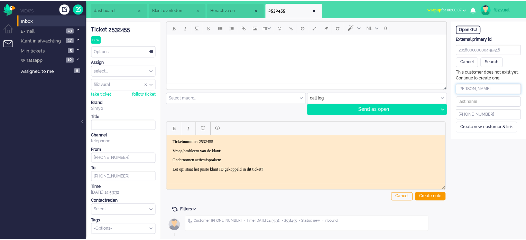
scroll to position [0, 0]
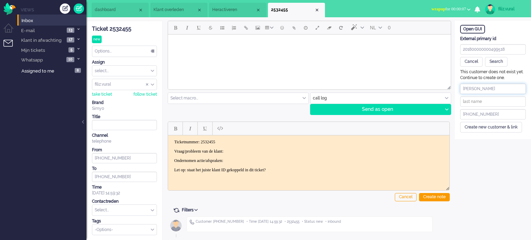
type input "Fausto Miguel Pieters"
click at [468, 99] on input "text" at bounding box center [493, 101] width 66 height 10
paste input "Jc Cosmetologist"
type input "Jc Cosmetologist"
click at [483, 127] on div "Create new customer & link" at bounding box center [491, 127] width 62 height 11
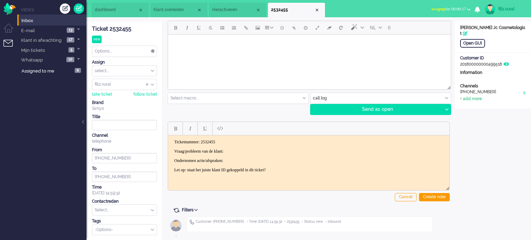
click at [473, 100] on div "+ add more" at bounding box center [471, 99] width 22 height 6
click at [478, 112] on input at bounding box center [493, 114] width 66 height 10
paste input "628699051"
type input "+31628699051"
click at [138, 17] on div "ticket info editor timeline Ticket 2532455 new Watching Options... Set Status O…" at bounding box center [308, 129] width 445 height 224
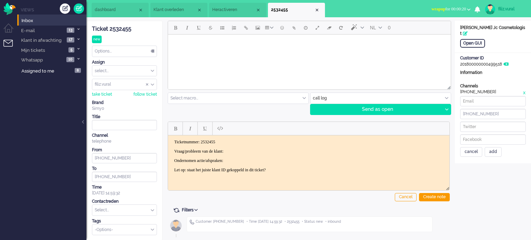
click at [134, 15] on li "dashboard" at bounding box center [120, 10] width 57 height 15
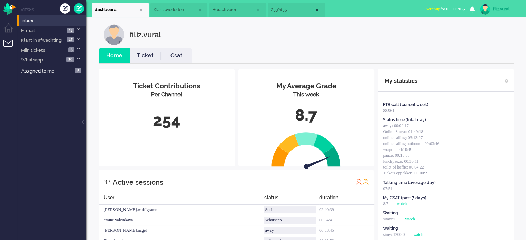
click at [155, 52] on link "Ticket" at bounding box center [145, 56] width 31 height 8
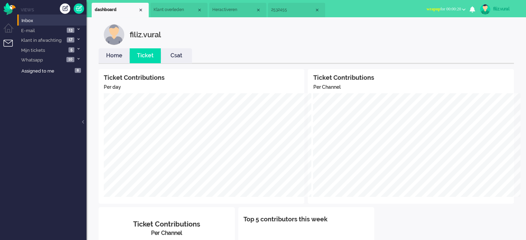
click at [122, 56] on link "Home" at bounding box center [114, 56] width 31 height 8
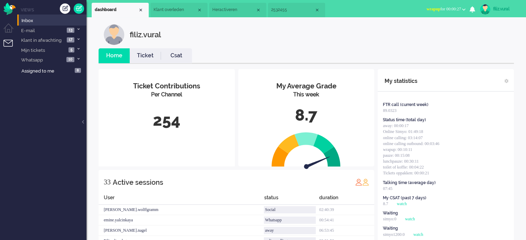
click at [433, 9] on span "wrapup for 00:00:27" at bounding box center [443, 9] width 35 height 5
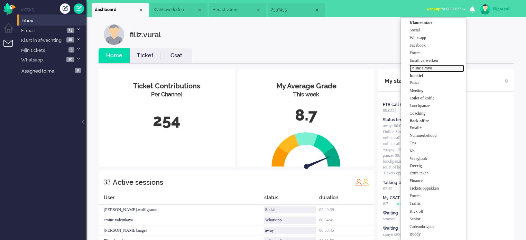
click at [427, 70] on label "Online simyo" at bounding box center [436, 68] width 55 height 6
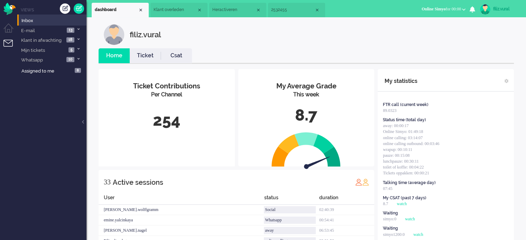
click at [290, 10] on span "2532455" at bounding box center [292, 10] width 43 height 6
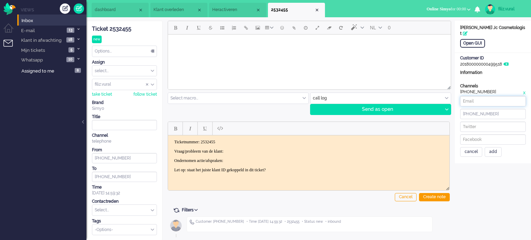
click at [482, 103] on input at bounding box center [493, 101] width 66 height 10
paste input "fausto_miguel@msn.com"
type input "fausto_miguel@msn.com"
click at [490, 152] on div "add" at bounding box center [493, 152] width 17 height 10
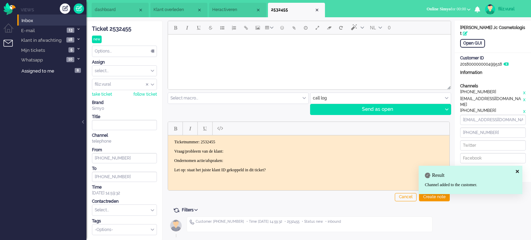
click at [264, 150] on p "Vraag/probleem van de klant:" at bounding box center [308, 151] width 269 height 5
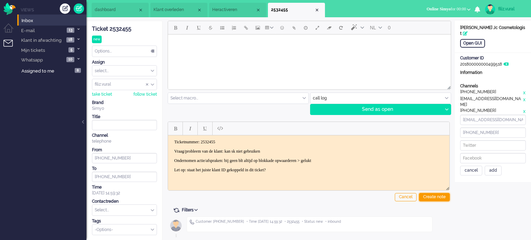
click at [425, 197] on div "Create note" at bounding box center [434, 197] width 31 height 8
click at [468, 166] on div "cancel" at bounding box center [471, 171] width 22 height 10
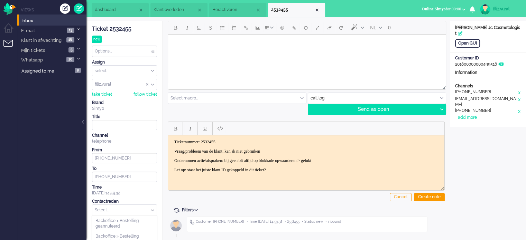
click at [110, 213] on input "text" at bounding box center [124, 210] width 64 height 11
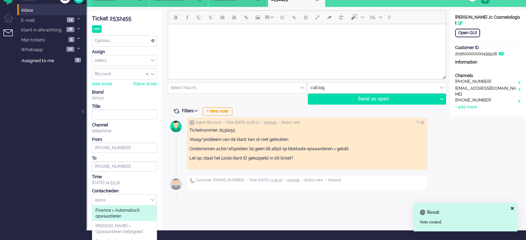
scroll to position [16, 0]
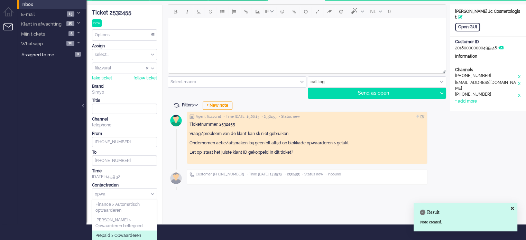
type input "opwa"
click at [126, 233] on span "Prepaid > Opwaarderen" at bounding box center [118, 236] width 46 height 6
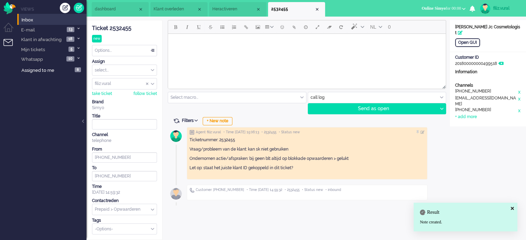
scroll to position [0, 0]
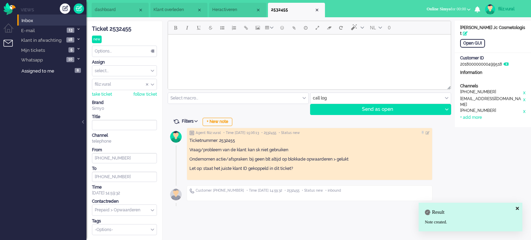
click at [127, 51] on div "Options..." at bounding box center [124, 51] width 64 height 11
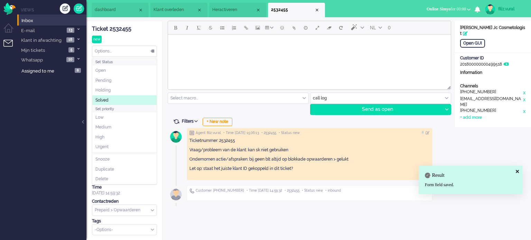
click at [120, 98] on li "Solved" at bounding box center [124, 100] width 64 height 10
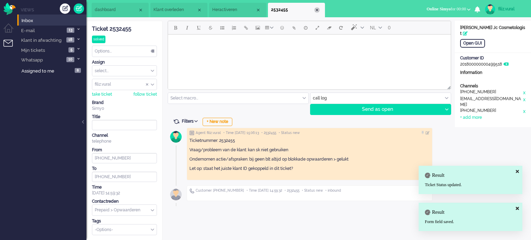
click at [315, 10] on div "Close tab" at bounding box center [317, 10] width 6 height 6
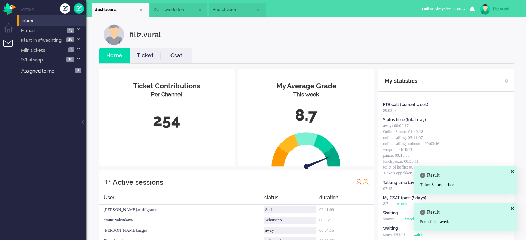
click at [163, 57] on link "Csat" at bounding box center [176, 56] width 31 height 8
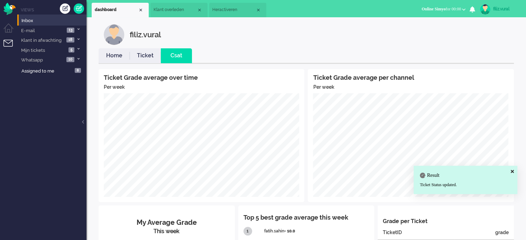
click at [119, 56] on link "Home" at bounding box center [114, 56] width 31 height 8
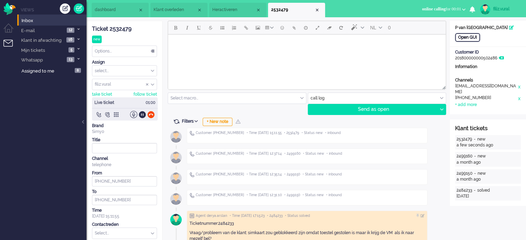
click at [463, 40] on div "Open GUI" at bounding box center [467, 37] width 25 height 9
click at [141, 114] on div at bounding box center [142, 114] width 7 height 7
click at [141, 117] on div at bounding box center [142, 114] width 7 height 7
click at [224, 119] on div "+ New note" at bounding box center [218, 122] width 30 height 8
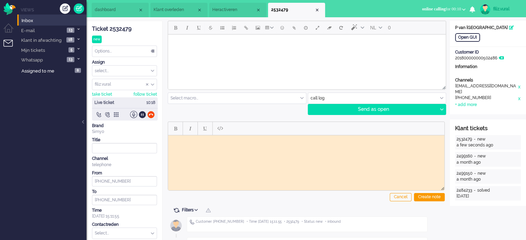
click at [123, 23] on div "Ticket 2532479 new Watching Options... Set Status Open Pending Holding Solved S…" at bounding box center [124, 140] width 65 height 238
click at [122, 27] on div "Ticket 2532479" at bounding box center [124, 29] width 65 height 8
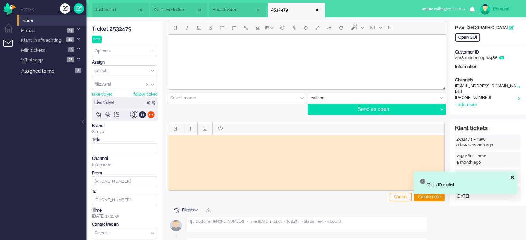
click at [213, 140] on body "Rich Text Area. Press ALT-0 for help." at bounding box center [306, 140] width 271 height 5
paste body "Rich Text Area. Press ALT-0 for help."
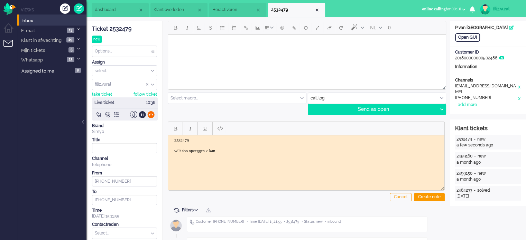
click at [149, 114] on div at bounding box center [150, 114] width 7 height 7
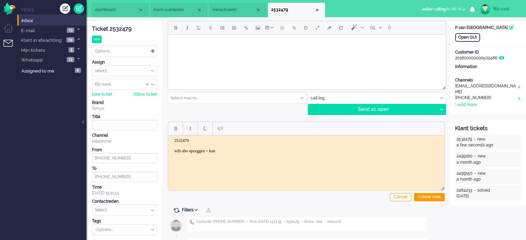
click at [229, 148] on body "2532479 wilt abo opzeggen > kan" at bounding box center [306, 146] width 271 height 16
click at [436, 196] on div "Create note" at bounding box center [429, 197] width 31 height 8
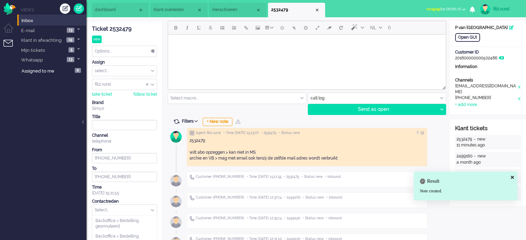
click at [101, 210] on input "text" at bounding box center [124, 210] width 64 height 11
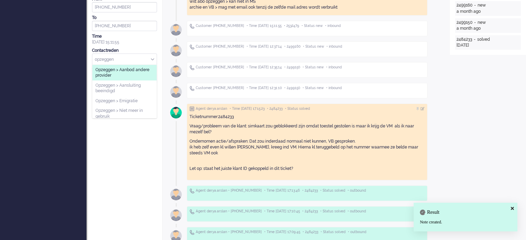
scroll to position [207, 0]
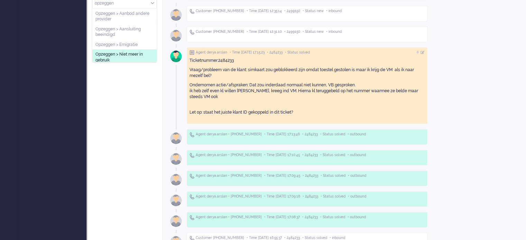
type input "opzeggen"
click at [147, 58] on span "Opzeggen > Niet meer in gebruik" at bounding box center [124, 57] width 58 height 11
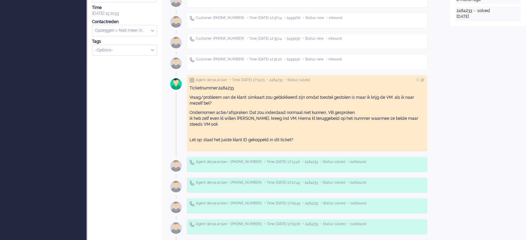
scroll to position [0, 0]
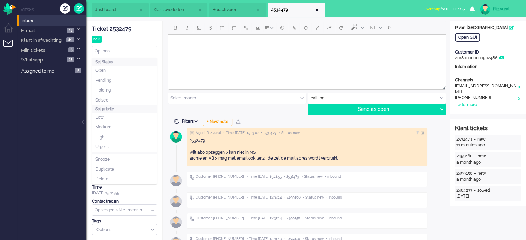
click at [140, 47] on div "Options..." at bounding box center [124, 51] width 64 height 11
click at [109, 100] on li "Solved" at bounding box center [124, 100] width 64 height 10
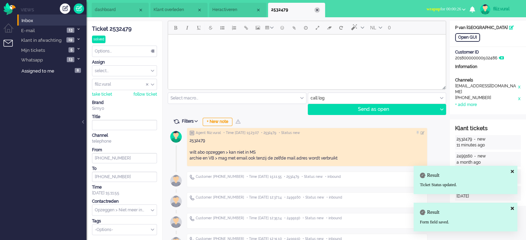
click at [314, 12] on li "2532479" at bounding box center [296, 10] width 57 height 15
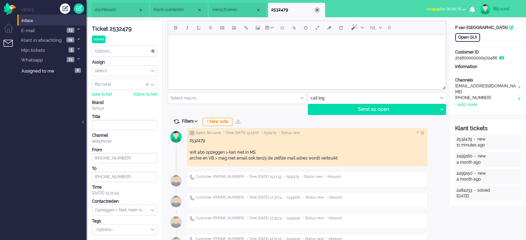
click at [318, 9] on div "Close tab" at bounding box center [317, 10] width 6 height 6
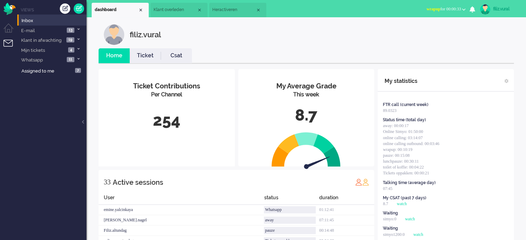
click at [445, 9] on span "wrapup for 00:00:33" at bounding box center [443, 9] width 35 height 5
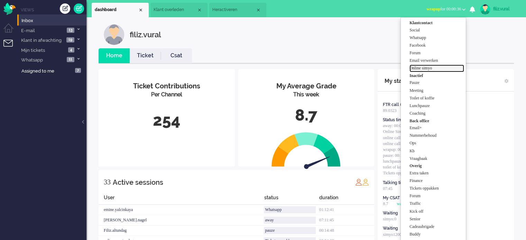
click at [433, 69] on label "Online simyo" at bounding box center [436, 68] width 55 height 6
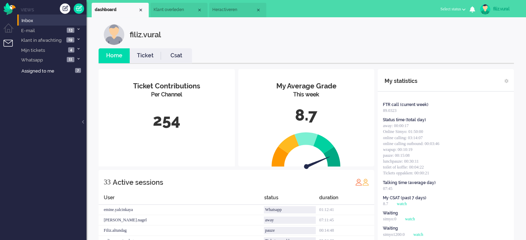
click at [159, 56] on link "Ticket" at bounding box center [145, 56] width 31 height 8
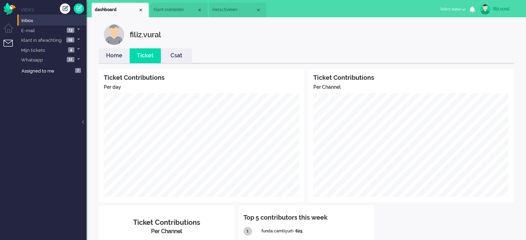
click at [118, 54] on link "Home" at bounding box center [114, 56] width 31 height 8
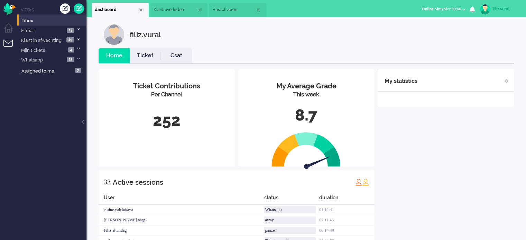
click at [223, 17] on li "Heractiveren" at bounding box center [237, 10] width 57 height 15
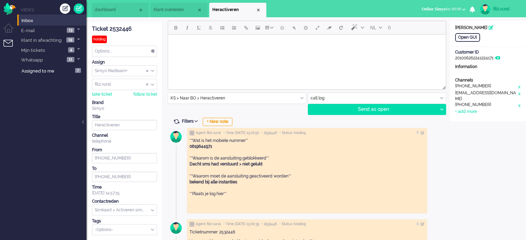
click at [172, 123] on div "Filters Show events Only show current ticket Hide inactive tickets + New note" at bounding box center [306, 122] width 277 height 7
click at [177, 120] on span at bounding box center [176, 122] width 6 height 6
click at [164, 14] on li "Klant overleden" at bounding box center [178, 10] width 57 height 15
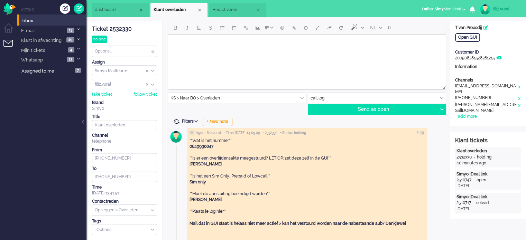
click at [175, 119] on span at bounding box center [176, 122] width 6 height 6
click at [116, 11] on span "dashboard" at bounding box center [116, 10] width 43 height 6
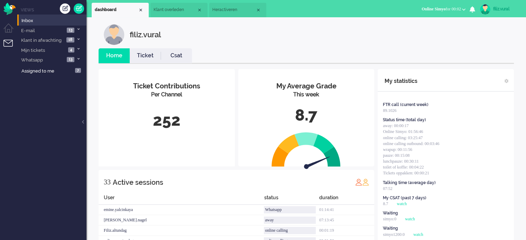
click at [452, 11] on span "Online Simyo for 00:02" at bounding box center [441, 9] width 39 height 5
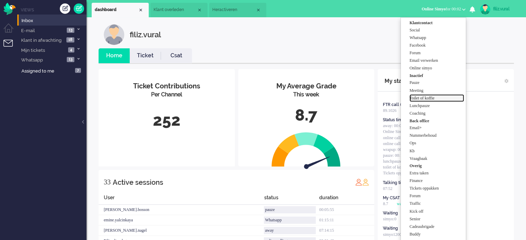
click at [420, 98] on label "Toilet of koffie" at bounding box center [436, 98] width 55 height 6
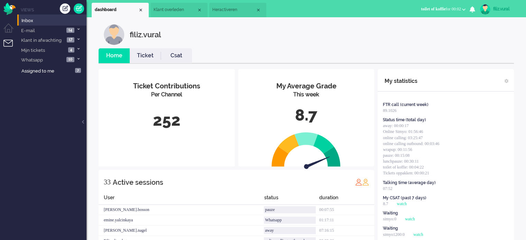
click at [434, 8] on span "toilet of koffie" at bounding box center [433, 9] width 25 height 5
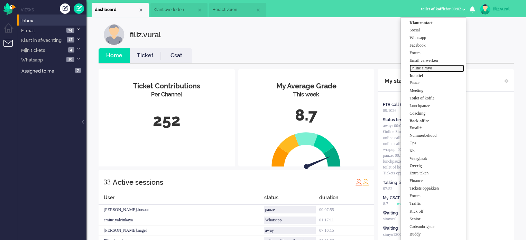
click at [437, 68] on label "Online simyo" at bounding box center [436, 68] width 55 height 6
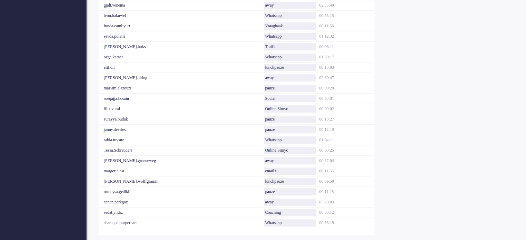
scroll to position [325, 0]
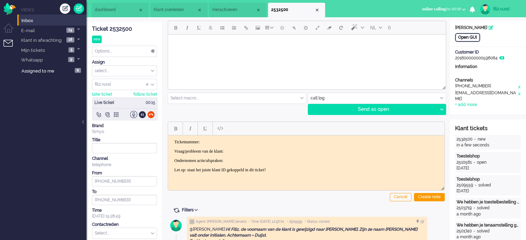
click at [478, 38] on div "Open GUI" at bounding box center [467, 37] width 25 height 9
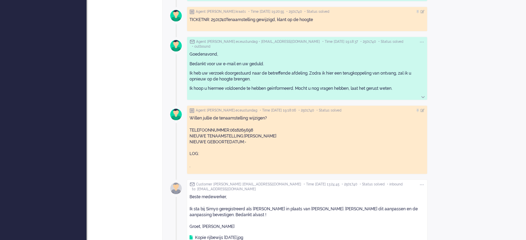
scroll to position [934, 0]
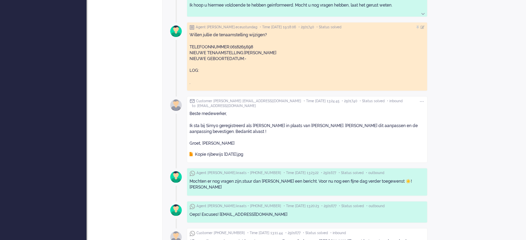
click at [191, 153] on icon at bounding box center [191, 155] width 3 height 4
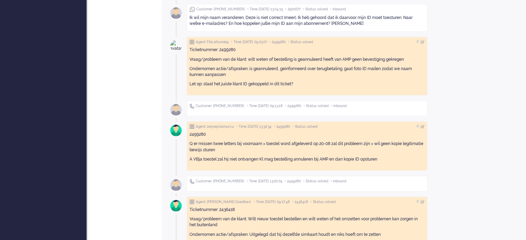
scroll to position [1475, 0]
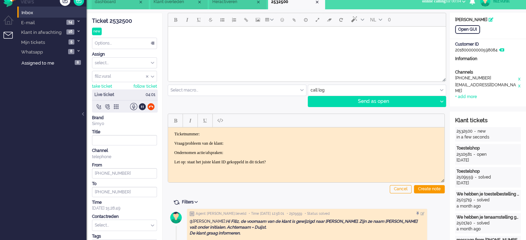
scroll to position [0, 0]
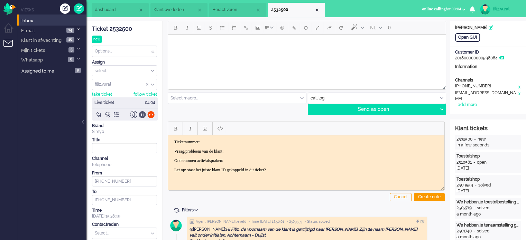
click at [141, 113] on div at bounding box center [142, 114] width 7 height 7
click at [108, 3] on li "dashboard" at bounding box center [120, 10] width 57 height 15
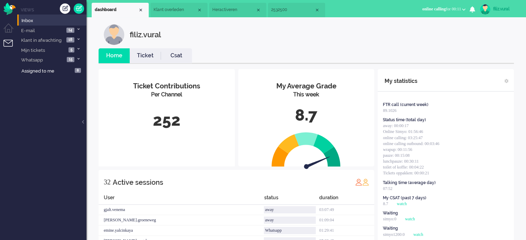
click at [150, 56] on link "Ticket" at bounding box center [145, 56] width 31 height 8
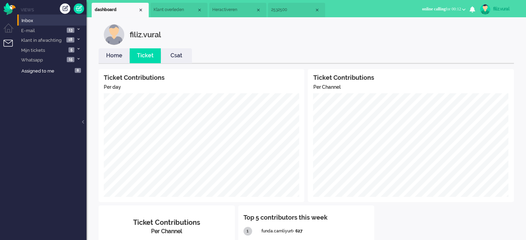
click at [281, 12] on span "2532500" at bounding box center [292, 10] width 43 height 6
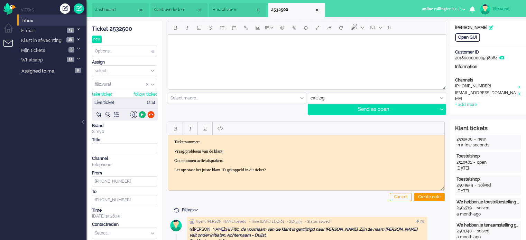
click at [141, 115] on div at bounding box center [142, 114] width 7 height 7
click at [120, 12] on span "dashboard" at bounding box center [116, 10] width 43 height 6
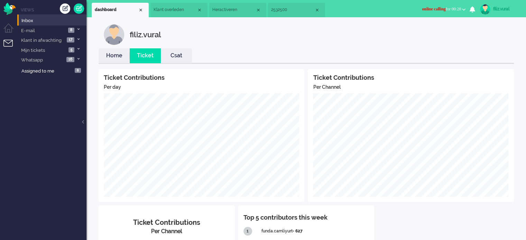
click at [120, 56] on link "Home" at bounding box center [114, 56] width 31 height 8
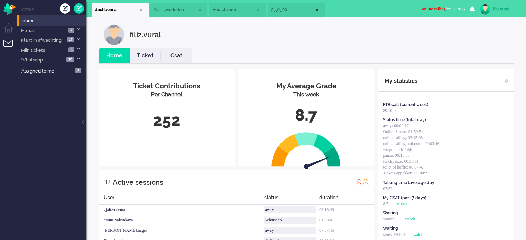
click at [293, 13] on li "2532500" at bounding box center [296, 10] width 57 height 15
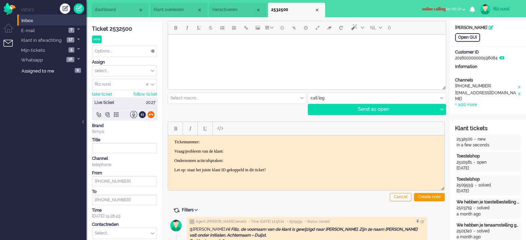
click at [150, 114] on div at bounding box center [150, 114] width 7 height 7
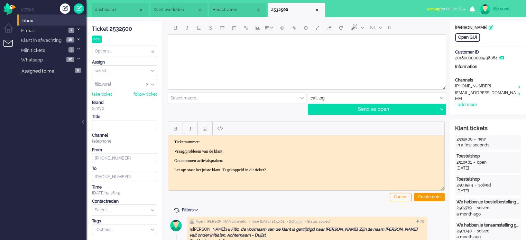
click at [459, 9] on span "wrapup for 00:00:15" at bounding box center [443, 9] width 35 height 5
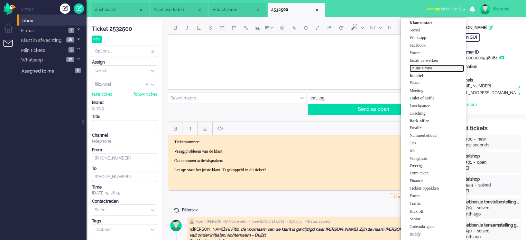
click at [433, 70] on label "Online simyo" at bounding box center [436, 68] width 55 height 6
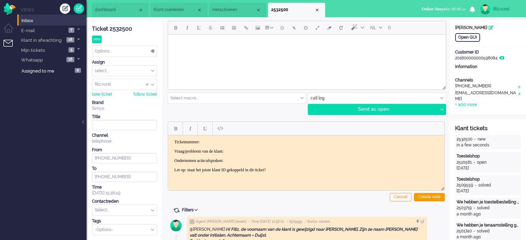
click at [129, 8] on span "dashboard" at bounding box center [116, 10] width 43 height 6
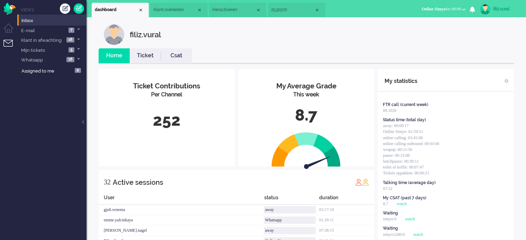
click at [167, 62] on li "Csat" at bounding box center [176, 55] width 31 height 15
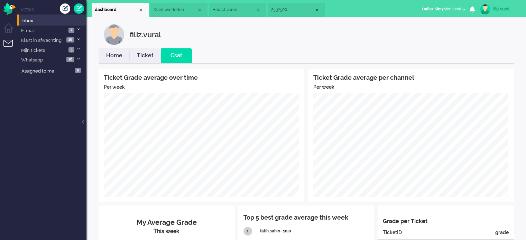
click at [119, 56] on link "Home" at bounding box center [114, 56] width 31 height 8
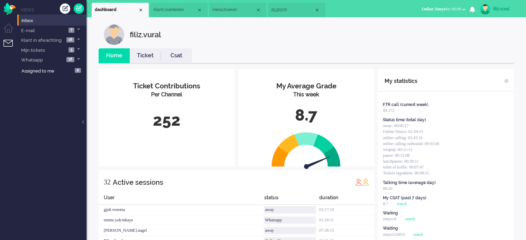
click at [303, 11] on span "2532500" at bounding box center [292, 10] width 43 height 6
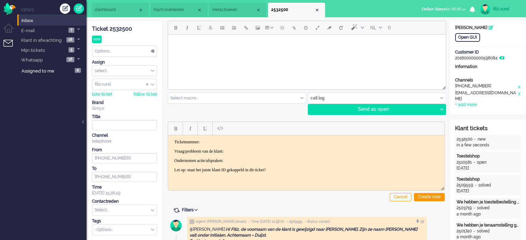
click at [124, 28] on div "Ticket 2532500" at bounding box center [124, 29] width 65 height 8
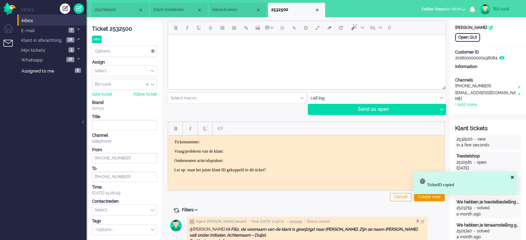
click at [220, 142] on p "Ticketnummer:" at bounding box center [306, 141] width 264 height 5
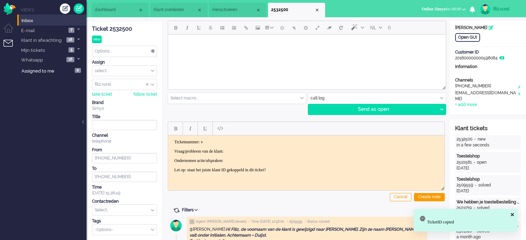
click at [395, 146] on body "Ticketnummer: v Vraag/probleem van de klant: Ondernomen actie/afspraken: Let op…" at bounding box center [306, 155] width 271 height 33
click at [257, 142] on p "Ticketnummer: v" at bounding box center [306, 141] width 264 height 5
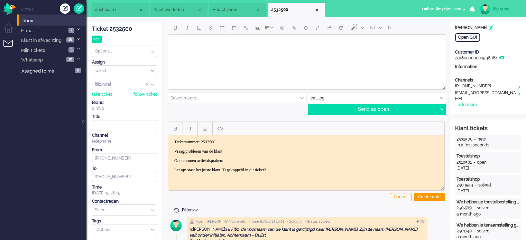
drag, startPoint x: 173, startPoint y: 149, endPoint x: 308, endPoint y: 172, distance: 136.8
click at [308, 173] on html "Ticketnummer: 2532500 Vraag/probleem van de klant: Ondernomen actie/afspraken: …" at bounding box center [306, 155] width 276 height 41
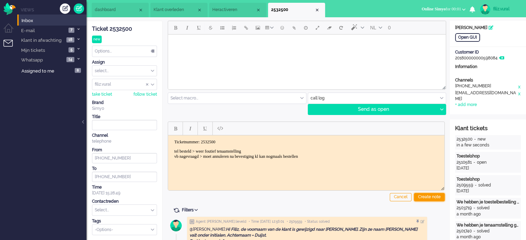
click at [429, 200] on div "Create note" at bounding box center [429, 197] width 31 height 8
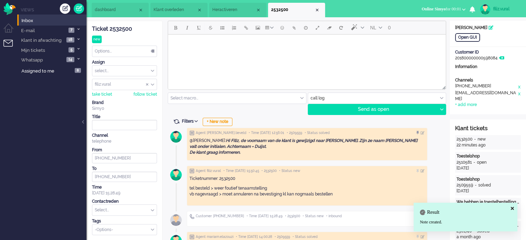
click at [113, 204] on div "Contactreden" at bounding box center [124, 202] width 65 height 6
click at [113, 208] on input "text" at bounding box center [124, 210] width 64 height 11
type input "tele"
click at [119, 220] on span "Bestellen > Telefoonlening" at bounding box center [120, 221] width 50 height 6
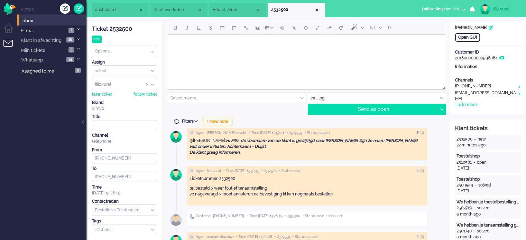
click at [119, 53] on div "Options..." at bounding box center [124, 51] width 64 height 11
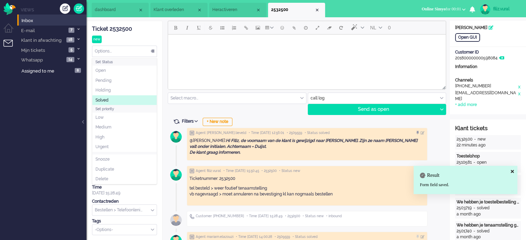
click at [117, 99] on li "Solved" at bounding box center [124, 100] width 64 height 10
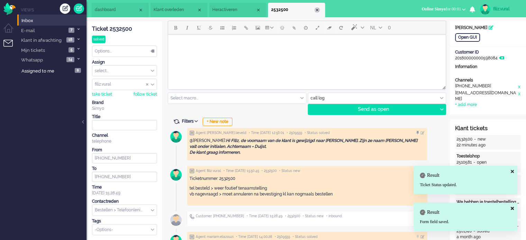
click at [316, 10] on div "Close tab" at bounding box center [317, 10] width 6 height 6
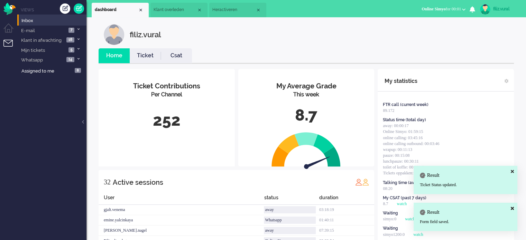
click at [164, 55] on link "Csat" at bounding box center [176, 56] width 31 height 8
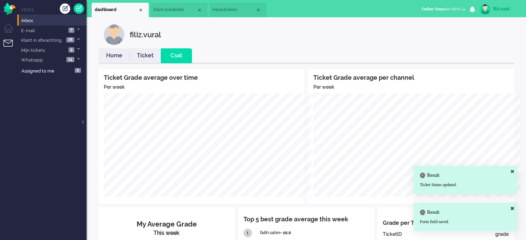
click at [116, 58] on link "Home" at bounding box center [114, 56] width 31 height 8
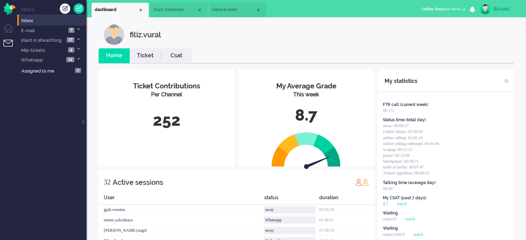
click at [180, 53] on link "Csat" at bounding box center [176, 56] width 31 height 8
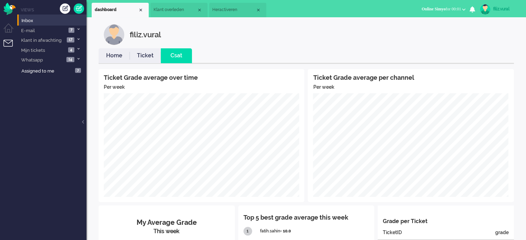
click at [123, 58] on link "Home" at bounding box center [114, 56] width 31 height 8
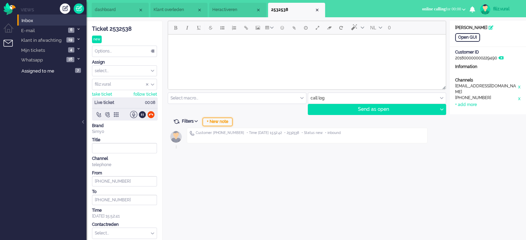
click at [215, 123] on div "+ New note" at bounding box center [218, 122] width 30 height 8
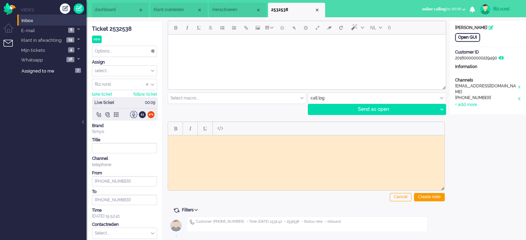
click at [474, 39] on div "Open GUI" at bounding box center [467, 37] width 25 height 9
drag, startPoint x: 228, startPoint y: 140, endPoint x: 223, endPoint y: 137, distance: 6.2
click at [228, 140] on body "Rich Text Area. Press ALT-0 for help." at bounding box center [306, 140] width 271 height 5
click at [116, 26] on div "Ticket 2532538" at bounding box center [124, 29] width 65 height 8
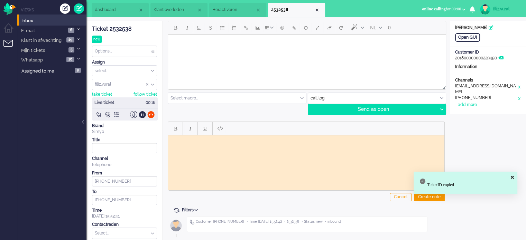
click at [214, 145] on html at bounding box center [306, 140] width 276 height 11
paste body "Rich Text Area. Press ALT-0 for help."
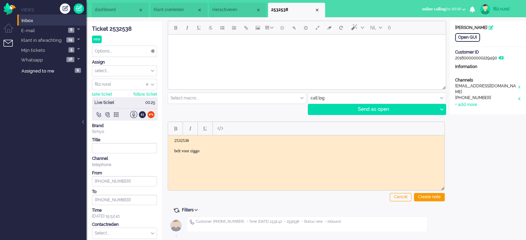
click at [216, 149] on body "2532538 belt voor ziggo" at bounding box center [306, 146] width 271 height 16
click at [420, 194] on div "Create note" at bounding box center [429, 197] width 31 height 8
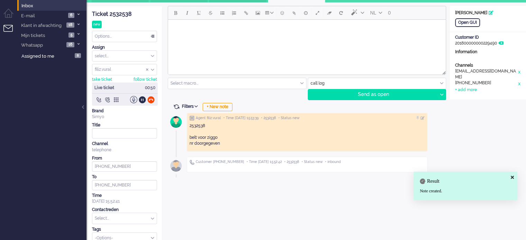
scroll to position [23, 0]
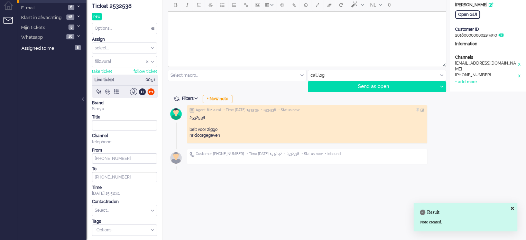
click at [104, 210] on input "text" at bounding box center [124, 210] width 64 height 11
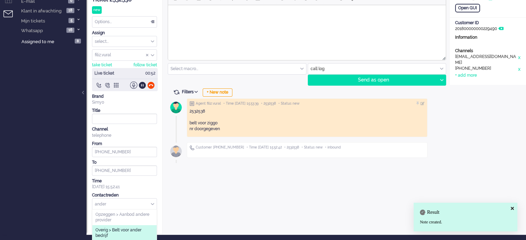
type input "ander"
click at [139, 234] on span "Overig > Belt voor ander bedrijf" at bounding box center [124, 233] width 58 height 11
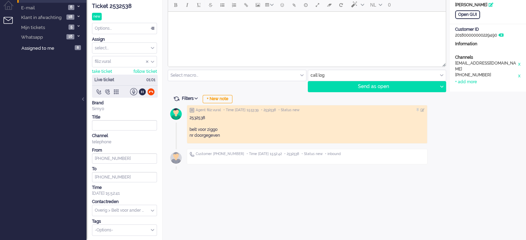
click at [226, 202] on div "NL 0 Select macro... BO > Abonnement > Overleden BO > Abonnement > Overleden Pr…" at bounding box center [306, 120] width 287 height 244
click at [151, 93] on div at bounding box center [150, 91] width 7 height 7
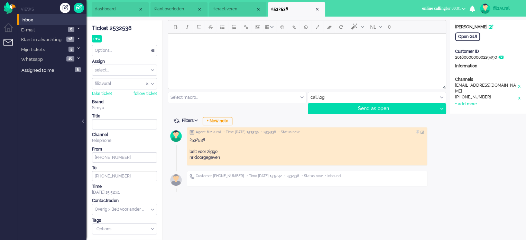
scroll to position [0, 0]
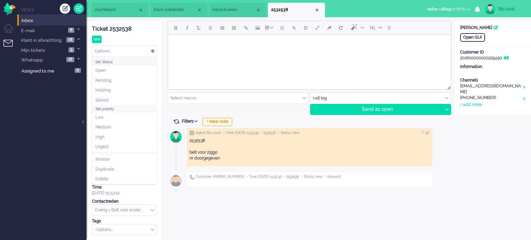
drag, startPoint x: 120, startPoint y: 50, endPoint x: 116, endPoint y: 69, distance: 18.7
click at [120, 50] on div "Options..." at bounding box center [124, 51] width 64 height 11
click at [106, 105] on div "Set priority" at bounding box center [124, 109] width 64 height 8
click at [106, 102] on span "Solved" at bounding box center [101, 101] width 13 height 6
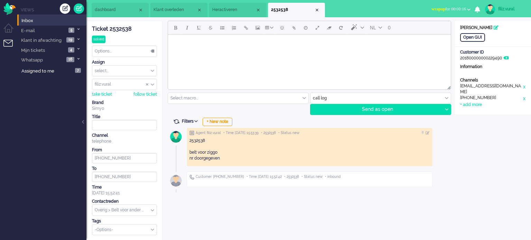
click at [455, 17] on li "Social Whatsapp Facebook Forum Email verwerken Online simyo Pauze Meeting Toile…" at bounding box center [450, 9] width 47 height 15
click at [452, 9] on span "wrapup for 00:00:16" at bounding box center [449, 9] width 35 height 5
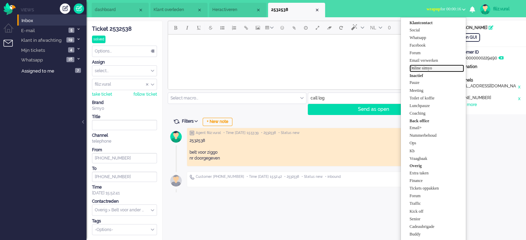
click at [433, 69] on label "Online simyo" at bounding box center [436, 68] width 55 height 6
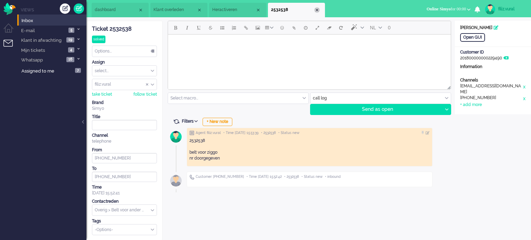
click at [318, 9] on div "Close tab" at bounding box center [317, 10] width 6 height 6
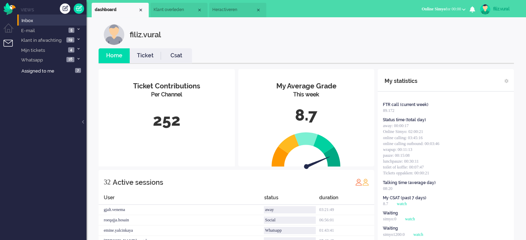
click at [165, 57] on link "Csat" at bounding box center [176, 56] width 31 height 8
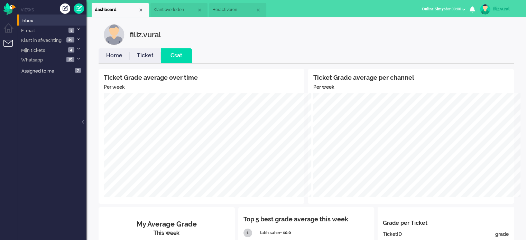
click at [121, 57] on link "Home" at bounding box center [114, 56] width 31 height 8
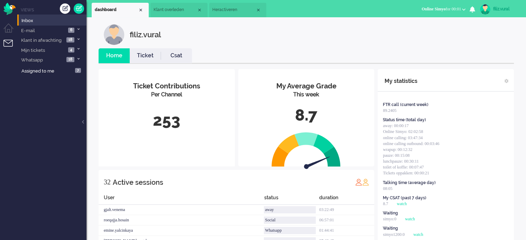
click at [173, 55] on link "Csat" at bounding box center [176, 56] width 31 height 8
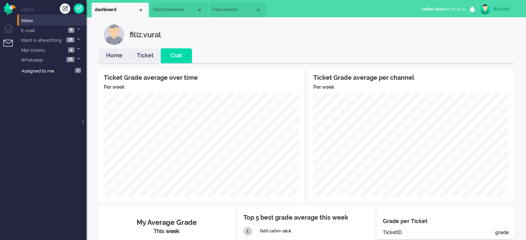
click at [119, 58] on link "Home" at bounding box center [114, 56] width 31 height 8
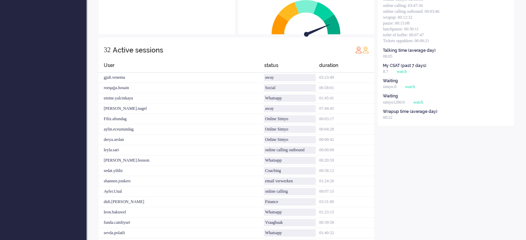
scroll to position [4, 0]
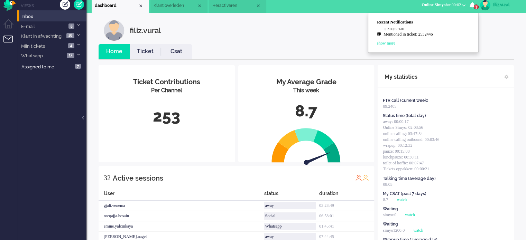
click at [443, 36] on link "Mentioned in ticket: 2532446" at bounding box center [427, 34] width 86 height 7
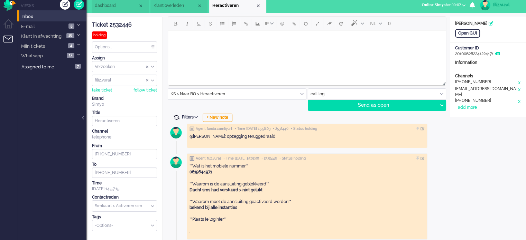
click at [177, 114] on span at bounding box center [176, 117] width 6 height 6
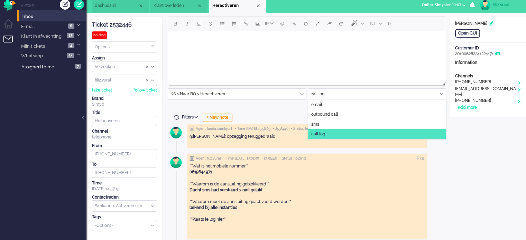
click at [324, 91] on input "text" at bounding box center [377, 94] width 138 height 11
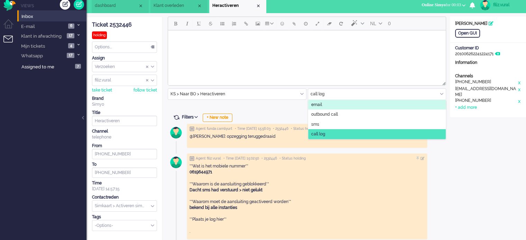
click at [320, 105] on span "email" at bounding box center [316, 105] width 11 height 6
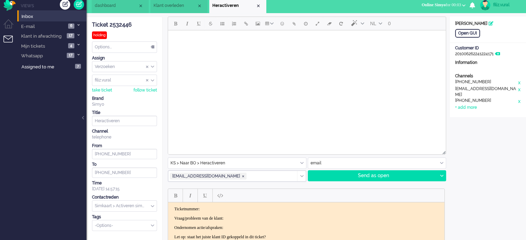
click at [256, 48] on html at bounding box center [307, 39] width 278 height 18
paste body "Rich Text Area. Press ALT-0 for help."
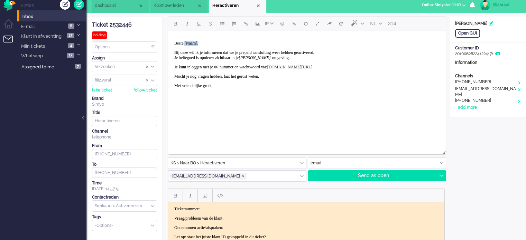
drag, startPoint x: 186, startPoint y: 44, endPoint x: 238, endPoint y: 39, distance: 52.2
click at [238, 39] on body "Beste [Naam], Bij deze wil ik je informeren dat we je prepaid aansluiting weer …" at bounding box center [307, 64] width 272 height 63
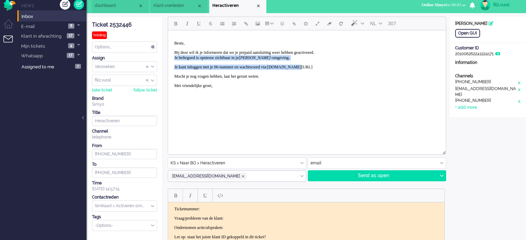
drag, startPoint x: 172, startPoint y: 58, endPoint x: 325, endPoint y: 60, distance: 153.2
click at [325, 60] on body "Beste, Bij deze wil ik je informeren dat we je prepaid aansluiting weer hebben …" at bounding box center [307, 64] width 272 height 63
drag, startPoint x: 371, startPoint y: 59, endPoint x: 338, endPoint y: 59, distance: 33.2
click at [370, 59] on p "Bij deze wil ik je informeren dat we je prepaid aansluiting weer hebben geactiv…" at bounding box center [306, 55] width 265 height 10
click at [299, 58] on p "Bij deze wil ik je informeren dat we je prepaid aansluiting weer hebben geactiv…" at bounding box center [306, 55] width 265 height 10
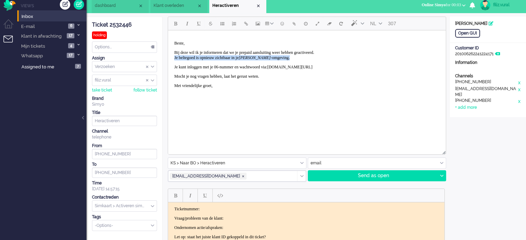
drag, startPoint x: 310, startPoint y: 57, endPoint x: 171, endPoint y: 59, distance: 139.4
click at [171, 59] on body "Beste, Bij deze wil ik je informeren dat we je prepaid aansluiting weer hebben …" at bounding box center [307, 64] width 272 height 63
click at [175, 66] on p "Je kunt inloggen met je 06-nummer en wachtwoord via: www.simyo.nl/mijnsimyo" at bounding box center [306, 67] width 265 height 5
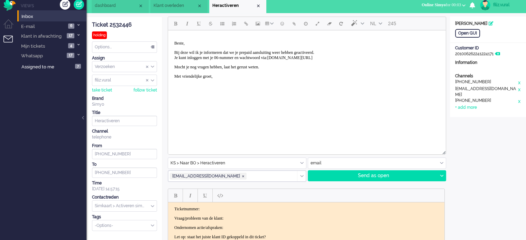
click at [350, 60] on body "Beste, Bij deze wil ik je informeren dat we je prepaid aansluiting weer hebben …" at bounding box center [307, 60] width 272 height 54
click at [349, 56] on p "Bij deze wil ik je informeren dat we je prepaid aansluiting weer hebben geactiv…" at bounding box center [306, 55] width 265 height 10
click at [228, 91] on body "Beste, Bij deze wil ik je informeren dat we je prepaid aansluiting weer hebben …" at bounding box center [307, 65] width 272 height 64
click at [443, 174] on div at bounding box center [441, 176] width 9 height 10
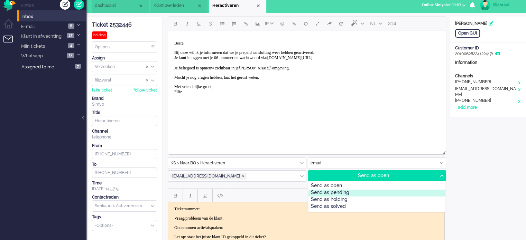
click at [342, 192] on div "Send as pending" at bounding box center [376, 193] width 137 height 7
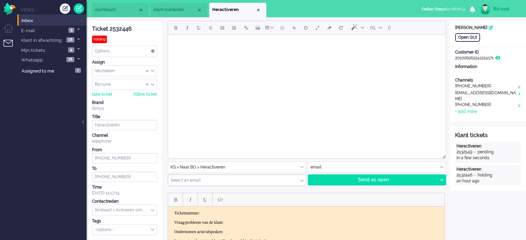
click at [131, 51] on div "Options..." at bounding box center [124, 51] width 64 height 11
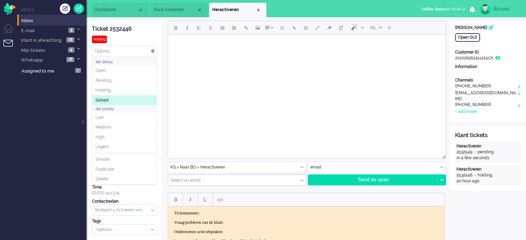
click at [116, 98] on li "Solved" at bounding box center [124, 100] width 64 height 10
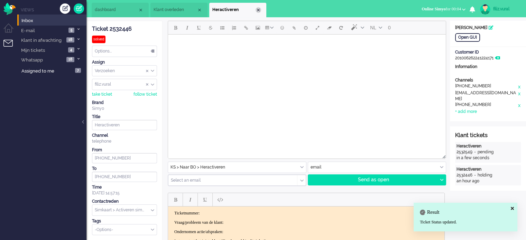
click at [259, 11] on div "Close tab" at bounding box center [259, 10] width 6 height 6
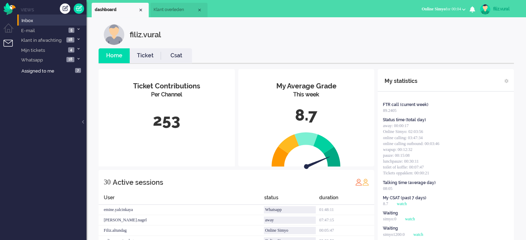
click at [153, 55] on link "Ticket" at bounding box center [145, 56] width 31 height 8
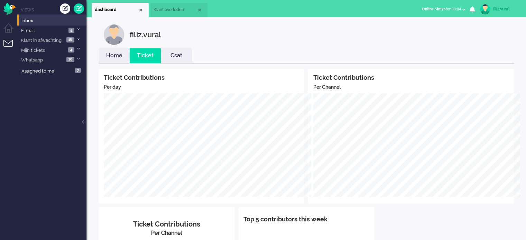
click at [167, 12] on span "Klant overleden" at bounding box center [175, 10] width 43 height 6
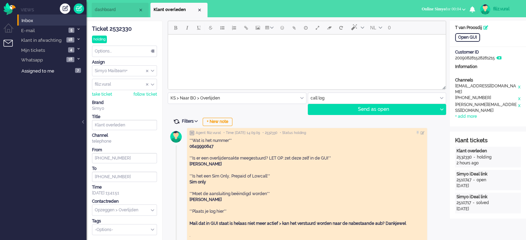
click at [177, 122] on span at bounding box center [176, 122] width 6 height 6
click at [176, 122] on span at bounding box center [176, 122] width 6 height 6
click at [113, 13] on span "dashboard" at bounding box center [116, 10] width 43 height 6
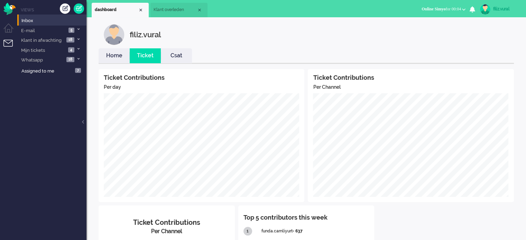
click at [120, 57] on link "Home" at bounding box center [114, 56] width 31 height 8
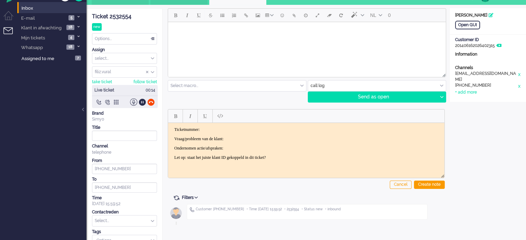
scroll to position [23, 0]
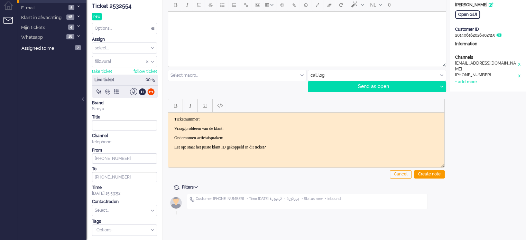
click at [113, 9] on div "Ticket 2532554" at bounding box center [124, 6] width 65 height 8
click at [291, 122] on body "Ticketnummer: Vraag/probleem van de klant: Ondernomen actie/afspraken: Let op: …" at bounding box center [306, 133] width 271 height 33
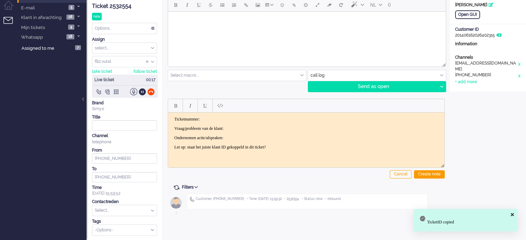
click at [278, 119] on p "Ticketnummer:" at bounding box center [306, 119] width 264 height 5
click at [274, 120] on p "Ticketnummer: 2532554" at bounding box center [306, 119] width 264 height 5
click at [270, 123] on body "Ticketnummer: 2532554 Vraag/probleem van de klant: Ondernomen actie/afspraken: …" at bounding box center [306, 133] width 271 height 33
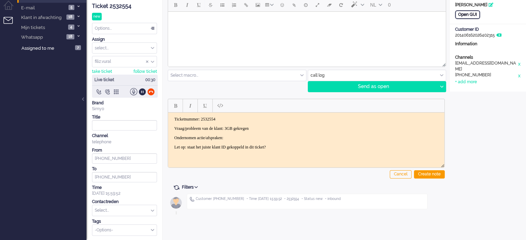
click at [475, 12] on div "Open GUI" at bounding box center [467, 14] width 25 height 9
click at [151, 91] on div at bounding box center [150, 91] width 7 height 7
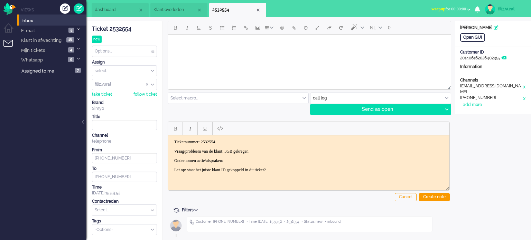
click at [276, 148] on body "Ticketnummer: 2532554 Vraag/probleem van de klant: 3GB gekregen Ondernomen acti…" at bounding box center [309, 155] width 276 height 33
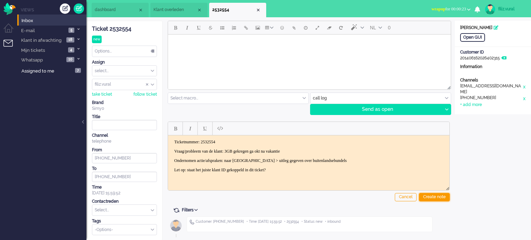
click at [422, 193] on div "Create note" at bounding box center [434, 197] width 31 height 8
click at [105, 201] on div "Contactreden" at bounding box center [124, 202] width 65 height 6
click at [104, 210] on input "text" at bounding box center [124, 210] width 64 height 11
type input "s"
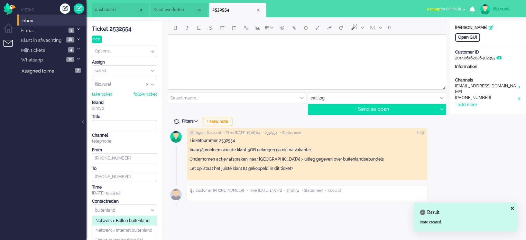
scroll to position [29, 0]
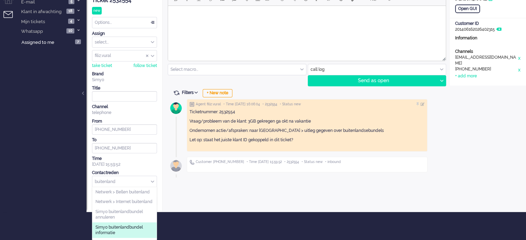
type input "buitenland"
click at [124, 233] on span "Simyo buitenlandbundel informatie" at bounding box center [124, 230] width 58 height 11
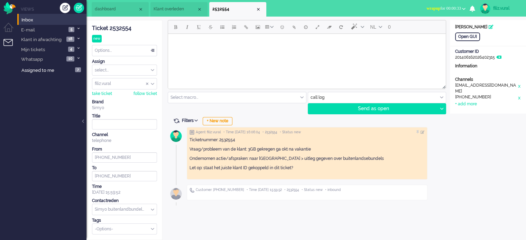
scroll to position [0, 0]
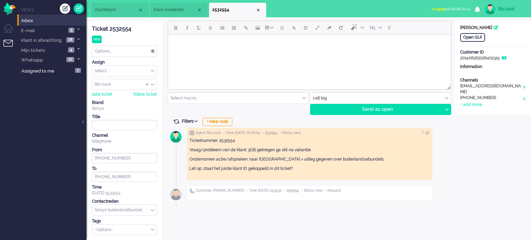
click at [107, 47] on div "Options..." at bounding box center [124, 51] width 64 height 11
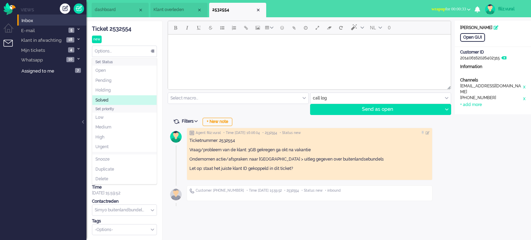
click at [116, 98] on li "Solved" at bounding box center [124, 100] width 64 height 10
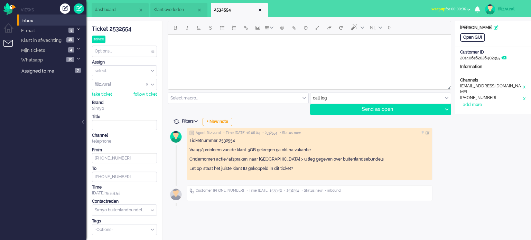
drag, startPoint x: 426, startPoint y: 43, endPoint x: 262, endPoint y: 45, distance: 164.6
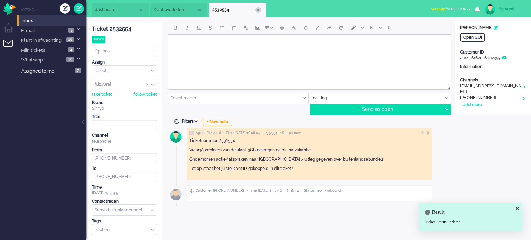
click at [258, 9] on div "Close tab" at bounding box center [259, 10] width 6 height 6
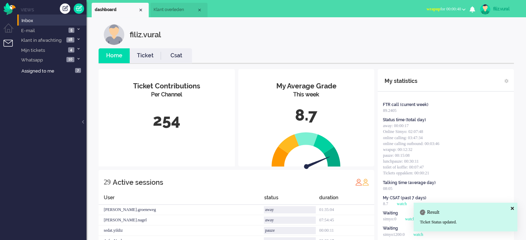
click at [170, 49] on li "Csat" at bounding box center [176, 55] width 31 height 15
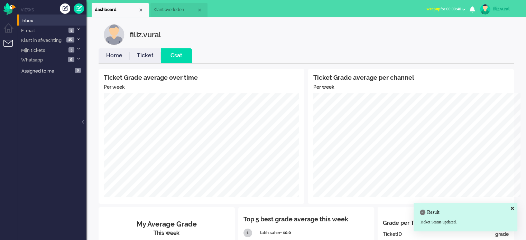
click at [112, 52] on link "Home" at bounding box center [114, 56] width 31 height 8
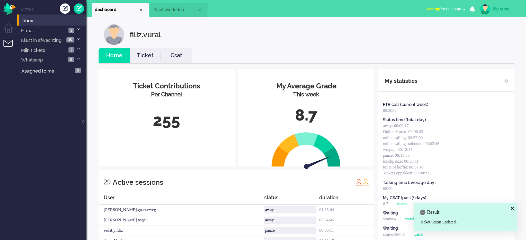
click at [445, 10] on span "wrapup for 00:00:40" at bounding box center [443, 9] width 35 height 5
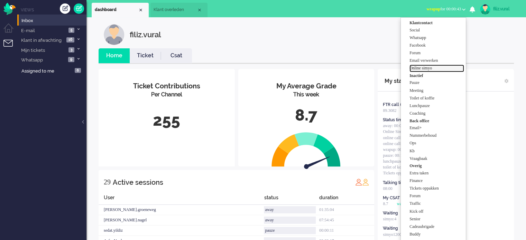
click at [429, 65] on label "Online simyo" at bounding box center [436, 68] width 55 height 6
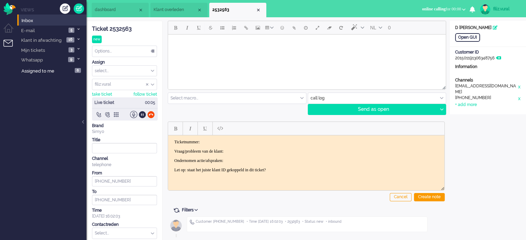
click at [122, 30] on div "Ticket 2532563" at bounding box center [124, 29] width 65 height 8
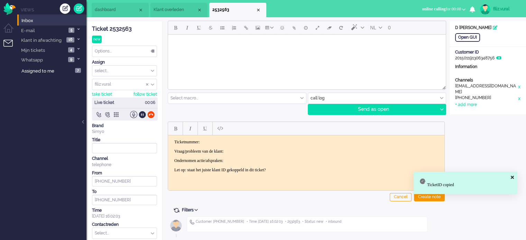
click at [237, 140] on p "Ticketnummer:" at bounding box center [306, 141] width 264 height 5
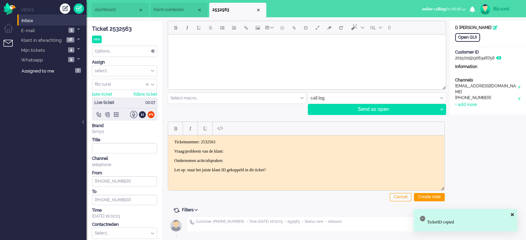
click at [244, 145] on body "Ticketnummer: 2532563 Vraag/probleem van de klant: Ondernomen actie/afspraken: …" at bounding box center [306, 155] width 271 height 33
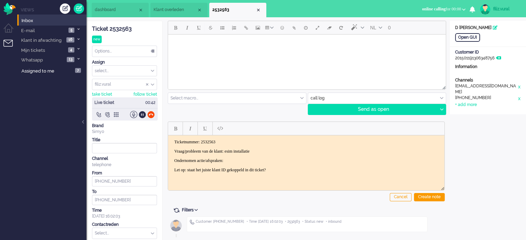
click at [315, 96] on input "text" at bounding box center [377, 98] width 138 height 11
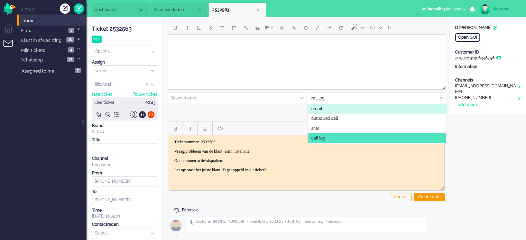
click at [318, 105] on li "email" at bounding box center [377, 109] width 138 height 10
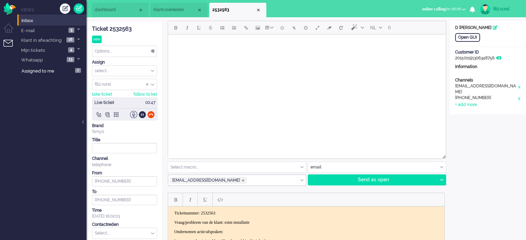
click at [219, 167] on input "text" at bounding box center [237, 167] width 138 height 11
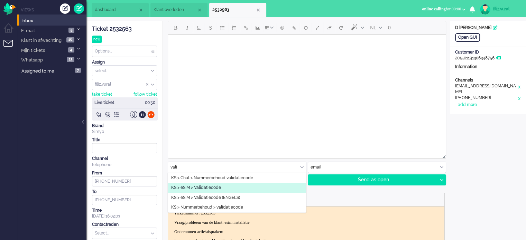
type input "vali"
click at [209, 189] on span "KS > eSIM > Validatiecode" at bounding box center [196, 188] width 50 height 6
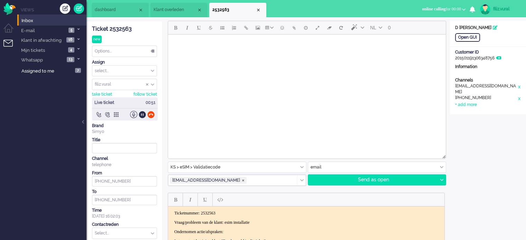
type input "Validatiecode eSim bestelling"
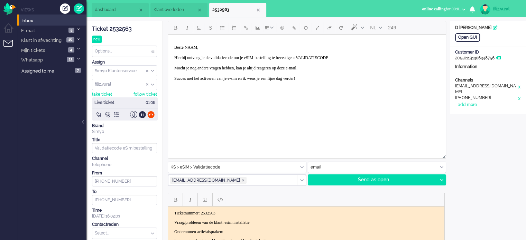
click at [188, 47] on p "Beste NAAM, Hierbij ontvang je de validatiecode om je eSIM-bestelling te bevest…" at bounding box center [306, 65] width 265 height 41
click at [352, 57] on p "Beste, Hierbij ontvang je de validatiecode om je eSIM-bestelling te bevestigen:…" at bounding box center [306, 65] width 265 height 41
click at [329, 61] on p "Beste, Hierbij ontvang je de validatiecode om je eSIM-bestelling te bevestigen:…" at bounding box center [306, 65] width 265 height 41
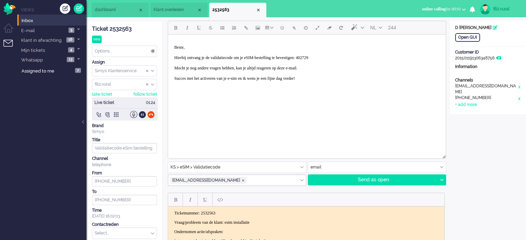
click at [332, 57] on p "Beste, Hierbij ontvang je de validatiecode om je eSIM-bestelling te bevestigen:…" at bounding box center [306, 65] width 265 height 41
click at [443, 182] on div at bounding box center [441, 180] width 9 height 10
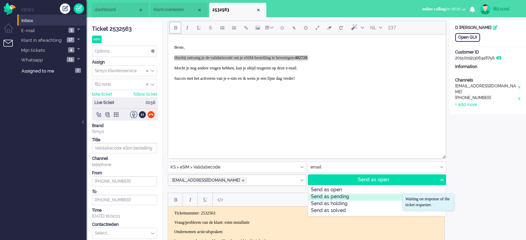
click at [338, 196] on div "Send as pending" at bounding box center [376, 197] width 137 height 7
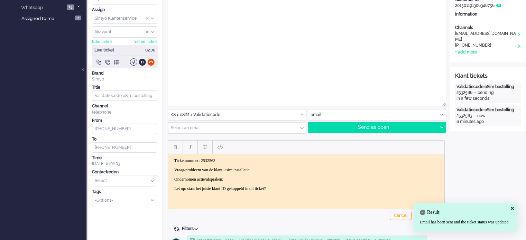
scroll to position [104, 0]
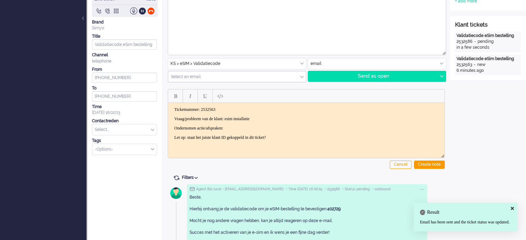
click at [252, 125] on body "Ticketnummer: 2532563 Vraag/probleem van de klant: esim installatie Ondernomen …" at bounding box center [306, 123] width 271 height 33
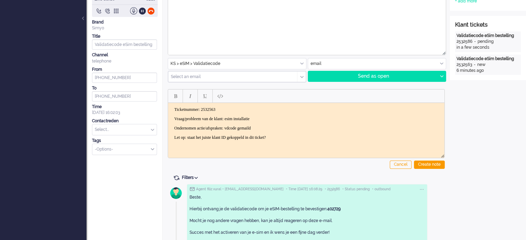
drag, startPoint x: 411, startPoint y: 163, endPoint x: 415, endPoint y: 164, distance: 4.4
click at [411, 163] on div "Cancel" at bounding box center [401, 165] width 22 height 8
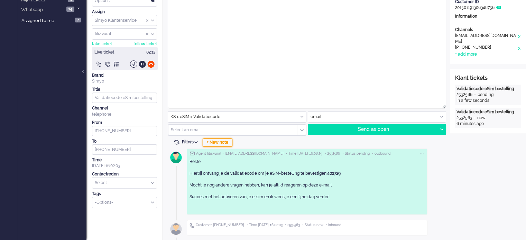
click at [207, 144] on div "+ New note" at bounding box center [218, 143] width 30 height 8
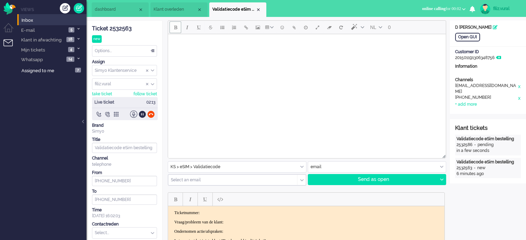
scroll to position [0, 0]
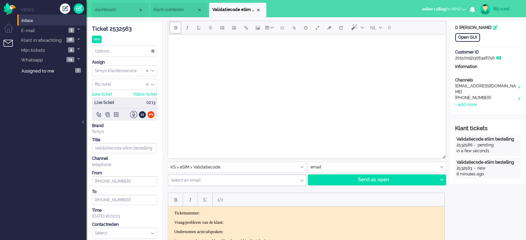
click at [122, 28] on div "Ticket 2532563" at bounding box center [124, 29] width 65 height 8
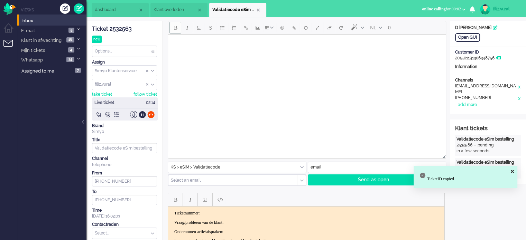
click at [251, 208] on html "Ticketnummer: Vraag/probleem van de klant: Ondernomen actie/afspraken: Let op: …" at bounding box center [306, 227] width 276 height 41
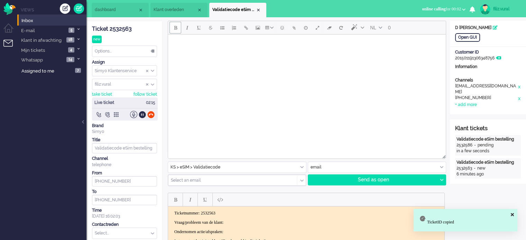
click at [248, 224] on p "Vraag/probleem van de klant:" at bounding box center [306, 222] width 264 height 5
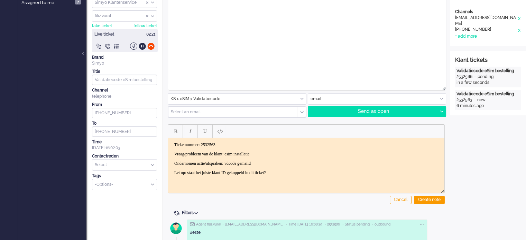
scroll to position [69, 0]
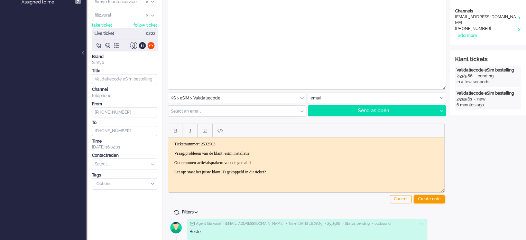
click at [432, 196] on div "Create note" at bounding box center [429, 199] width 31 height 8
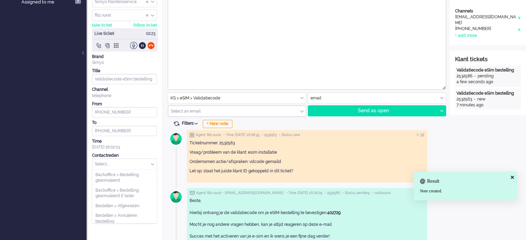
click at [124, 160] on input "text" at bounding box center [124, 164] width 64 height 11
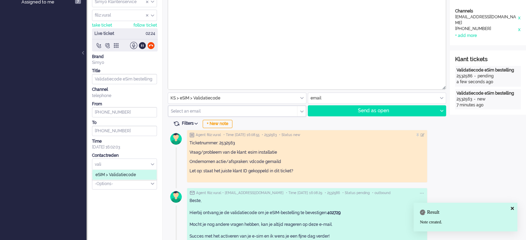
type input "vali"
click at [129, 171] on li "eSIM > Validatiecode" at bounding box center [124, 175] width 64 height 10
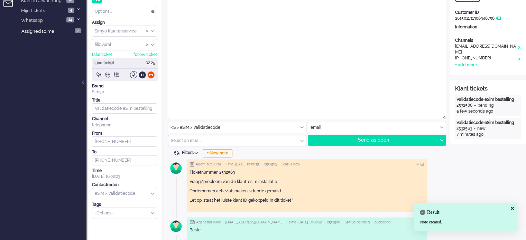
scroll to position [0, 0]
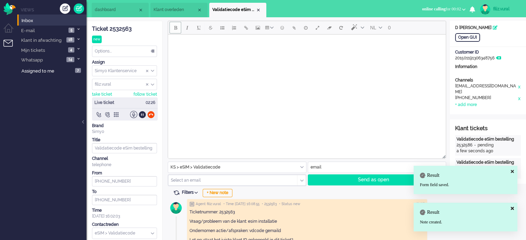
click at [111, 16] on li "dashboard" at bounding box center [120, 10] width 57 height 15
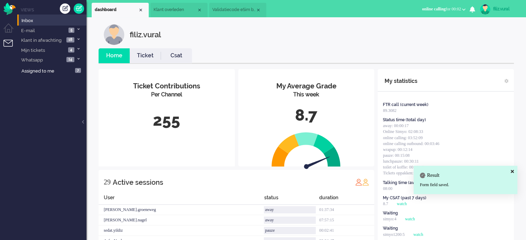
click at [153, 62] on li "Ticket" at bounding box center [145, 55] width 31 height 15
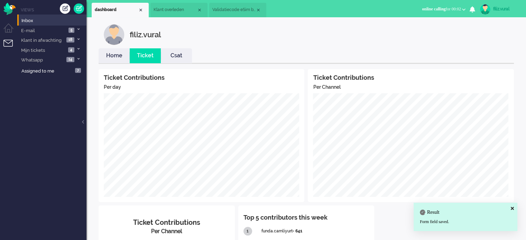
click at [117, 53] on link "Home" at bounding box center [114, 56] width 31 height 8
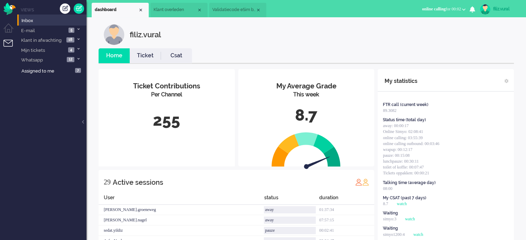
click at [185, 59] on link "Csat" at bounding box center [176, 56] width 31 height 8
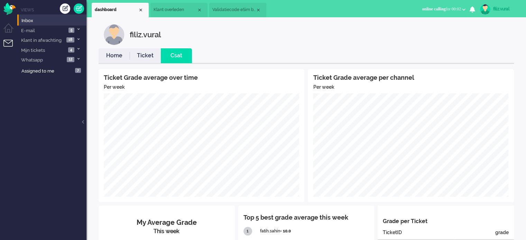
click at [125, 47] on div "filiz.vural Home Ticket Csat Ticket Grade average over time Per week Ticket Gra…" at bounding box center [306, 212] width 426 height 377
click at [131, 52] on link "Ticket" at bounding box center [145, 56] width 31 height 8
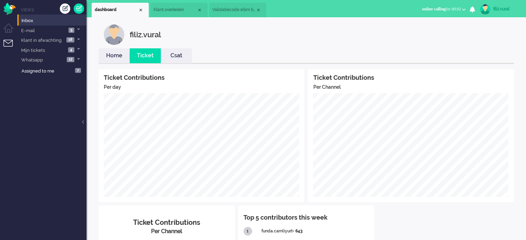
click at [108, 56] on link "Home" at bounding box center [114, 56] width 31 height 8
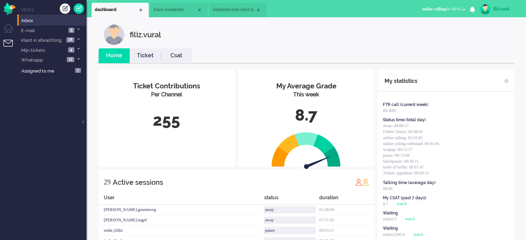
click at [227, 12] on span "Validatiecode eSim bestelling" at bounding box center [233, 10] width 43 height 6
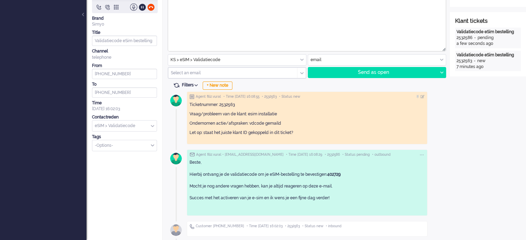
scroll to position [108, 0]
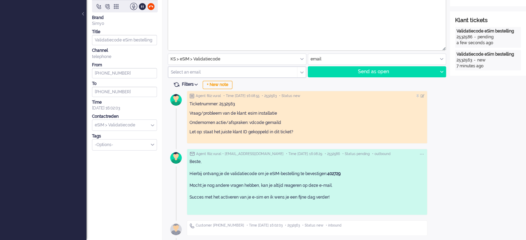
click at [506, 106] on div "Open GUI Customer Name D Van Dien Customer ID 201501191306348756 Information Ch…" at bounding box center [488, 77] width 76 height 329
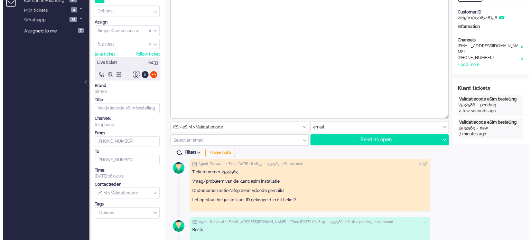
scroll to position [0, 0]
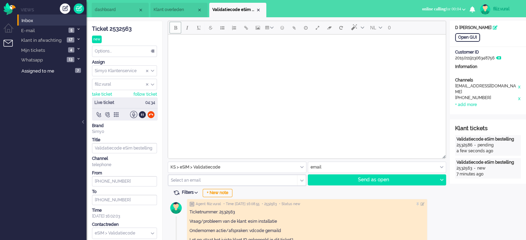
drag, startPoint x: 152, startPoint y: 113, endPoint x: 138, endPoint y: 87, distance: 29.0
click at [151, 113] on div at bounding box center [150, 114] width 7 height 7
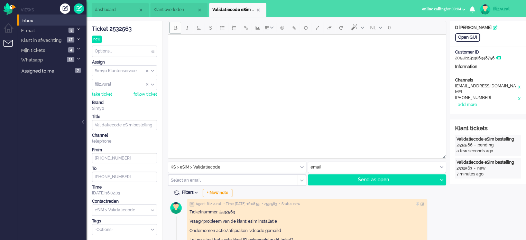
click at [121, 50] on div "Options..." at bounding box center [124, 51] width 64 height 11
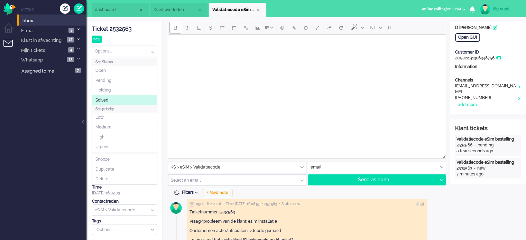
click at [108, 99] on span "Solved" at bounding box center [101, 101] width 13 height 6
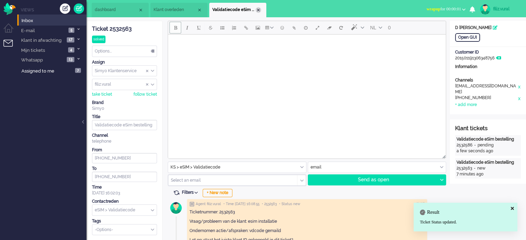
click at [257, 9] on div "Close tab" at bounding box center [259, 10] width 6 height 6
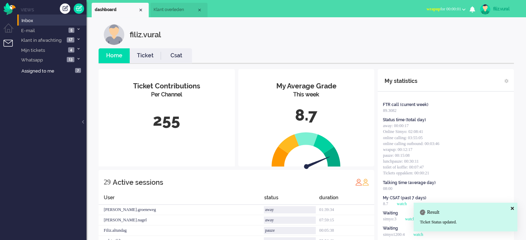
click at [148, 53] on link "Ticket" at bounding box center [145, 56] width 31 height 8
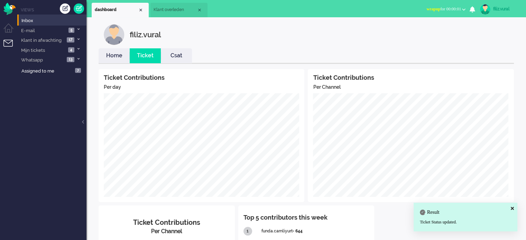
click at [109, 56] on link "Home" at bounding box center [114, 56] width 31 height 8
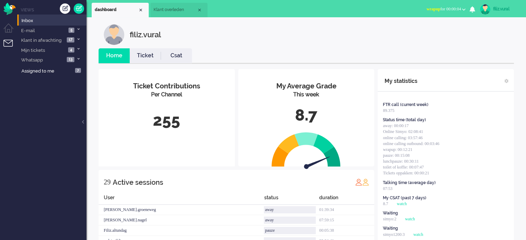
click at [459, 9] on span "wrapup for 00:00:04" at bounding box center [443, 9] width 35 height 5
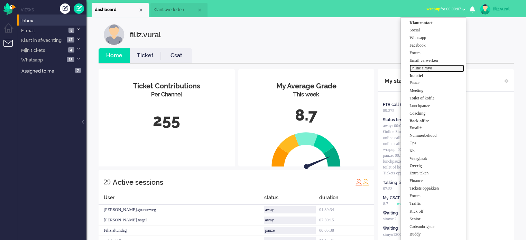
click at [431, 69] on label "Online simyo" at bounding box center [436, 68] width 55 height 6
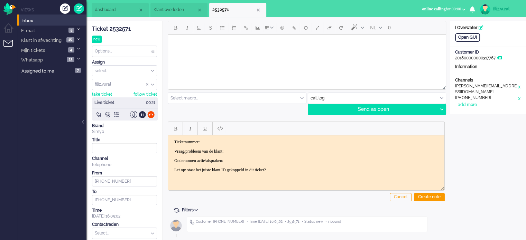
click at [466, 32] on div "Open GUI Customer Name I Overwater Customer ID 201800000000317767 Information C…" at bounding box center [488, 68] width 76 height 94
click at [466, 36] on div "Open GUI" at bounding box center [467, 37] width 25 height 9
click at [117, 31] on div "Ticket 2532571" at bounding box center [124, 29] width 65 height 8
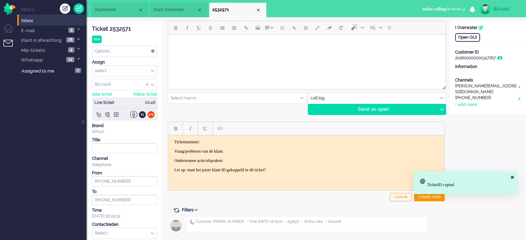
click at [260, 138] on html "Ticketnummer: Vraag/probleem van de klant: Ondernomen actie/afspraken: Let op: …" at bounding box center [306, 155] width 276 height 41
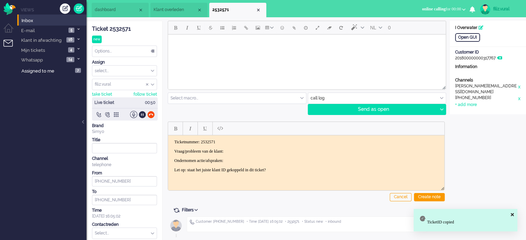
click at [257, 146] on body "Ticketnummer: 2532571 Vraag/probleem van de klant: Ondernomen actie/afspraken: …" at bounding box center [306, 155] width 271 height 33
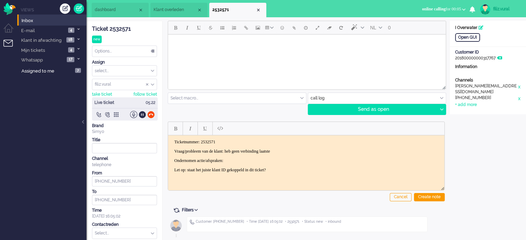
click at [105, 18] on div "ticket info editor timeline Ticket 2532571 new Watching Options... Set Status O…" at bounding box center [306, 140] width 440 height 247
click at [108, 9] on span "dashboard" at bounding box center [116, 10] width 43 height 6
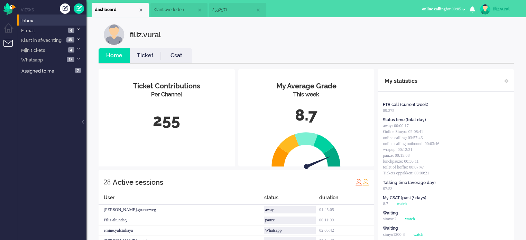
click at [147, 51] on li "Ticket" at bounding box center [145, 55] width 31 height 15
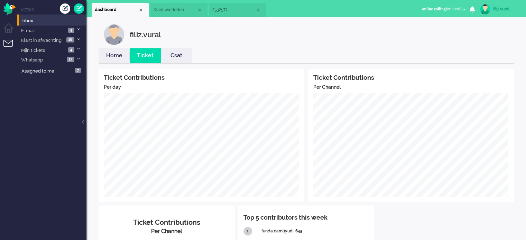
click at [184, 57] on link "Csat" at bounding box center [176, 56] width 31 height 8
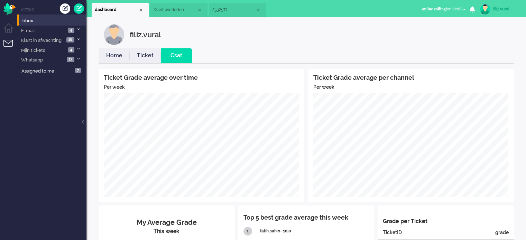
click at [111, 56] on link "Home" at bounding box center [114, 56] width 31 height 8
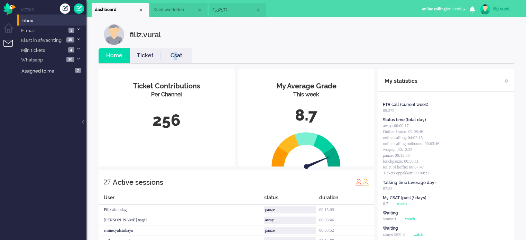
click at [176, 55] on link "Csat" at bounding box center [176, 56] width 31 height 8
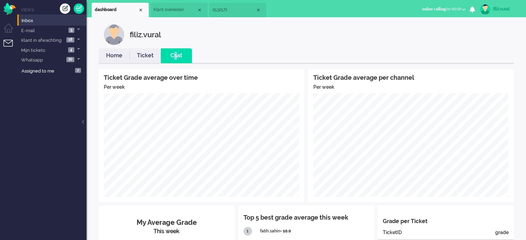
click at [169, 14] on li "Klant overleden" at bounding box center [178, 10] width 57 height 15
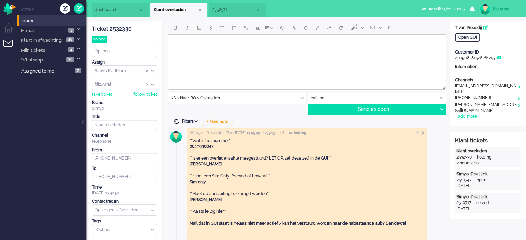
click at [176, 121] on span at bounding box center [176, 122] width 6 height 6
click at [121, 11] on span "dashboard" at bounding box center [116, 10] width 43 height 6
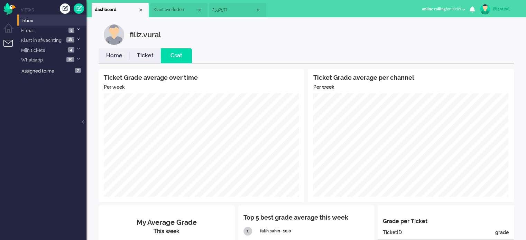
click at [119, 55] on link "Home" at bounding box center [114, 56] width 31 height 8
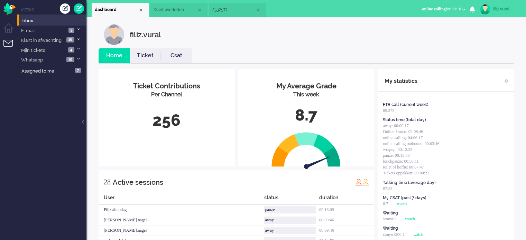
click at [167, 57] on link "Csat" at bounding box center [176, 56] width 31 height 8
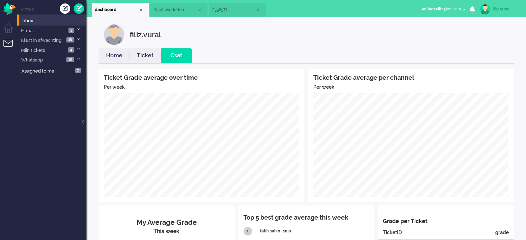
click at [140, 61] on li "Ticket" at bounding box center [145, 55] width 31 height 15
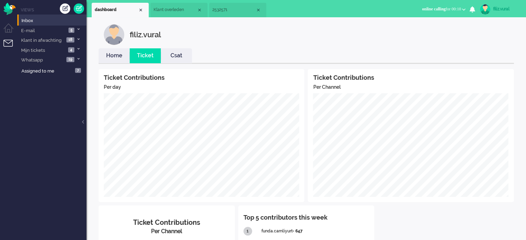
click at [116, 56] on link "Home" at bounding box center [114, 56] width 31 height 8
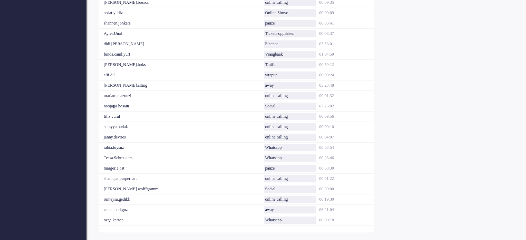
scroll to position [274, 0]
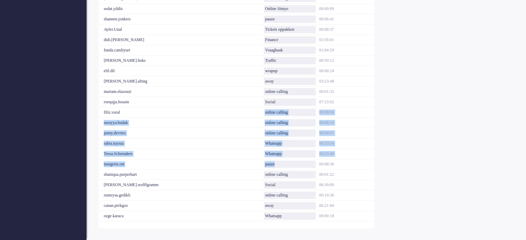
drag, startPoint x: 289, startPoint y: 162, endPoint x: 264, endPoint y: 108, distance: 59.7
click at [264, 108] on div "User status duration Filiz.altundag pauze 00:16:09 marcel.nagel away 08:09:46 m…" at bounding box center [237, 70] width 276 height 301
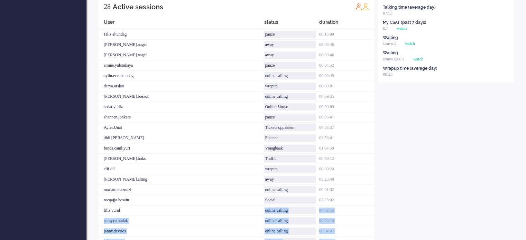
scroll to position [170, 0]
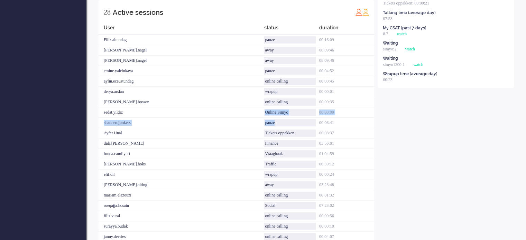
drag, startPoint x: 283, startPoint y: 124, endPoint x: 264, endPoint y: 112, distance: 21.6
click at [264, 112] on div "User status duration Filiz.altundag pauze 00:16:09 marcel.nagel away 08:09:46 m…" at bounding box center [237, 174] width 276 height 301
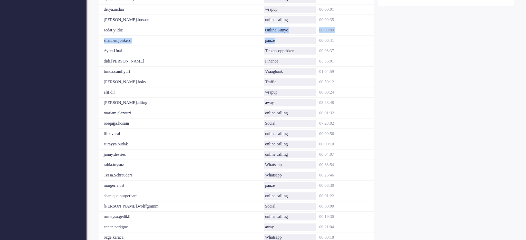
scroll to position [274, 0]
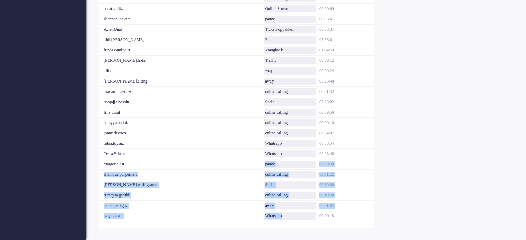
drag, startPoint x: 293, startPoint y: 215, endPoint x: 257, endPoint y: 164, distance: 62.2
click at [257, 164] on div "User status duration Filiz.altundag pauze 00:16:09 marcel.nagel away 08:09:46 m…" at bounding box center [237, 70] width 276 height 301
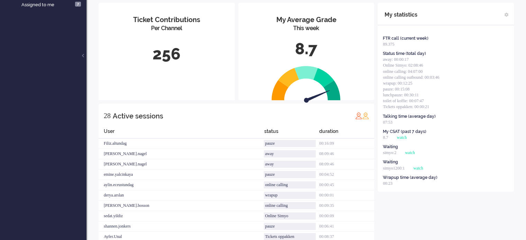
scroll to position [0, 0]
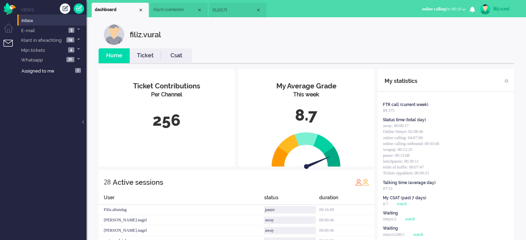
click at [151, 56] on link "Ticket" at bounding box center [145, 56] width 31 height 8
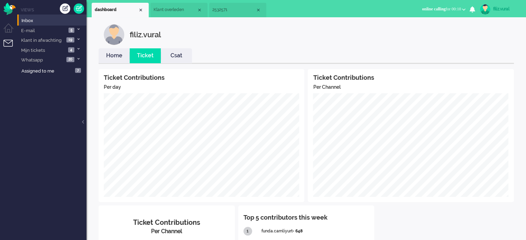
click at [179, 57] on link "Csat" at bounding box center [176, 56] width 31 height 8
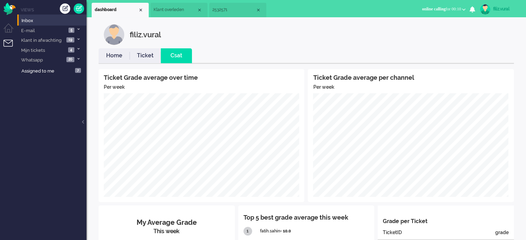
click at [121, 54] on link "Home" at bounding box center [114, 56] width 31 height 8
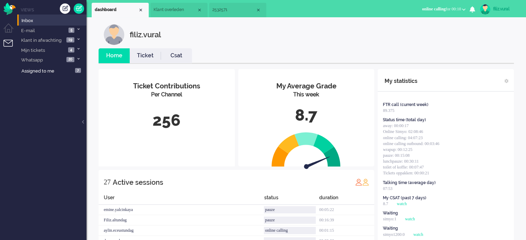
click at [188, 57] on link "Csat" at bounding box center [176, 56] width 31 height 8
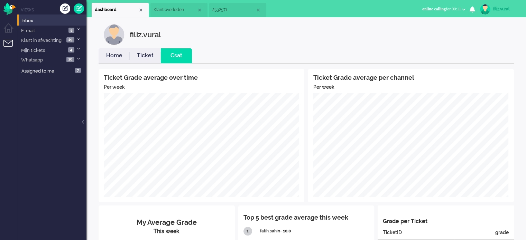
click at [116, 52] on link "Home" at bounding box center [114, 56] width 31 height 8
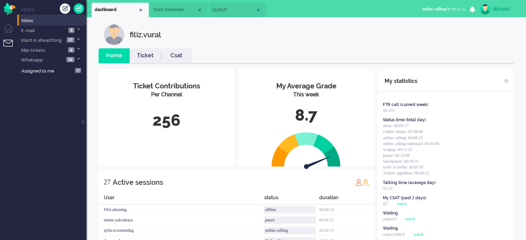
click at [231, 15] on li "2532571" at bounding box center [237, 10] width 57 height 15
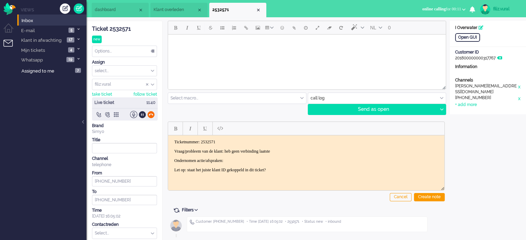
click at [153, 113] on div at bounding box center [150, 114] width 7 height 7
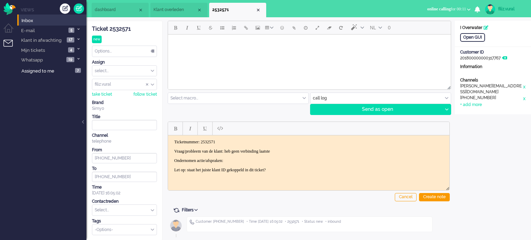
click at [299, 151] on p "Vraag/probleem van de klant: heb geen verbinding laatste" at bounding box center [308, 151] width 269 height 5
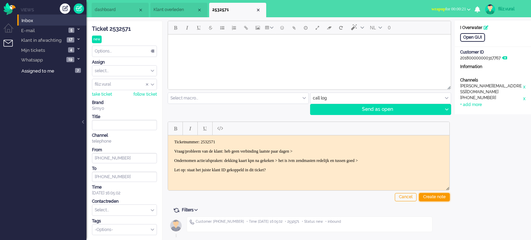
click at [440, 197] on div "Create note" at bounding box center [434, 197] width 31 height 8
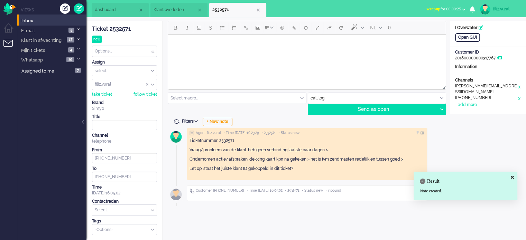
click at [112, 215] on div "Select... Backoffice > Bestelling geannuleerd Backoffice > Bestelling geannulee…" at bounding box center [124, 210] width 65 height 11
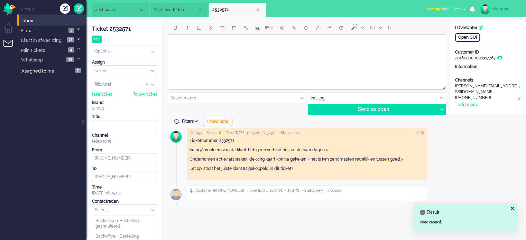
click at [114, 213] on input "text" at bounding box center [124, 210] width 64 height 11
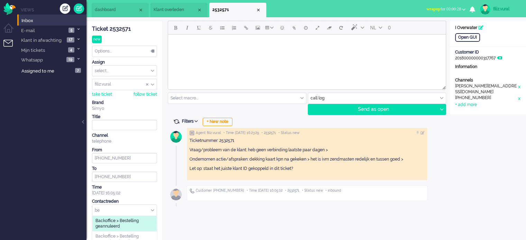
type input "b"
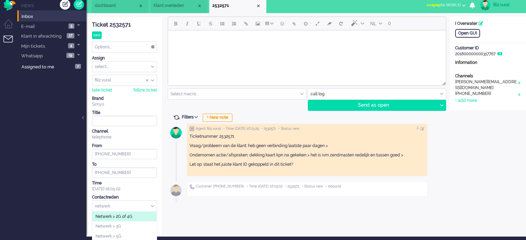
scroll to position [29, 0]
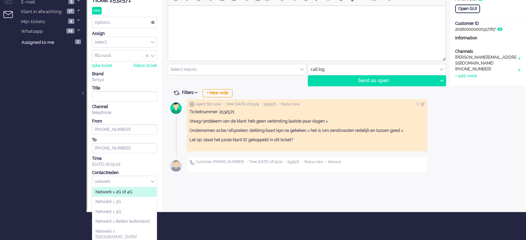
type input "netwerk"
click at [128, 191] on span "Netwerk > 2G of 4G" at bounding box center [113, 193] width 37 height 6
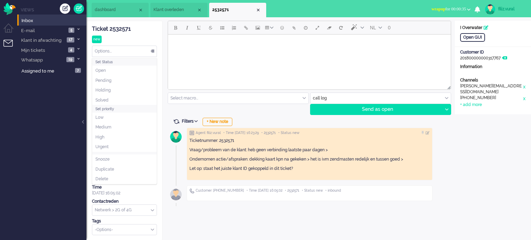
click at [138, 48] on div "Options..." at bounding box center [124, 51] width 64 height 11
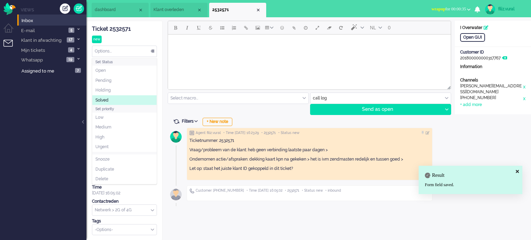
click at [124, 97] on li "Solved" at bounding box center [124, 100] width 64 height 10
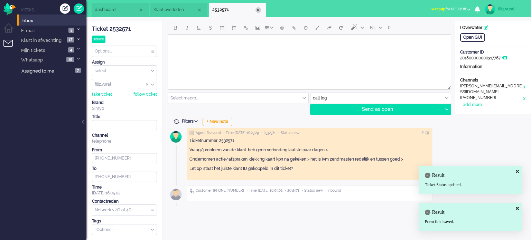
click at [258, 10] on div "Close tab" at bounding box center [259, 10] width 6 height 6
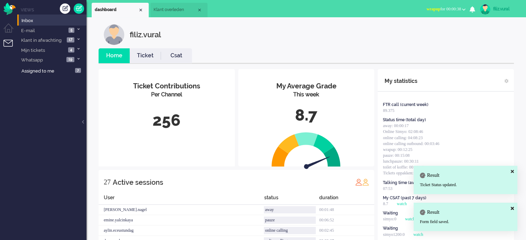
click at [456, 8] on span "wrapup for 00:00:38" at bounding box center [443, 9] width 35 height 5
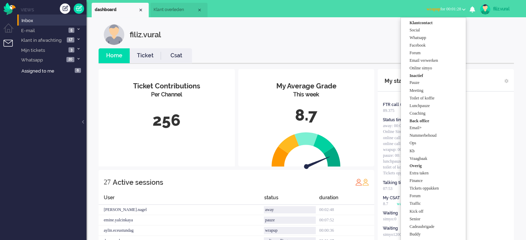
click at [172, 50] on li "Csat" at bounding box center [176, 55] width 31 height 15
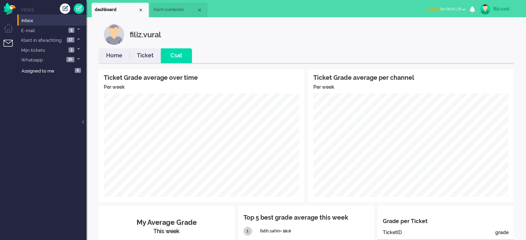
click at [118, 54] on link "Home" at bounding box center [114, 56] width 31 height 8
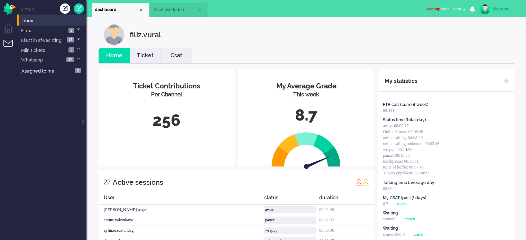
click at [455, 8] on span "wrapup for 00:01:38" at bounding box center [443, 9] width 35 height 5
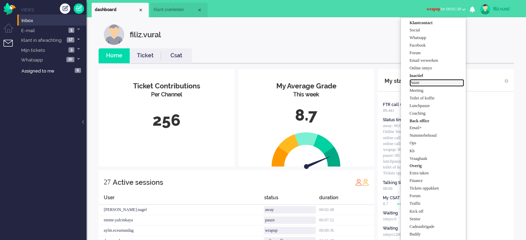
click at [427, 82] on label "Pauze" at bounding box center [436, 83] width 55 height 6
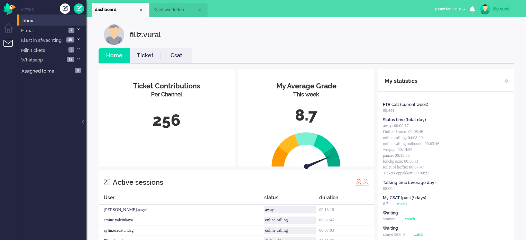
click at [163, 55] on link "Csat" at bounding box center [176, 56] width 31 height 8
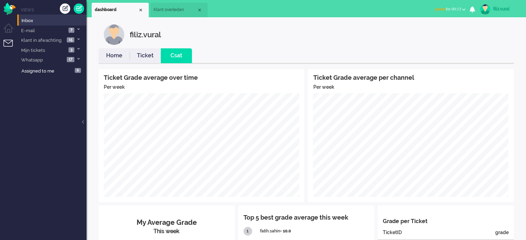
click at [147, 58] on link "Ticket" at bounding box center [145, 56] width 31 height 8
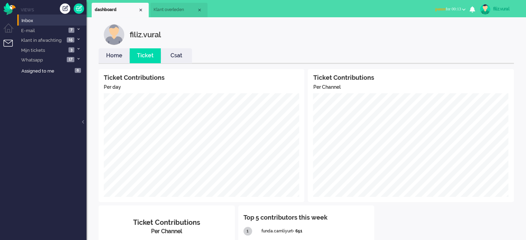
click at [113, 59] on link "Home" at bounding box center [114, 56] width 31 height 8
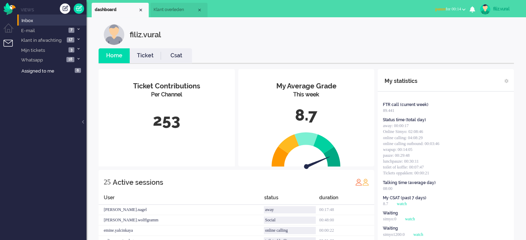
click at [463, 11] on button "pauze for 00:14" at bounding box center [450, 9] width 38 height 10
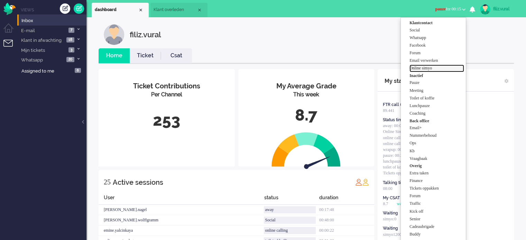
click at [433, 70] on label "Online simyo" at bounding box center [436, 68] width 55 height 6
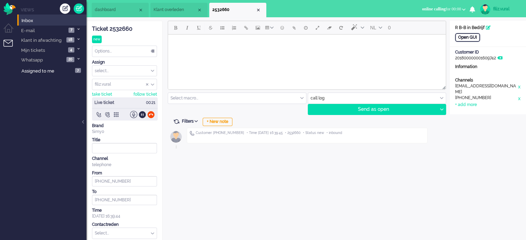
click at [473, 37] on div "Open GUI" at bounding box center [467, 37] width 25 height 9
drag, startPoint x: 141, startPoint y: 113, endPoint x: 149, endPoint y: 116, distance: 9.1
click at [141, 113] on div at bounding box center [142, 114] width 7 height 7
click at [142, 112] on div at bounding box center [142, 114] width 7 height 7
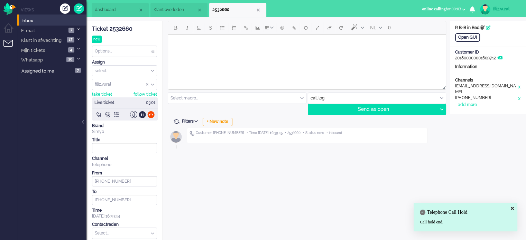
click at [238, 119] on div "Filters Show events Only show current ticket Hide inactive tickets + New note" at bounding box center [306, 122] width 277 height 7
click at [231, 122] on div "+ New note" at bounding box center [218, 122] width 30 height 8
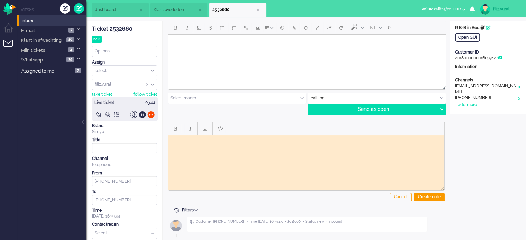
click at [122, 33] on div "Ticket 2532660" at bounding box center [124, 29] width 65 height 8
click at [122, 29] on div "Ticket 2532660" at bounding box center [124, 29] width 65 height 8
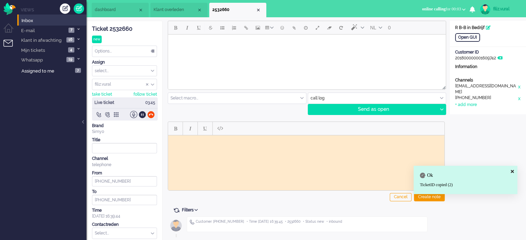
click at [211, 145] on html at bounding box center [306, 140] width 276 height 11
paste body "Rich Text Area. Press ALT-0 for help."
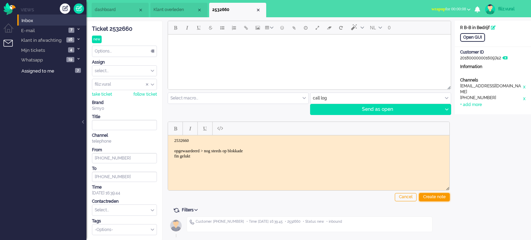
click at [439, 196] on div "Create note" at bounding box center [434, 197] width 31 height 8
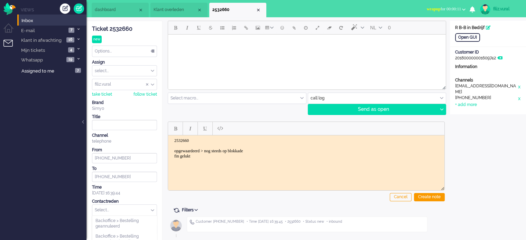
drag, startPoint x: 107, startPoint y: 211, endPoint x: 108, endPoint y: 205, distance: 6.0
click at [108, 210] on input "text" at bounding box center [124, 210] width 64 height 11
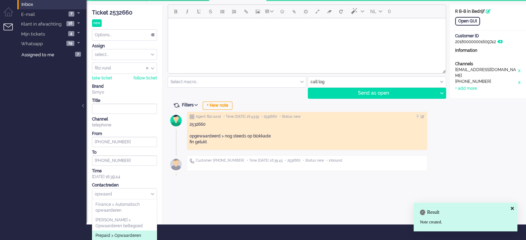
type input "opwaard"
click at [120, 234] on span "Prepaid > Opwaarderen" at bounding box center [118, 236] width 46 height 6
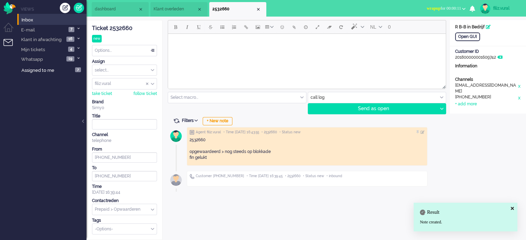
scroll to position [0, 0]
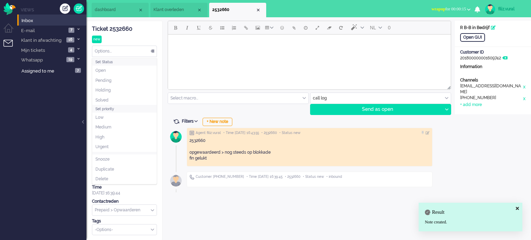
click at [131, 54] on div "Options..." at bounding box center [124, 51] width 64 height 11
click at [118, 101] on li "Solved" at bounding box center [124, 100] width 64 height 10
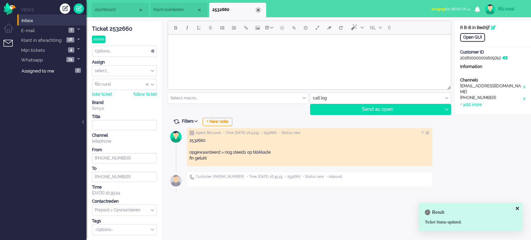
click at [258, 11] on div "Close tab" at bounding box center [259, 10] width 6 height 6
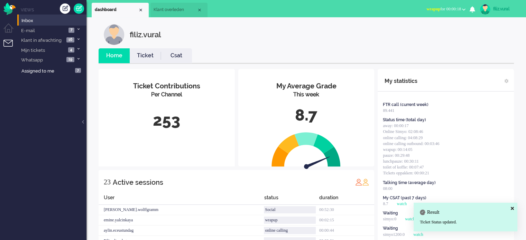
drag, startPoint x: 163, startPoint y: 54, endPoint x: 135, endPoint y: 55, distance: 27.7
click at [162, 54] on link "Csat" at bounding box center [176, 56] width 31 height 8
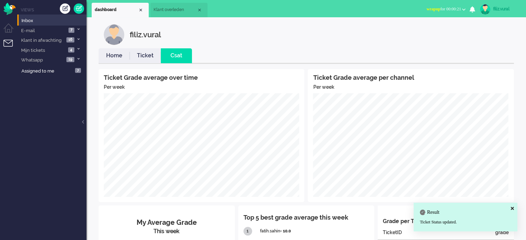
click at [108, 55] on link "Home" at bounding box center [114, 56] width 31 height 8
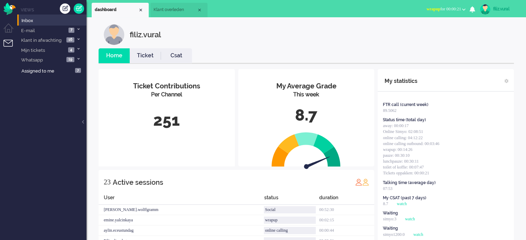
click at [427, 8] on span "wrapup" at bounding box center [433, 9] width 14 height 5
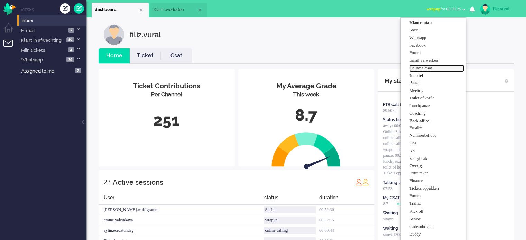
click at [425, 67] on label "Online simyo" at bounding box center [436, 68] width 55 height 6
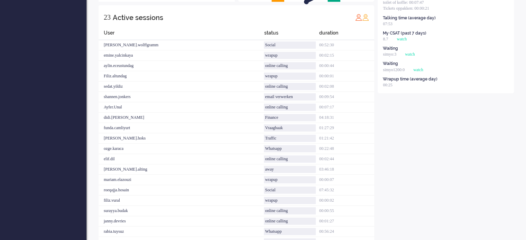
scroll to position [222, 0]
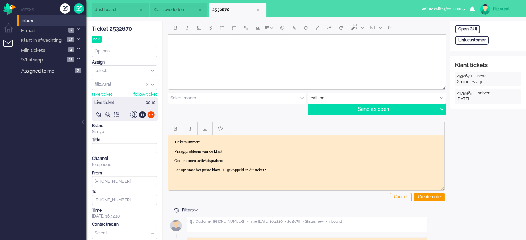
click at [124, 31] on div "Ticket 2532670" at bounding box center [124, 29] width 65 height 8
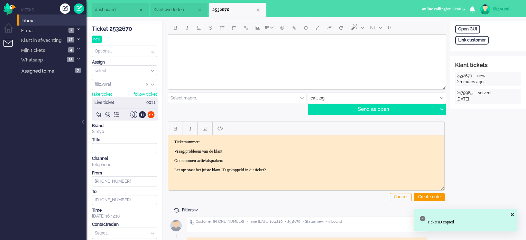
click at [273, 142] on p "Ticketnummer:" at bounding box center [306, 141] width 264 height 5
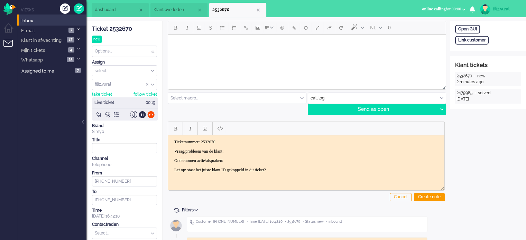
click at [254, 151] on p "Vraag/probleem van de klant:" at bounding box center [306, 151] width 264 height 5
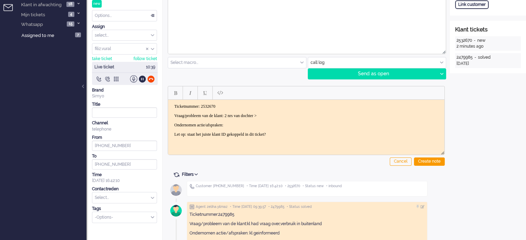
scroll to position [75, 0]
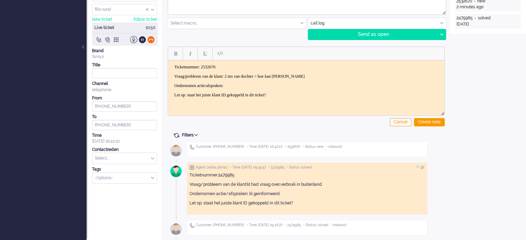
click at [152, 40] on div at bounding box center [150, 39] width 7 height 7
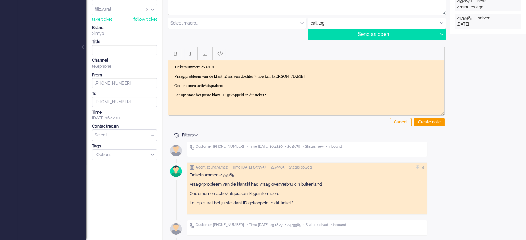
click at [303, 79] on body "Ticketnummer: 2532670 Vraag/probleem van de klant: 2 nrs van dochter > hoe kan …" at bounding box center [306, 80] width 271 height 33
click at [429, 121] on div "Create note" at bounding box center [429, 122] width 31 height 8
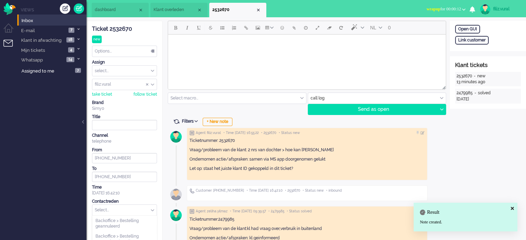
click at [108, 212] on input "text" at bounding box center [124, 210] width 64 height 11
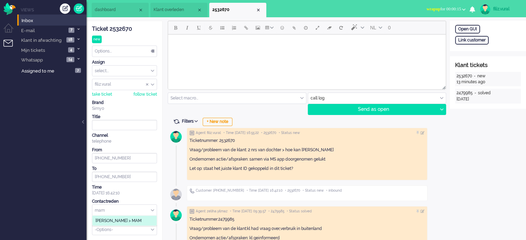
type input "mam"
click at [116, 220] on span "[PERSON_NAME] > MAM" at bounding box center [118, 221] width 46 height 6
click at [116, 55] on div "Options..." at bounding box center [124, 51] width 64 height 11
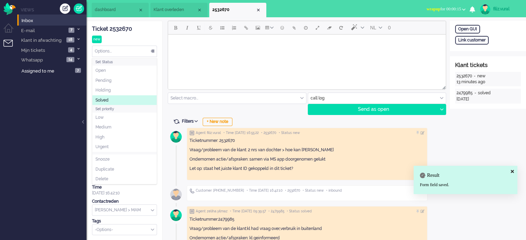
click at [106, 98] on span "Solved" at bounding box center [101, 101] width 13 height 6
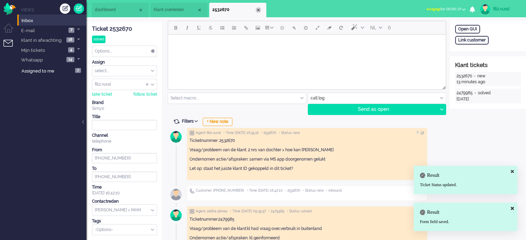
click at [258, 9] on div "Close tab" at bounding box center [259, 10] width 6 height 6
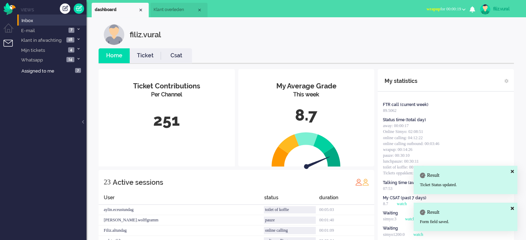
click at [188, 48] on li "Csat" at bounding box center [176, 55] width 31 height 15
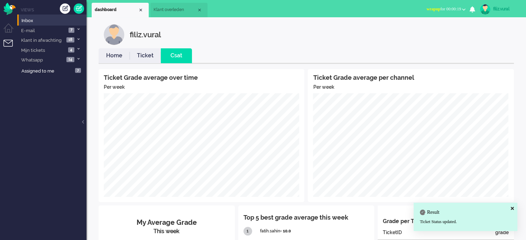
click at [122, 54] on link "Home" at bounding box center [114, 56] width 31 height 8
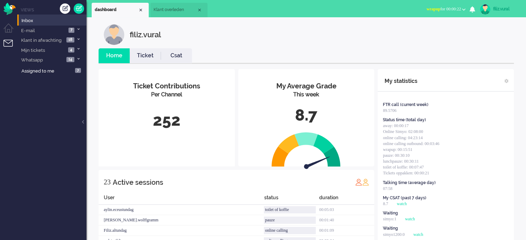
click at [456, 9] on span "wrapup for 00:00:22" at bounding box center [443, 9] width 35 height 5
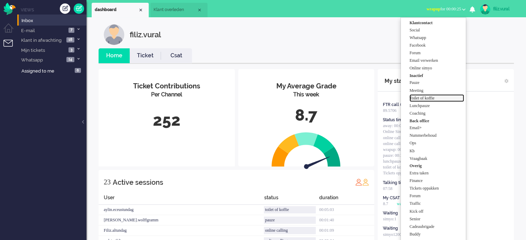
click at [433, 98] on label "Toilet of koffie" at bounding box center [436, 98] width 55 height 6
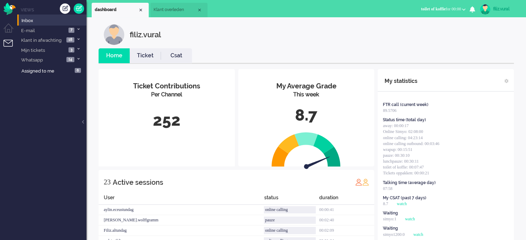
click at [174, 12] on span "Klant overleden" at bounding box center [175, 10] width 43 height 6
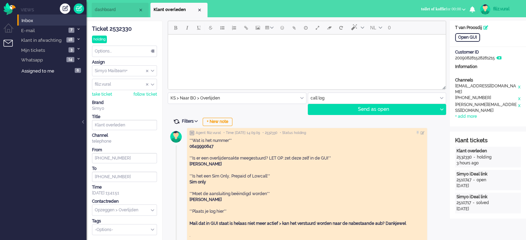
click at [175, 123] on span at bounding box center [176, 122] width 6 height 6
click at [113, 10] on span "dashboard" at bounding box center [116, 10] width 43 height 6
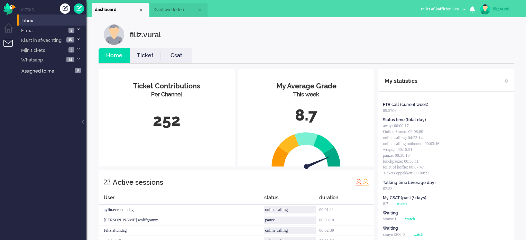
click at [155, 53] on link "Ticket" at bounding box center [145, 56] width 31 height 8
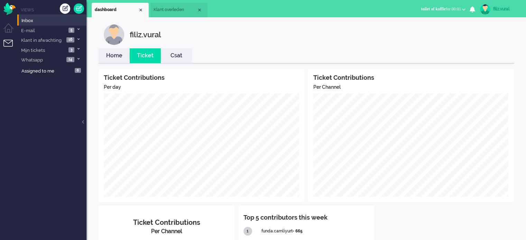
click at [118, 56] on link "Home" at bounding box center [114, 56] width 31 height 8
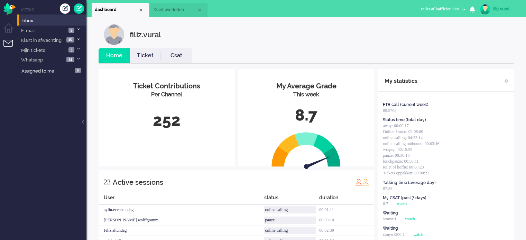
click at [444, 15] on li "Social Whatsapp Facebook Forum Email verwerken Online simyo Pauze Meeting Toile…" at bounding box center [443, 9] width 53 height 15
click at [444, 11] on span "toilet of koffie for 00:01" at bounding box center [441, 9] width 40 height 5
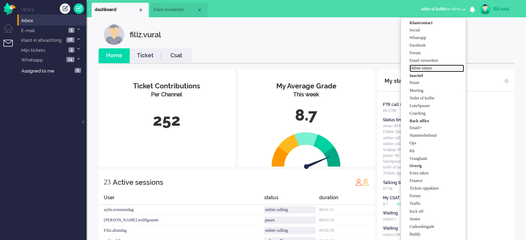
click at [417, 70] on label "Online simyo" at bounding box center [436, 68] width 55 height 6
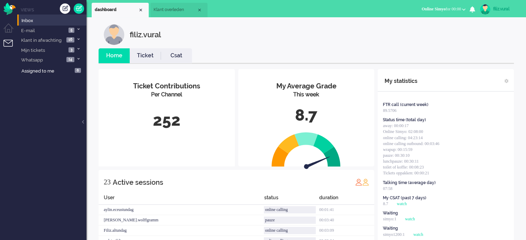
click at [171, 57] on link "Csat" at bounding box center [176, 56] width 31 height 8
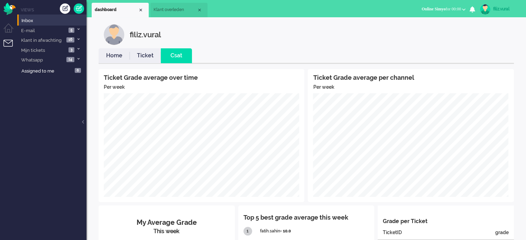
click at [118, 57] on link "Home" at bounding box center [114, 56] width 31 height 8
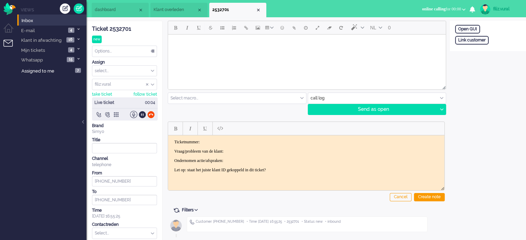
click at [120, 30] on div "Ticket 2532701" at bounding box center [124, 29] width 65 height 8
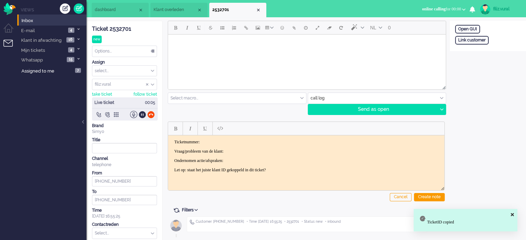
click at [228, 139] on html "Ticketnummer: Vraag/probleem van de klant: Ondernomen actie/afspraken: Let op: …" at bounding box center [306, 155] width 276 height 41
click at [245, 152] on p "Vraag/probleem van de klant:" at bounding box center [306, 151] width 264 height 5
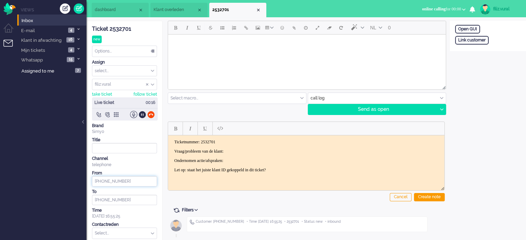
drag, startPoint x: 125, startPoint y: 182, endPoint x: 101, endPoint y: 178, distance: 24.3
click at [101, 178] on input "+31616396291" at bounding box center [124, 181] width 65 height 10
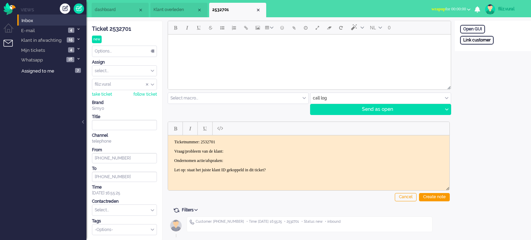
click at [471, 44] on div "Open GUI Link customer" at bounding box center [493, 36] width 76 height 30
click at [482, 40] on div "Link customer" at bounding box center [477, 40] width 34 height 9
click at [483, 50] on input "text" at bounding box center [493, 49] width 66 height 10
click at [496, 63] on div "Search" at bounding box center [496, 62] width 22 height 10
click at [489, 49] on input "text" at bounding box center [493, 49] width 66 height 10
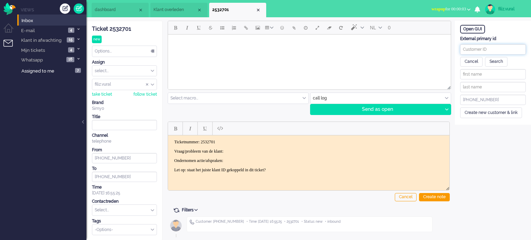
paste input "201800000000799465"
type input "201800000000799465"
click at [489, 59] on div "Search" at bounding box center [496, 62] width 22 height 10
type input "W"
type input "Buding"
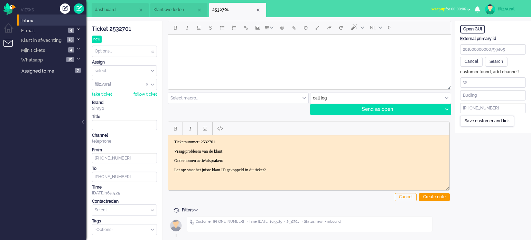
click at [474, 119] on div "Save customer and link" at bounding box center [487, 121] width 54 height 11
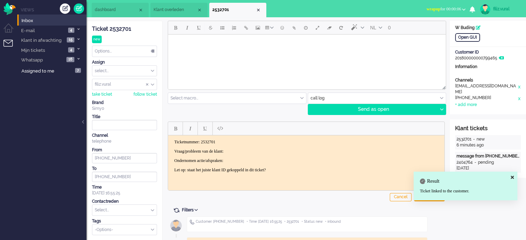
click at [123, 28] on div "Ticket 2532701" at bounding box center [124, 29] width 65 height 8
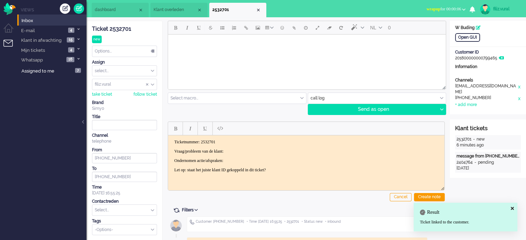
click at [255, 150] on p "Vraag/probleem van de klant:" at bounding box center [306, 151] width 264 height 5
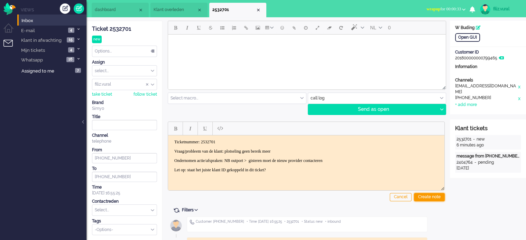
click at [421, 196] on div "Create note" at bounding box center [429, 197] width 31 height 8
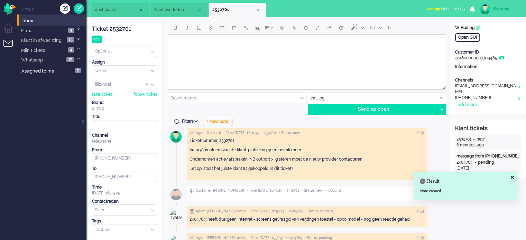
click at [145, 210] on input "text" at bounding box center [124, 210] width 64 height 11
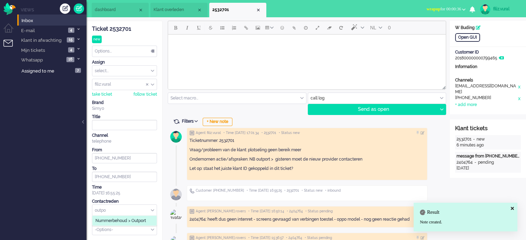
type input "outpo"
click at [137, 221] on span "Nummerbehoud > Outport" at bounding box center [120, 221] width 50 height 6
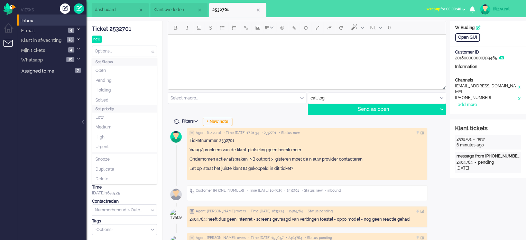
click at [133, 49] on div "Options..." at bounding box center [124, 51] width 64 height 11
click at [121, 96] on li "Solved" at bounding box center [124, 100] width 64 height 10
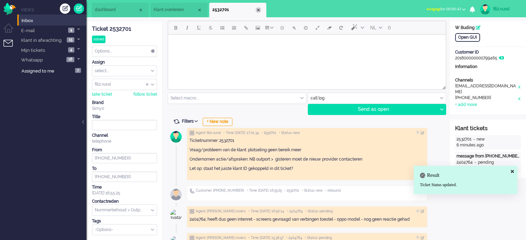
click at [257, 12] on div "Close tab" at bounding box center [259, 10] width 6 height 6
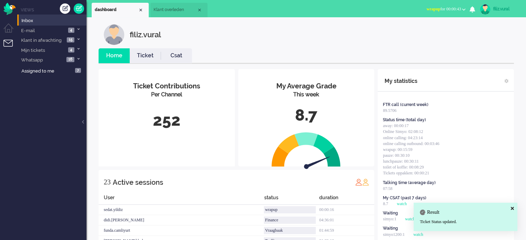
click at [435, 12] on button "wrapup for 00:00:43" at bounding box center [445, 9] width 47 height 10
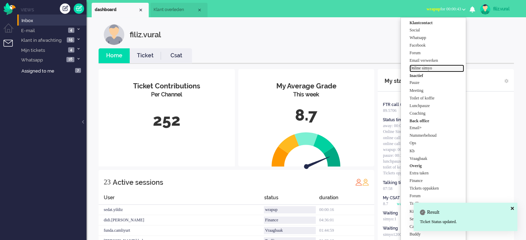
click at [430, 68] on label "Online simyo" at bounding box center [436, 68] width 55 height 6
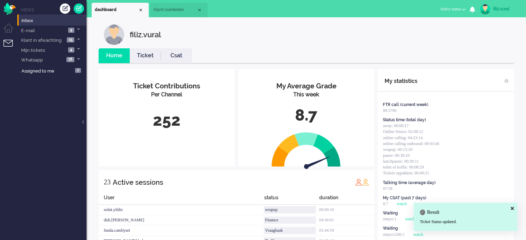
click at [179, 54] on link "Csat" at bounding box center [176, 56] width 31 height 8
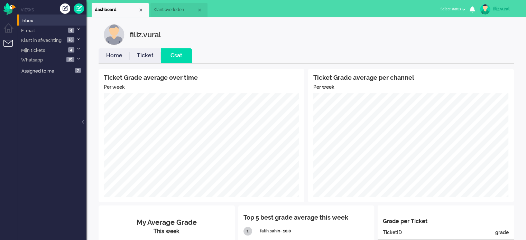
click at [109, 55] on link "Home" at bounding box center [114, 56] width 31 height 8
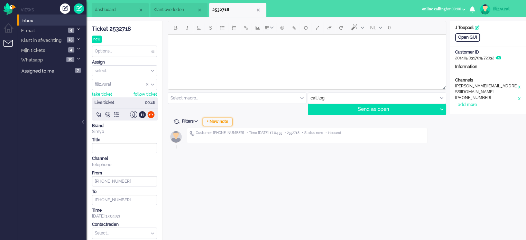
click at [215, 120] on div "+ New note" at bounding box center [218, 122] width 30 height 8
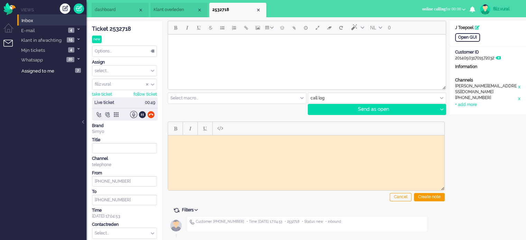
click at [109, 30] on div "Ticket 2532718" at bounding box center [124, 29] width 65 height 8
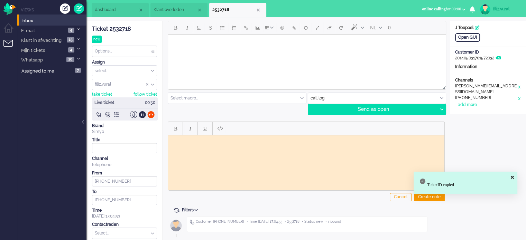
drag, startPoint x: 200, startPoint y: 135, endPoint x: 201, endPoint y: 143, distance: 8.1
click at [200, 137] on html at bounding box center [306, 140] width 276 height 11
paste body "Rich Text Area. Press ALT-0 for help."
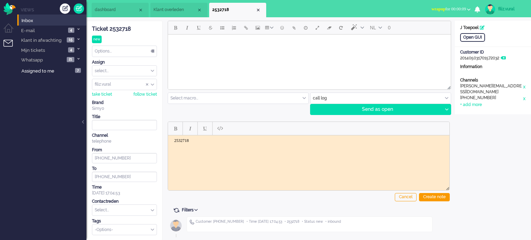
click at [211, 146] on html "2532718" at bounding box center [309, 140] width 282 height 11
click at [427, 194] on div "Create note" at bounding box center [434, 197] width 31 height 8
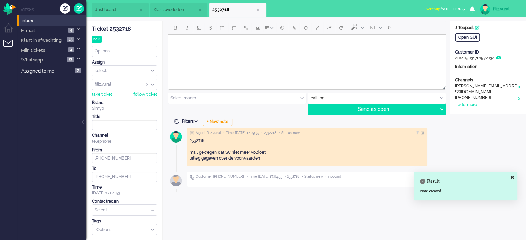
click at [130, 211] on input "text" at bounding box center [124, 210] width 64 height 11
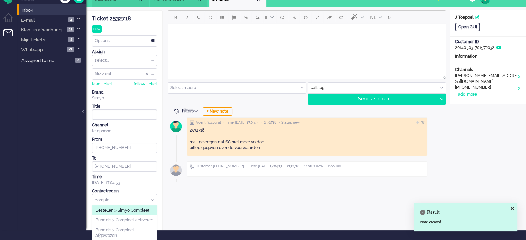
scroll to position [29, 0]
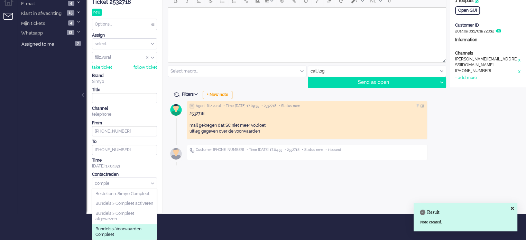
type input "comple"
click at [122, 231] on span "Bundels > Voorwaarden Compleet" at bounding box center [124, 232] width 58 height 11
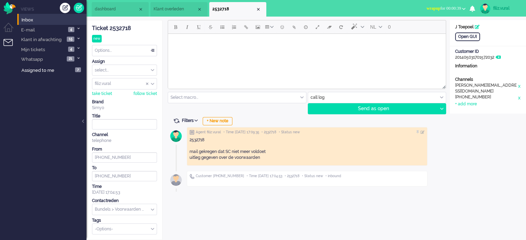
scroll to position [0, 0]
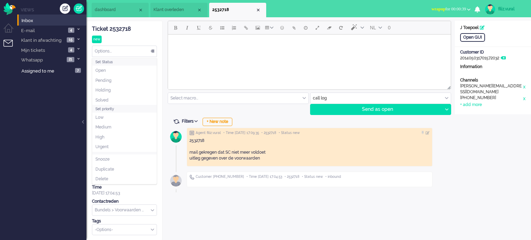
click at [127, 53] on div "Options..." at bounding box center [124, 51] width 64 height 11
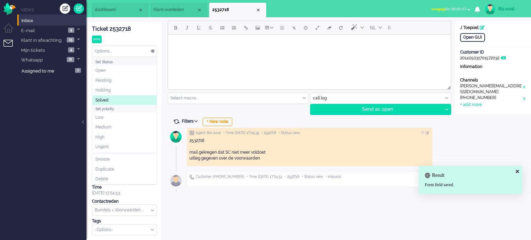
click at [115, 99] on li "Solved" at bounding box center [124, 100] width 64 height 10
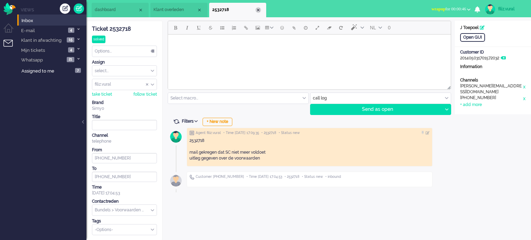
click at [259, 9] on div "Close tab" at bounding box center [259, 10] width 6 height 6
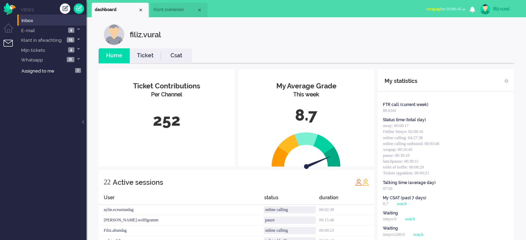
click at [183, 49] on li "Csat" at bounding box center [176, 55] width 31 height 15
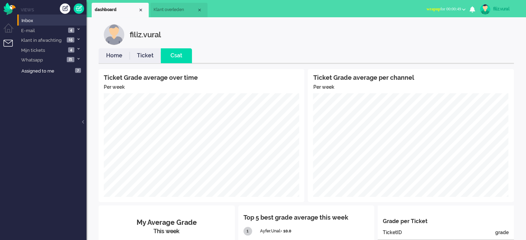
click at [118, 57] on link "Home" at bounding box center [114, 56] width 31 height 8
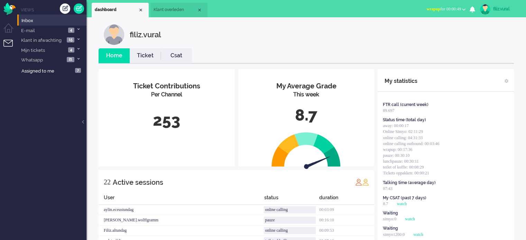
click at [447, 8] on span "wrapup for 00:00:49" at bounding box center [443, 9] width 35 height 5
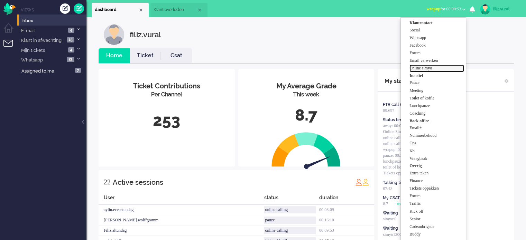
click at [425, 66] on label "Online simyo" at bounding box center [436, 68] width 55 height 6
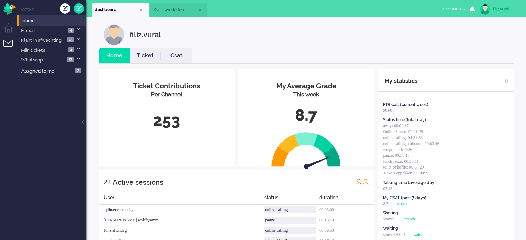
click at [177, 52] on link "Csat" at bounding box center [176, 56] width 31 height 8
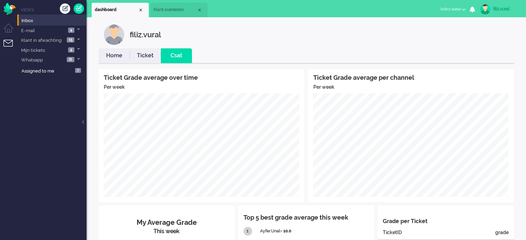
click at [112, 55] on link "Home" at bounding box center [114, 56] width 31 height 8
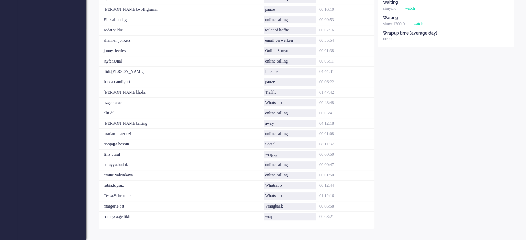
scroll to position [212, 0]
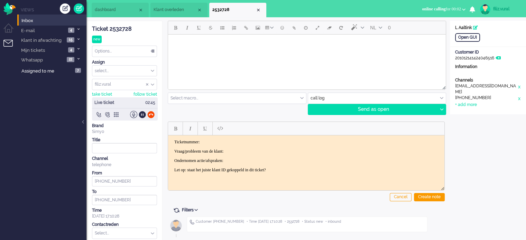
click at [121, 13] on li "dashboard" at bounding box center [120, 10] width 57 height 15
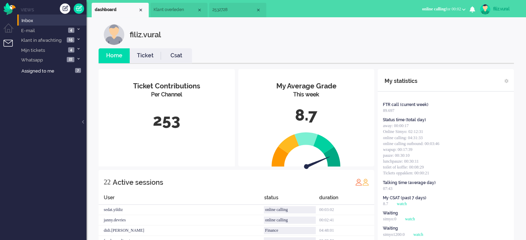
click at [169, 54] on link "Csat" at bounding box center [176, 56] width 31 height 8
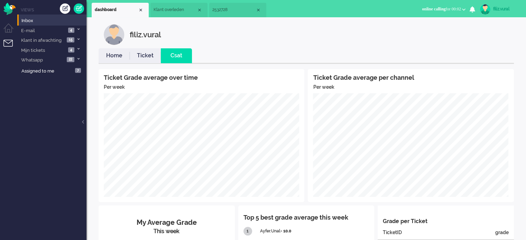
click at [116, 53] on link "Home" at bounding box center [114, 56] width 31 height 8
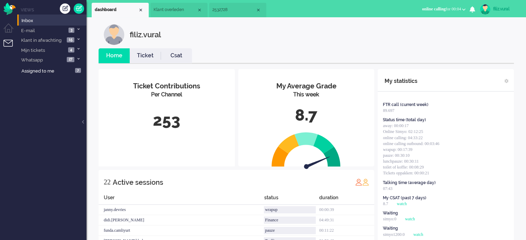
click at [217, 10] on span "2532728" at bounding box center [233, 10] width 43 height 6
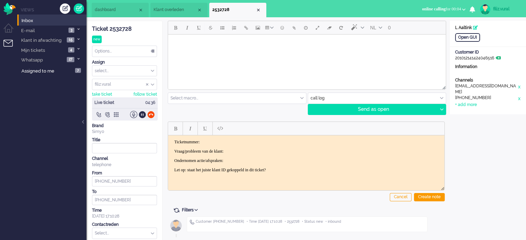
click at [500, 57] on icon at bounding box center [498, 58] width 5 height 4
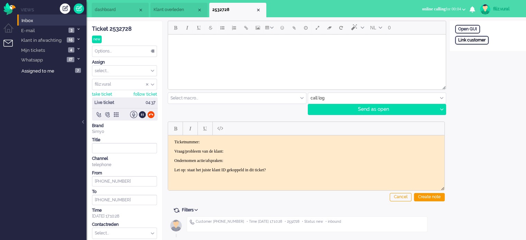
click at [473, 43] on div "Link customer" at bounding box center [472, 40] width 34 height 9
click at [473, 51] on input "text" at bounding box center [488, 49] width 66 height 10
paste input "201800000001617454"
type input "201800000001617454"
click at [482, 62] on div "Search" at bounding box center [491, 62] width 22 height 10
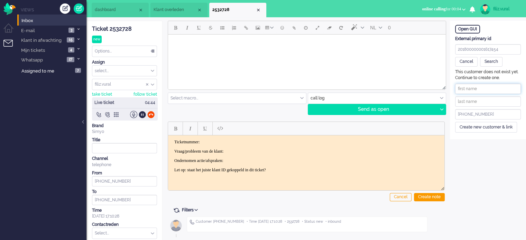
click at [473, 88] on input "text" at bounding box center [488, 89] width 66 height 10
paste input "Cornelis Aaltink"
drag, startPoint x: 474, startPoint y: 88, endPoint x: 508, endPoint y: 88, distance: 33.9
click at [508, 88] on input "Cornelis" at bounding box center [488, 89] width 66 height 10
type input "Cornelis"
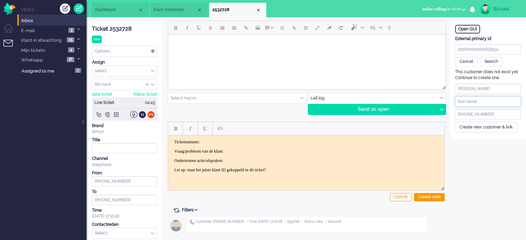
click at [489, 99] on input "text" at bounding box center [488, 101] width 66 height 10
paste input "Aaltink"
type input "Aaltink"
click at [475, 125] on div "Create new customer & link" at bounding box center [486, 127] width 62 height 11
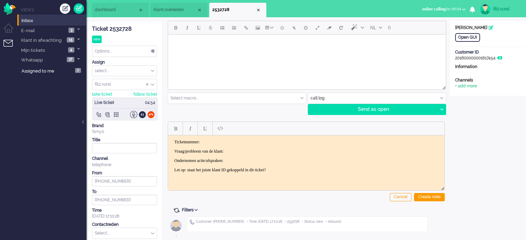
click at [460, 89] on div "+ add more" at bounding box center [466, 86] width 22 height 6
click at [467, 98] on input at bounding box center [488, 101] width 66 height 10
paste input "654365961"
type input "[PHONE_NUMBER]"
click at [464, 90] on input at bounding box center [488, 88] width 66 height 10
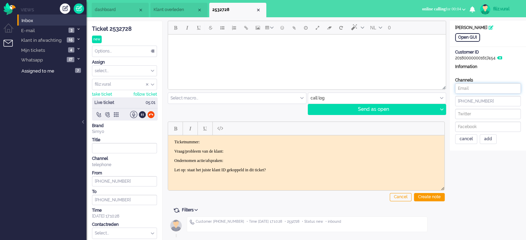
paste input "[EMAIL_ADDRESS][DOMAIN_NAME]"
click at [493, 137] on div "add" at bounding box center [488, 140] width 17 height 10
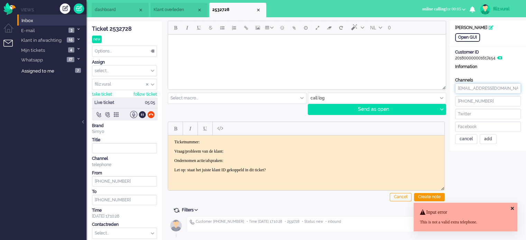
click at [506, 87] on input "[EMAIL_ADDRESS][DOMAIN_NAME]" at bounding box center [488, 88] width 66 height 10
click at [504, 95] on div "caaltink@freeler.nl +31654365961 cancel add" at bounding box center [488, 113] width 66 height 61
drag, startPoint x: 495, startPoint y: 101, endPoint x: 492, endPoint y: 99, distance: 3.6
click at [495, 100] on input "[PHONE_NUMBER]" at bounding box center [488, 101] width 66 height 10
click at [454, 86] on div "Channels + add more caaltink@freeler.nl +31654365961 cancel add" at bounding box center [488, 110] width 76 height 67
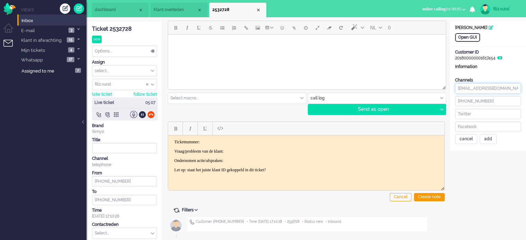
click at [456, 90] on input "[EMAIL_ADDRESS][DOMAIN_NAME]" at bounding box center [488, 88] width 66 height 10
type input "[EMAIL_ADDRESS][DOMAIN_NAME]"
click at [492, 138] on div "add" at bounding box center [488, 140] width 17 height 10
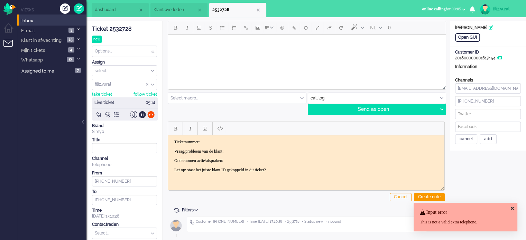
click at [499, 94] on div "caaltink@freeler.nl +31654365961 cancel add" at bounding box center [488, 113] width 66 height 61
click at [499, 91] on input "[EMAIL_ADDRESS][DOMAIN_NAME]" at bounding box center [488, 88] width 66 height 10
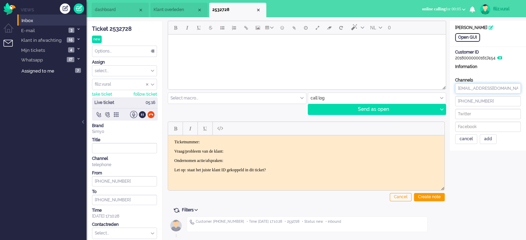
drag, startPoint x: 460, startPoint y: 86, endPoint x: 445, endPoint y: 88, distance: 14.6
click at [445, 88] on div "ticket info editor timeline Ticket 2532728 new Watching Options... Set Status O…" at bounding box center [306, 143] width 440 height 244
click at [493, 98] on input "[PHONE_NUMBER]" at bounding box center [488, 101] width 66 height 10
type input "[PHONE_NUMBER]"
click at [482, 135] on div "add" at bounding box center [488, 140] width 17 height 10
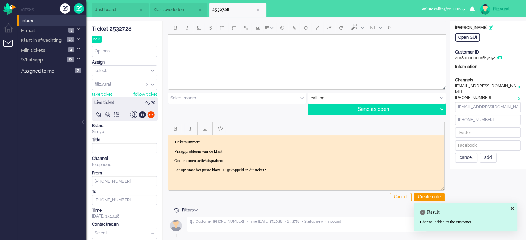
click at [474, 153] on div "cancel" at bounding box center [466, 158] width 22 height 10
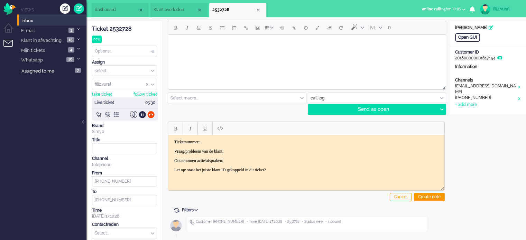
click at [124, 31] on div "Ticket 2532728" at bounding box center [124, 29] width 65 height 8
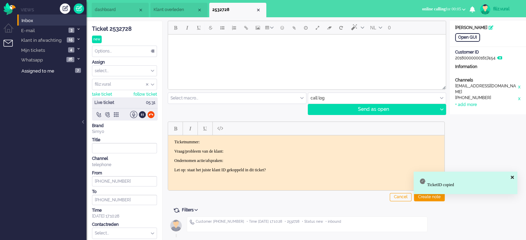
click at [244, 144] on p "Ticketnummer:" at bounding box center [306, 141] width 264 height 5
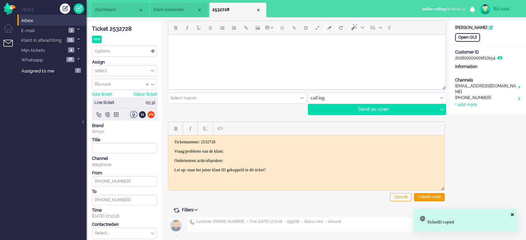
click at [245, 152] on p "Vraag/probleem van de klant:" at bounding box center [306, 151] width 264 height 5
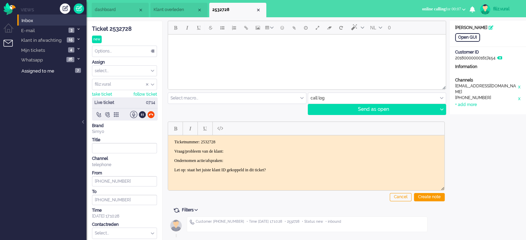
click at [113, 8] on span "dashboard" at bounding box center [116, 10] width 43 height 6
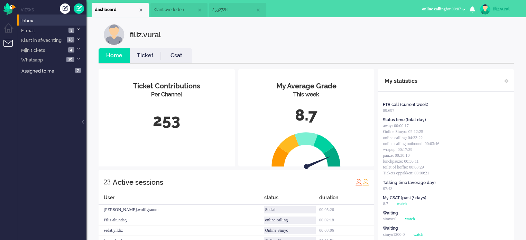
click at [167, 54] on link "Csat" at bounding box center [176, 56] width 31 height 8
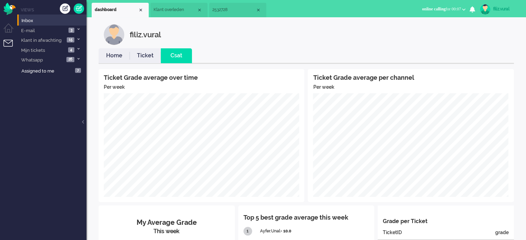
click at [106, 54] on link "Home" at bounding box center [114, 56] width 31 height 8
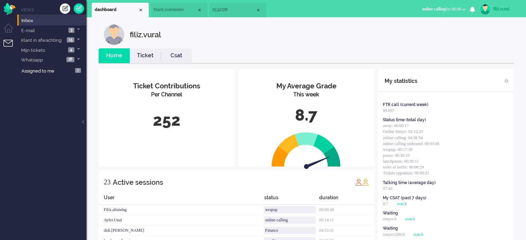
click at [179, 57] on link "Csat" at bounding box center [176, 56] width 31 height 8
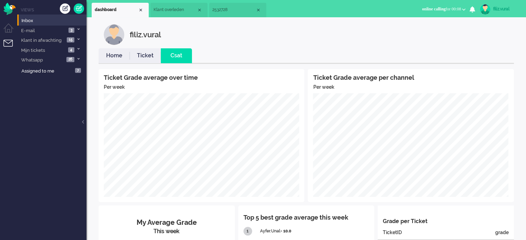
click at [111, 55] on link "Home" at bounding box center [114, 56] width 31 height 8
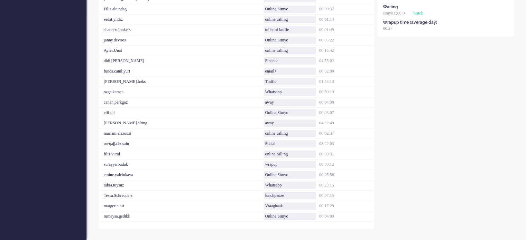
scroll to position [14, 0]
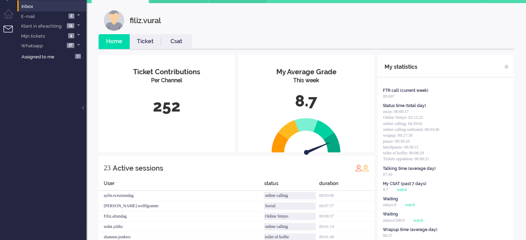
click at [183, 38] on link "Csat" at bounding box center [176, 42] width 31 height 8
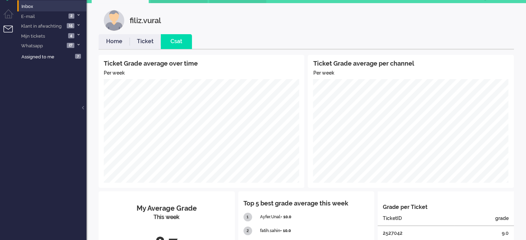
click at [115, 42] on link "Home" at bounding box center [114, 42] width 31 height 8
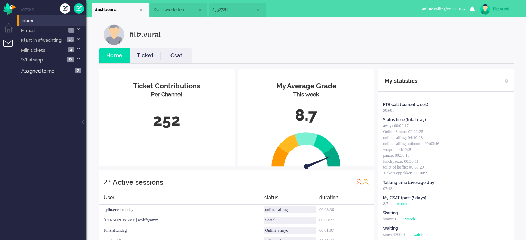
scroll to position [0, 0]
click at [180, 55] on link "Csat" at bounding box center [176, 56] width 31 height 8
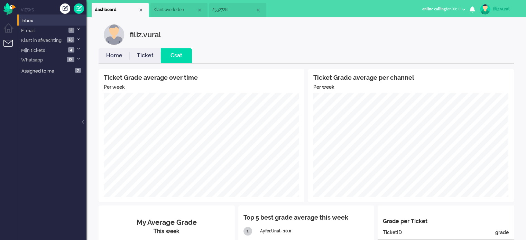
click at [125, 56] on link "Home" at bounding box center [114, 56] width 31 height 8
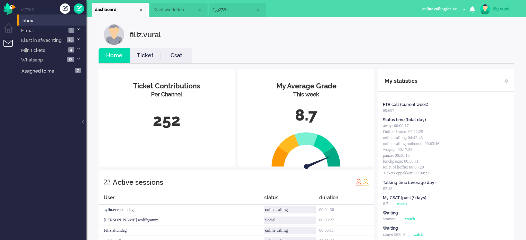
click at [142, 54] on link "Ticket" at bounding box center [145, 56] width 31 height 8
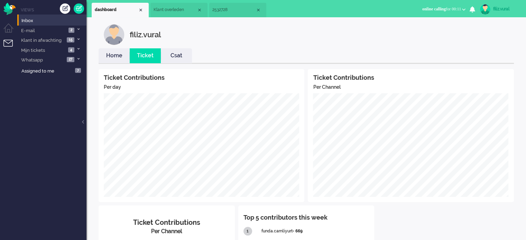
click at [117, 56] on link "Home" at bounding box center [114, 56] width 31 height 8
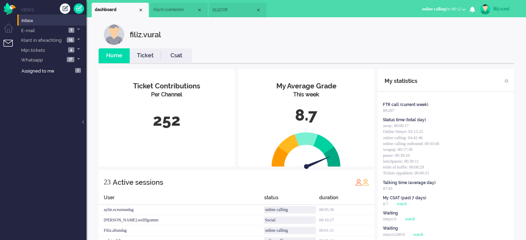
click at [176, 54] on link "Csat" at bounding box center [176, 56] width 31 height 8
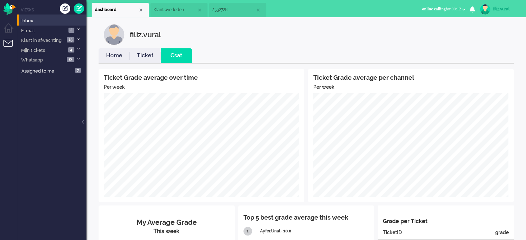
click at [255, 45] on div "filiz.vural Home Ticket Csat Ticket Grade average over time Per week Ticket Gra…" at bounding box center [306, 212] width 426 height 377
click at [111, 56] on link "Home" at bounding box center [114, 56] width 31 height 8
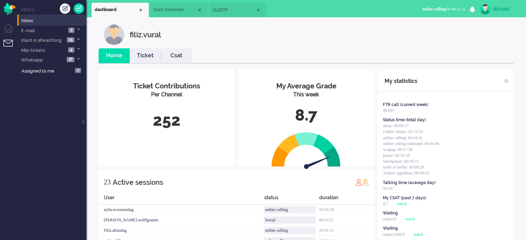
click at [177, 51] on li "Csat" at bounding box center [176, 55] width 31 height 15
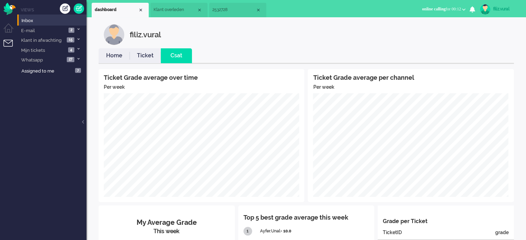
click at [149, 53] on link "Ticket" at bounding box center [145, 56] width 31 height 8
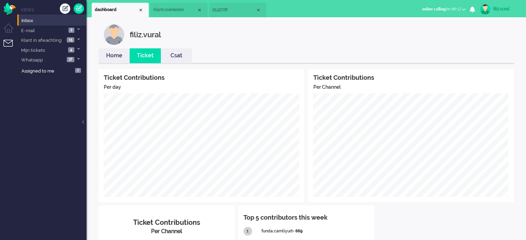
click at [123, 55] on link "Home" at bounding box center [114, 56] width 31 height 8
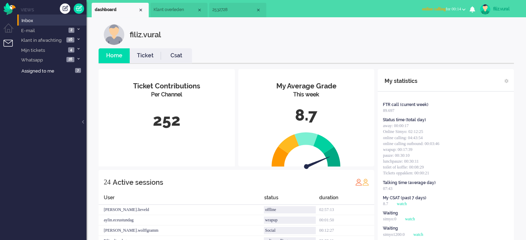
click at [179, 58] on link "Csat" at bounding box center [176, 56] width 31 height 8
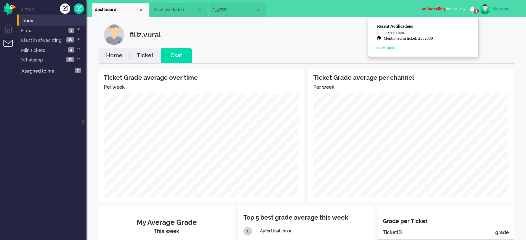
click at [447, 43] on ul "Recent Notifications 2025-09-19 17:28:01 Mentioned in ticket: 2532330 show more" at bounding box center [427, 37] width 100 height 27
click at [476, 10] on span "1" at bounding box center [476, 11] width 5 height 5
click at [435, 39] on link "Mentioned in ticket: 2532330" at bounding box center [427, 39] width 86 height 7
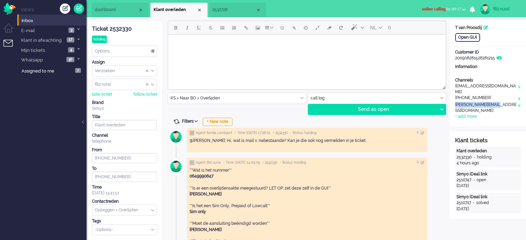
drag, startPoint x: 500, startPoint y: 99, endPoint x: 456, endPoint y: 101, distance: 44.3
click at [456, 102] on div "[PERSON_NAME][EMAIL_ADDRESS][DOMAIN_NAME]" at bounding box center [486, 108] width 62 height 12
drag, startPoint x: 46, startPoint y: 20, endPoint x: 60, endPoint y: 25, distance: 14.4
click at [46, 20] on link "Inbox" at bounding box center [53, 21] width 66 height 8
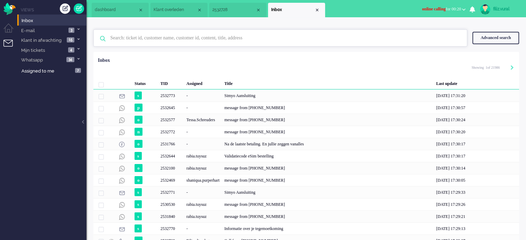
click at [213, 31] on input "text" at bounding box center [281, 38] width 352 height 17
paste input "2ydpy442"
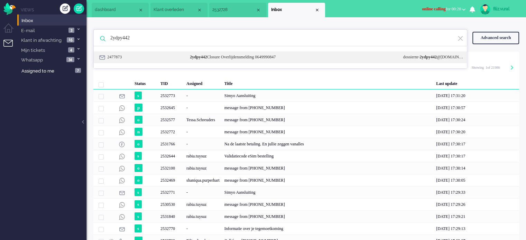
type input "2ydpy442"
click at [220, 55] on div "2ydpy442 Closure Overlijdensmelding 0649990847" at bounding box center [291, 57] width 213 height 6
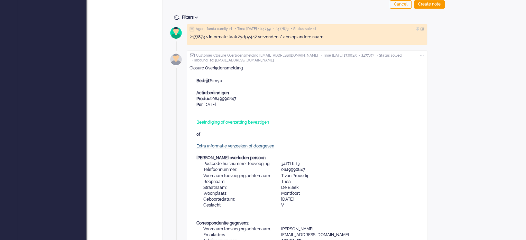
scroll to position [318, 0]
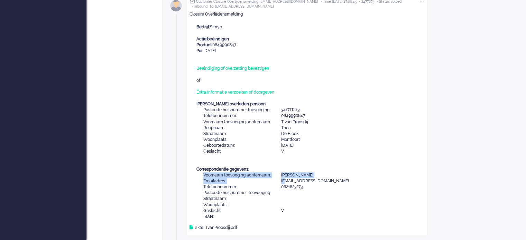
drag, startPoint x: 339, startPoint y: 181, endPoint x: 326, endPoint y: 173, distance: 14.9
click at [286, 181] on div "Bedrijf: Simyo Actie: beëindigen Product: 0649990847 Per: [DATE] Beeindiging of…" at bounding box center [310, 122] width 228 height 196
drag, startPoint x: 357, startPoint y: 170, endPoint x: 344, endPoint y: 177, distance: 14.5
click at [357, 170] on div "Bedrijf: Simyo Actie: beëindigen Product: 0649990847 Per: [DATE] Beeindiging of…" at bounding box center [310, 122] width 228 height 196
drag, startPoint x: 338, startPoint y: 180, endPoint x: 330, endPoint y: 163, distance: 19.0
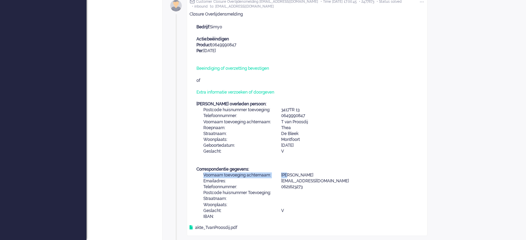
click at [291, 176] on div "Bedrijf: Simyo Actie: beëindigen Product: 0649990847 Per: [DATE] Beeindiging of…" at bounding box center [310, 122] width 228 height 196
drag, startPoint x: 334, startPoint y: 161, endPoint x: 305, endPoint y: 173, distance: 31.2
click at [334, 161] on div "Bedrijf: Simyo Actie: beëindigen Product: 0649990847 Per: [DATE] Beeindiging of…" at bounding box center [310, 122] width 228 height 196
drag, startPoint x: 282, startPoint y: 178, endPoint x: 335, endPoint y: 174, distance: 53.8
click at [335, 176] on tbody "Voornaam toevoeging achternaam: [PERSON_NAME] Emailadres: [EMAIL_ADDRESS][DOMAI…" at bounding box center [276, 196] width 146 height 47
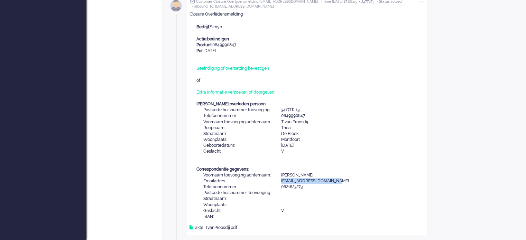
copy tbody "Emailadres:"
click at [320, 179] on td "[EMAIL_ADDRESS][DOMAIN_NAME]" at bounding box center [315, 181] width 68 height 6
drag, startPoint x: 337, startPoint y: 180, endPoint x: 299, endPoint y: 180, distance: 38.4
click at [299, 180] on div "Bedrijf: Simyo Actie: beëindigen Product: 0649990847 Per: [DATE] Beeindiging of…" at bounding box center [310, 122] width 228 height 196
drag, startPoint x: 323, startPoint y: 156, endPoint x: 321, endPoint y: 170, distance: 14.3
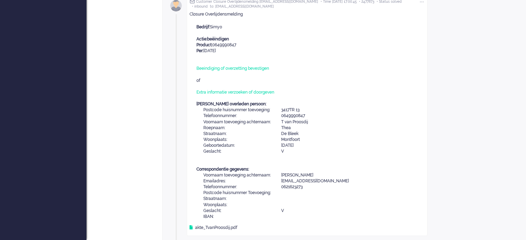
click at [323, 156] on div "Bedrijf: Simyo Actie: beëindigen Product: 0649990847 Per: [DATE] Beeindiging of…" at bounding box center [310, 122] width 228 height 196
drag, startPoint x: 282, startPoint y: 179, endPoint x: 336, endPoint y: 181, distance: 54.7
click at [336, 181] on div "Bedrijf: Simyo Actie: beëindigen Product: 0649990847 Per: [DATE] Beeindiging of…" at bounding box center [310, 122] width 228 height 196
click at [336, 181] on td "[EMAIL_ADDRESS][DOMAIN_NAME]" at bounding box center [315, 181] width 68 height 6
drag, startPoint x: 282, startPoint y: 181, endPoint x: 336, endPoint y: 178, distance: 54.0
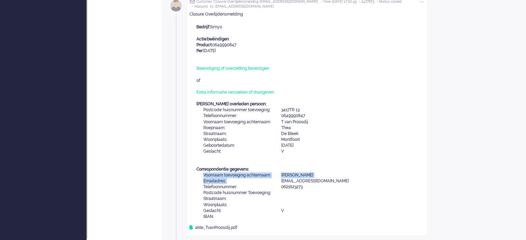
click at [336, 178] on div "Bedrijf: Simyo Actie: beëindigen Product: 0649990847 Per: [DATE] Beeindiging of…" at bounding box center [310, 122] width 228 height 196
click at [337, 178] on div "Bedrijf: Simyo Actie: beëindigen Product: 0649990847 Per: [DATE] Beeindiging of…" at bounding box center [310, 122] width 228 height 196
click at [281, 183] on td "Emailadres:" at bounding box center [242, 181] width 78 height 6
drag, startPoint x: 281, startPoint y: 181, endPoint x: 336, endPoint y: 178, distance: 55.1
click at [336, 178] on tr "Emailadres: [EMAIL_ADDRESS][DOMAIN_NAME]" at bounding box center [276, 181] width 146 height 6
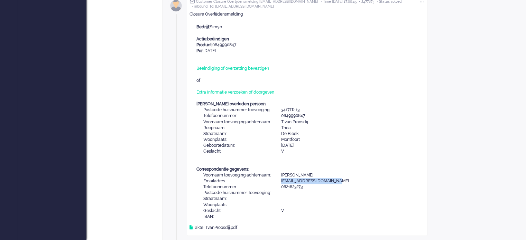
copy tr "[EMAIL_ADDRESS][DOMAIN_NAME]"
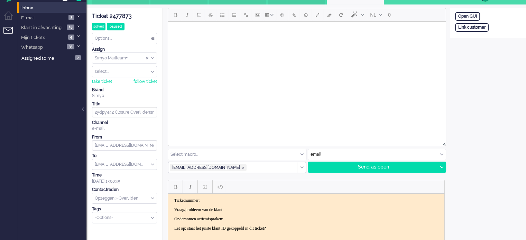
scroll to position [0, 0]
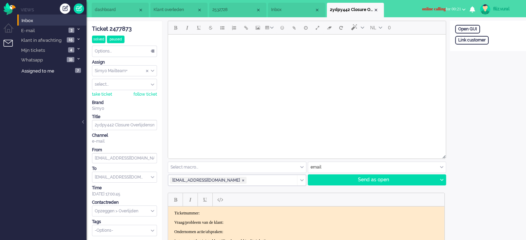
click at [290, 10] on span "Inbox" at bounding box center [292, 10] width 43 height 6
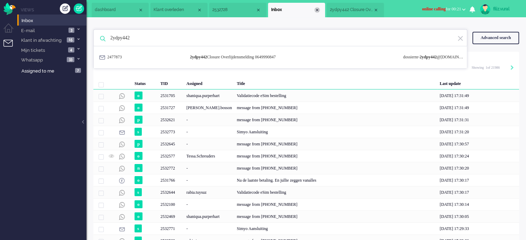
click at [318, 10] on div "Close tab" at bounding box center [317, 10] width 6 height 6
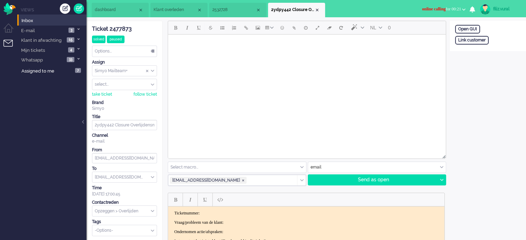
click at [178, 12] on span "Klant overleden" at bounding box center [175, 10] width 43 height 6
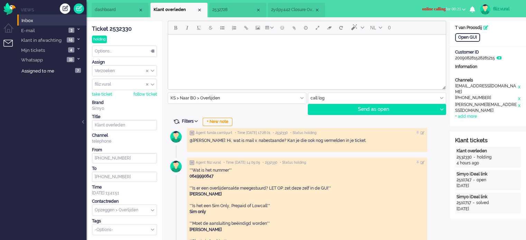
scroll to position [138, 0]
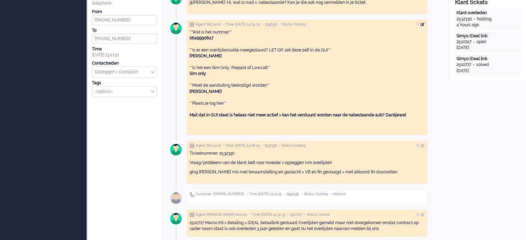
click at [425, 23] on div at bounding box center [423, 24] width 4 height 4
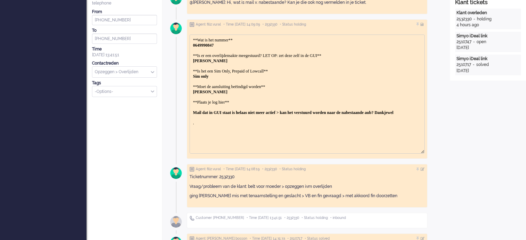
scroll to position [0, 0]
click at [258, 117] on body "**Wat is het nummer** 0649990847 **Is er een overlijdensakte meegestuurd? LET O…" at bounding box center [307, 82] width 229 height 88
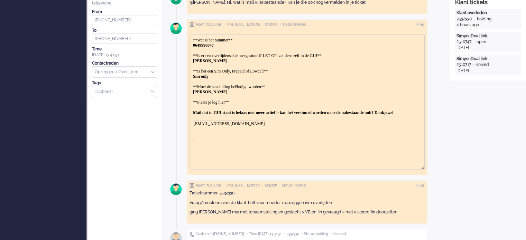
click at [263, 164] on div at bounding box center [307, 167] width 234 height 6
click at [425, 24] on div at bounding box center [423, 24] width 4 height 4
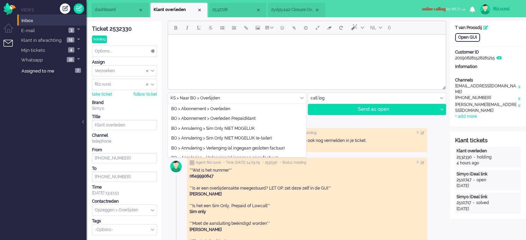
scroll to position [2466, 0]
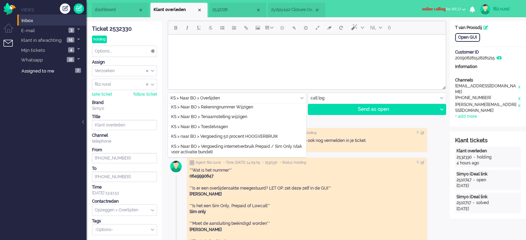
click at [229, 98] on input "text" at bounding box center [237, 98] width 138 height 11
click at [216, 100] on span "KS > Naar BO > Overlijden" at bounding box center [195, 97] width 49 height 6
click at [210, 100] on span "KS > Naar BO > Overlijden" at bounding box center [195, 97] width 49 height 6
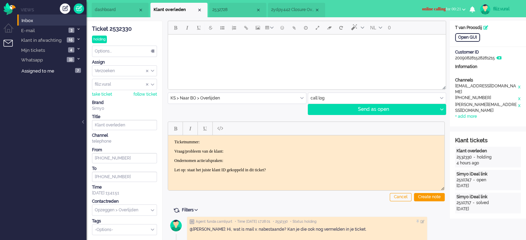
scroll to position [0, 0]
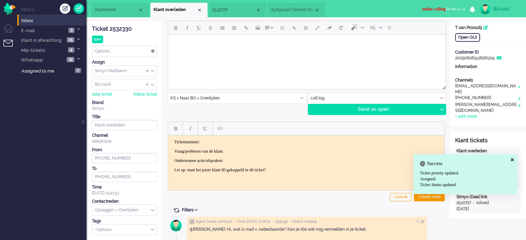
click at [120, 56] on div "Options..." at bounding box center [124, 51] width 64 height 11
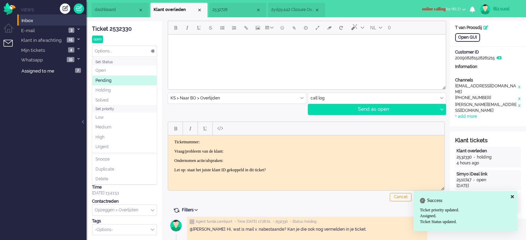
click at [116, 77] on li "Pending" at bounding box center [124, 81] width 64 height 10
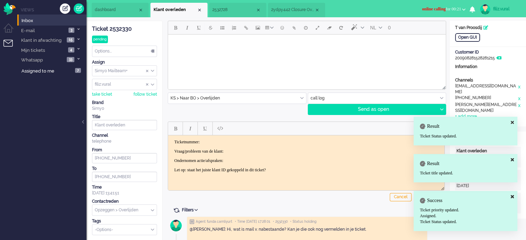
drag, startPoint x: 124, startPoint y: 52, endPoint x: 122, endPoint y: 70, distance: 18.1
click at [124, 52] on div "Options..." at bounding box center [124, 51] width 64 height 11
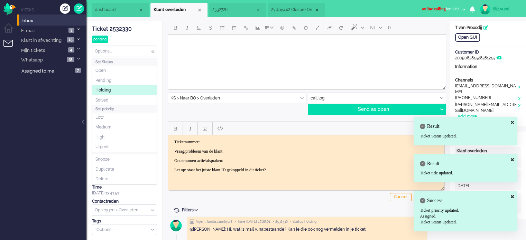
click at [116, 92] on li "Holding" at bounding box center [124, 90] width 64 height 10
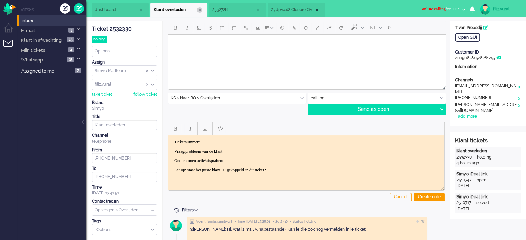
click at [199, 10] on div "Close tab" at bounding box center [200, 10] width 6 height 6
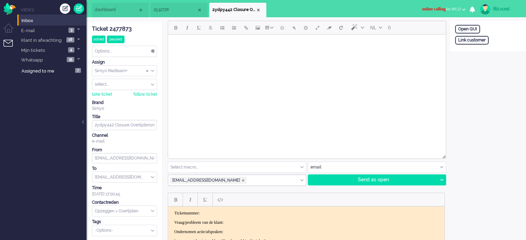
click at [176, 8] on span "2532728" at bounding box center [175, 10] width 43 height 6
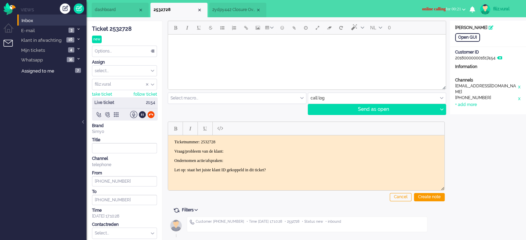
click at [242, 149] on p "Vraag/probleem van de klant:" at bounding box center [306, 151] width 264 height 5
click at [117, 12] on span "dashboard" at bounding box center [116, 10] width 43 height 6
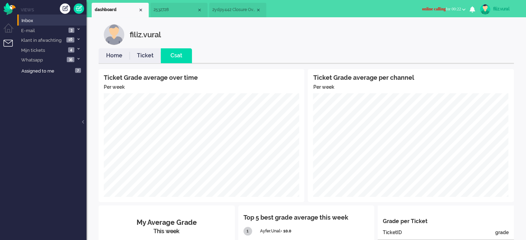
click at [123, 56] on link "Home" at bounding box center [114, 56] width 31 height 8
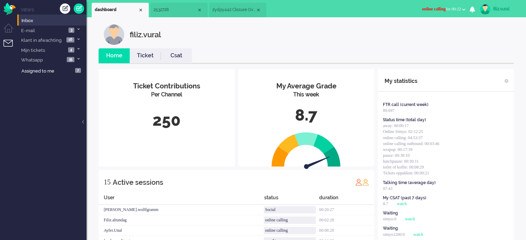
click at [232, 7] on li "2ydpy442 Closure Overlijdensmelding 0649990847" at bounding box center [237, 10] width 57 height 15
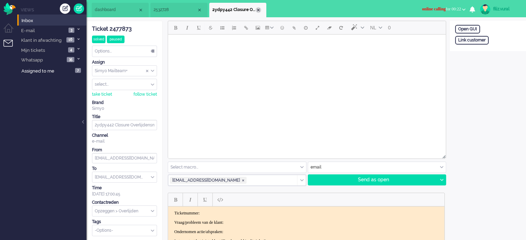
click at [257, 8] on div "Close tab" at bounding box center [259, 10] width 6 height 6
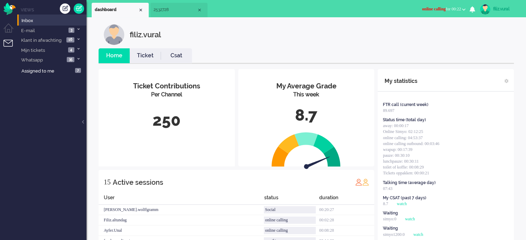
click at [166, 15] on li "2532728" at bounding box center [178, 10] width 57 height 15
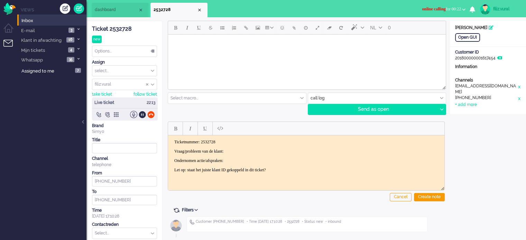
click at [265, 153] on p "Vraag/probleem van de klant:" at bounding box center [306, 151] width 264 height 5
click at [326, 162] on p "Ondernomen actie/afspraken: ziet enkel geen service > gaat kruis test" at bounding box center [306, 160] width 264 height 5
click at [423, 196] on div "Create note" at bounding box center [429, 197] width 31 height 8
click at [115, 230] on input "text" at bounding box center [124, 233] width 64 height 11
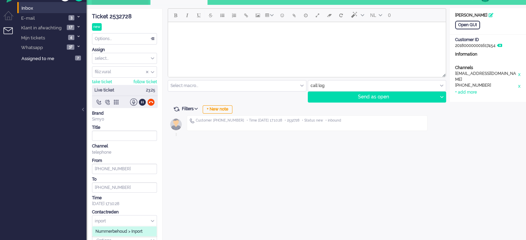
scroll to position [23, 0]
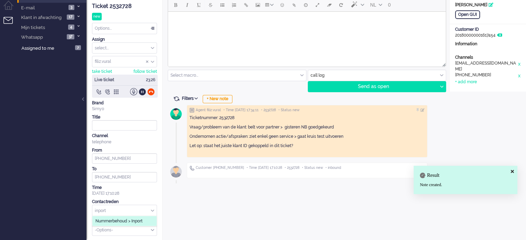
type input "inport"
click at [129, 221] on span "Nummerbehoud > Inport" at bounding box center [118, 222] width 47 height 6
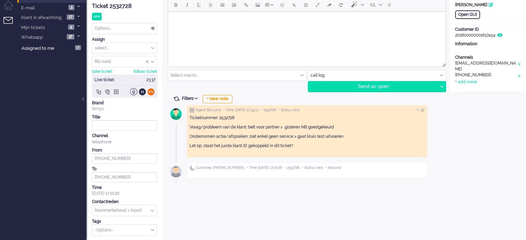
click at [152, 91] on div at bounding box center [150, 91] width 7 height 7
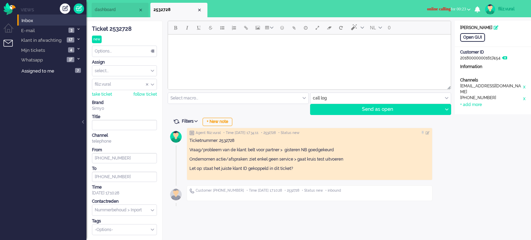
click at [128, 43] on div "Ticket 2532728 new Watching Options... Set Status Open Pending Holding Solved S…" at bounding box center [124, 128] width 65 height 214
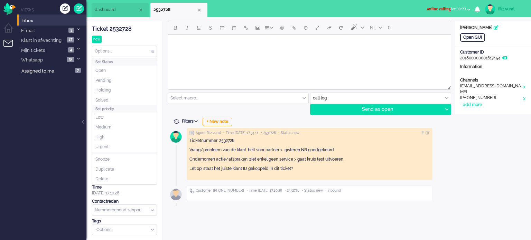
click at [117, 56] on div "Options..." at bounding box center [124, 51] width 64 height 11
click at [108, 99] on span "Solved" at bounding box center [101, 101] width 13 height 6
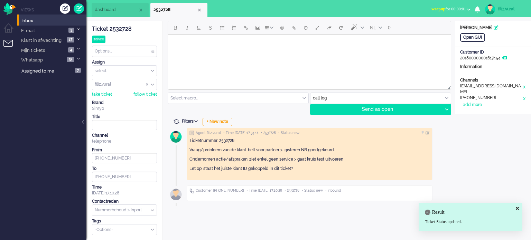
click at [200, 10] on div "Close tab" at bounding box center [200, 10] width 6 height 6
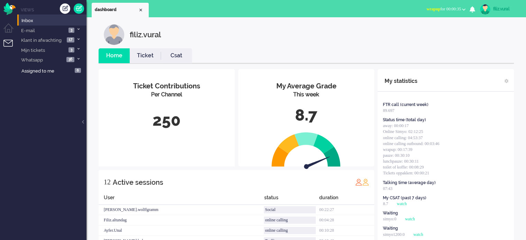
click at [498, 13] on link "filiz.vural" at bounding box center [499, 9] width 40 height 10
click at [492, 54] on link "Logout" at bounding box center [498, 55] width 48 height 7
